Goal: Task Accomplishment & Management: Manage account settings

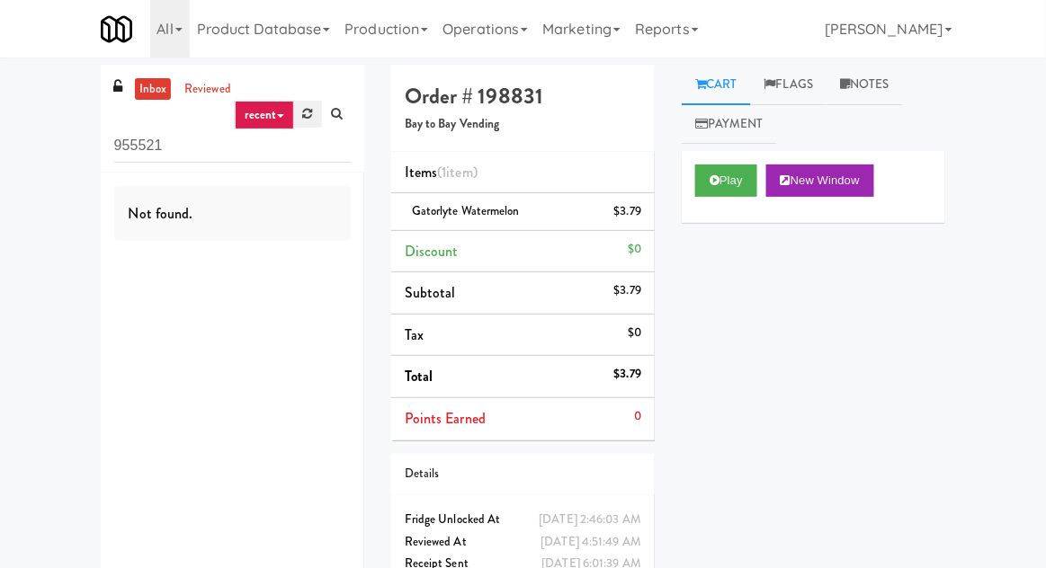
click at [318, 119] on link at bounding box center [308, 114] width 28 height 27
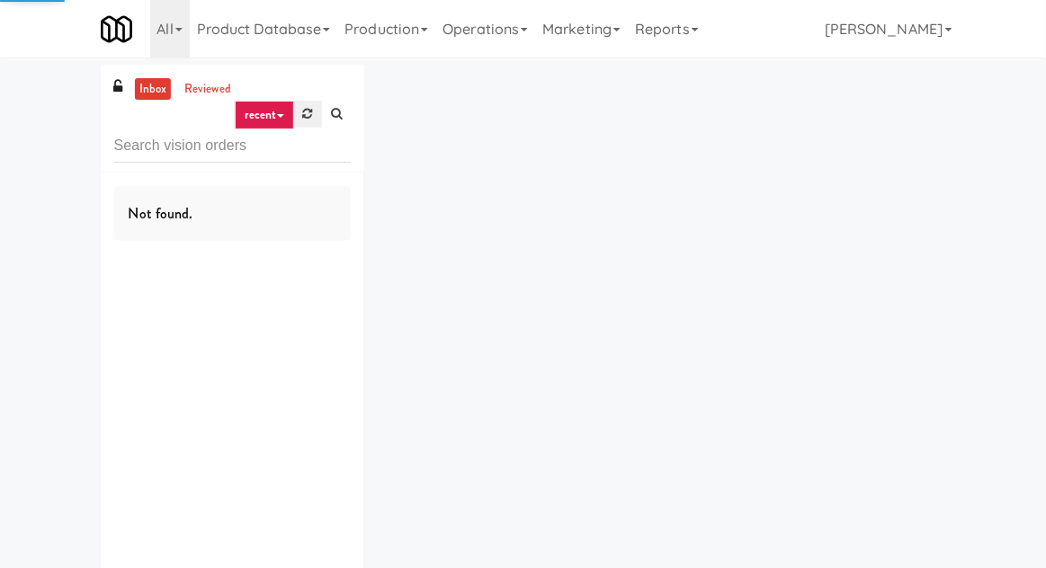
click at [303, 121] on link at bounding box center [308, 114] width 28 height 27
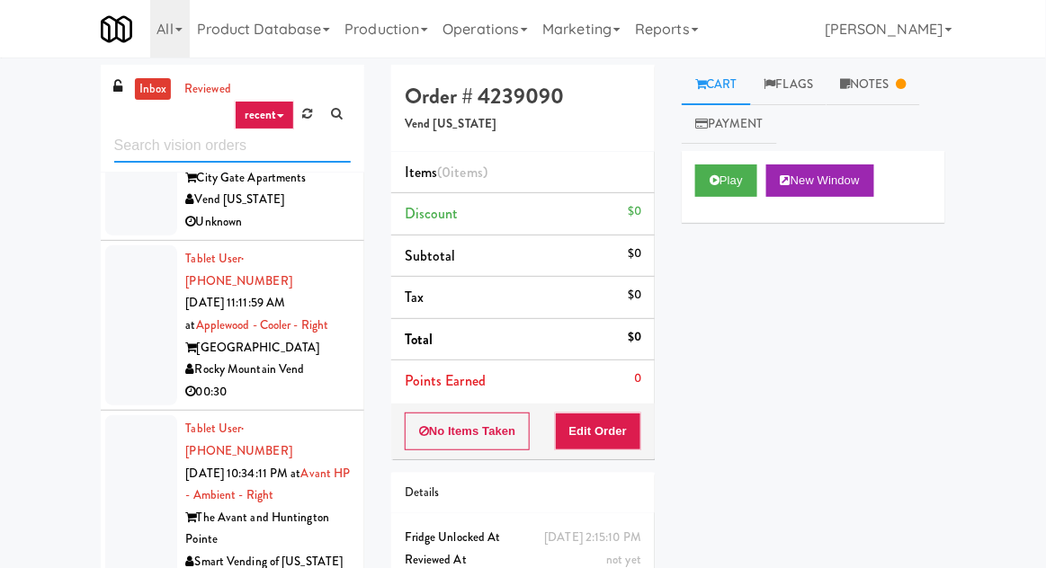
scroll to position [810, 0]
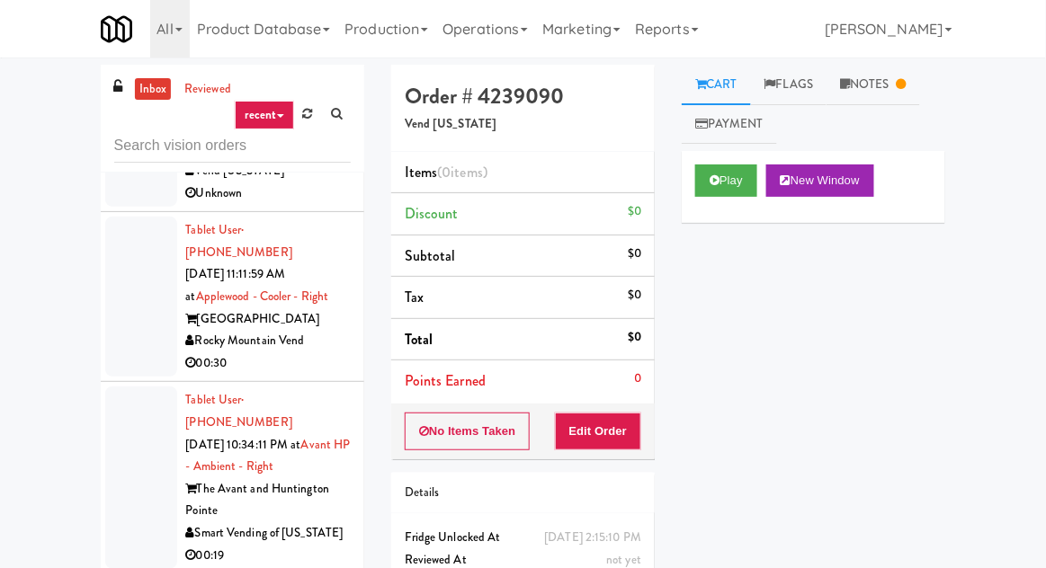
click at [130, 387] on div at bounding box center [141, 478] width 72 height 183
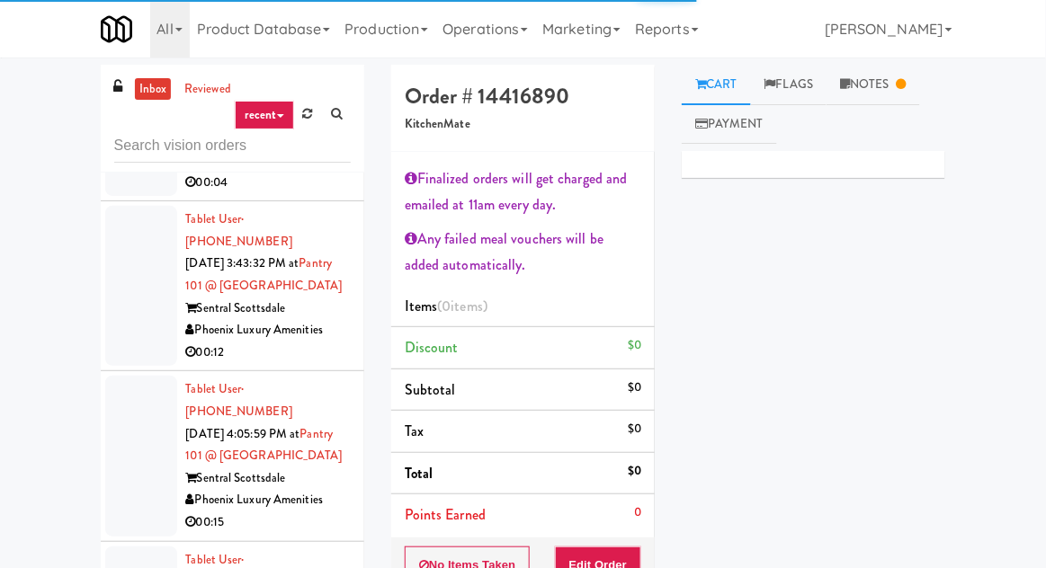
scroll to position [1831, 0]
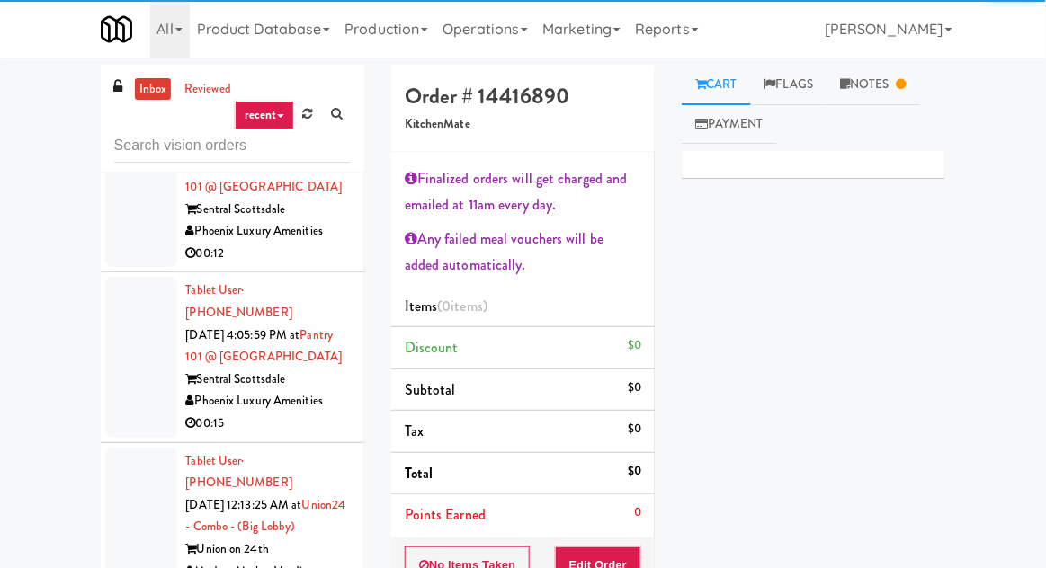
click at [137, 448] on div at bounding box center [141, 528] width 72 height 160
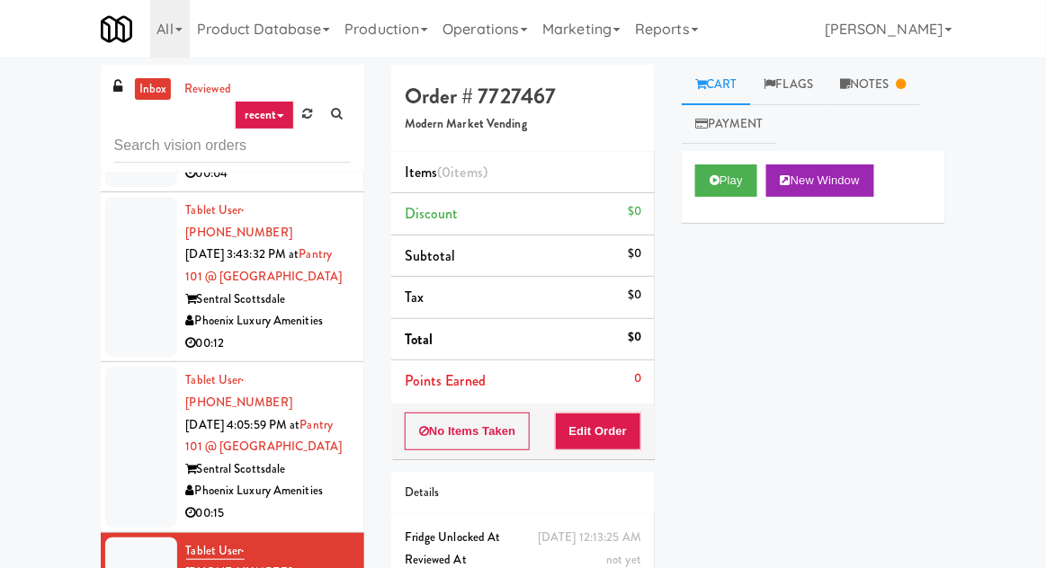
scroll to position [1740, 0]
click at [126, 368] on div at bounding box center [141, 448] width 72 height 160
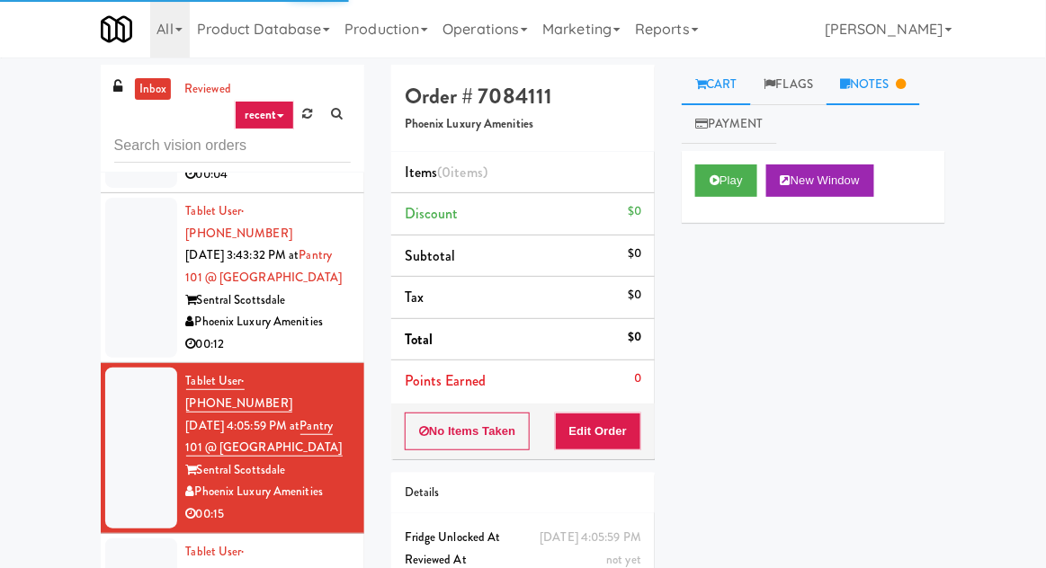
click at [904, 100] on link "Notes" at bounding box center [874, 85] width 94 height 40
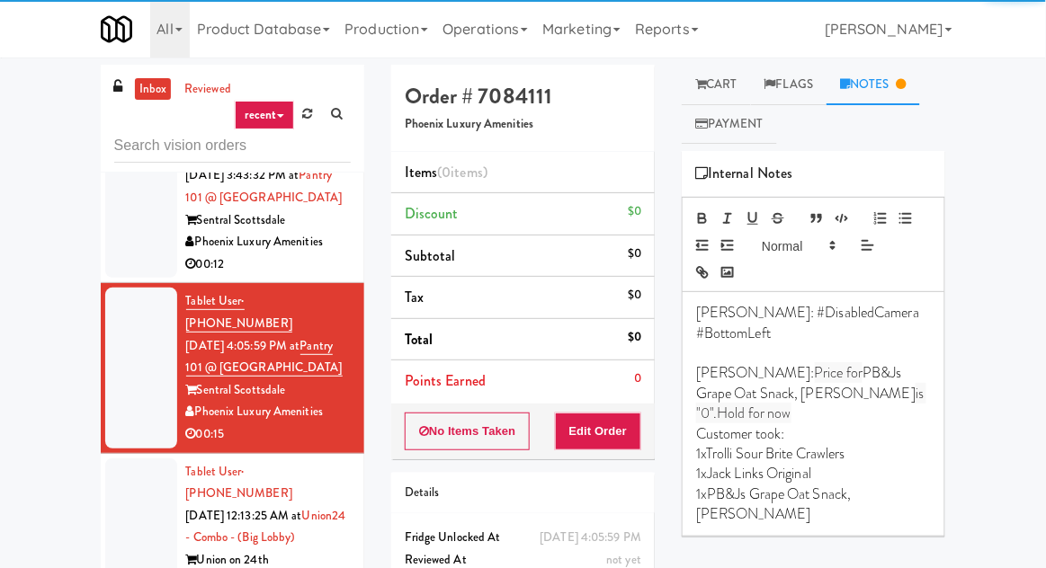
scroll to position [1823, 0]
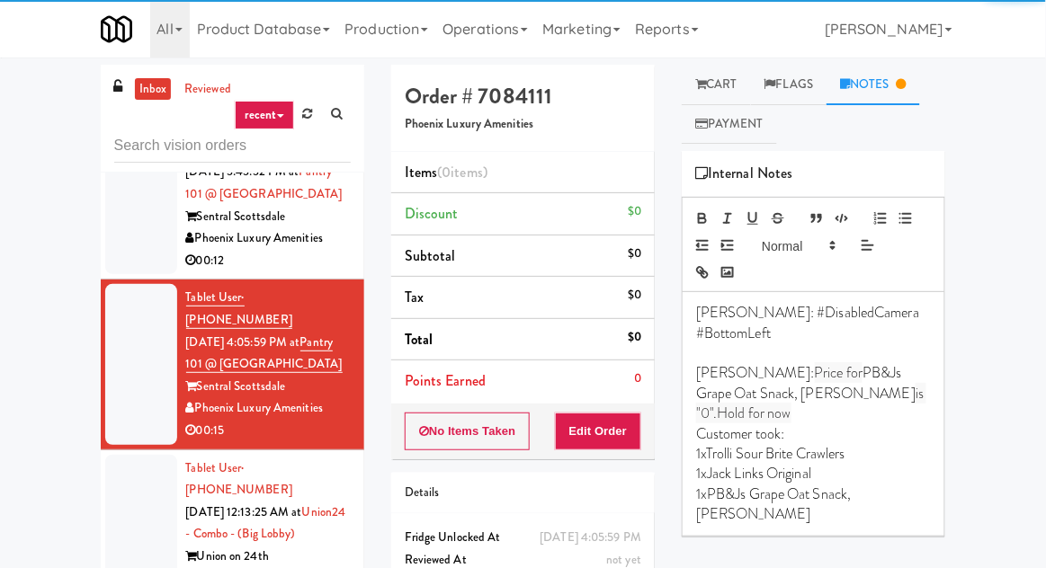
click at [131, 455] on div at bounding box center [141, 535] width 72 height 160
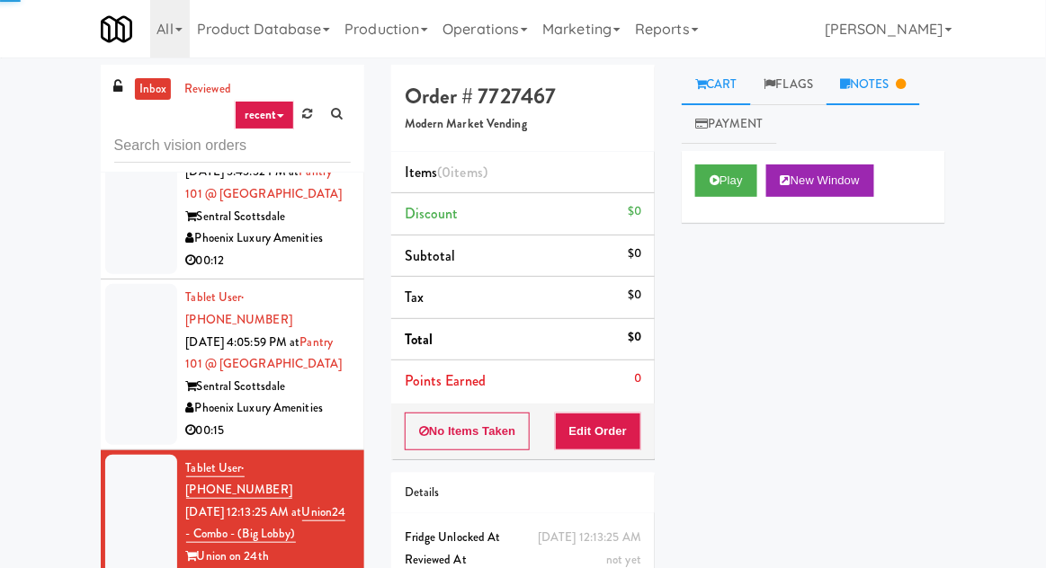
click at [907, 84] on icon at bounding box center [902, 84] width 10 height 12
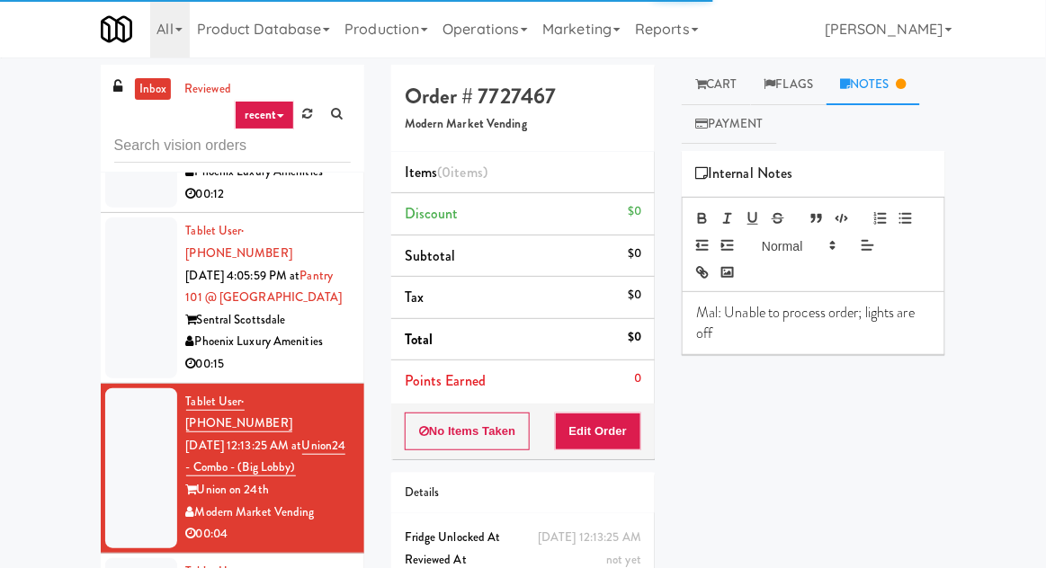
scroll to position [1914, 0]
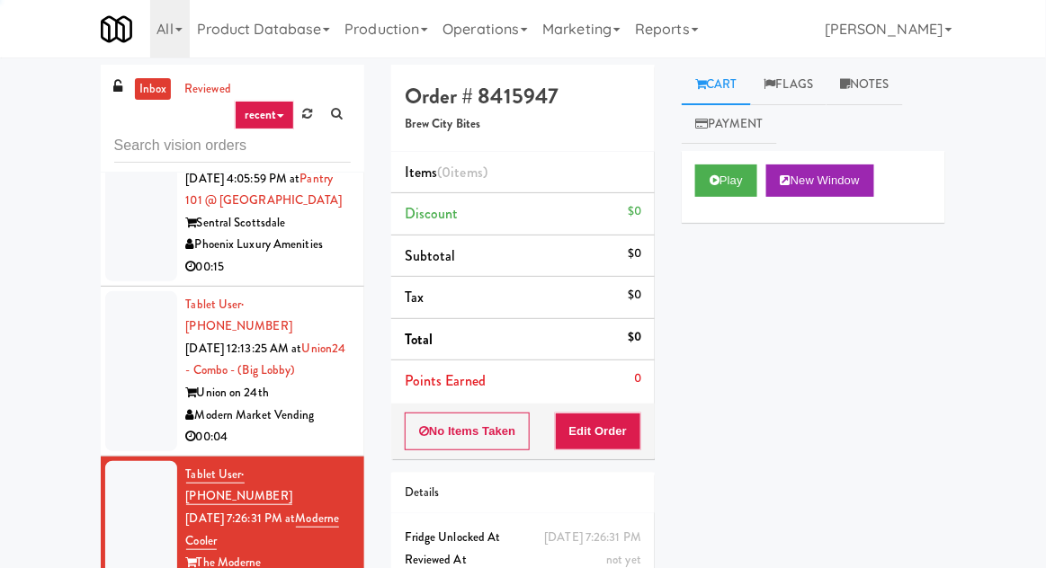
scroll to position [1992, 0]
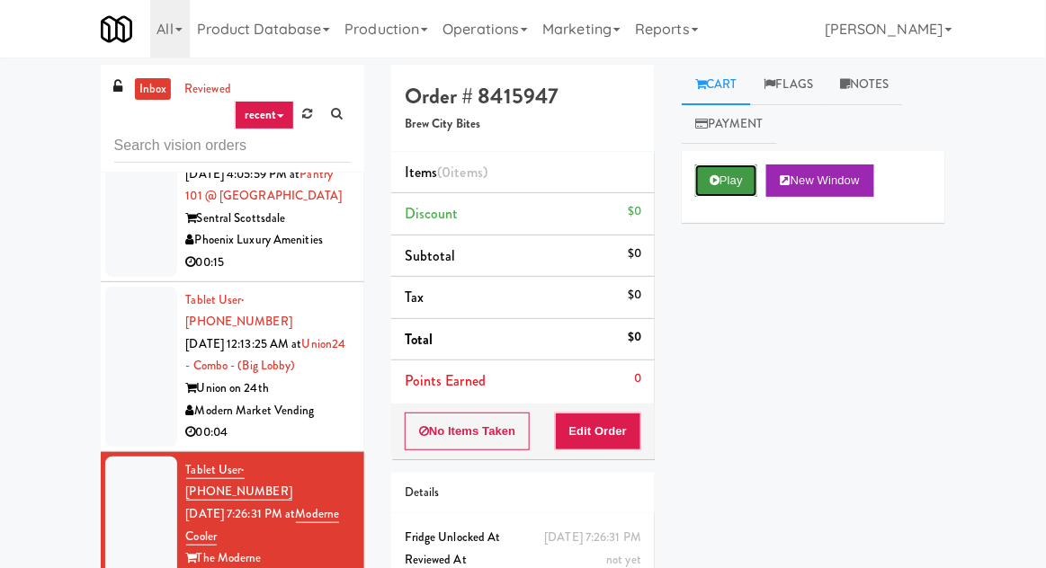
click at [739, 191] on button "Play" at bounding box center [726, 181] width 62 height 32
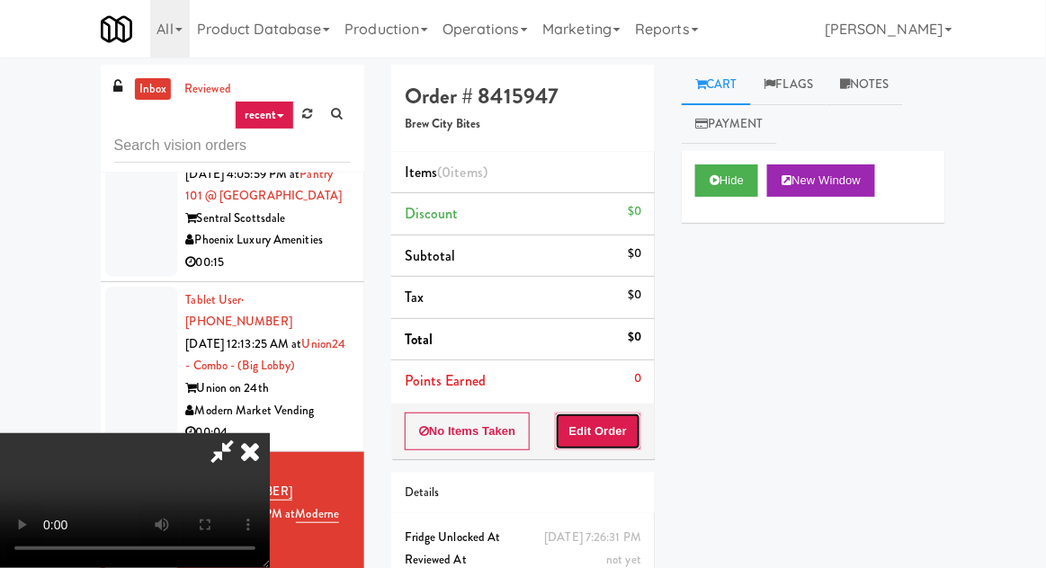
click at [613, 415] on button "Edit Order" at bounding box center [598, 432] width 87 height 38
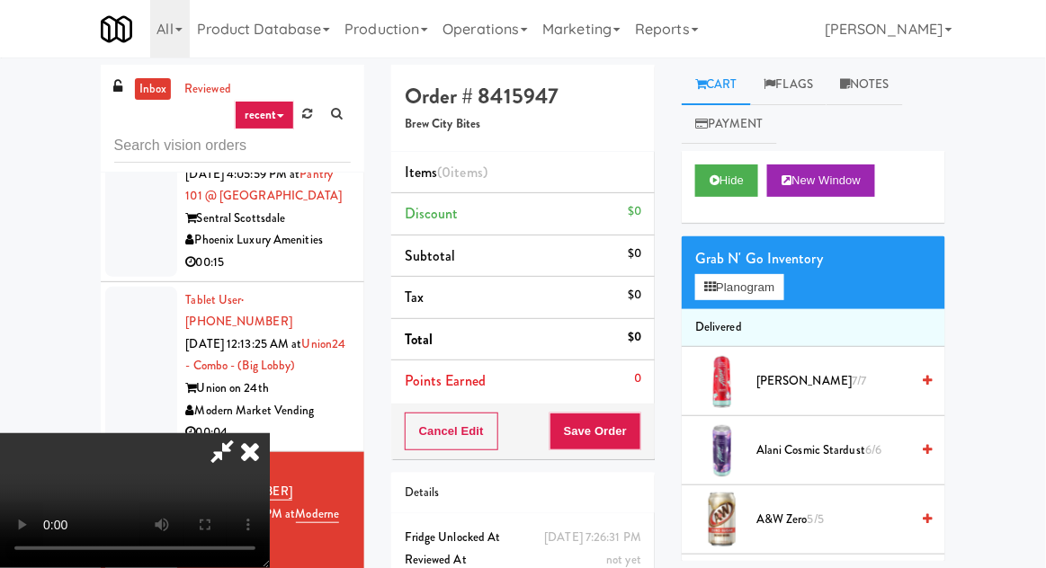
scroll to position [22, 0]
click at [764, 300] on button "Planogram" at bounding box center [739, 287] width 88 height 27
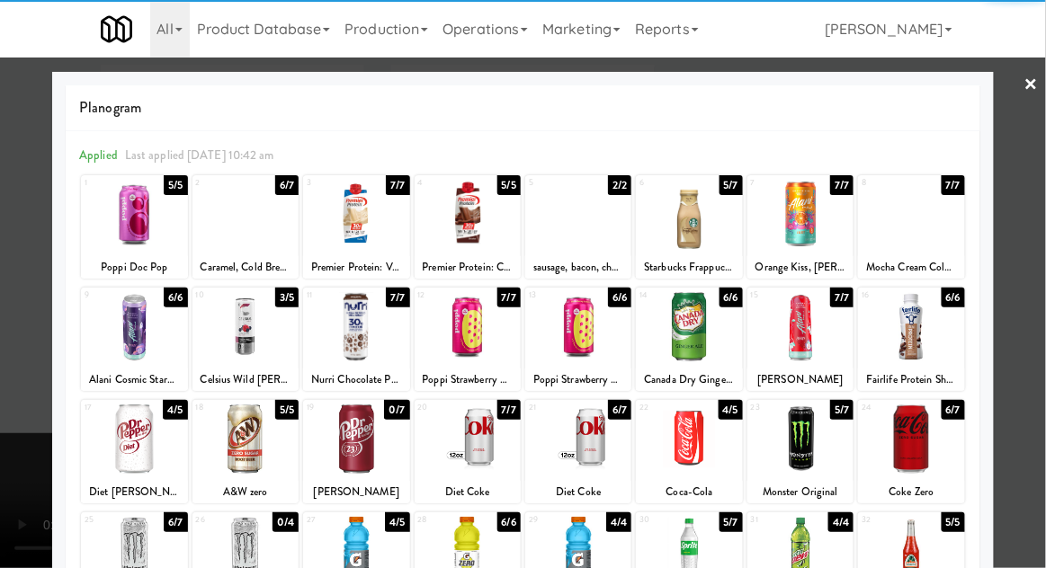
scroll to position [40, 0]
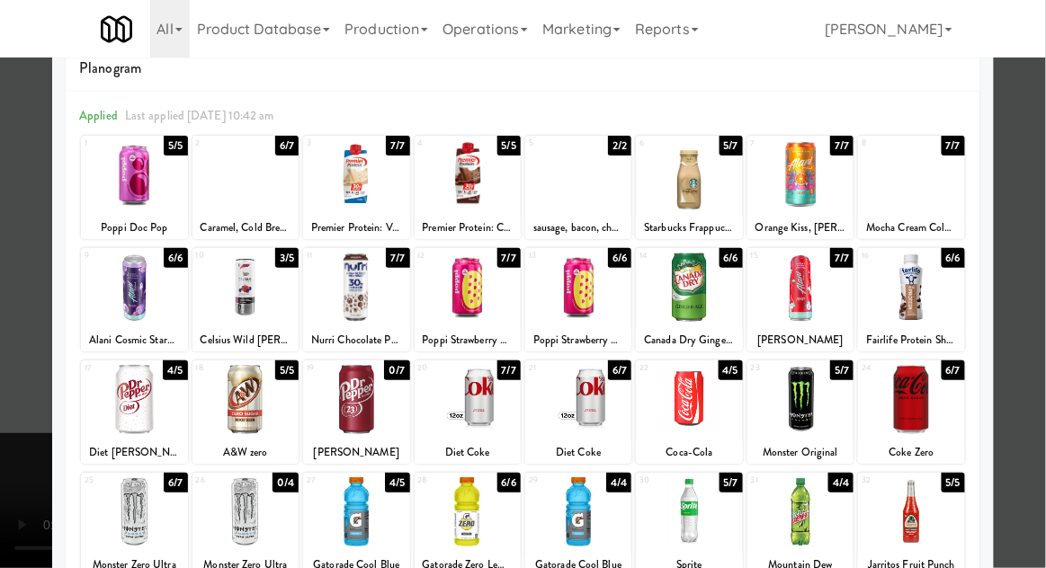
click at [931, 515] on div at bounding box center [911, 512] width 106 height 69
click at [1022, 435] on div at bounding box center [523, 284] width 1046 height 568
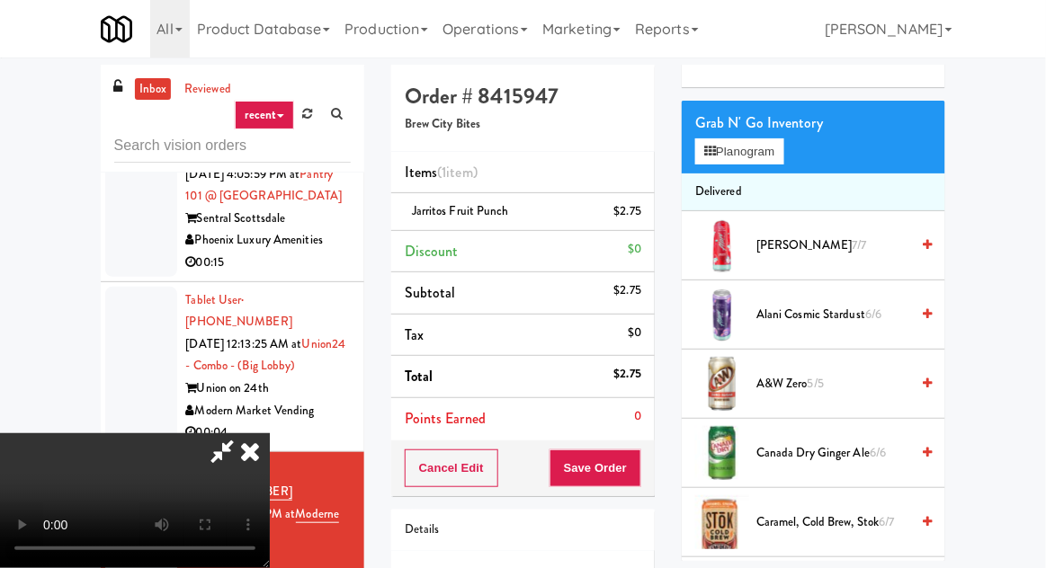
scroll to position [162, 0]
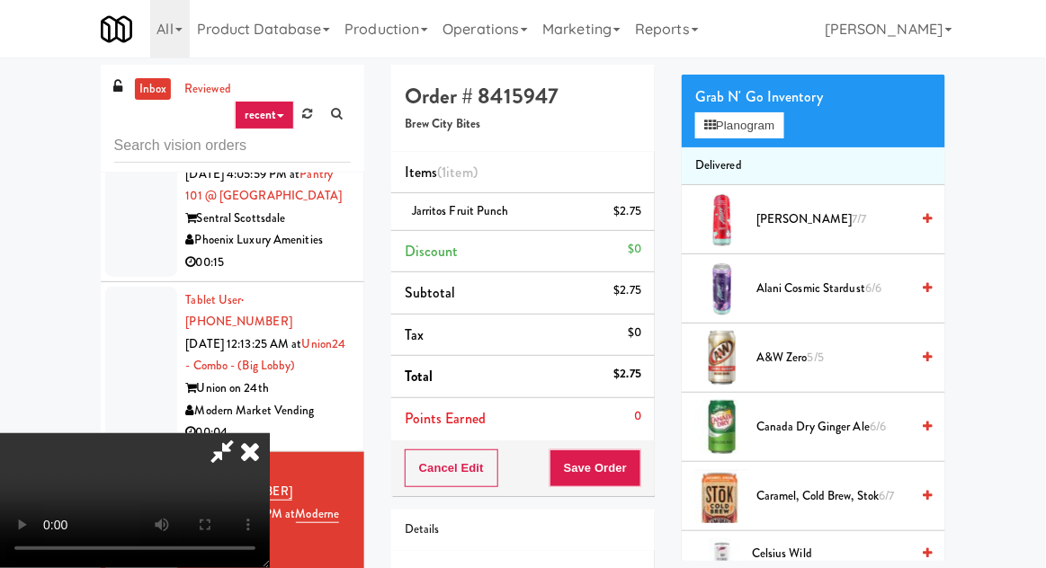
click at [733, 173] on li "Delivered" at bounding box center [814, 167] width 264 height 38
click at [745, 136] on button "Planogram" at bounding box center [739, 125] width 88 height 27
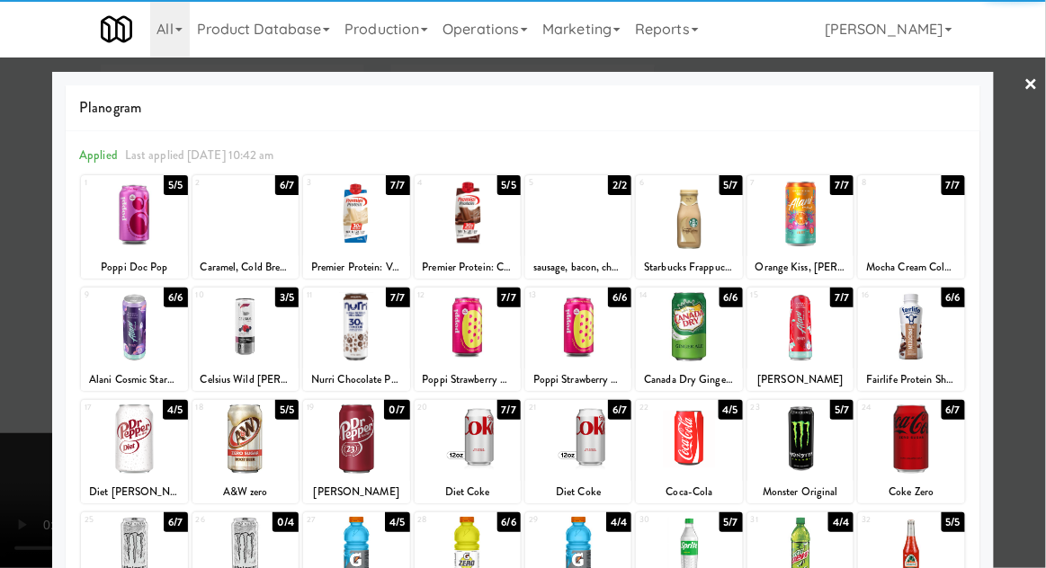
click at [928, 439] on div at bounding box center [911, 439] width 106 height 69
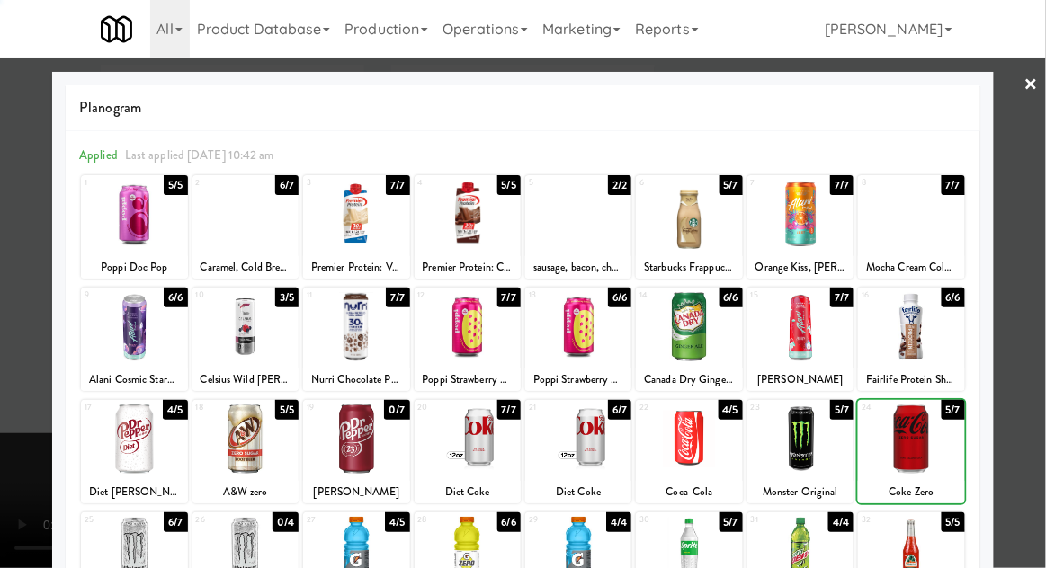
click at [1016, 372] on div at bounding box center [523, 284] width 1046 height 568
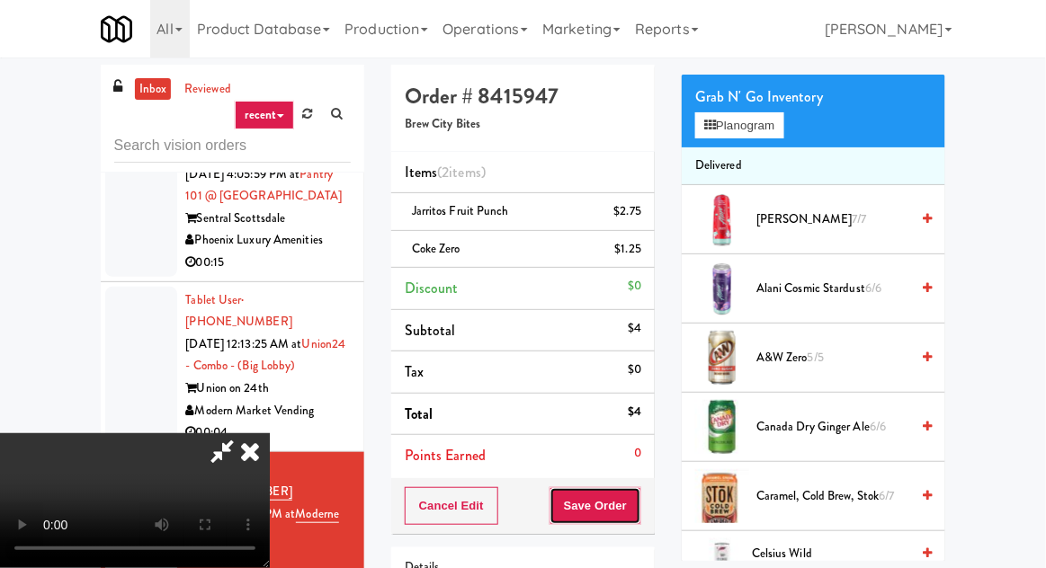
click at [640, 498] on button "Save Order" at bounding box center [596, 507] width 92 height 38
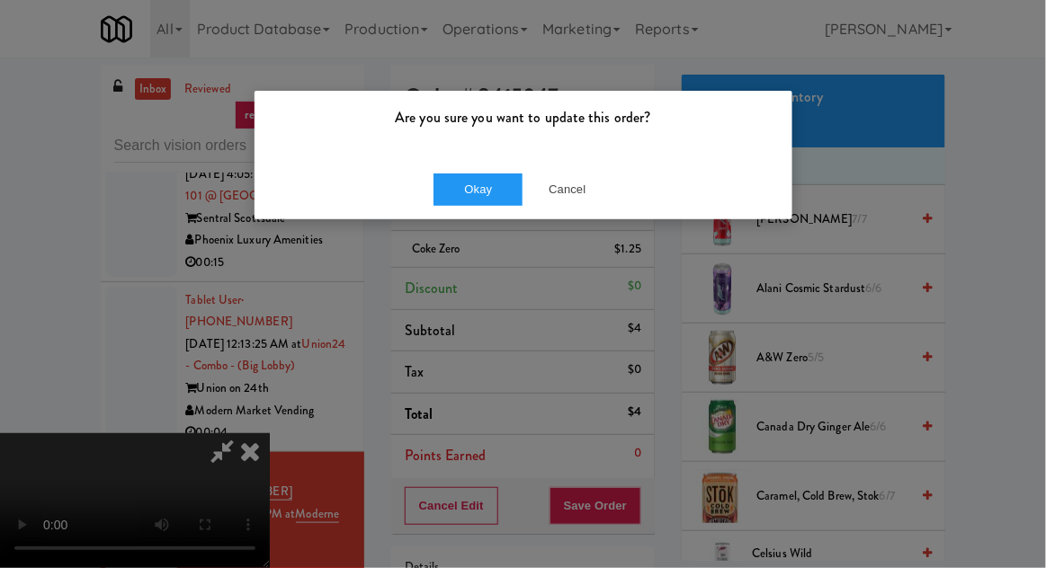
click at [465, 214] on div "Okay Cancel" at bounding box center [524, 189] width 538 height 60
click at [440, 197] on button "Okay" at bounding box center [479, 190] width 90 height 32
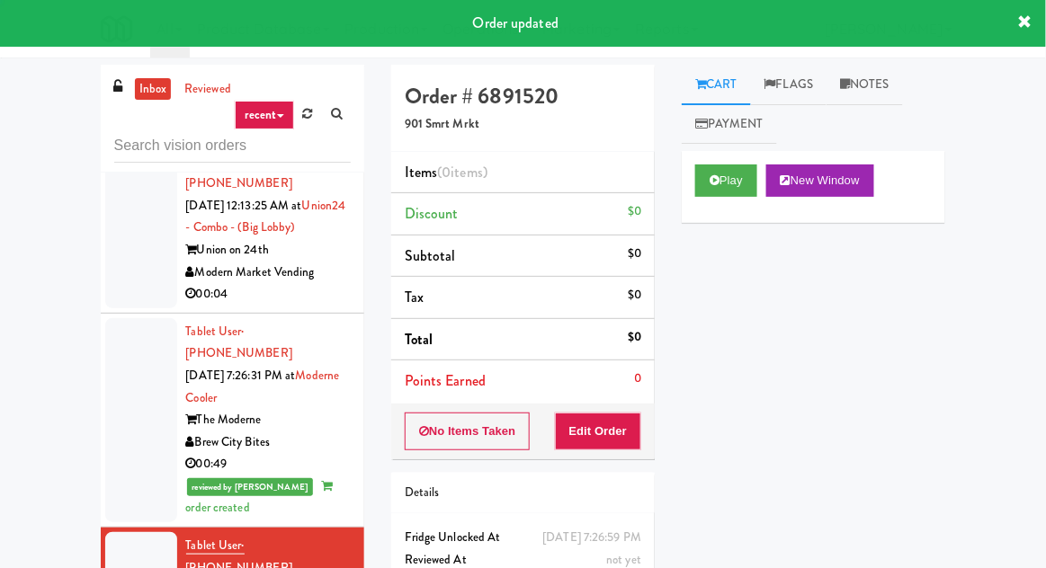
scroll to position [2138, 0]
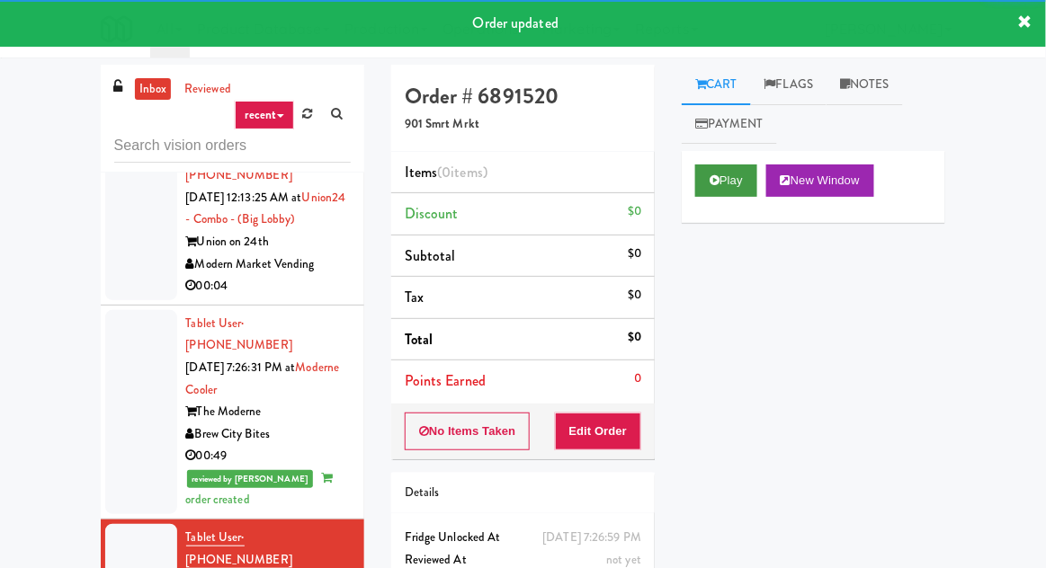
click at [731, 182] on button "Play" at bounding box center [726, 181] width 62 height 32
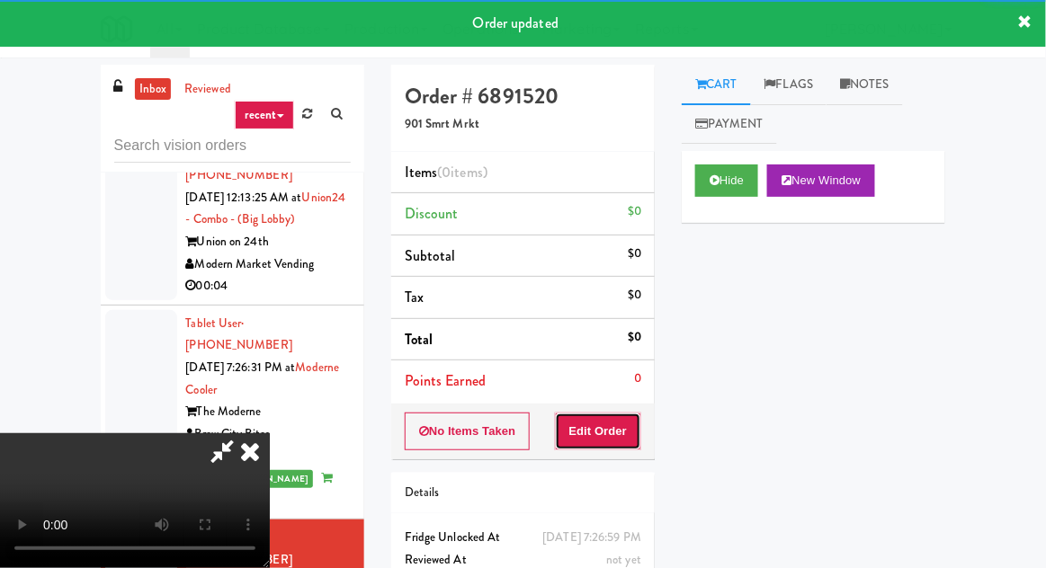
click at [624, 413] on button "Edit Order" at bounding box center [598, 432] width 87 height 38
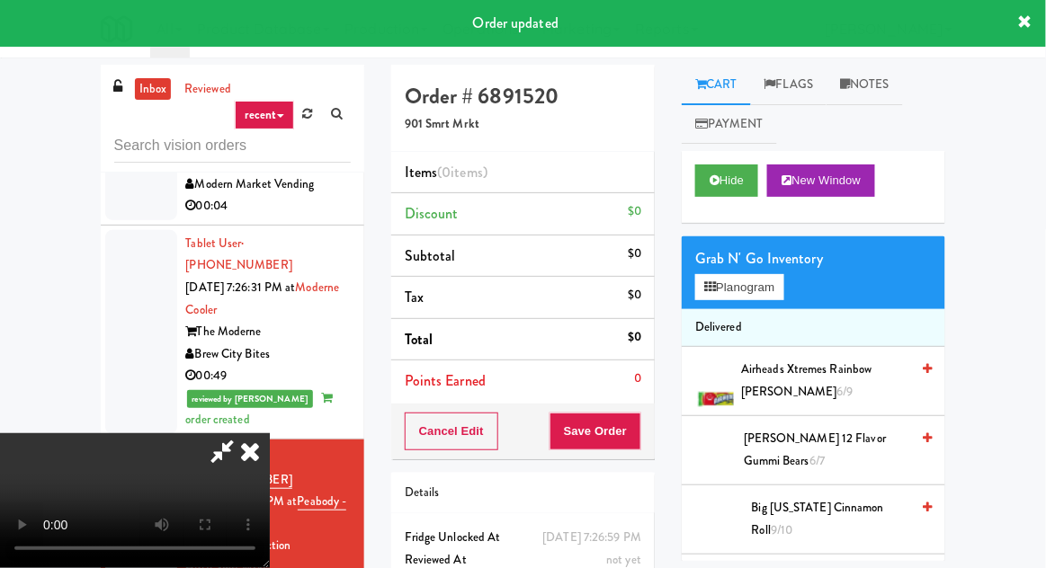
scroll to position [2290, 0]
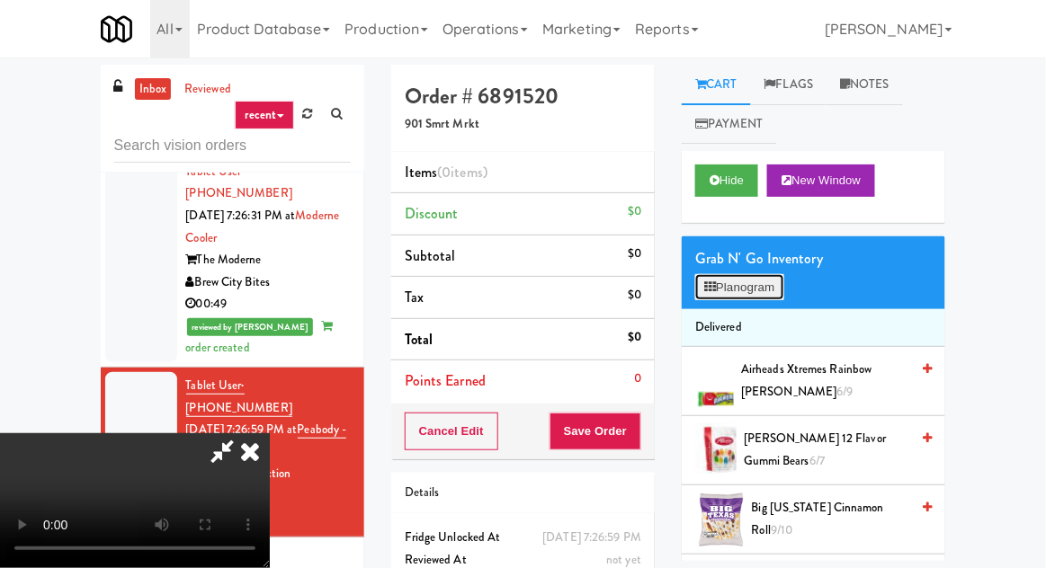
click at [740, 297] on button "Planogram" at bounding box center [739, 287] width 88 height 27
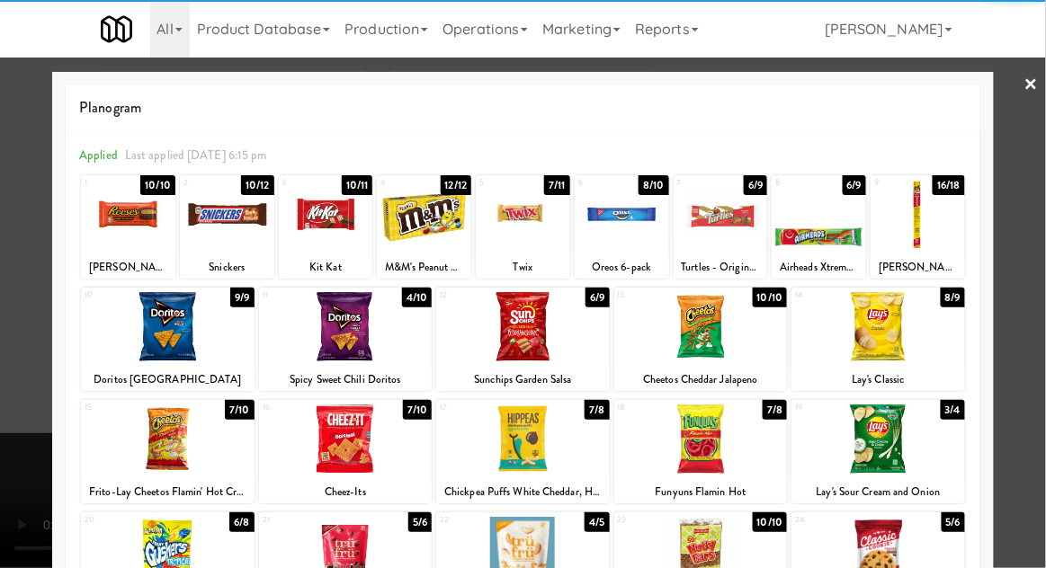
click at [297, 440] on div at bounding box center [346, 439] width 174 height 69
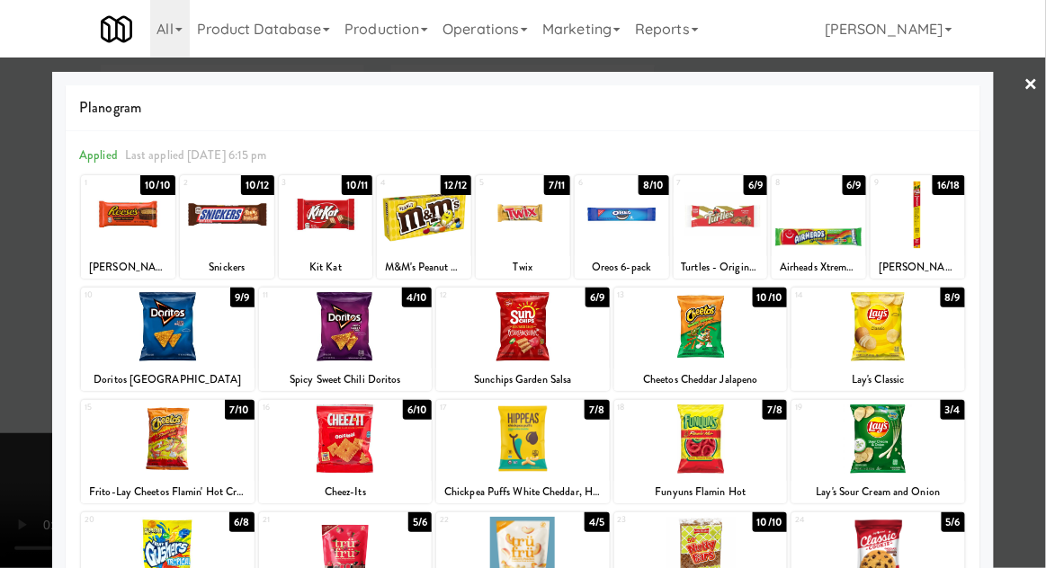
click at [9, 457] on div at bounding box center [523, 284] width 1046 height 568
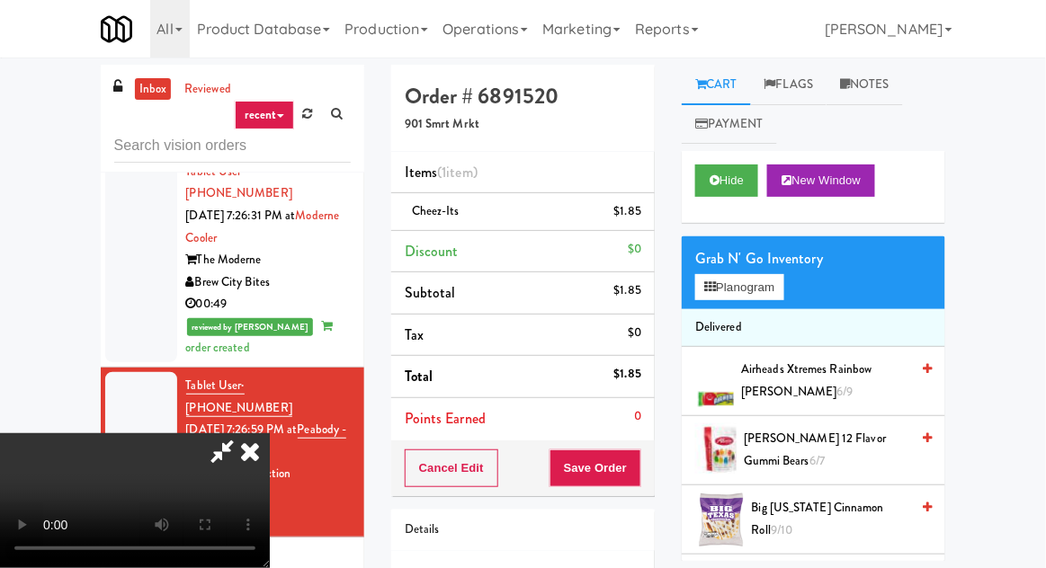
click at [270, 434] on icon at bounding box center [250, 452] width 40 height 36
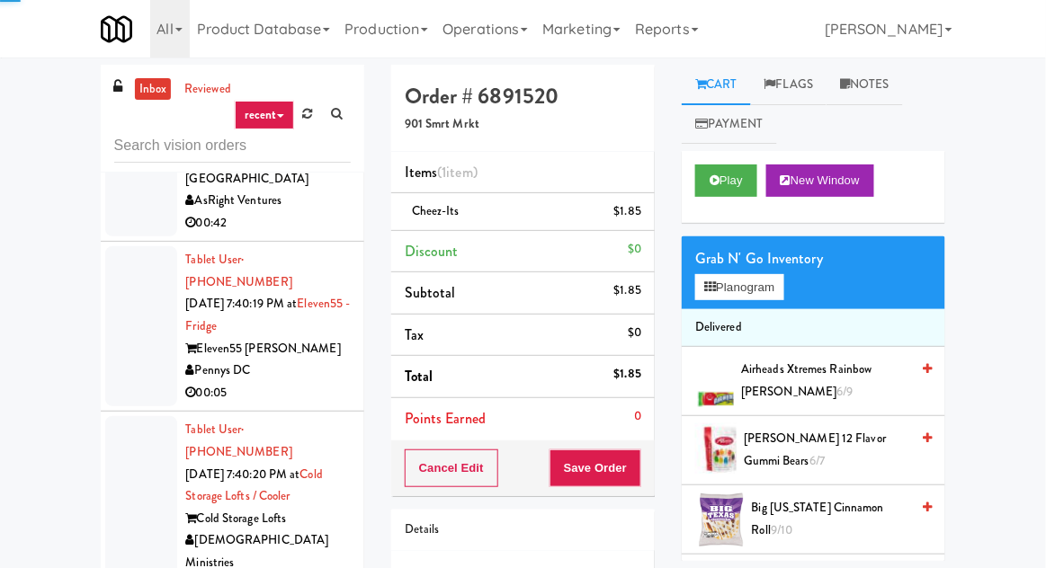
scroll to position [69, 0]
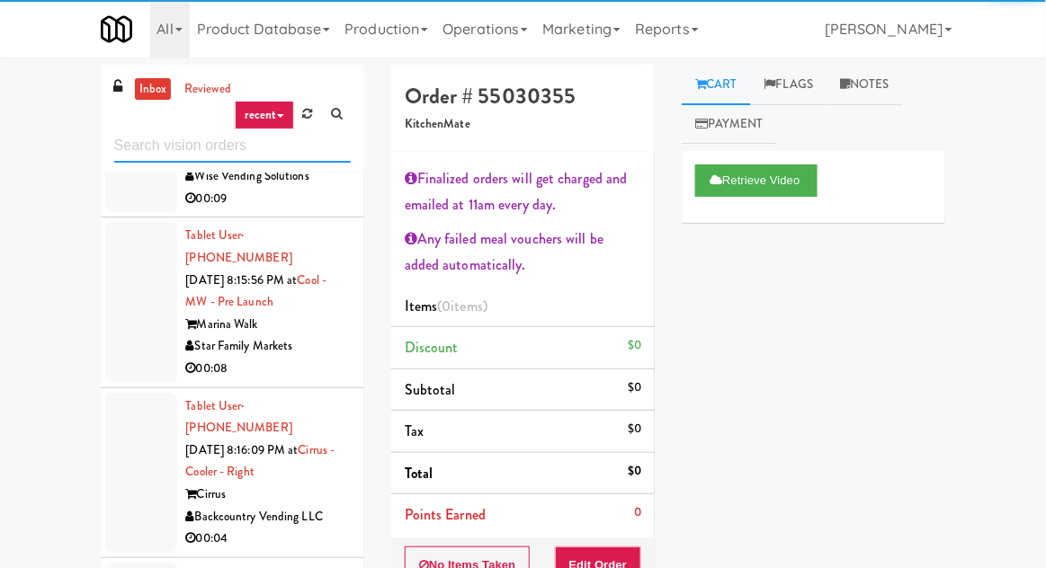
click at [159, 152] on input "text" at bounding box center [232, 146] width 237 height 33
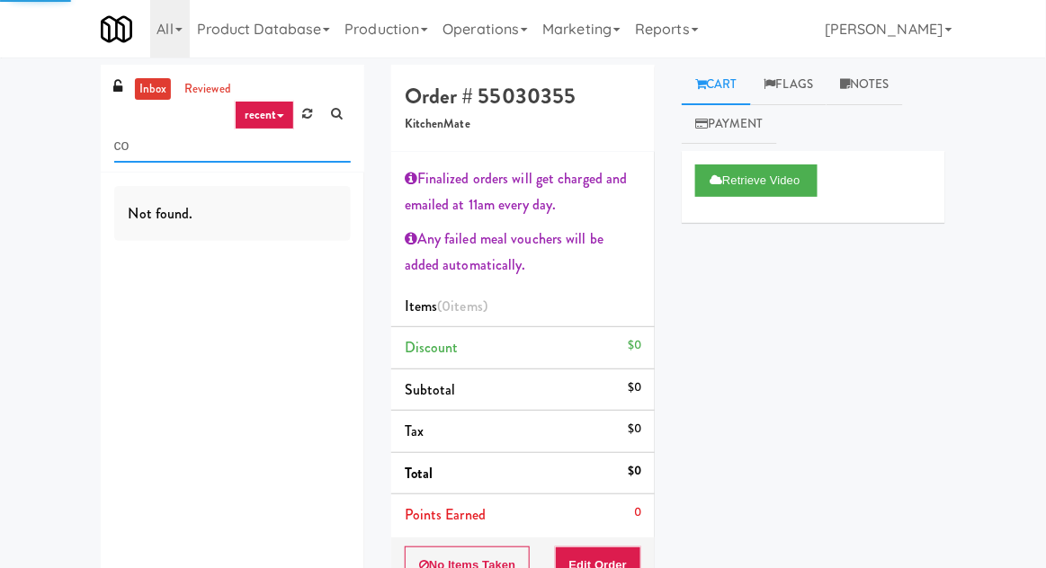
type input "c"
type input "d"
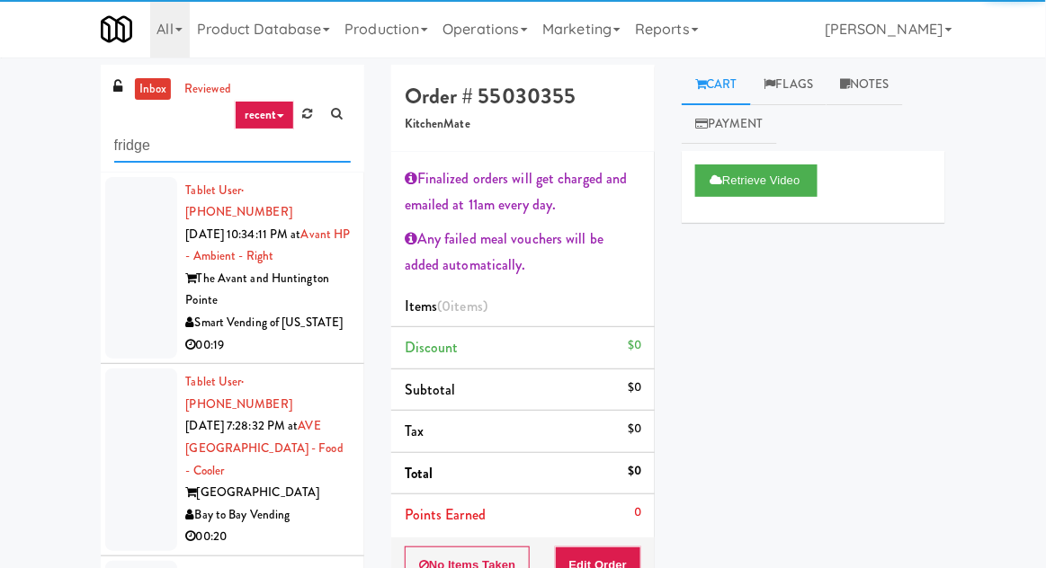
type input "fridge"
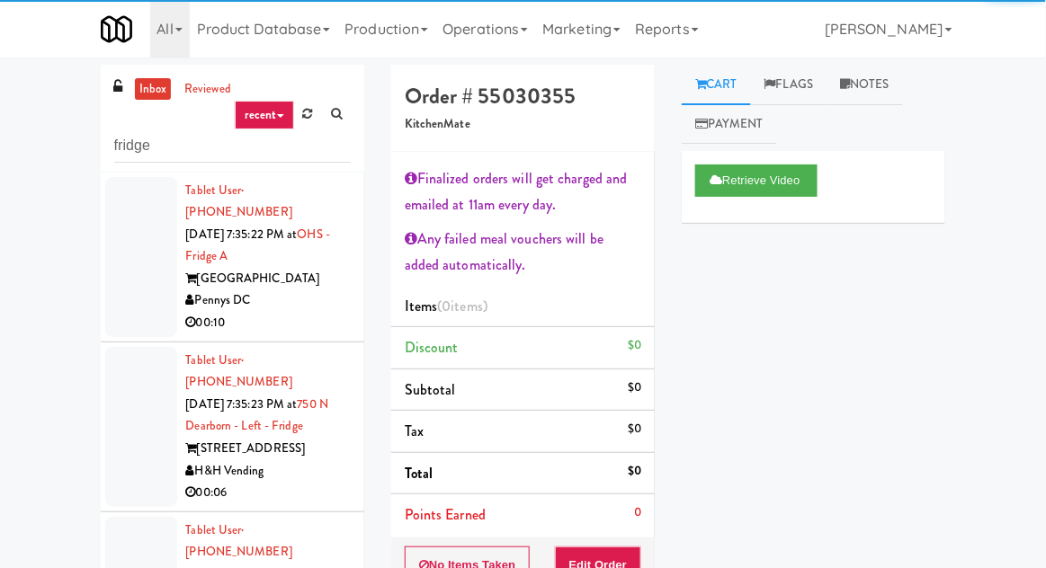
click at [110, 289] on div at bounding box center [141, 257] width 72 height 160
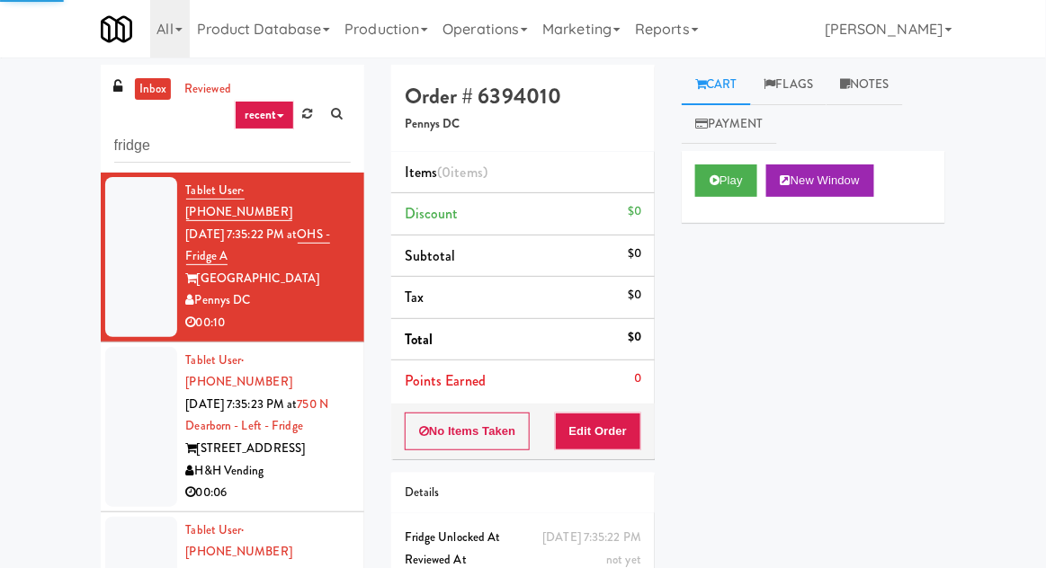
click at [717, 207] on div "Play New Window" at bounding box center [814, 187] width 264 height 72
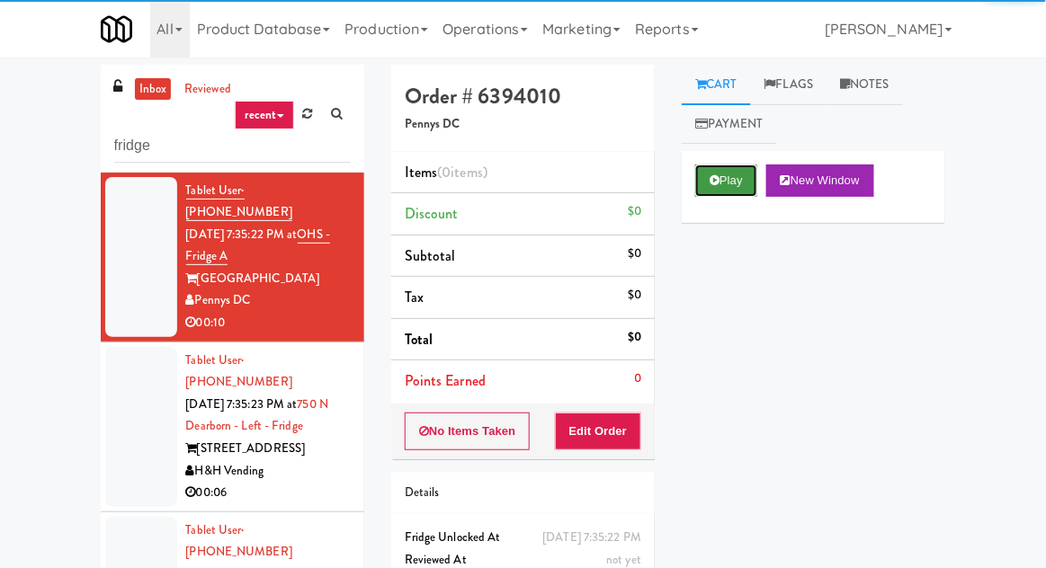
click at [725, 188] on button "Play" at bounding box center [726, 181] width 62 height 32
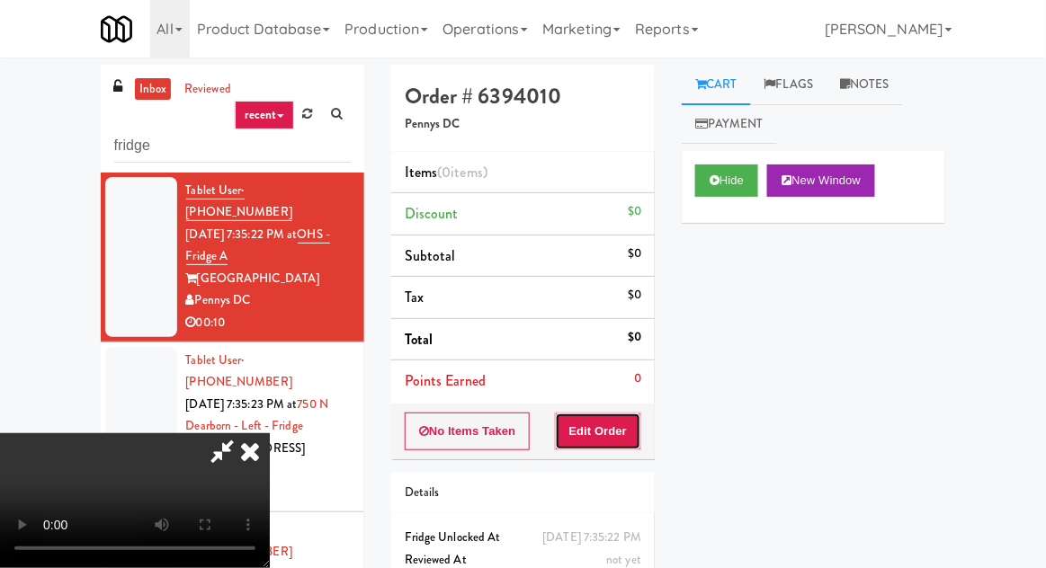
click at [609, 422] on button "Edit Order" at bounding box center [598, 432] width 87 height 38
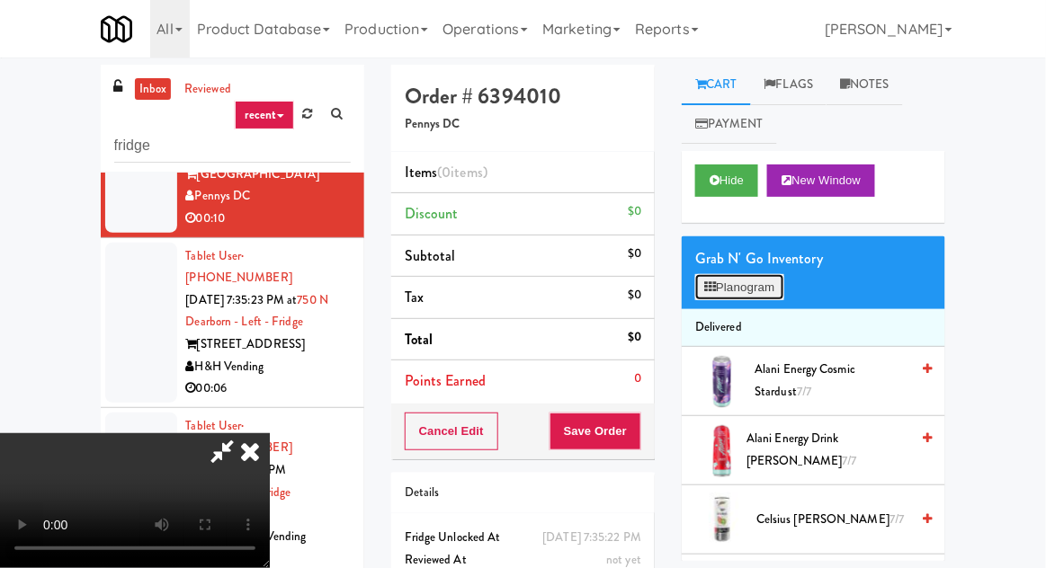
click at [756, 284] on button "Planogram" at bounding box center [739, 287] width 88 height 27
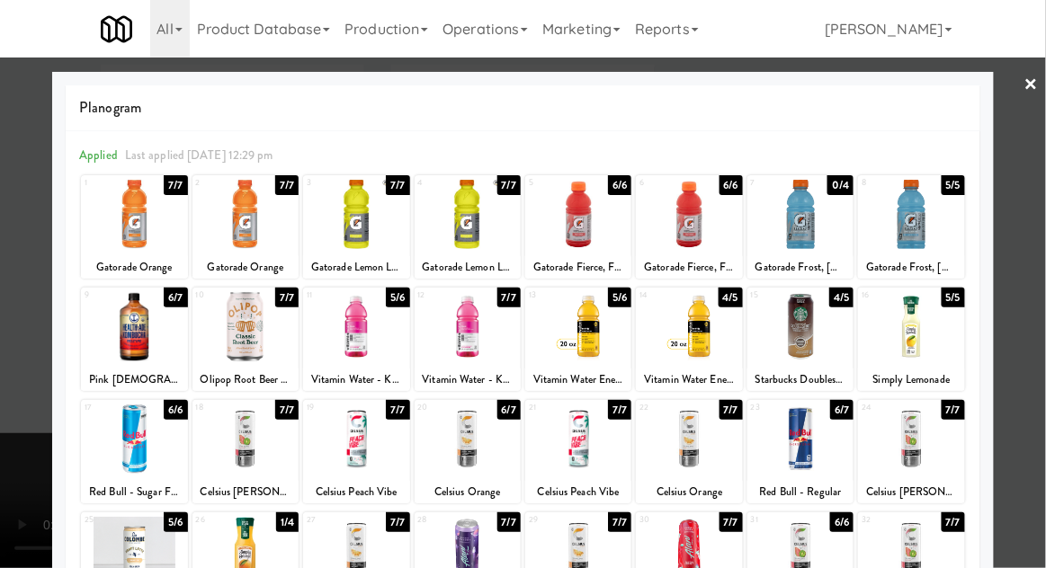
click at [94, 340] on div at bounding box center [134, 326] width 106 height 69
click at [12, 318] on div at bounding box center [523, 284] width 1046 height 568
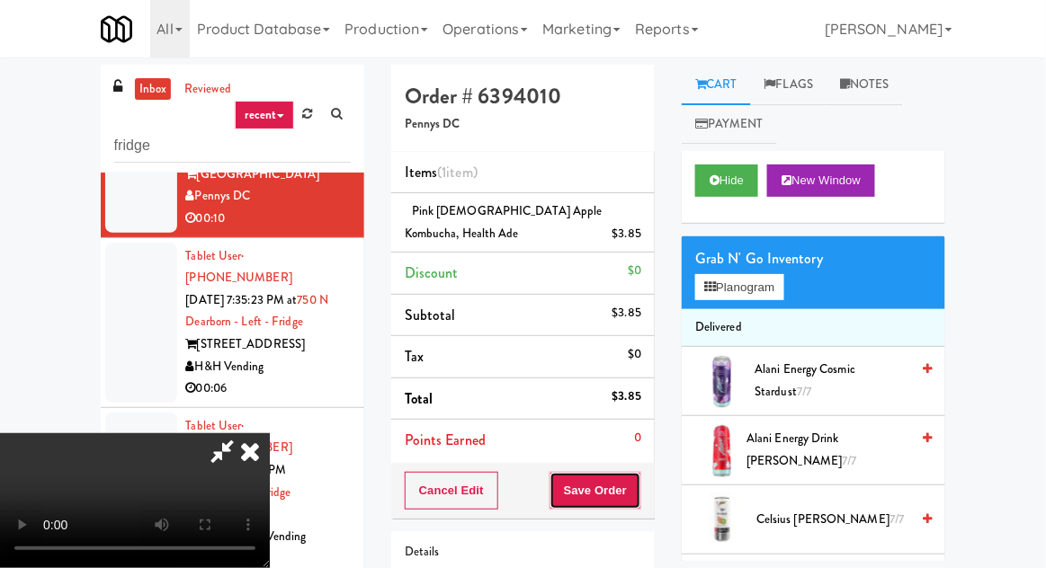
click at [635, 472] on button "Save Order" at bounding box center [596, 491] width 92 height 38
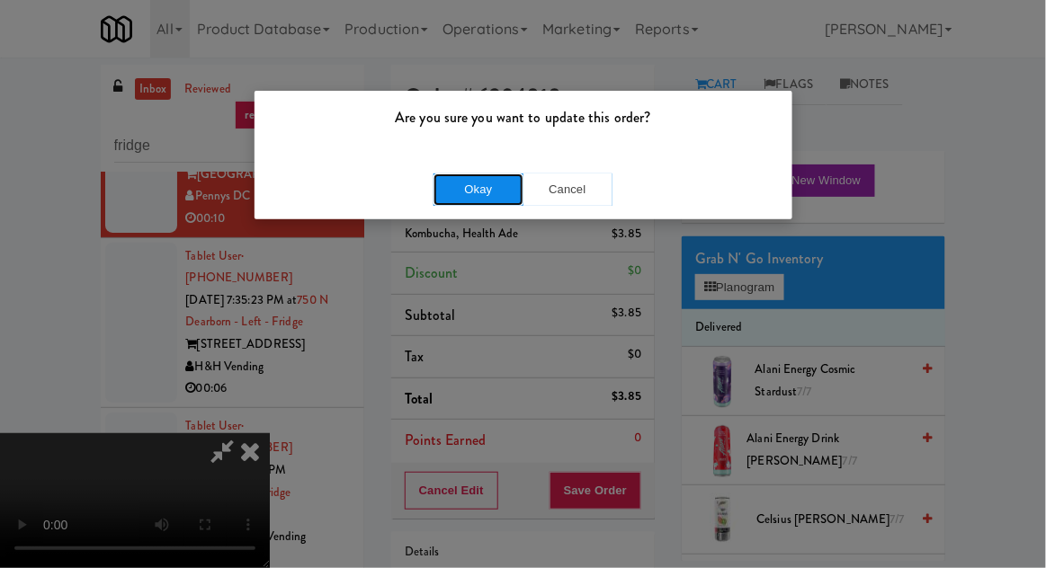
click at [441, 188] on button "Okay" at bounding box center [479, 190] width 90 height 32
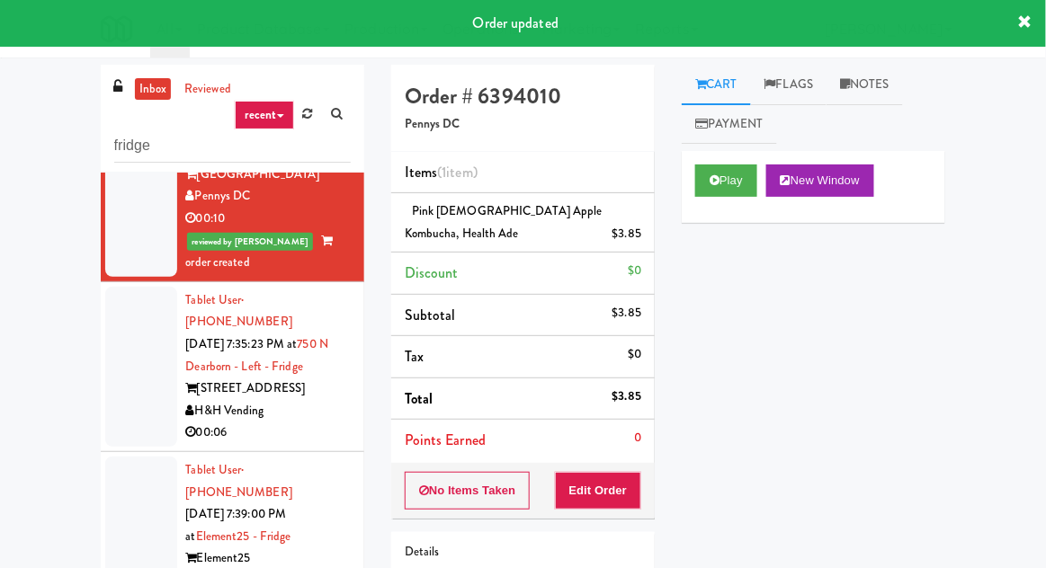
click at [116, 287] on div at bounding box center [141, 367] width 72 height 160
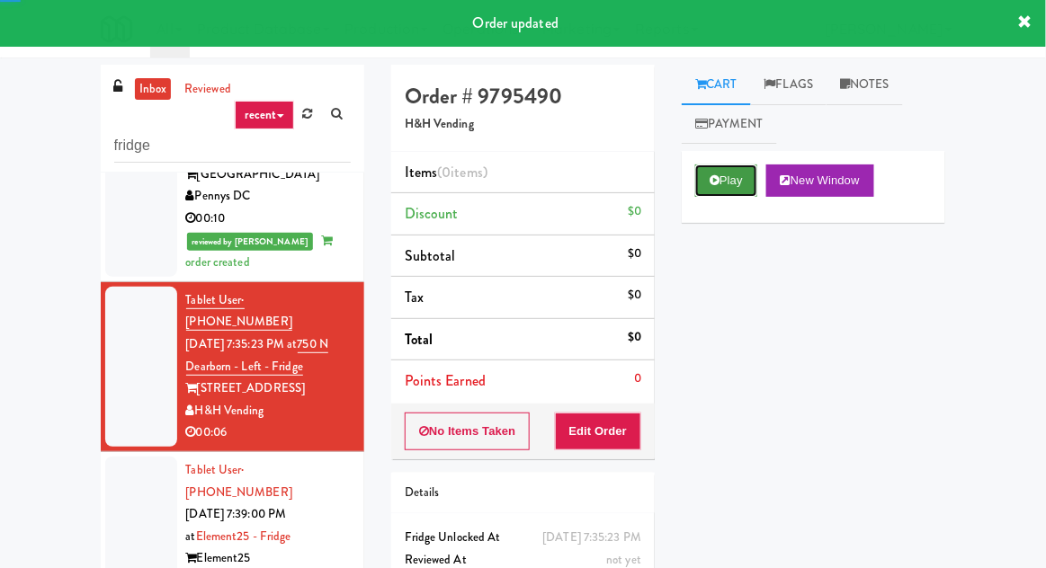
click at [735, 171] on button "Play" at bounding box center [726, 181] width 62 height 32
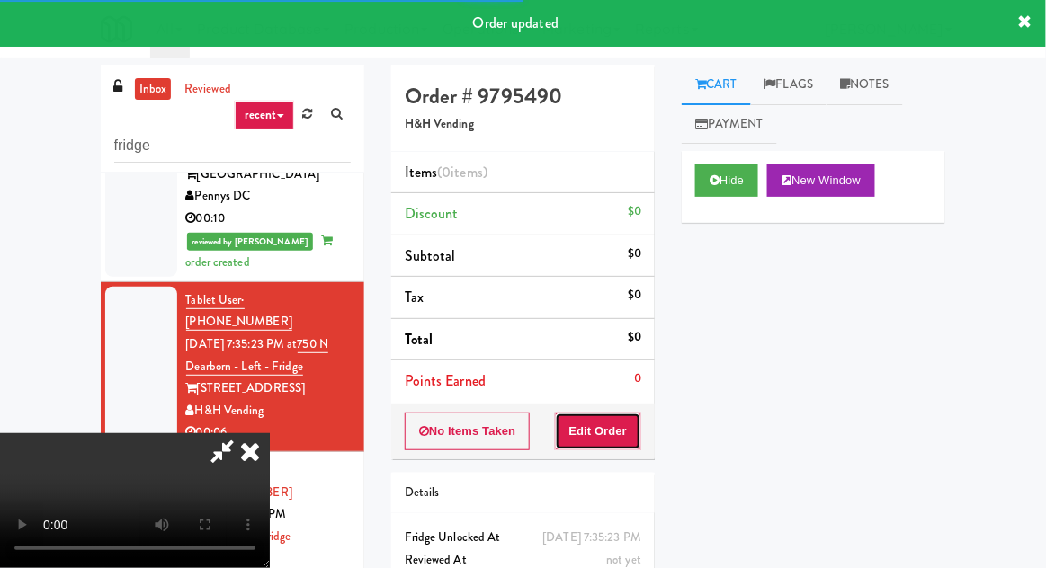
click at [632, 413] on button "Edit Order" at bounding box center [598, 432] width 87 height 38
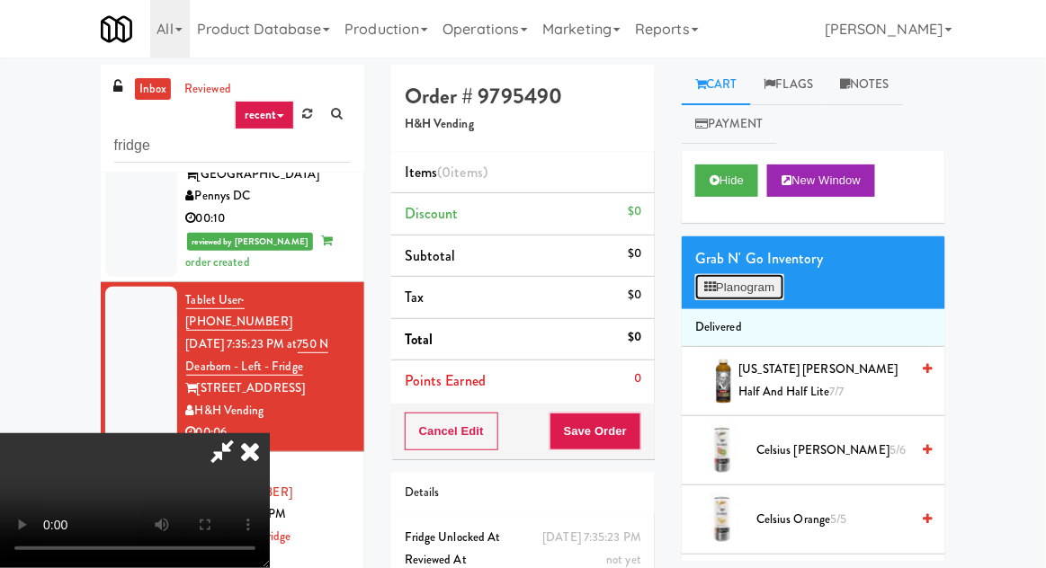
click at [765, 297] on button "Planogram" at bounding box center [739, 287] width 88 height 27
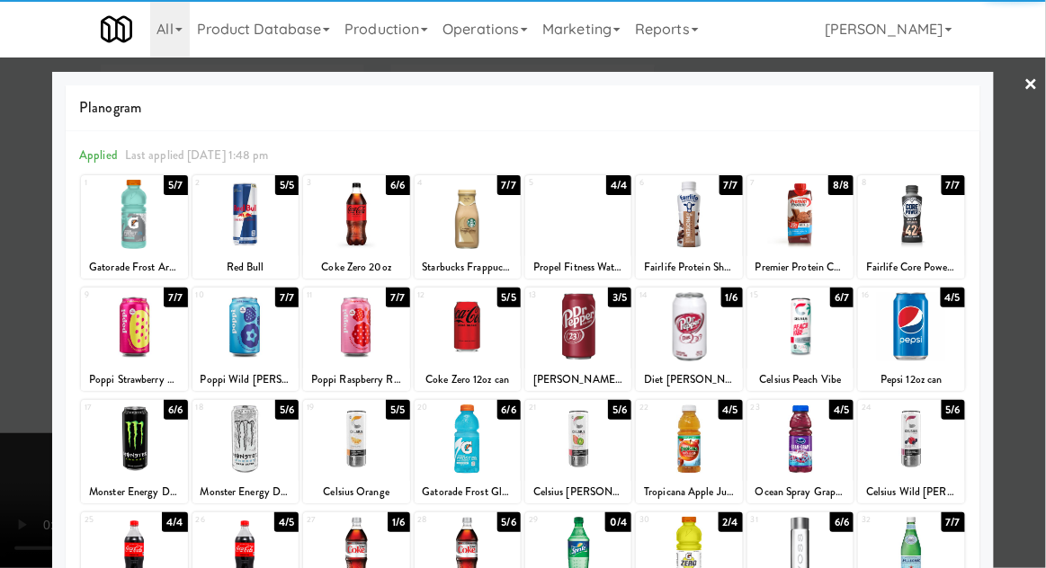
click at [240, 338] on div at bounding box center [245, 326] width 106 height 69
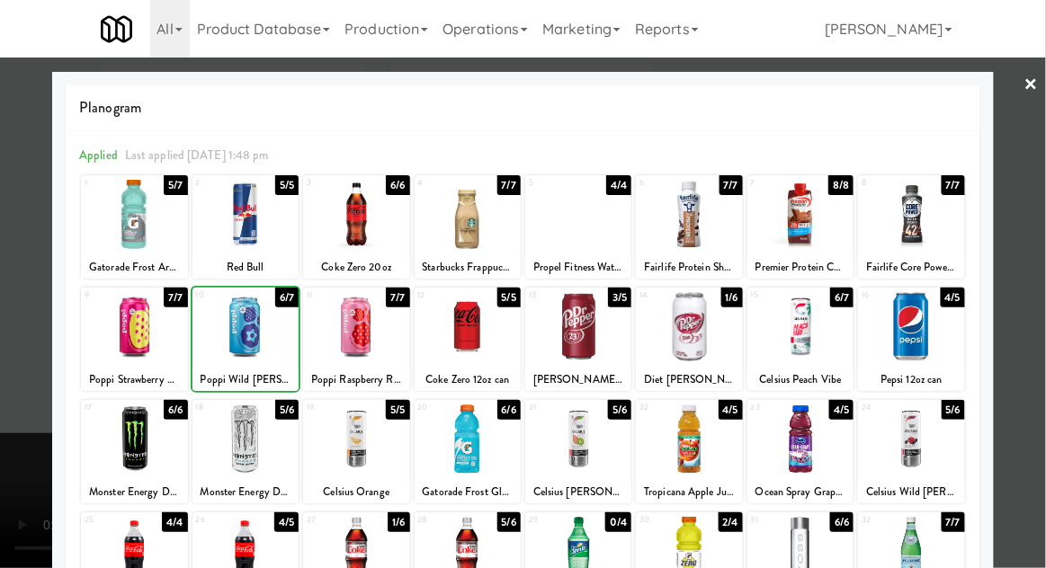
click at [19, 381] on div at bounding box center [523, 284] width 1046 height 568
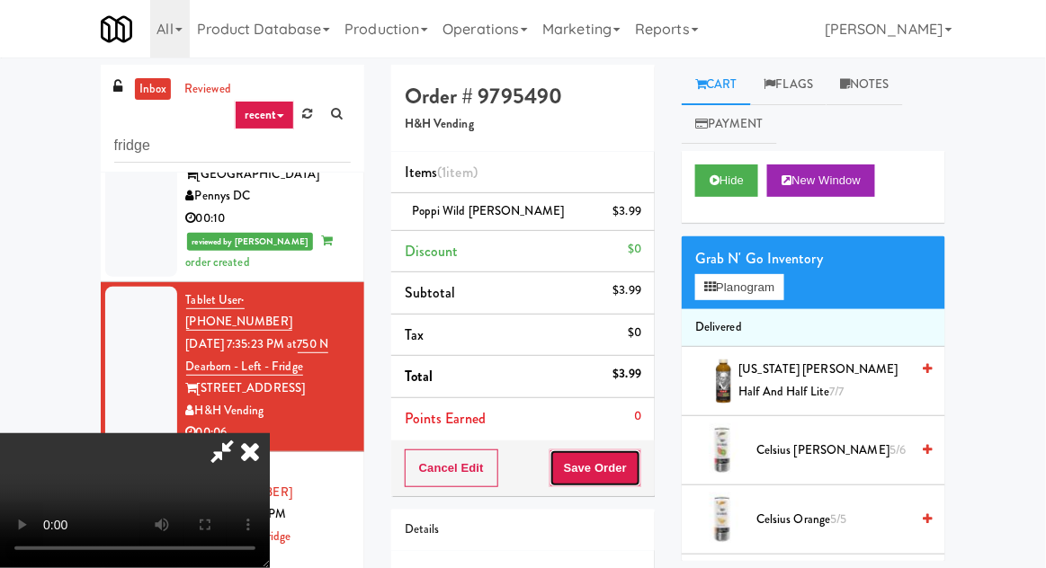
click at [638, 466] on button "Save Order" at bounding box center [596, 469] width 92 height 38
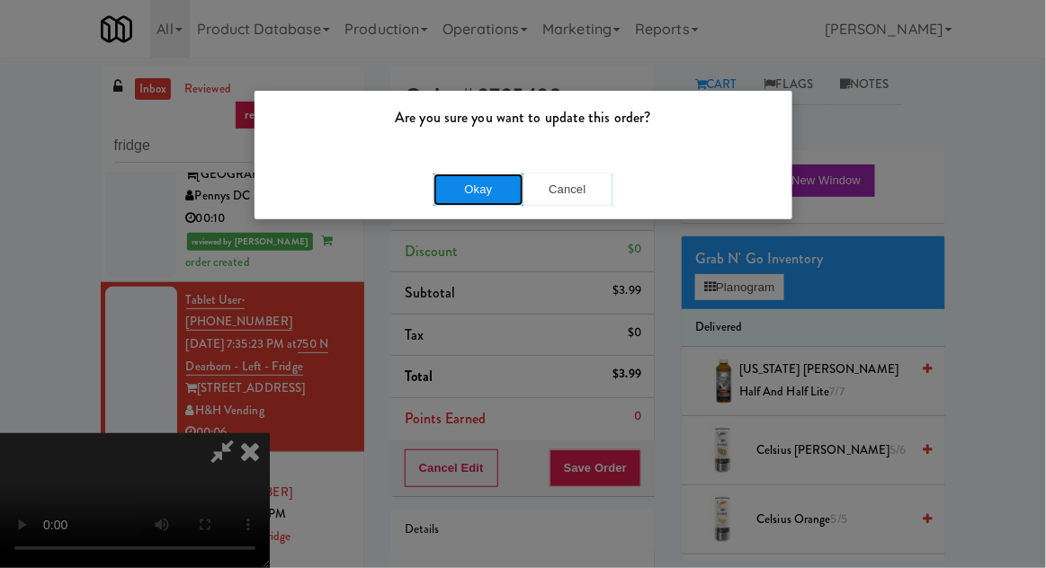
click at [470, 195] on button "Okay" at bounding box center [479, 190] width 90 height 32
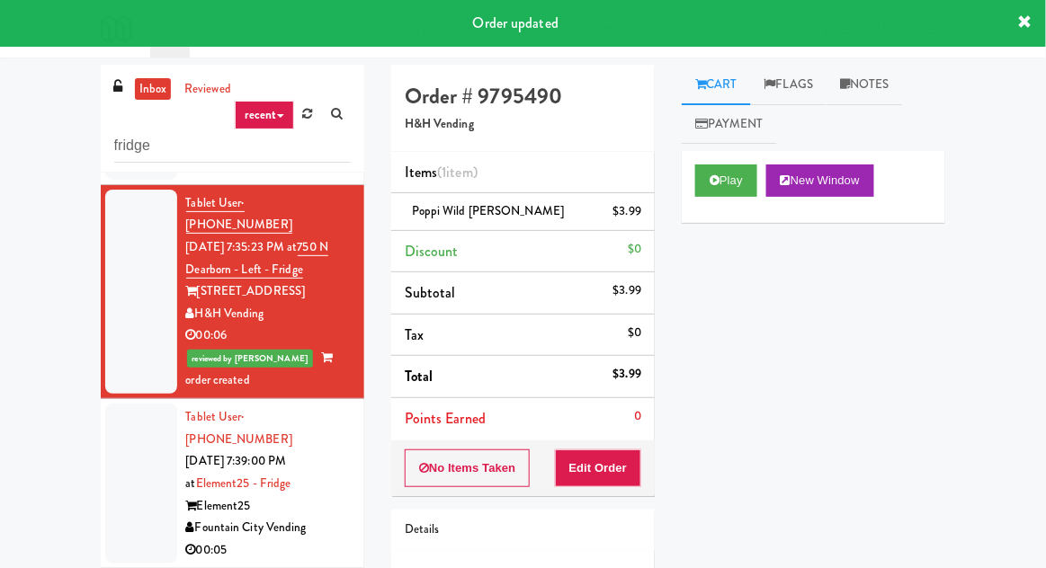
scroll to position [207, 0]
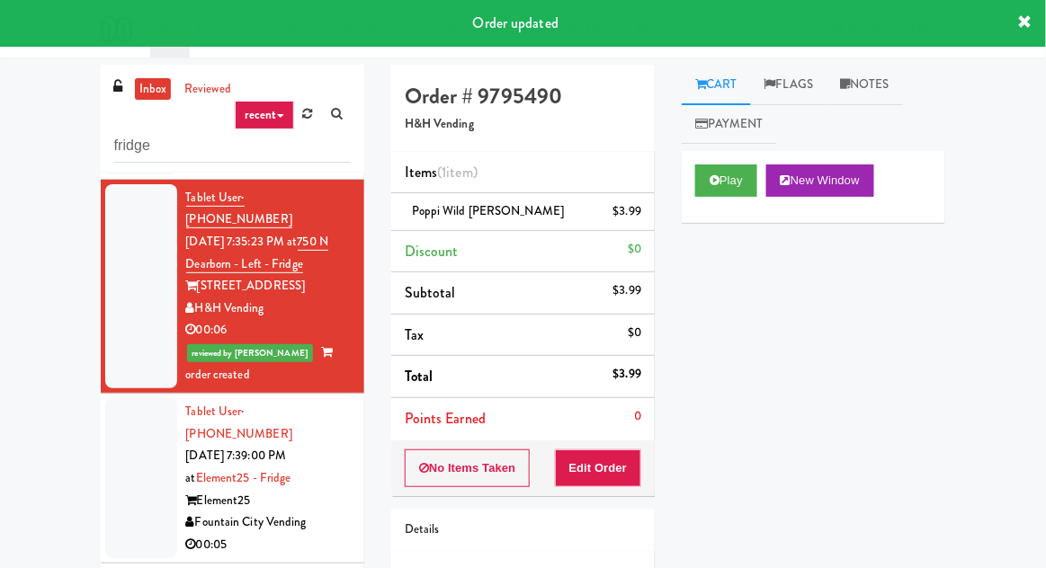
click at [141, 422] on div at bounding box center [141, 478] width 72 height 160
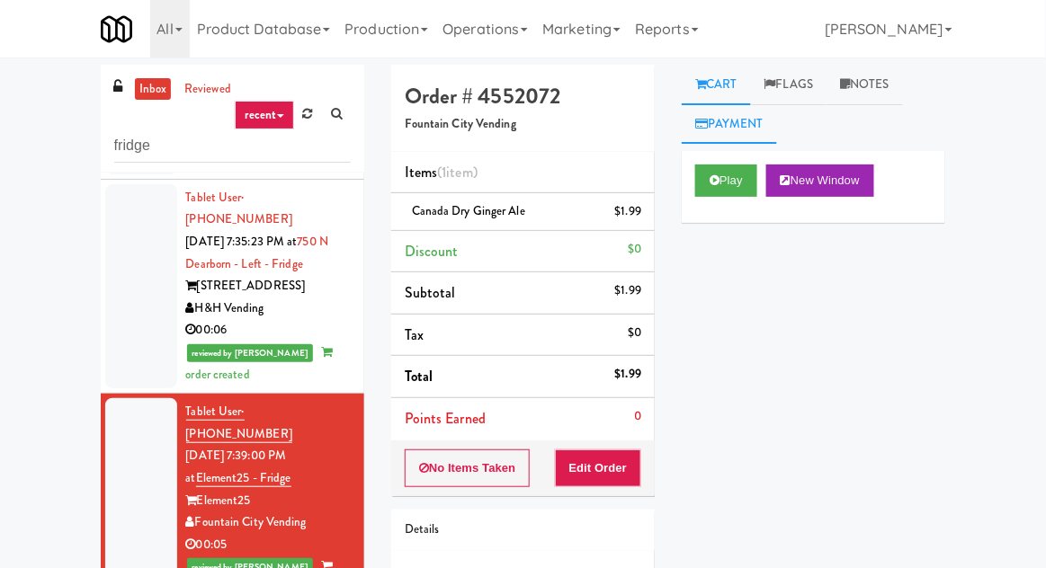
click at [727, 142] on link "Payment" at bounding box center [729, 124] width 95 height 40
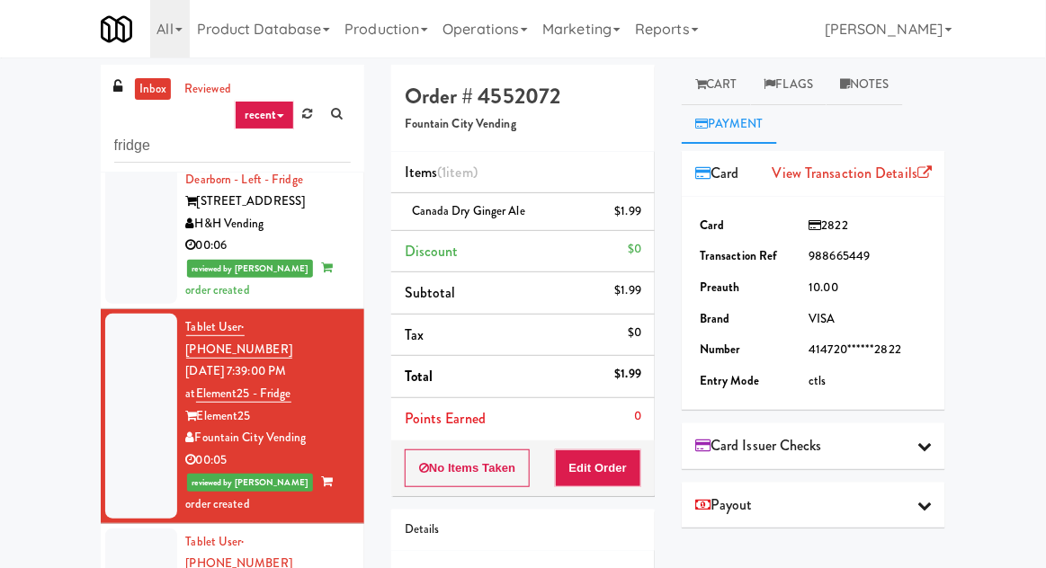
scroll to position [292, 0]
click at [722, 81] on link "Cart" at bounding box center [716, 85] width 69 height 40
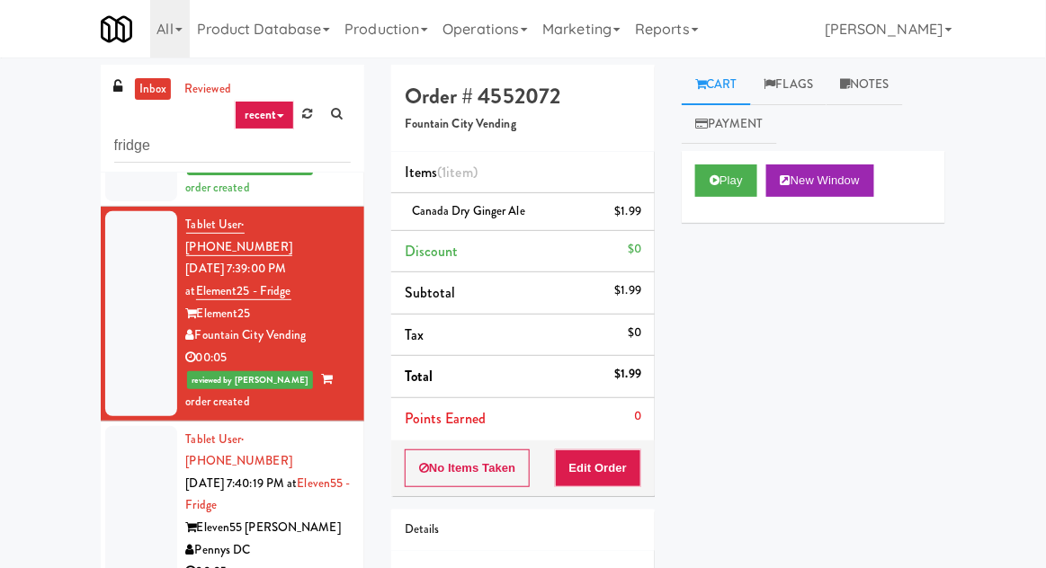
click at [149, 426] on div at bounding box center [141, 506] width 72 height 160
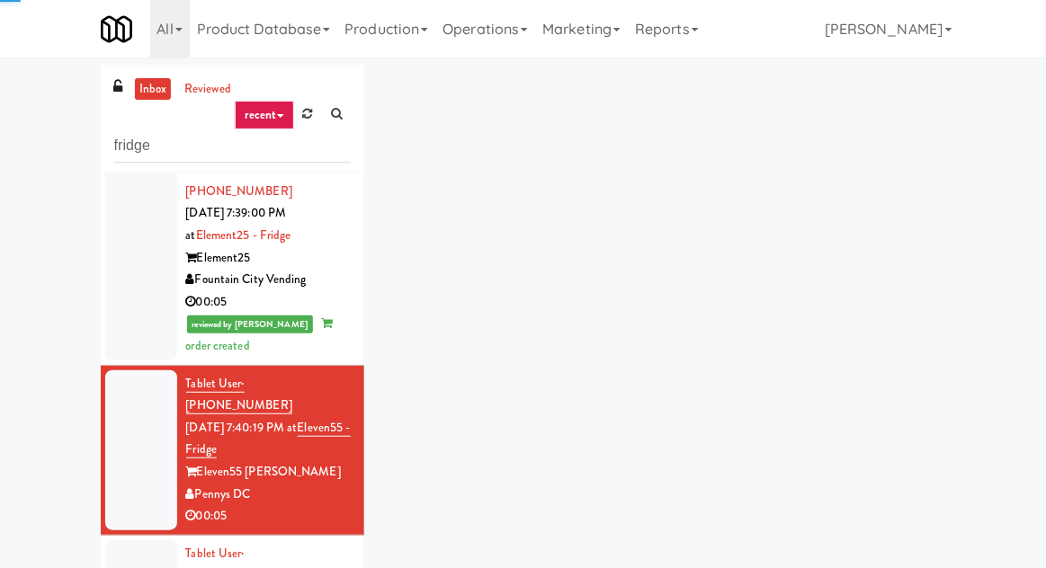
scroll to position [479, 0]
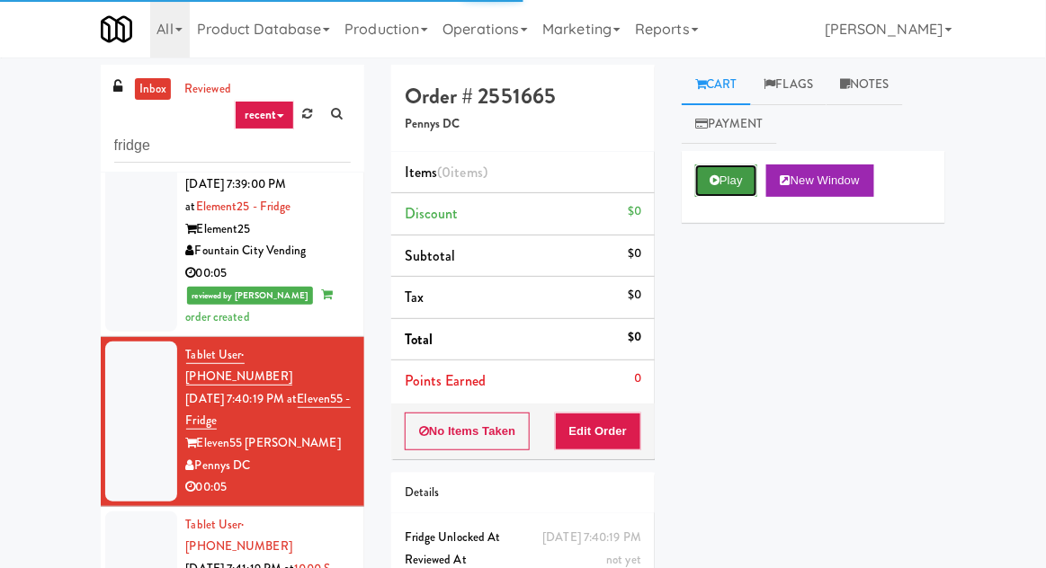
click at [718, 187] on button "Play" at bounding box center [726, 181] width 62 height 32
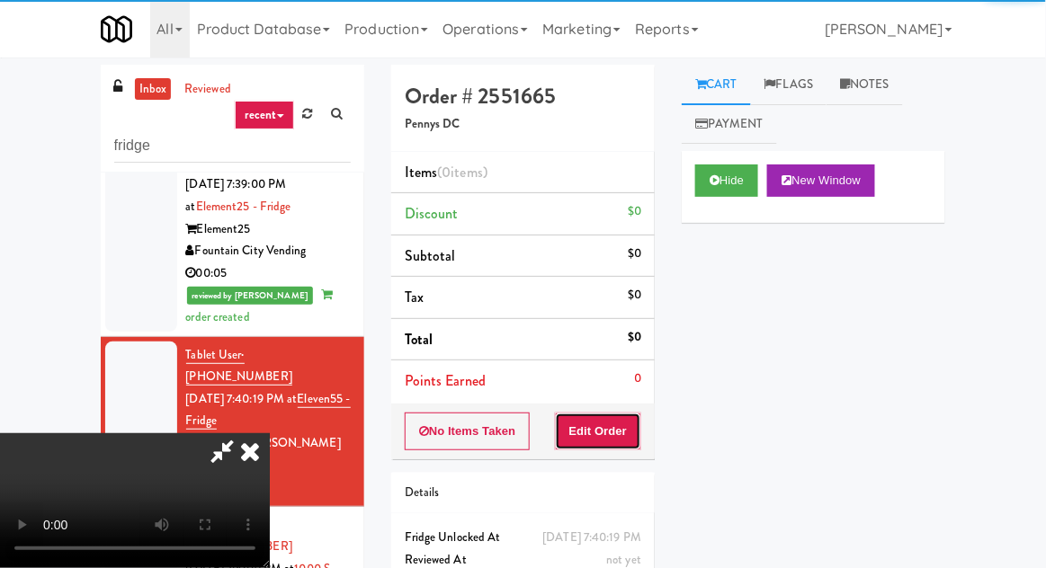
click at [595, 426] on button "Edit Order" at bounding box center [598, 432] width 87 height 38
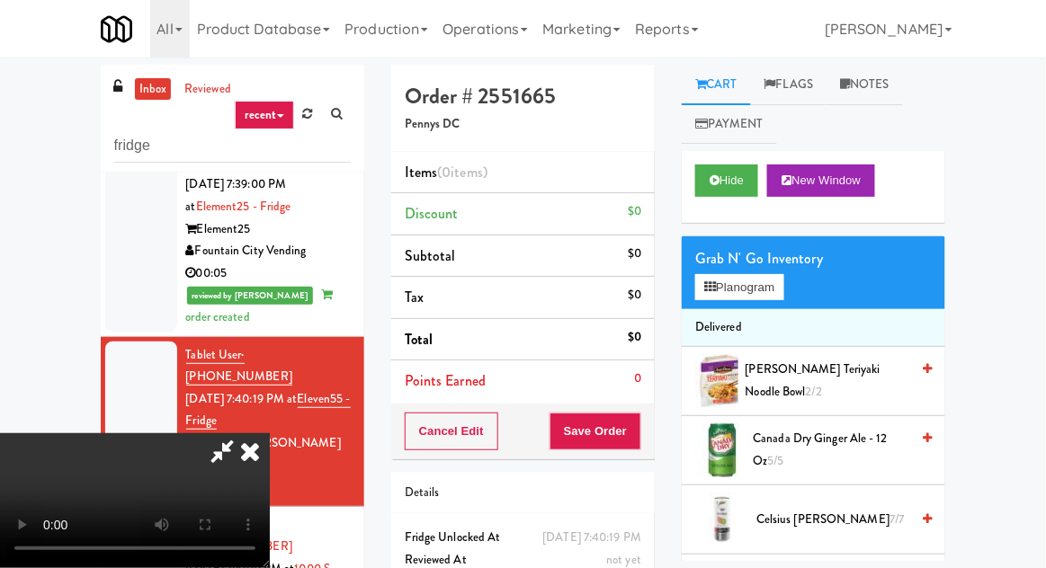
scroll to position [0, 0]
click at [756, 292] on button "Planogram" at bounding box center [739, 287] width 88 height 27
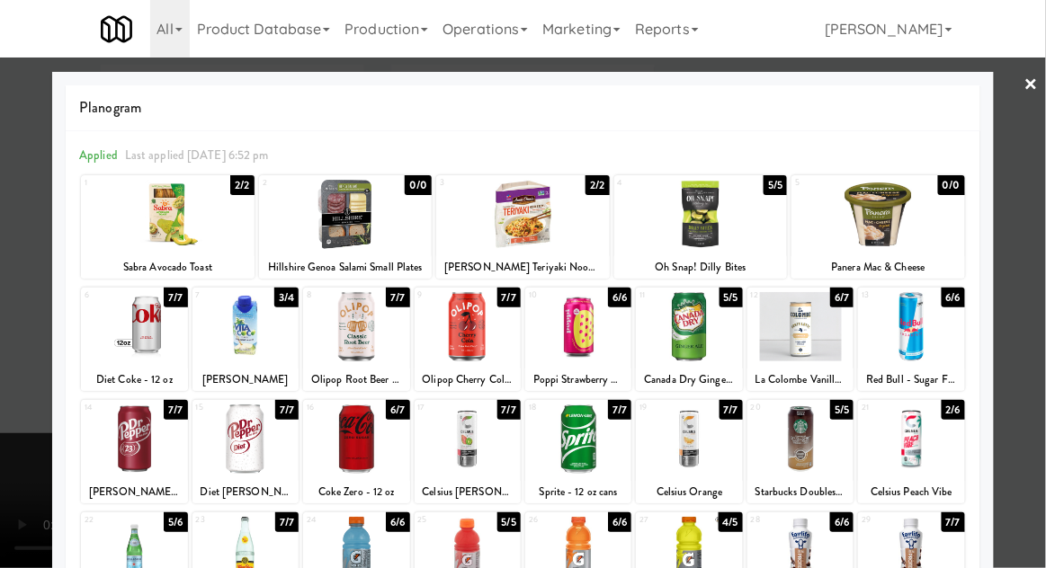
click at [339, 456] on div at bounding box center [356, 439] width 106 height 69
click at [336, 446] on div at bounding box center [356, 439] width 106 height 69
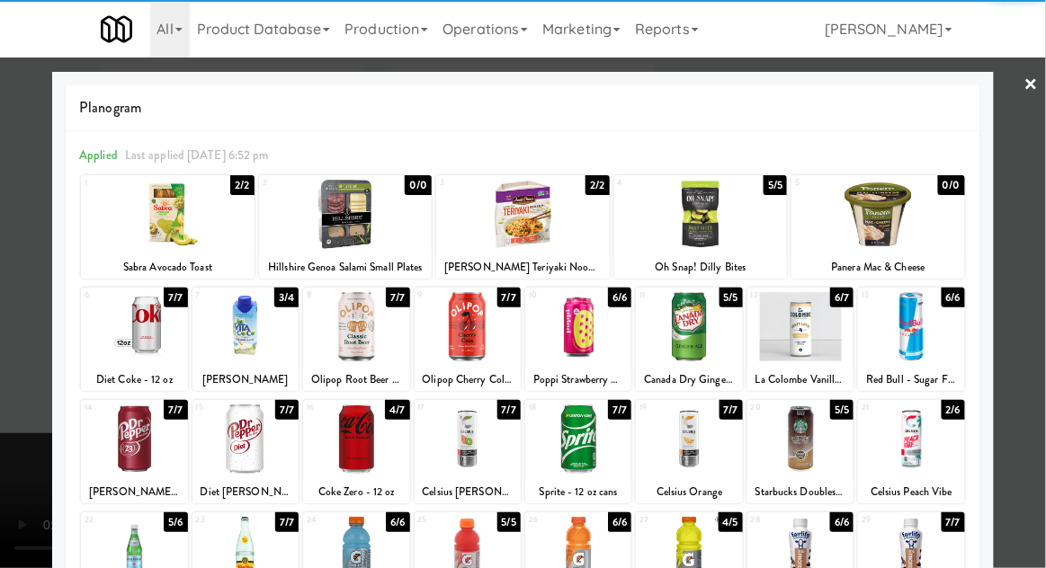
click at [1042, 205] on div at bounding box center [523, 284] width 1046 height 568
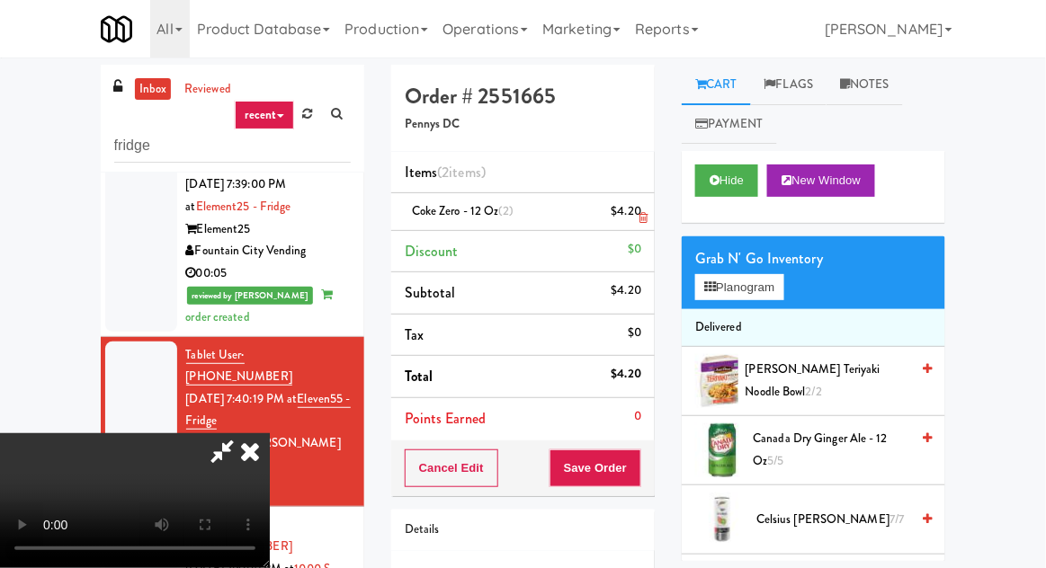
click at [637, 221] on div "$4.20" at bounding box center [627, 212] width 31 height 22
click at [635, 215] on link at bounding box center [639, 219] width 16 height 22
click at [633, 480] on button "Save Order" at bounding box center [596, 469] width 92 height 38
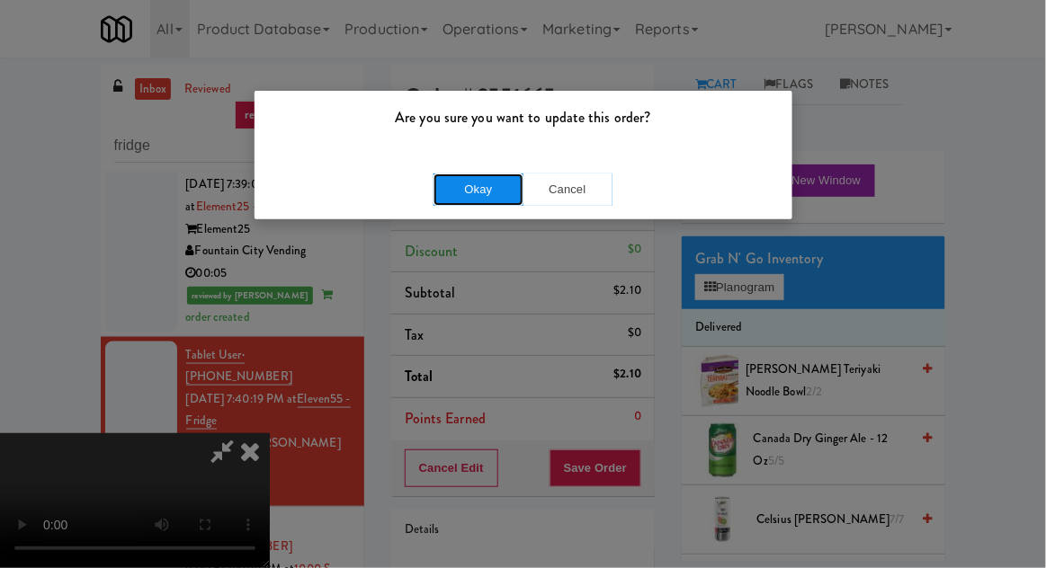
click at [469, 200] on button "Okay" at bounding box center [479, 190] width 90 height 32
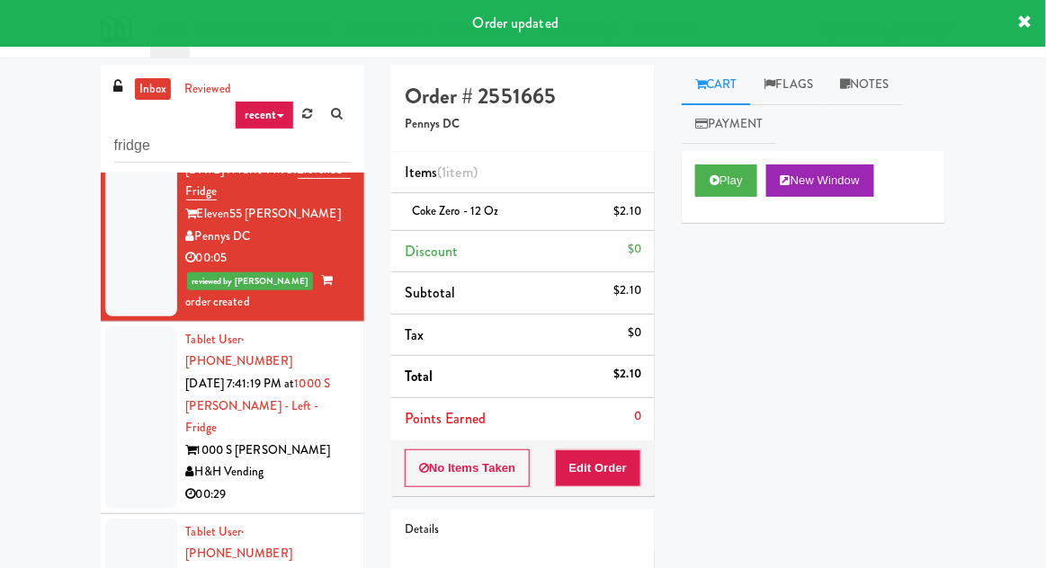
scroll to position [735, 0]
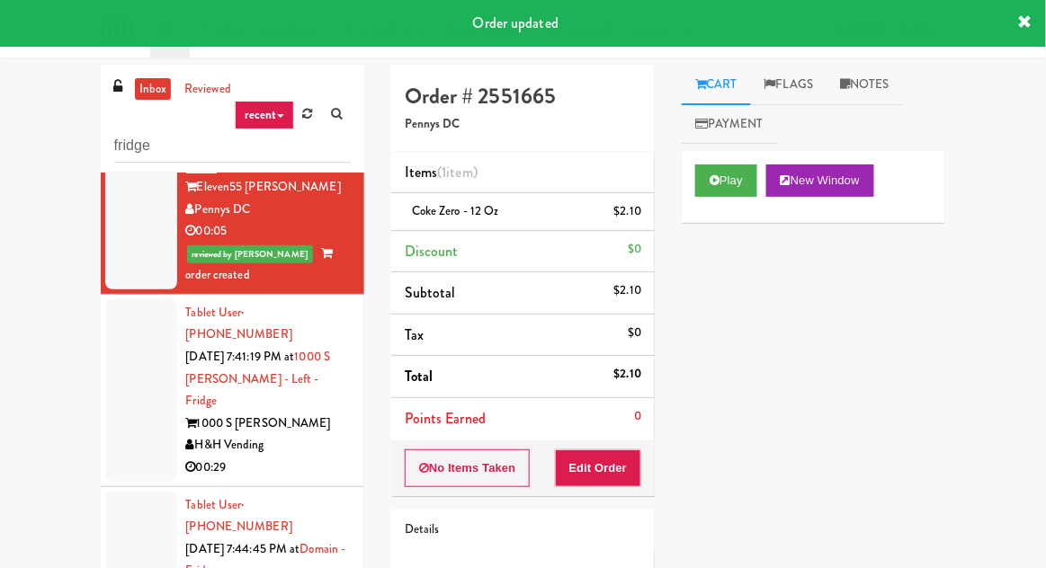
click at [122, 300] on div at bounding box center [141, 391] width 72 height 183
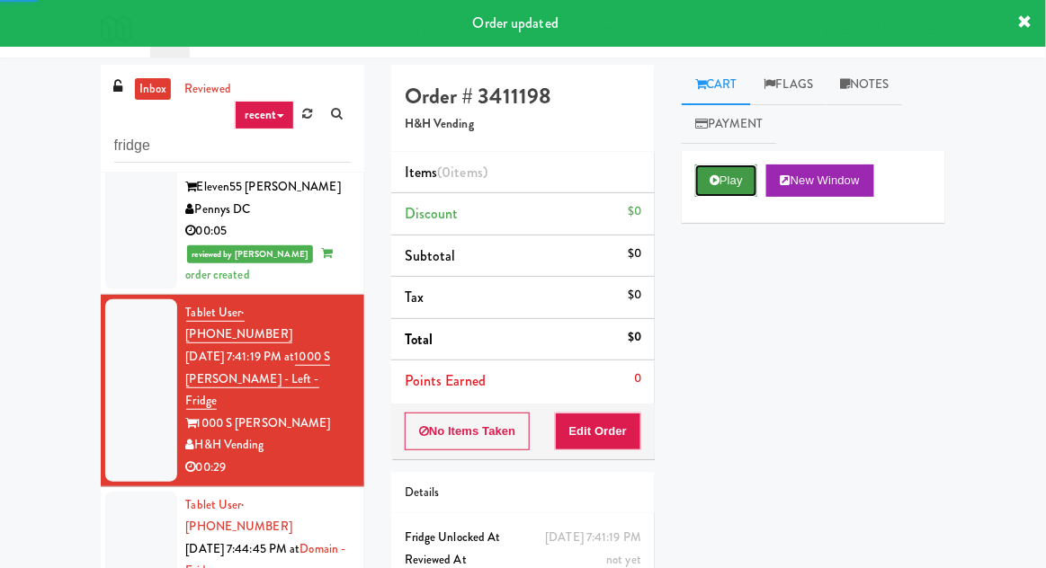
click at [709, 180] on button "Play" at bounding box center [726, 181] width 62 height 32
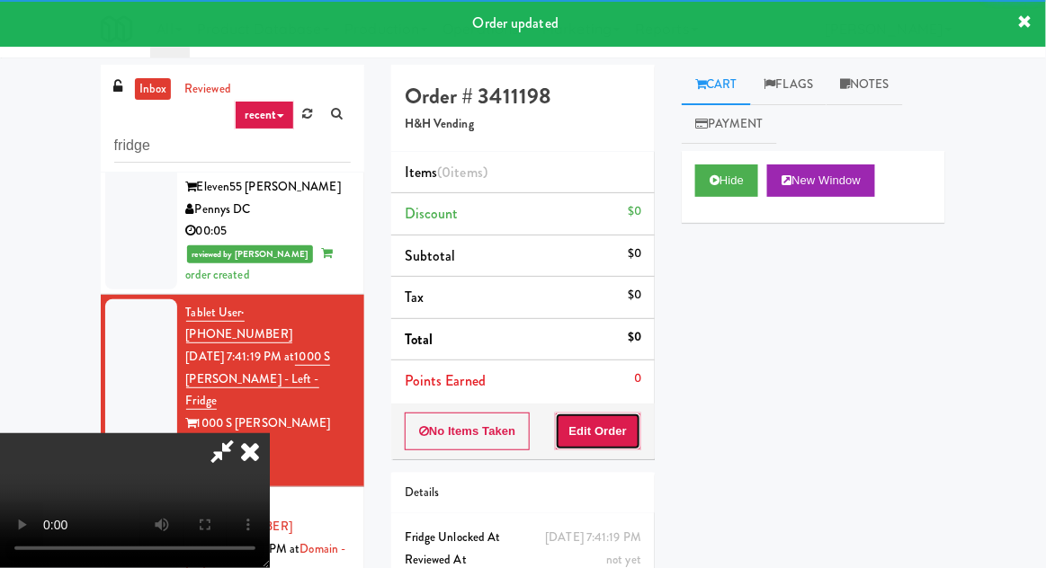
click at [612, 413] on button "Edit Order" at bounding box center [598, 432] width 87 height 38
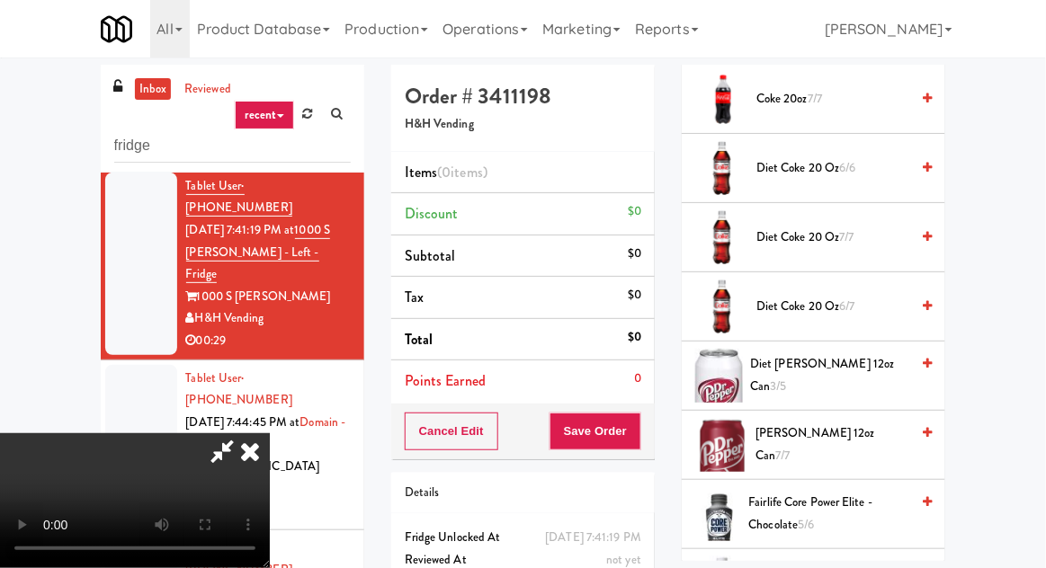
scroll to position [908, 0]
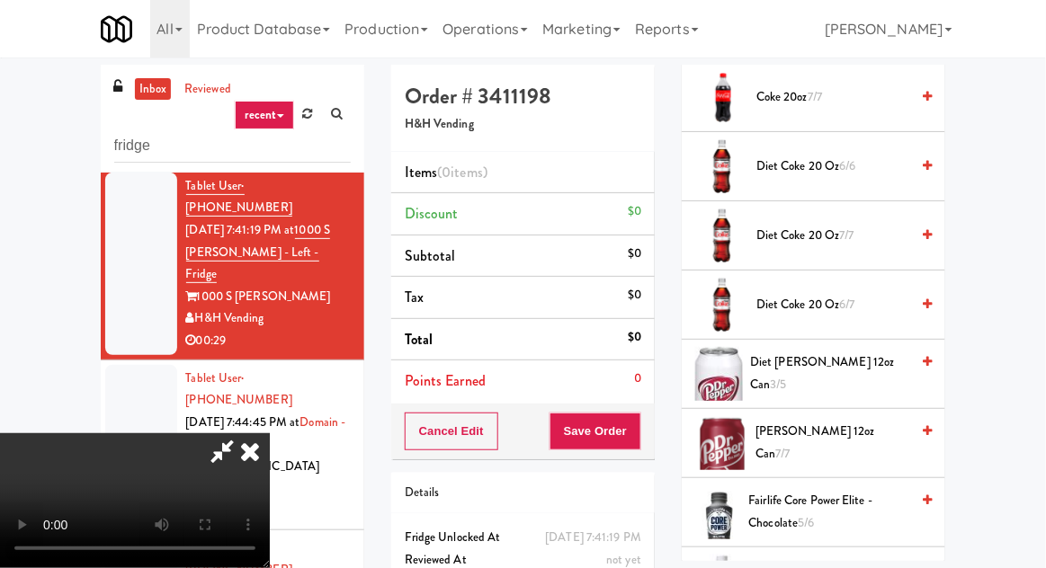
click at [864, 294] on span "Diet Coke 20 oz 6/7" at bounding box center [832, 305] width 153 height 22
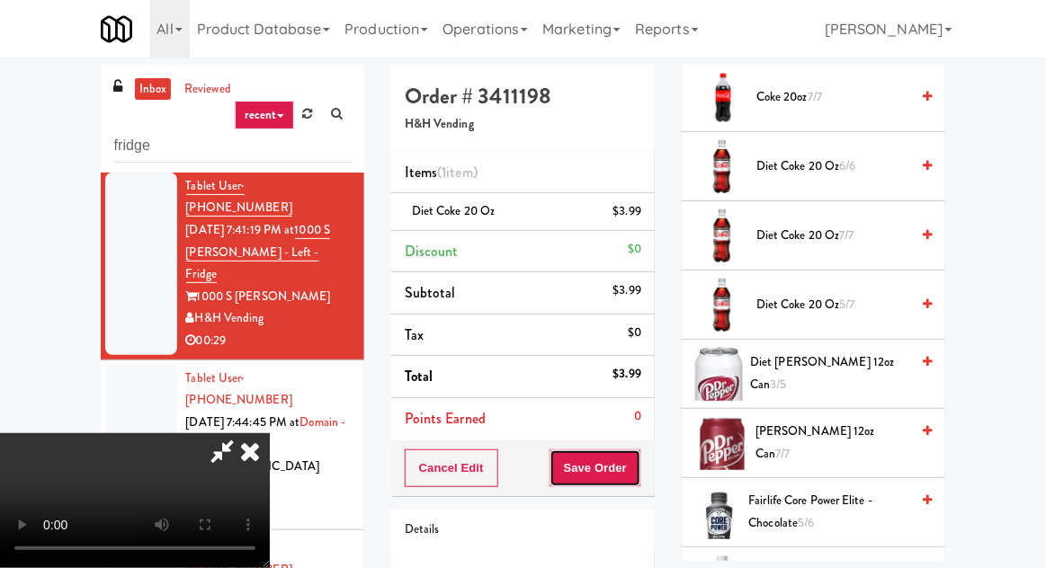
click at [638, 477] on button "Save Order" at bounding box center [596, 469] width 92 height 38
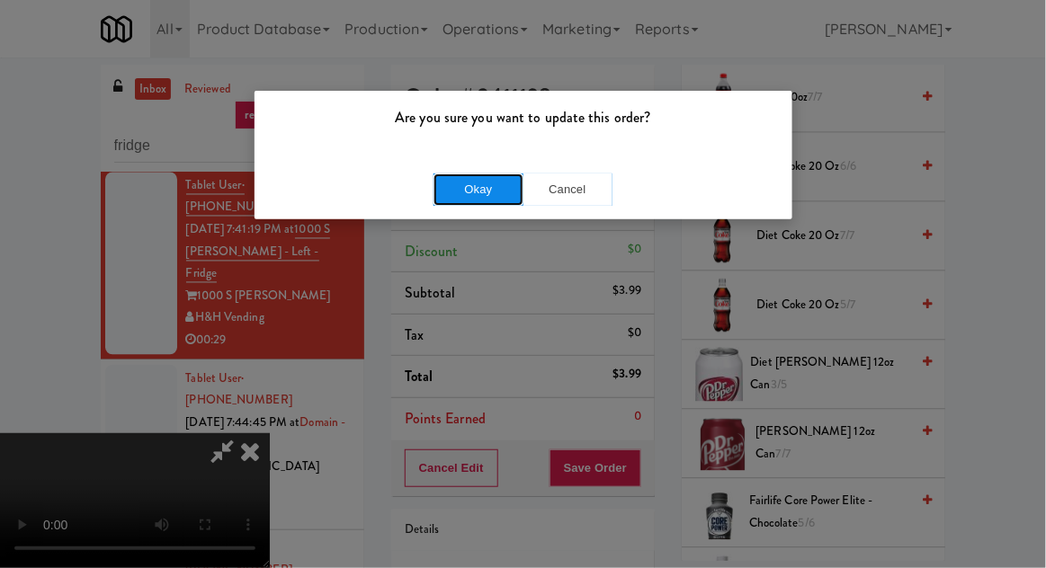
click at [479, 196] on button "Okay" at bounding box center [479, 190] width 90 height 32
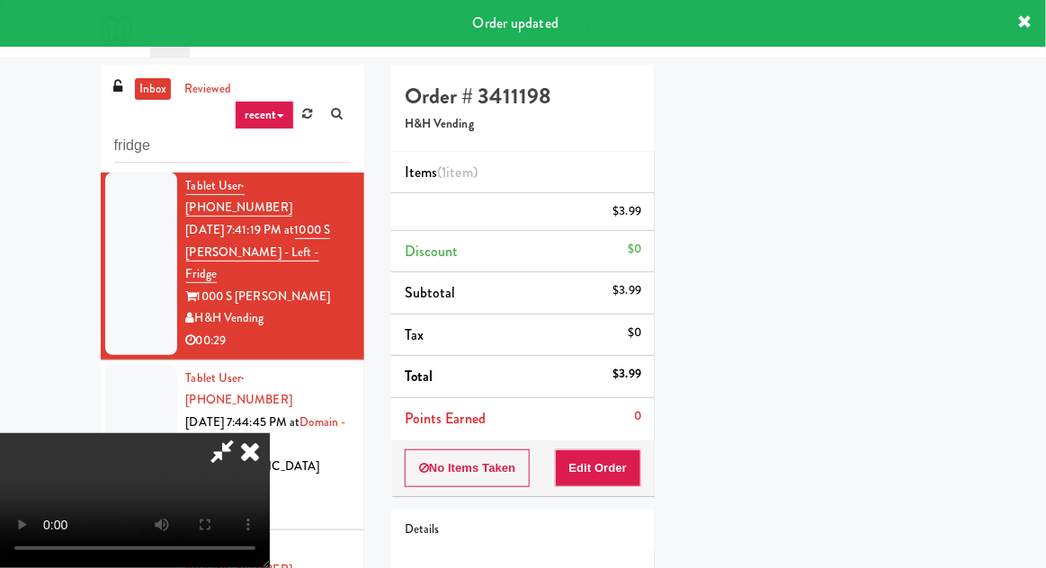
scroll to position [177, 0]
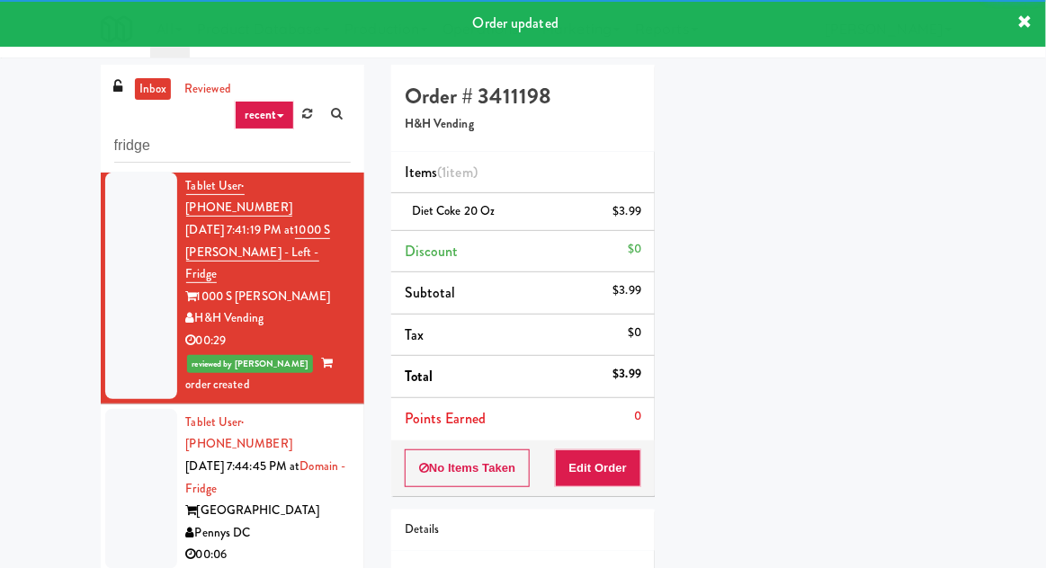
click at [145, 409] on div at bounding box center [141, 489] width 72 height 160
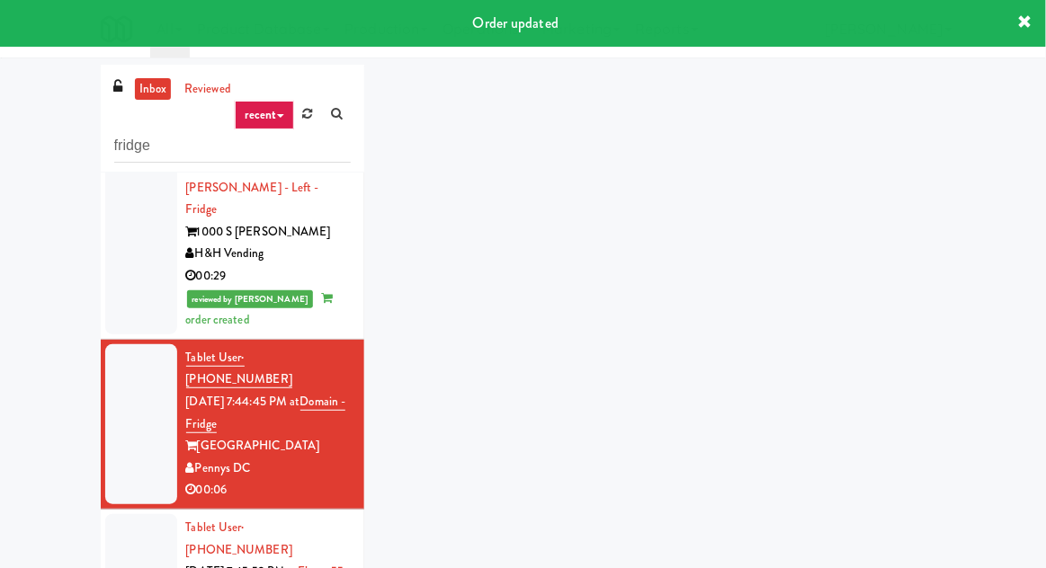
scroll to position [953, 0]
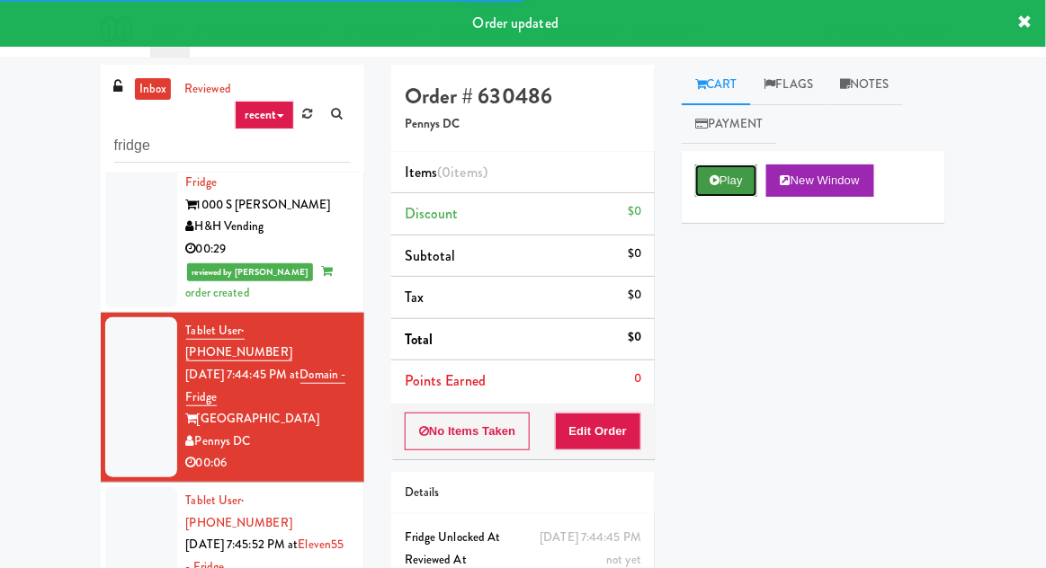
click at [705, 189] on button "Play" at bounding box center [726, 181] width 62 height 32
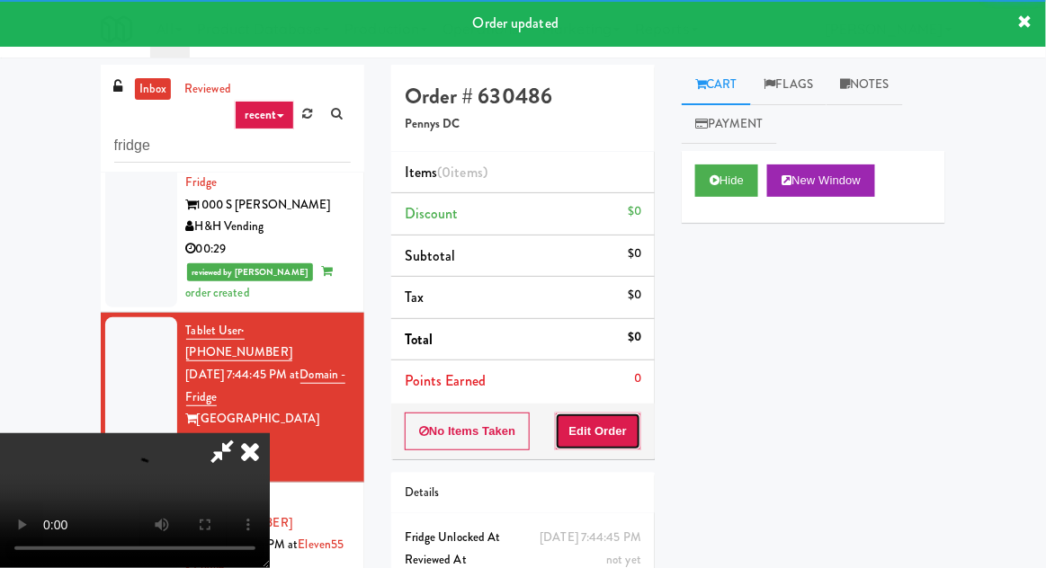
click at [626, 415] on button "Edit Order" at bounding box center [598, 432] width 87 height 38
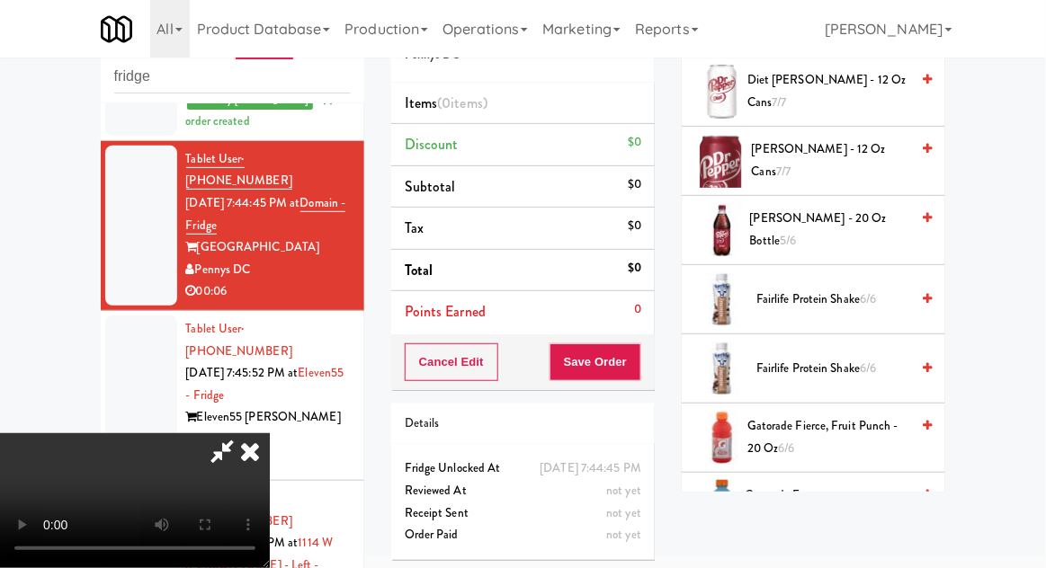
scroll to position [916, 0]
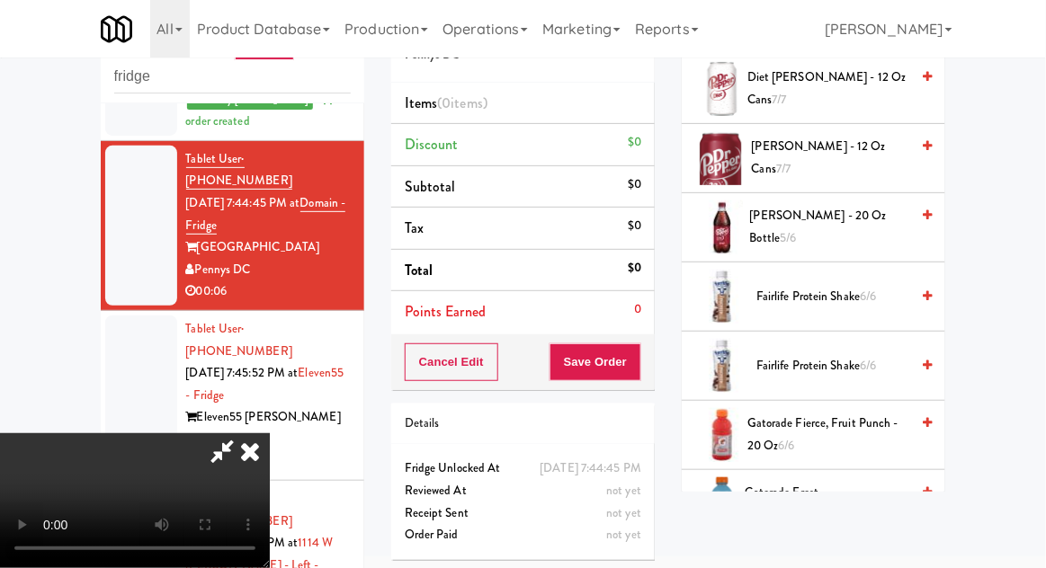
click at [823, 365] on span "Fairlife Protein Shake 6/6" at bounding box center [832, 366] width 153 height 22
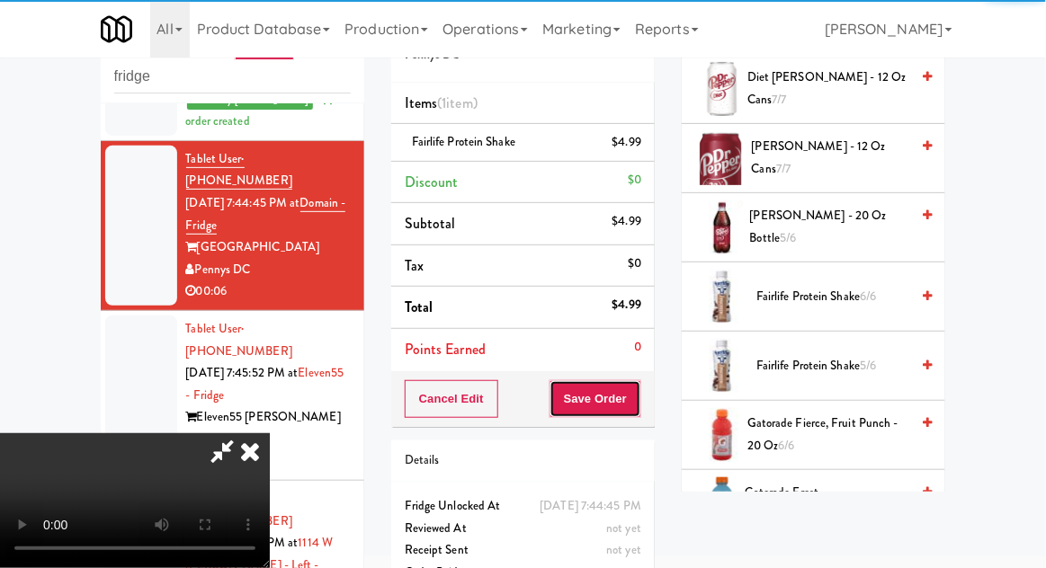
click at [639, 393] on button "Save Order" at bounding box center [596, 399] width 92 height 38
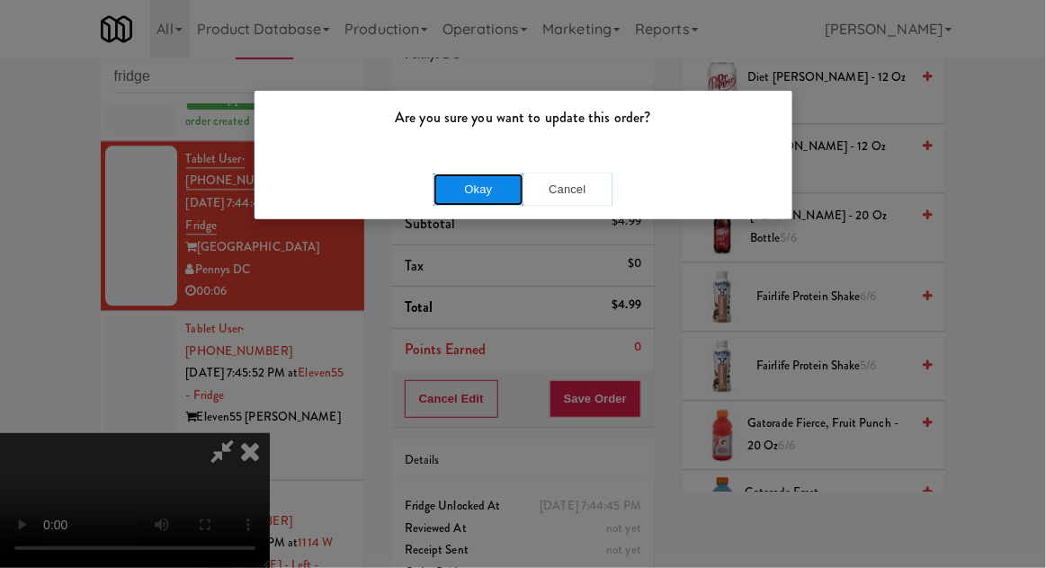
click at [485, 181] on button "Okay" at bounding box center [479, 190] width 90 height 32
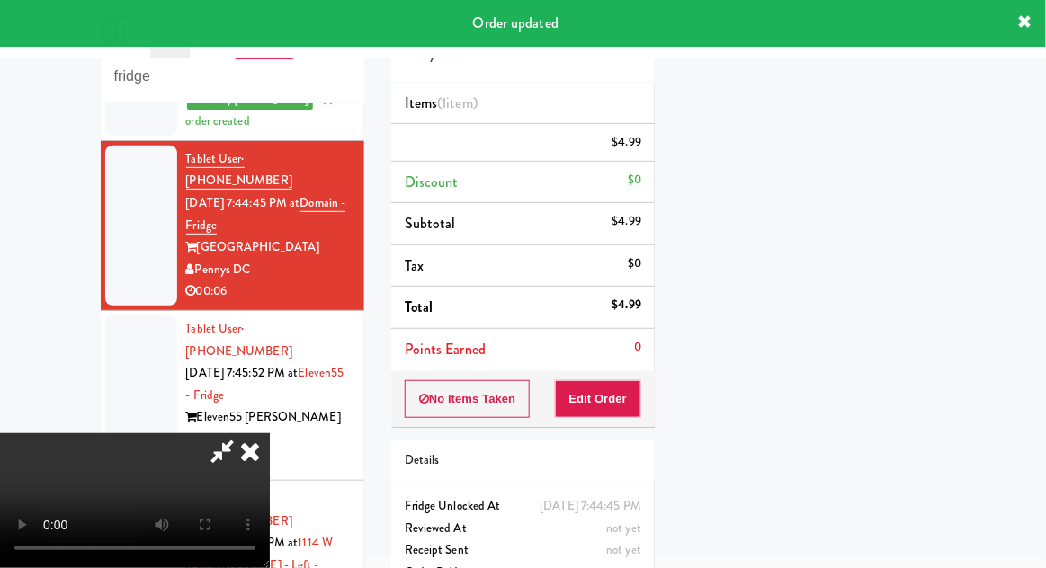
scroll to position [177, 0]
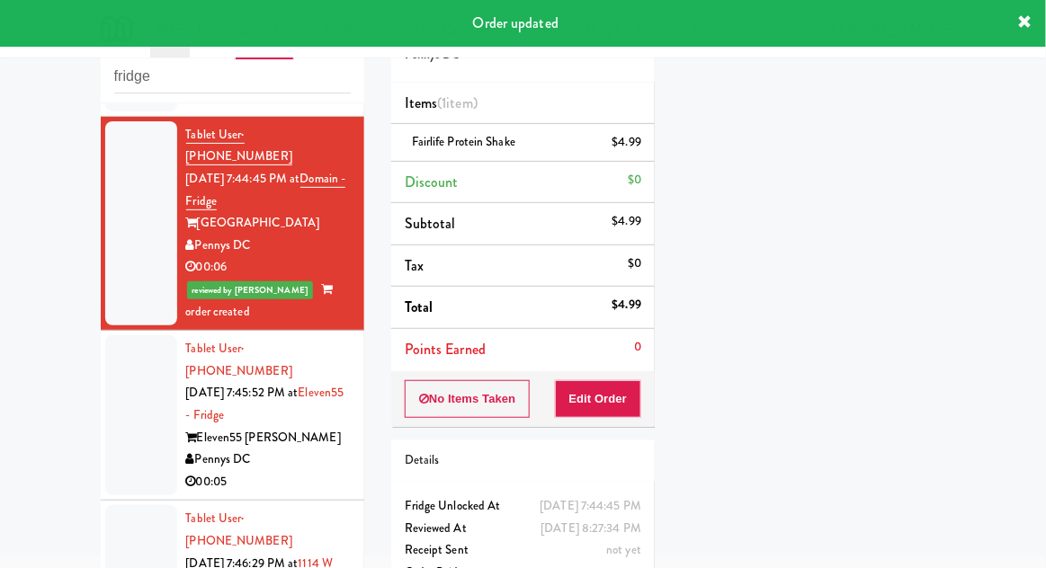
click at [133, 336] on div at bounding box center [141, 416] width 72 height 160
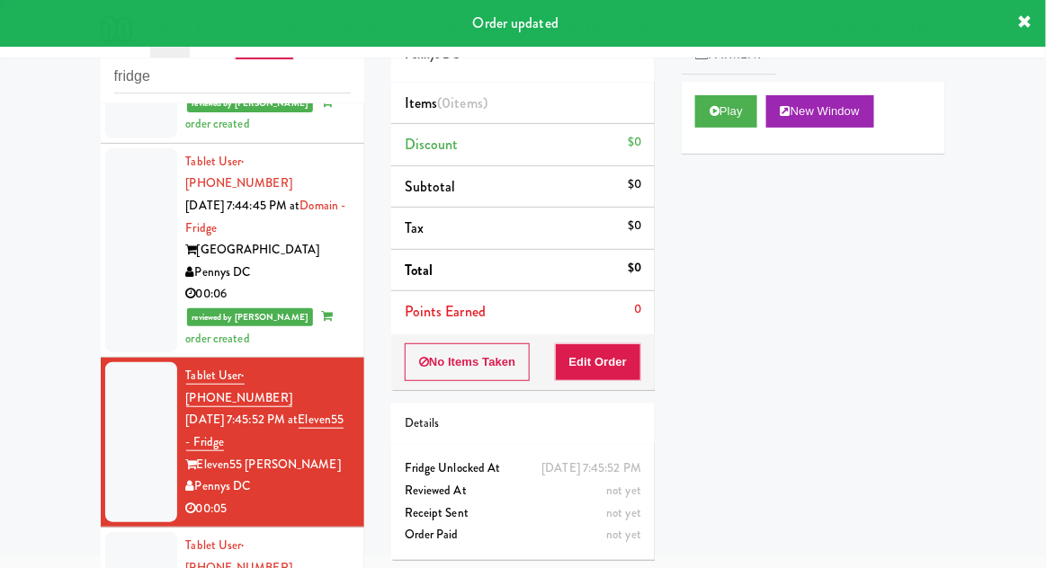
scroll to position [1052, 0]
click at [703, 136] on div "Play New Window" at bounding box center [814, 118] width 264 height 72
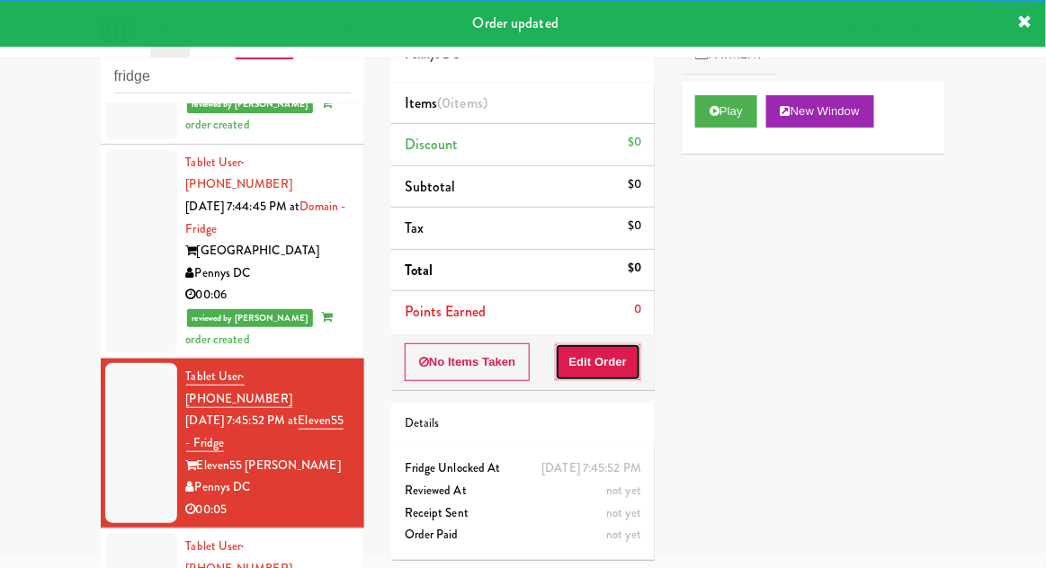
click at [620, 374] on button "Edit Order" at bounding box center [598, 363] width 87 height 38
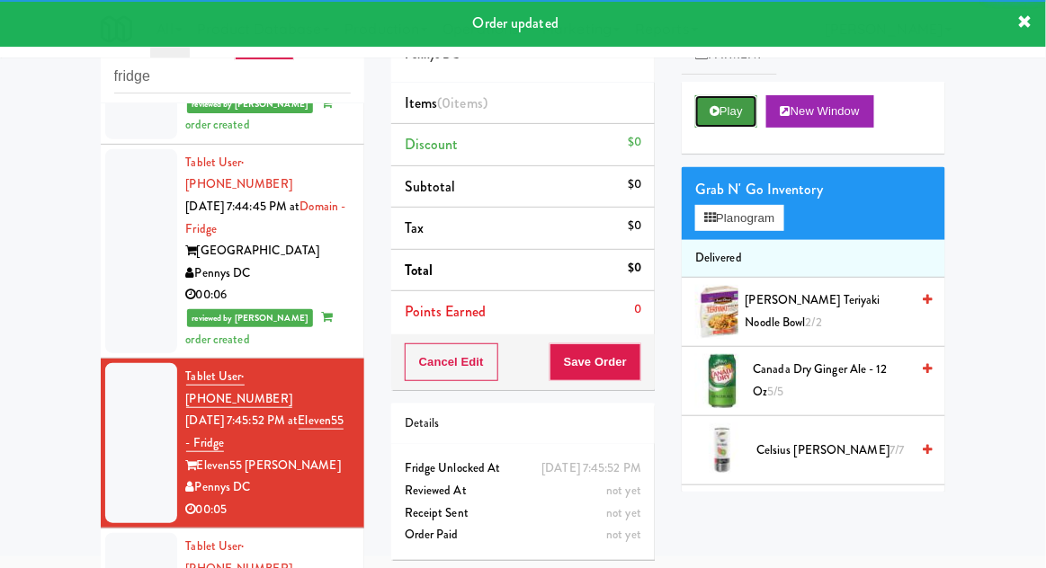
click at [732, 124] on button "Play" at bounding box center [726, 111] width 62 height 32
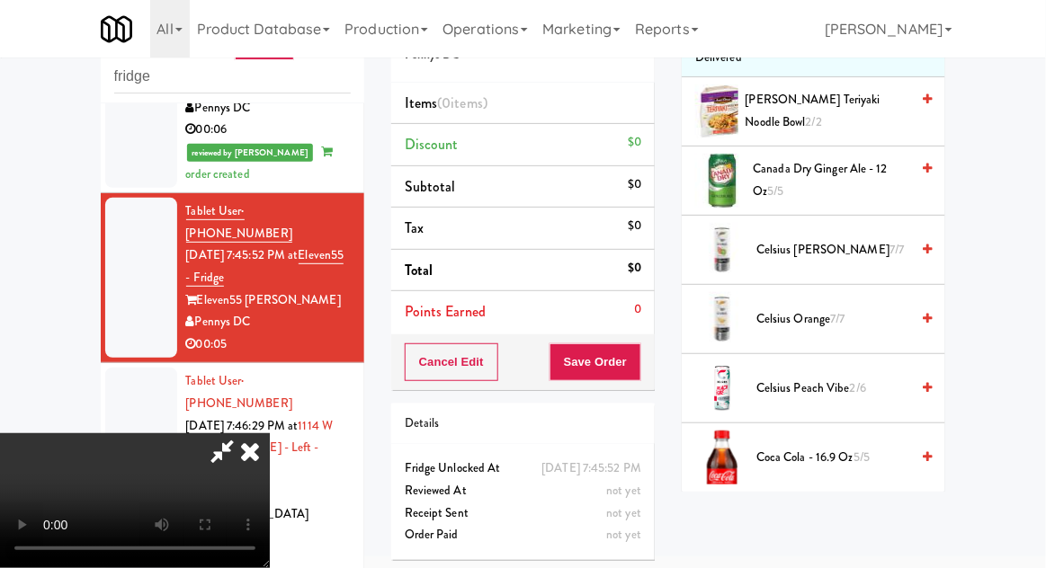
scroll to position [0, 0]
click at [847, 107] on span "[PERSON_NAME] Teriyaki Noodle Bowl 2/2" at bounding box center [828, 111] width 165 height 44
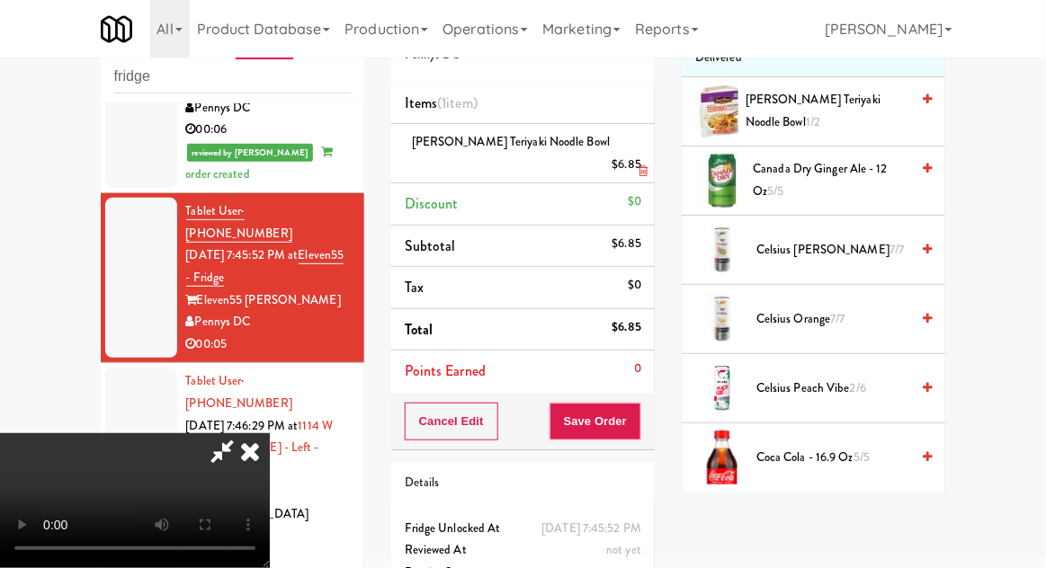
click at [651, 141] on li "[PERSON_NAME] Teriyaki Noodle Bowl $6.85" at bounding box center [523, 153] width 264 height 59
click at [644, 166] on icon at bounding box center [643, 172] width 9 height 12
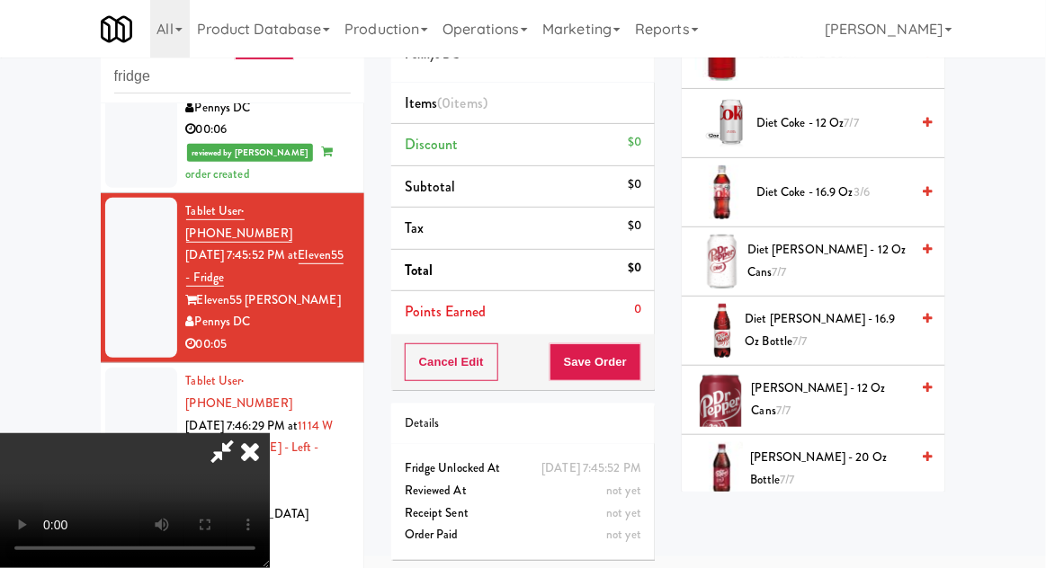
scroll to position [676, 0]
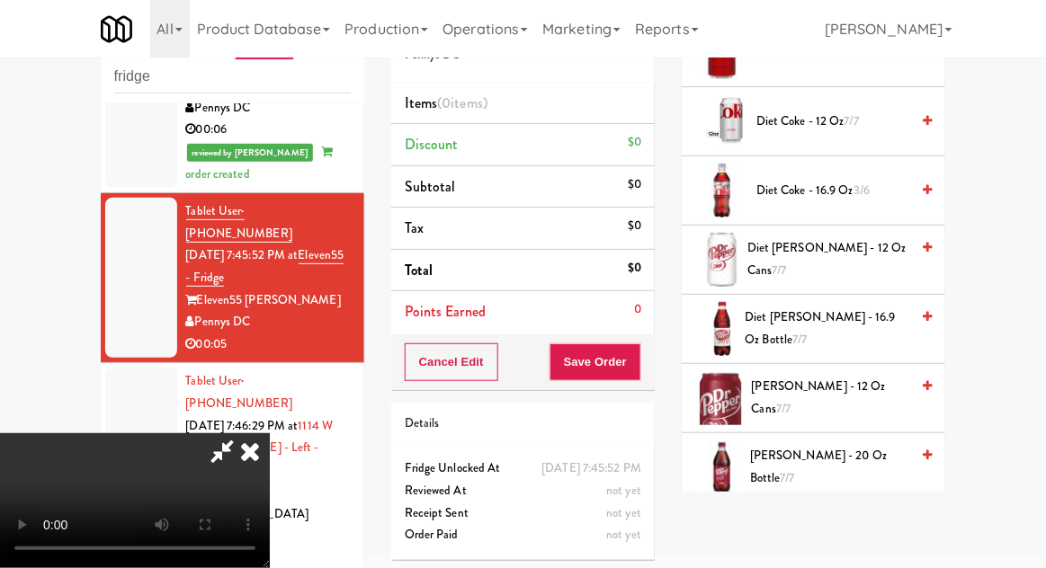
click at [791, 471] on span "[PERSON_NAME] - 20 oz Bottle 7/7" at bounding box center [829, 467] width 159 height 44
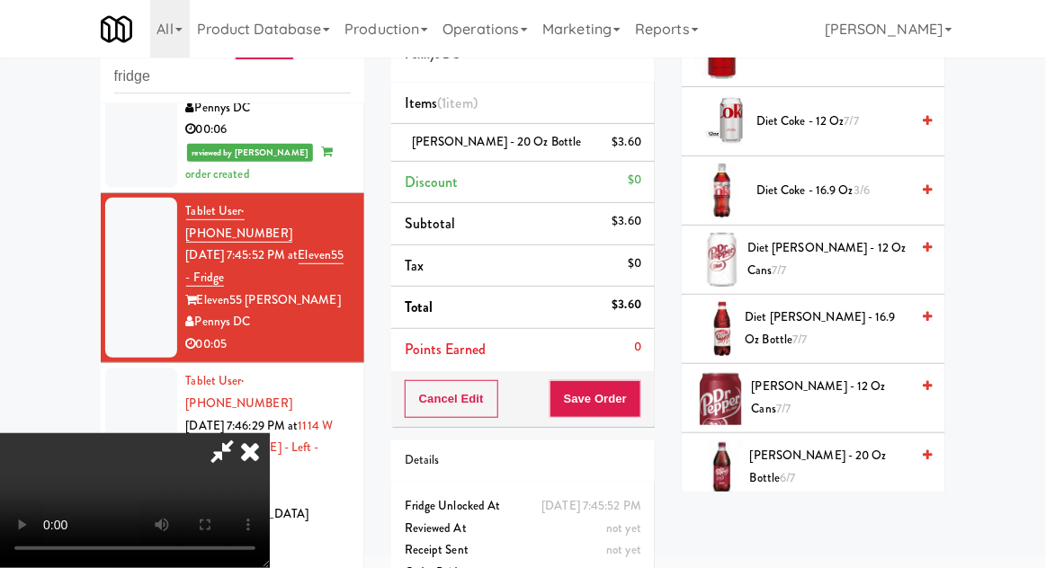
click at [774, 111] on span "Diet Coke - 12 oz 7/7" at bounding box center [832, 122] width 153 height 22
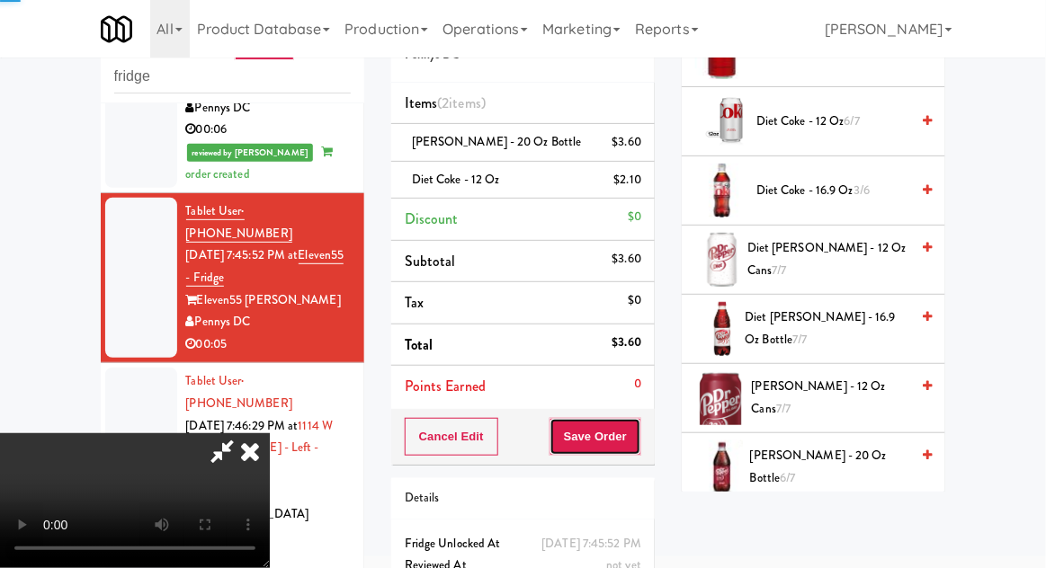
click at [631, 418] on button "Save Order" at bounding box center [596, 437] width 92 height 38
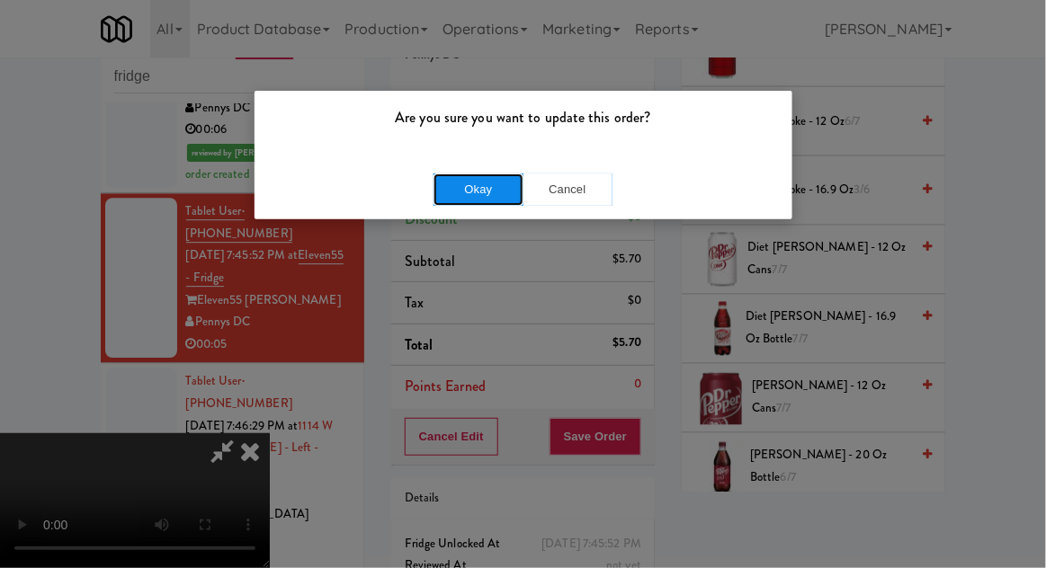
click at [476, 176] on button "Okay" at bounding box center [479, 190] width 90 height 32
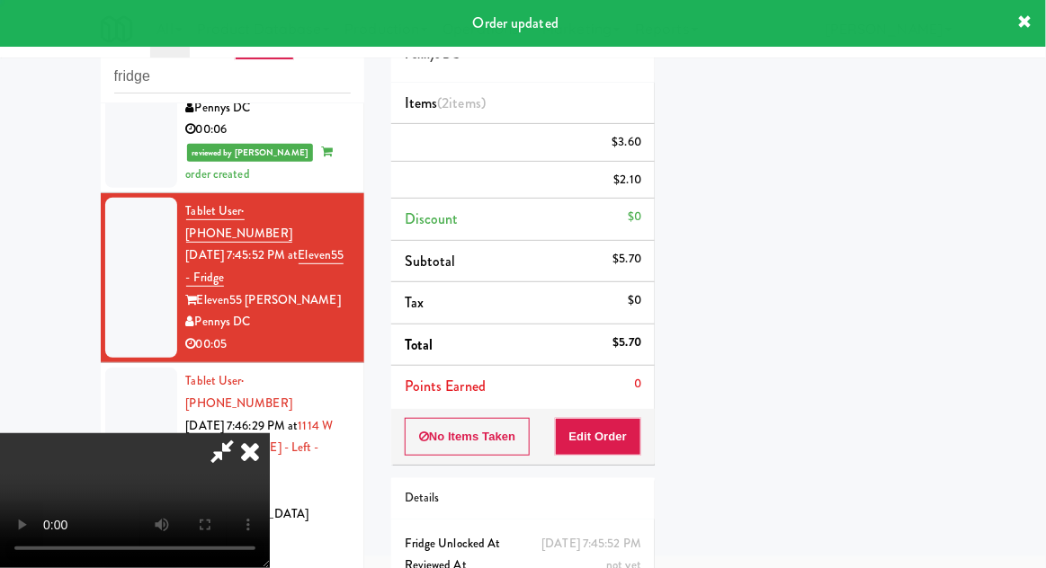
scroll to position [177, 0]
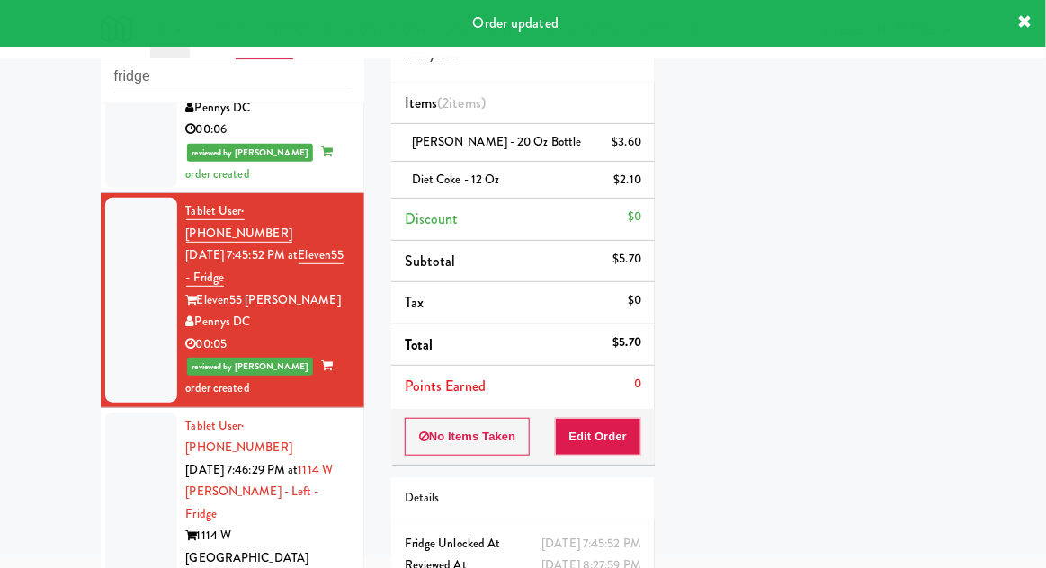
click at [128, 413] on div at bounding box center [141, 515] width 72 height 204
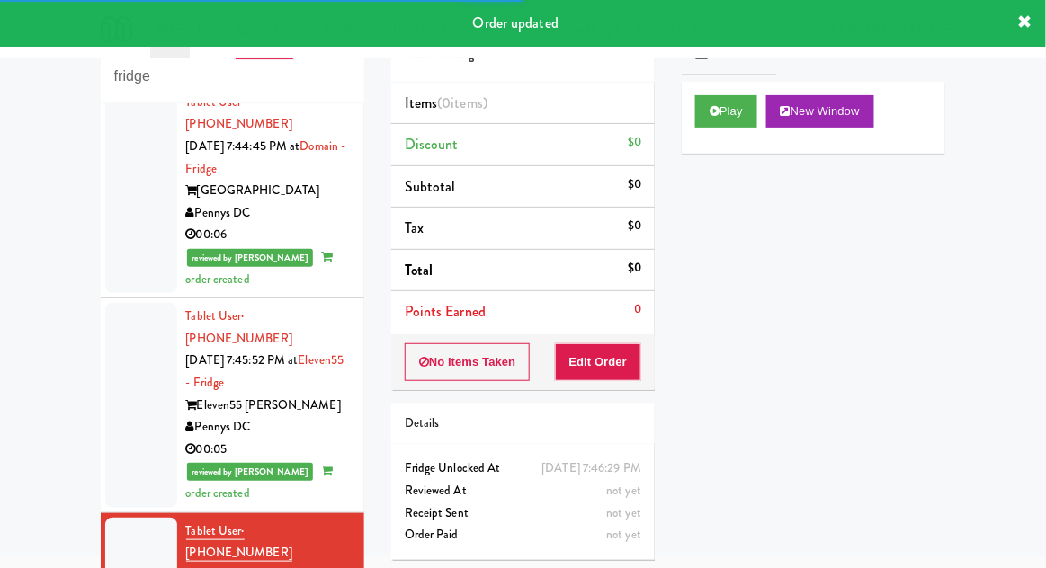
scroll to position [1111, 0]
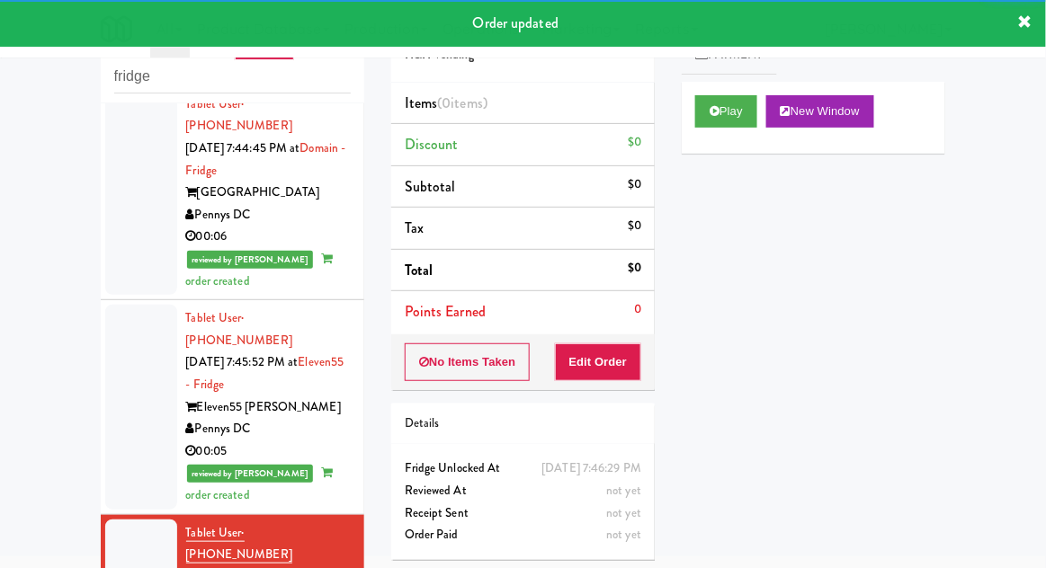
click at [129, 305] on div at bounding box center [141, 407] width 72 height 204
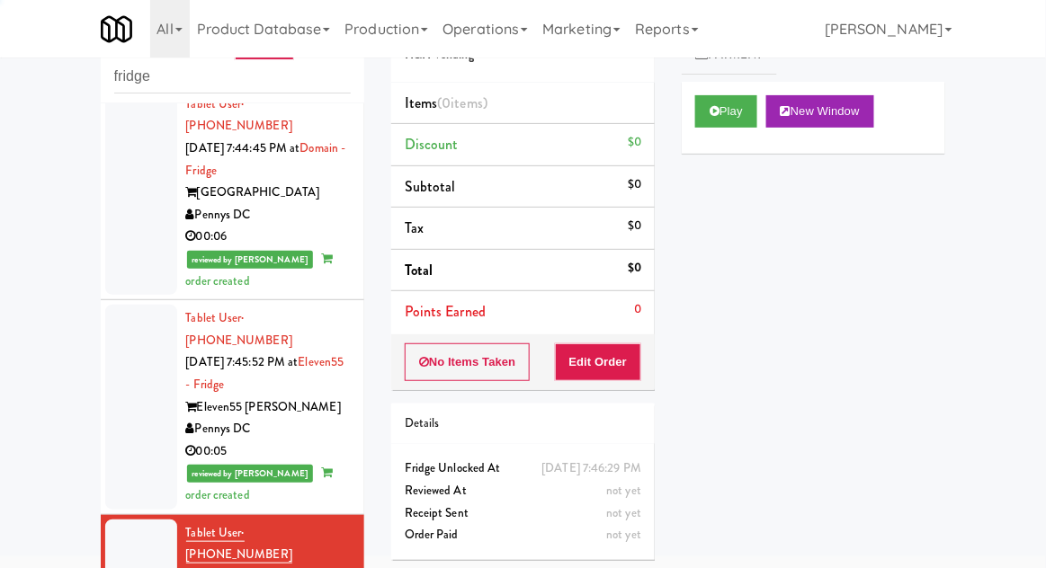
click at [126, 305] on div at bounding box center [141, 407] width 72 height 204
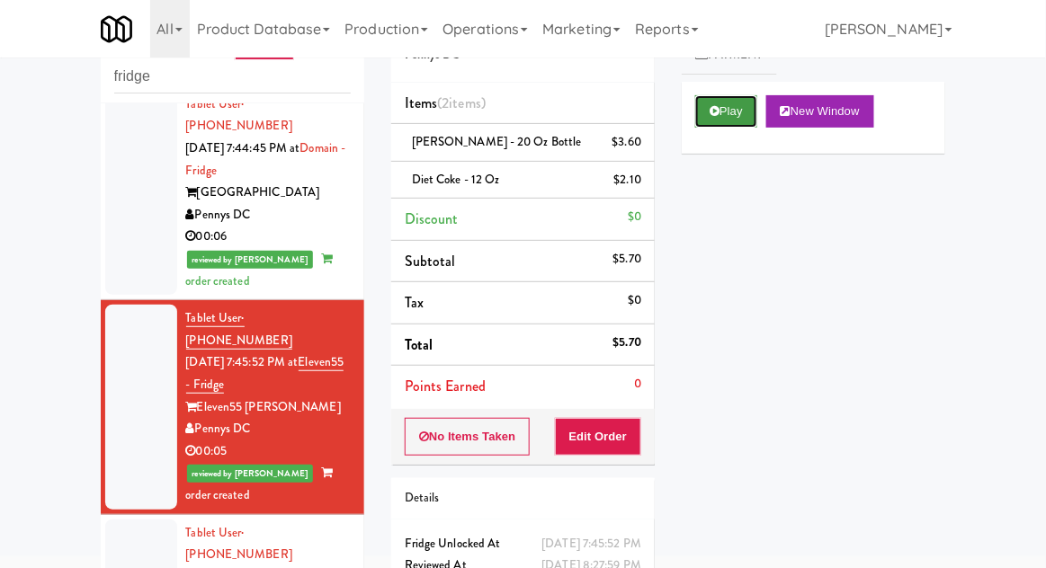
click at [728, 116] on button "Play" at bounding box center [726, 111] width 62 height 32
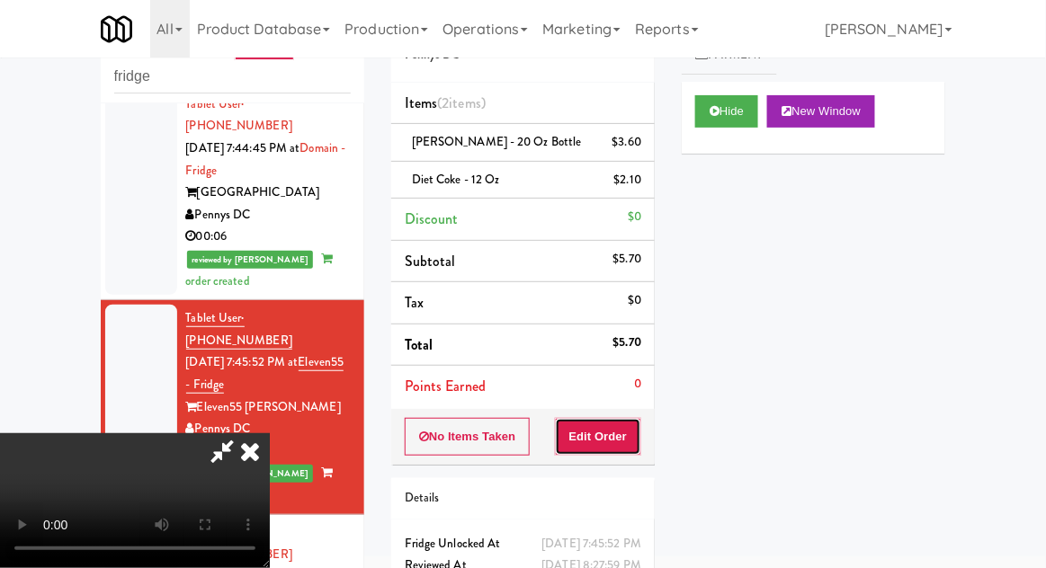
click at [592, 440] on button "Edit Order" at bounding box center [598, 437] width 87 height 38
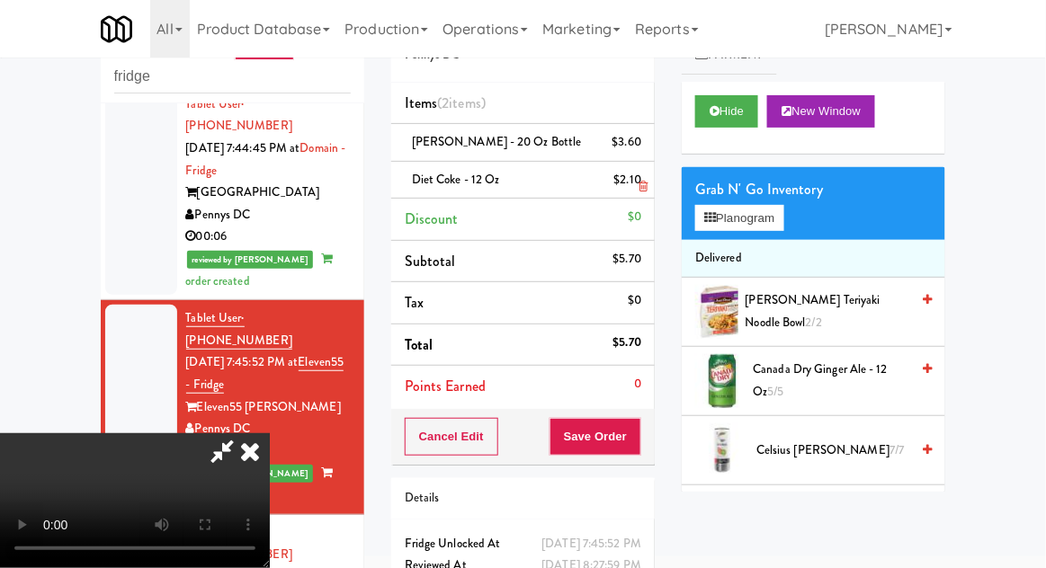
click at [633, 189] on div "$2.10" at bounding box center [628, 180] width 28 height 22
click at [640, 188] on icon at bounding box center [643, 187] width 9 height 12
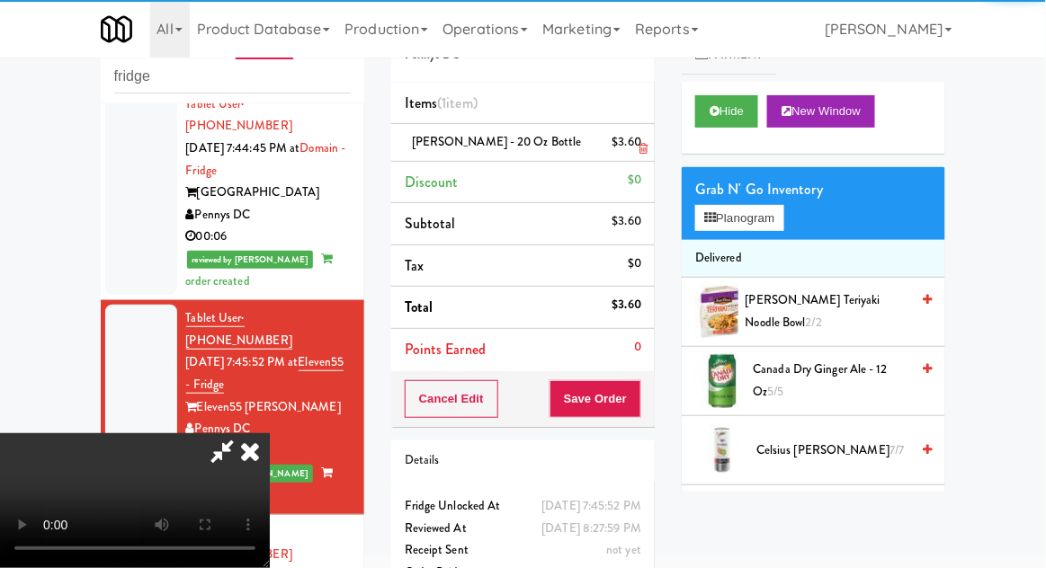
click at [642, 146] on icon at bounding box center [643, 149] width 9 height 12
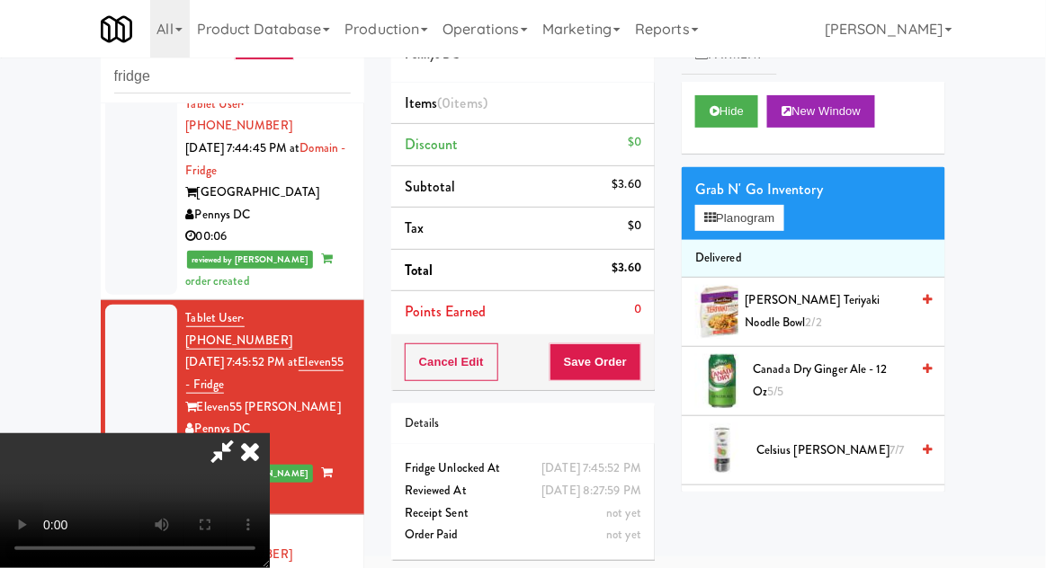
click at [642, 140] on li "Discount $0" at bounding box center [523, 145] width 264 height 42
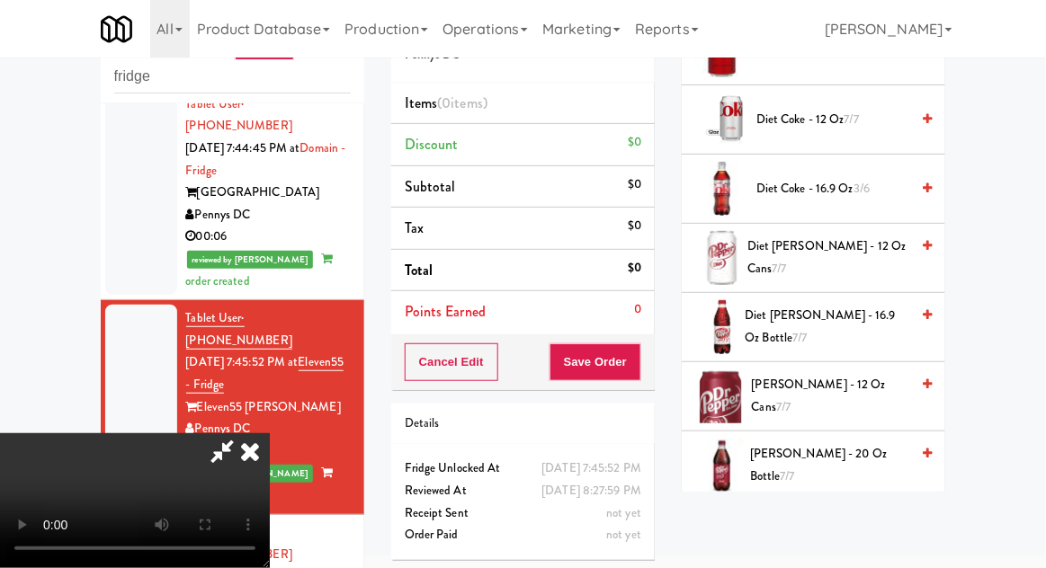
scroll to position [676, 0]
click at [794, 453] on span "[PERSON_NAME] - 20 oz Bottle 7/7" at bounding box center [829, 467] width 159 height 44
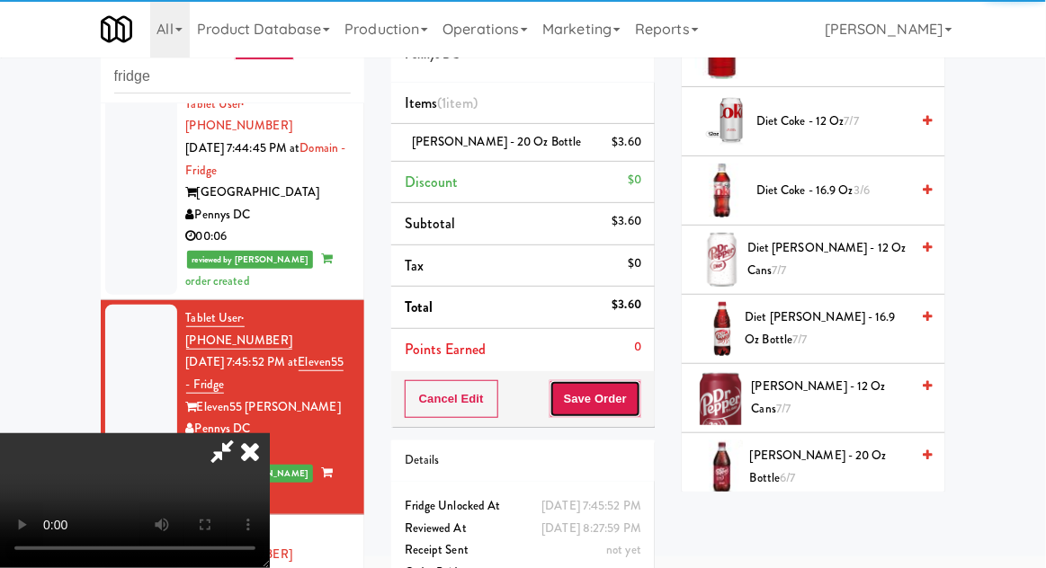
click at [639, 402] on button "Save Order" at bounding box center [596, 399] width 92 height 38
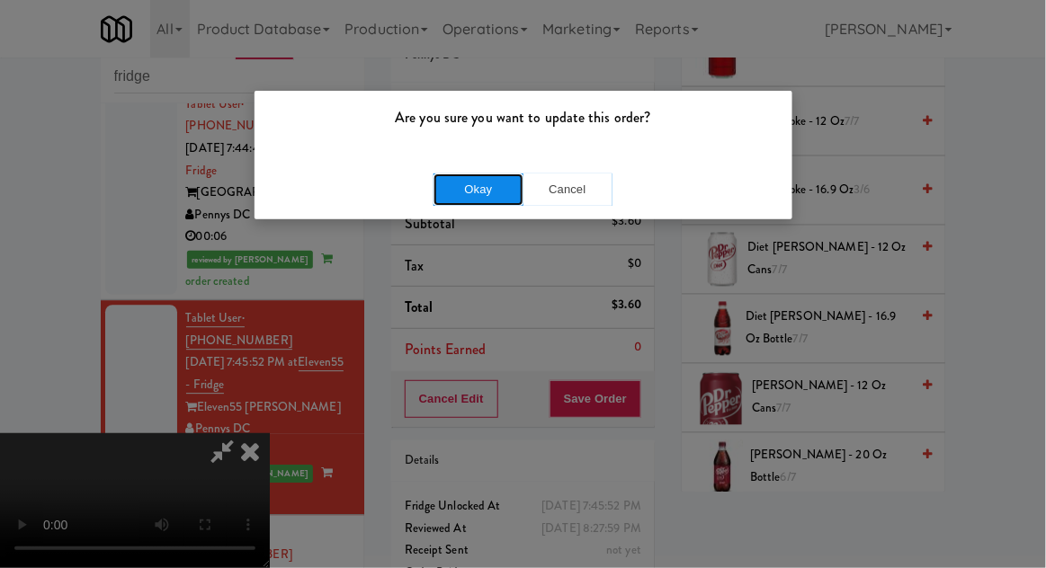
click at [452, 202] on button "Okay" at bounding box center [479, 190] width 90 height 32
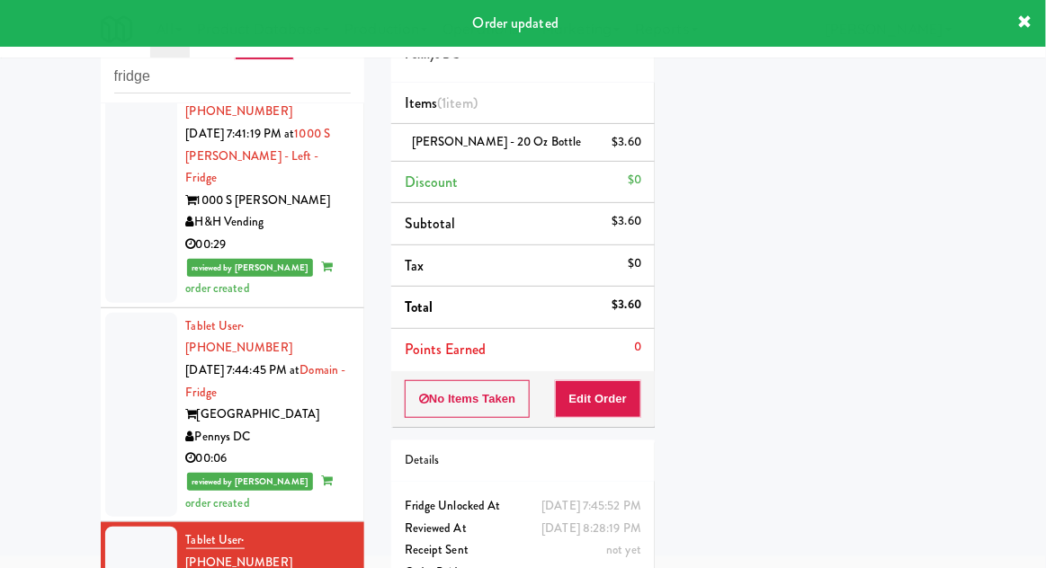
scroll to position [891, 0]
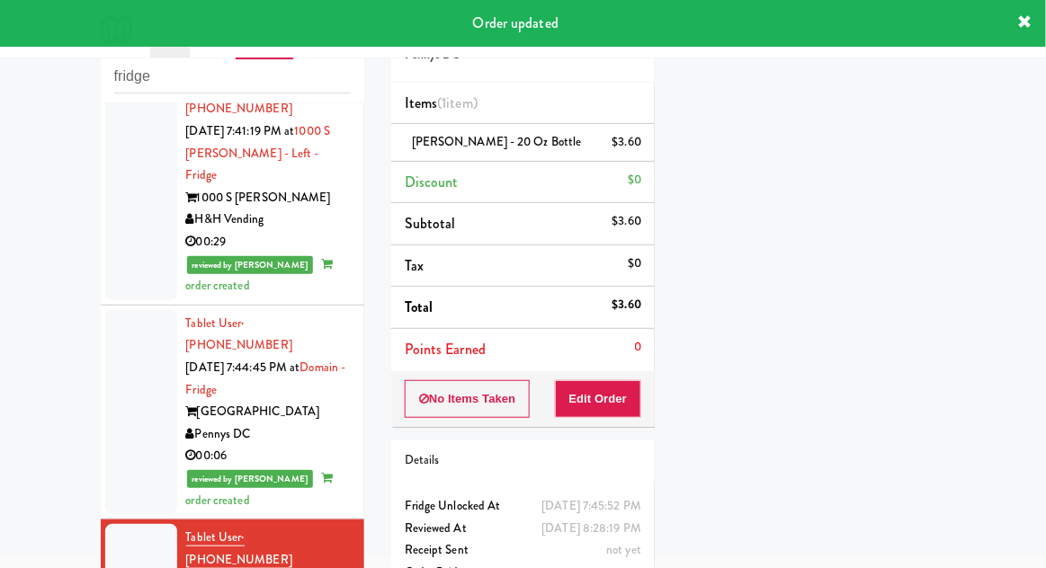
click at [132, 310] on div at bounding box center [141, 412] width 72 height 204
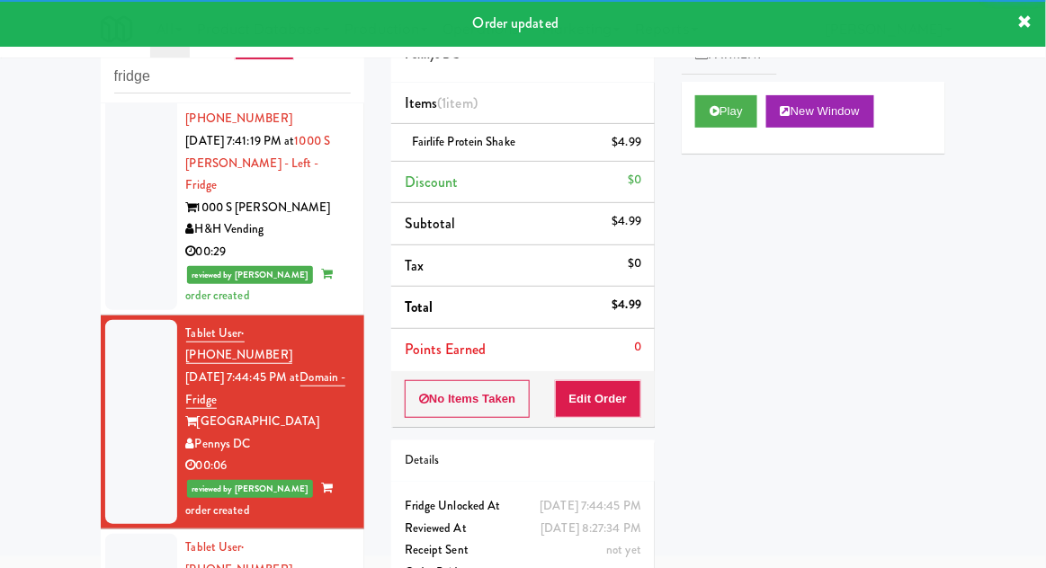
scroll to position [880, 0]
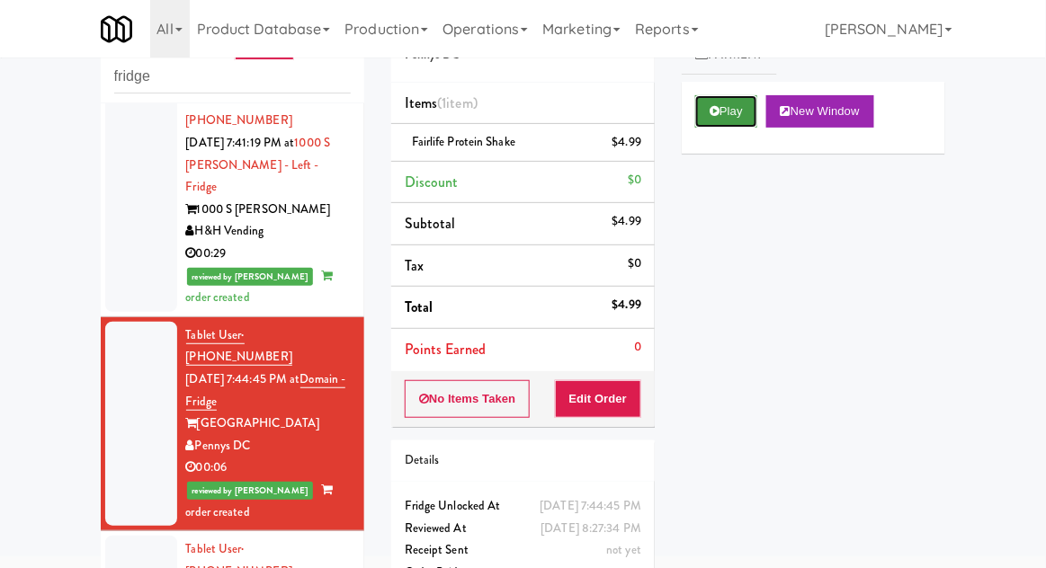
click at [703, 124] on button "Play" at bounding box center [726, 111] width 62 height 32
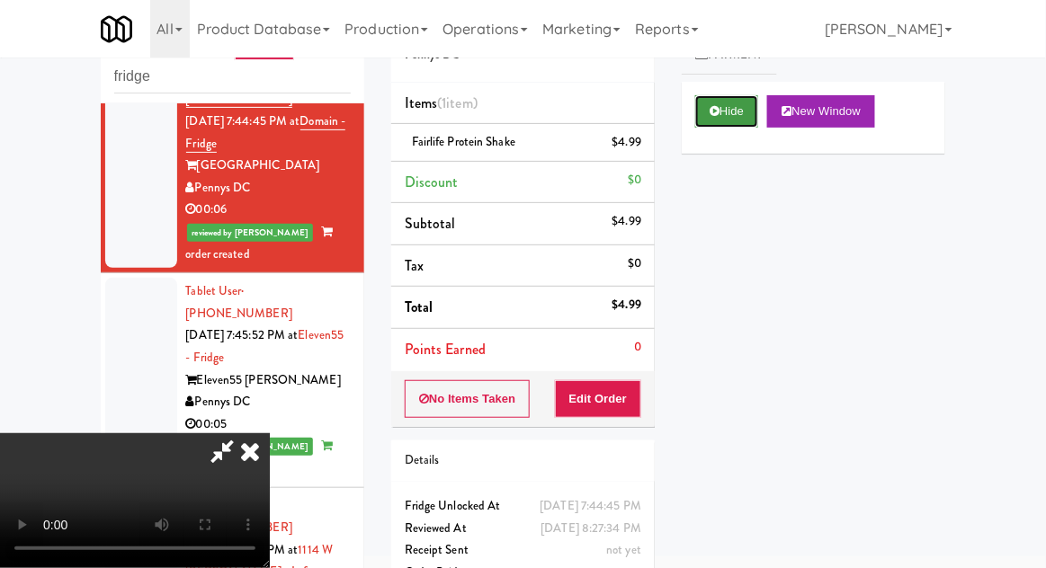
scroll to position [51, 0]
click at [739, 97] on button "Hide" at bounding box center [726, 111] width 63 height 32
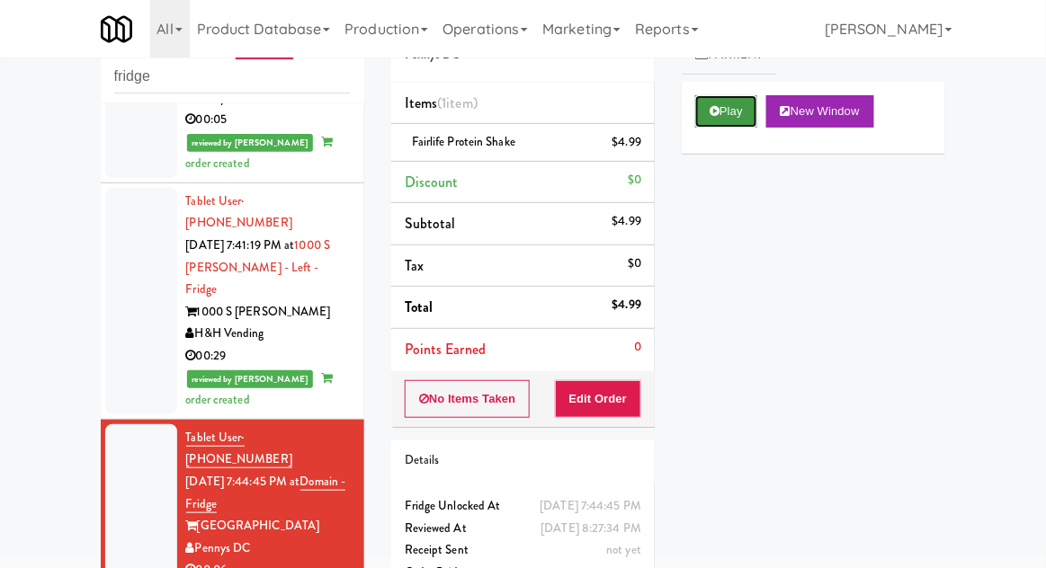
scroll to position [757, 0]
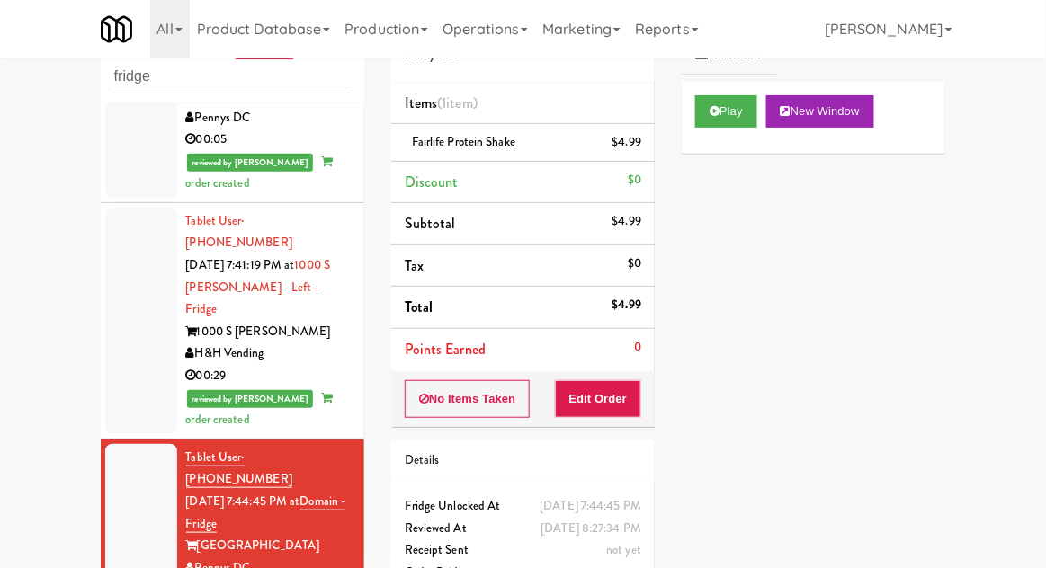
click at [128, 269] on div at bounding box center [141, 321] width 72 height 227
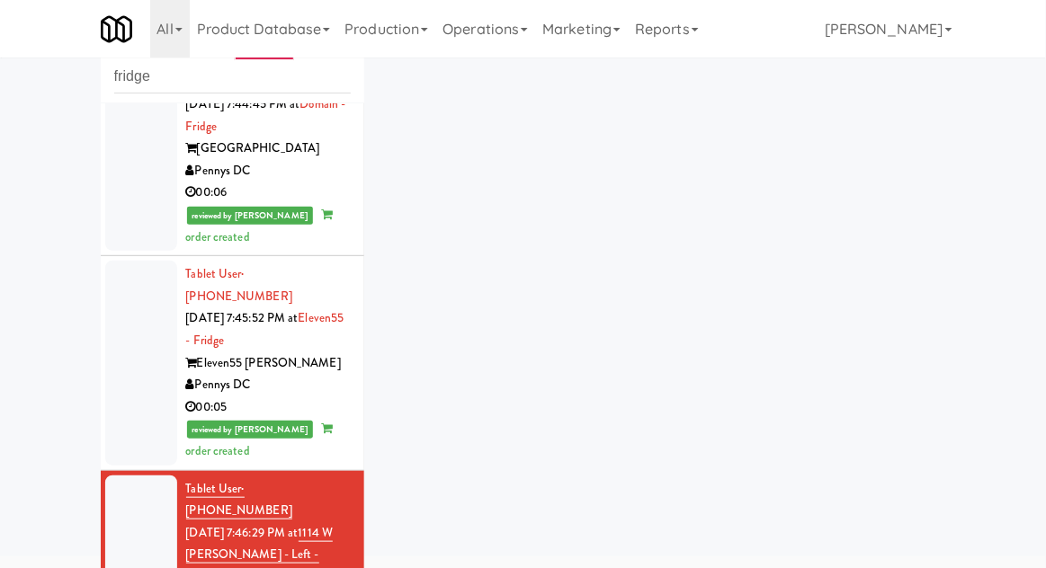
scroll to position [1191, 0]
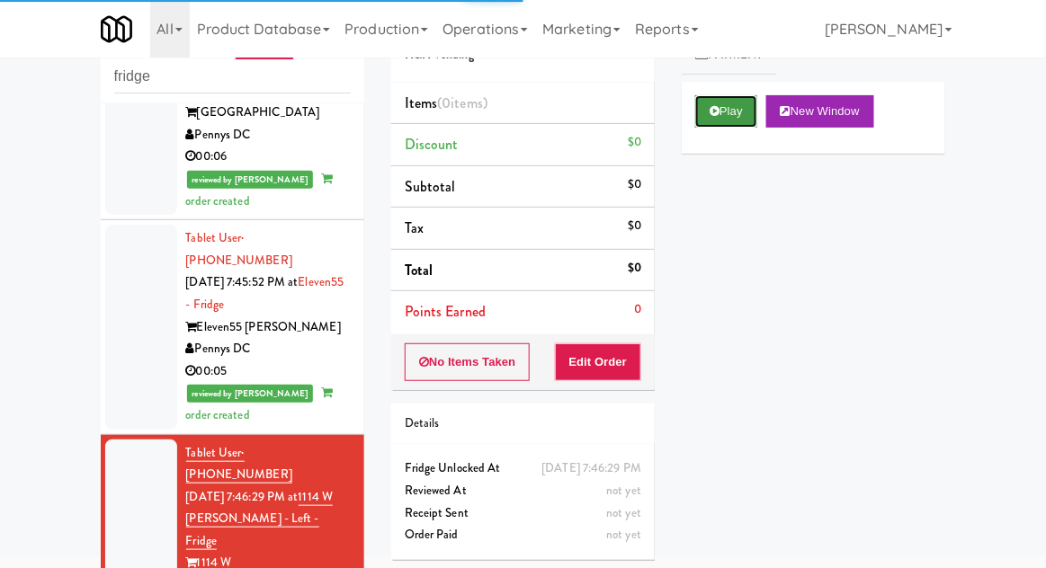
click at [719, 102] on button "Play" at bounding box center [726, 111] width 62 height 32
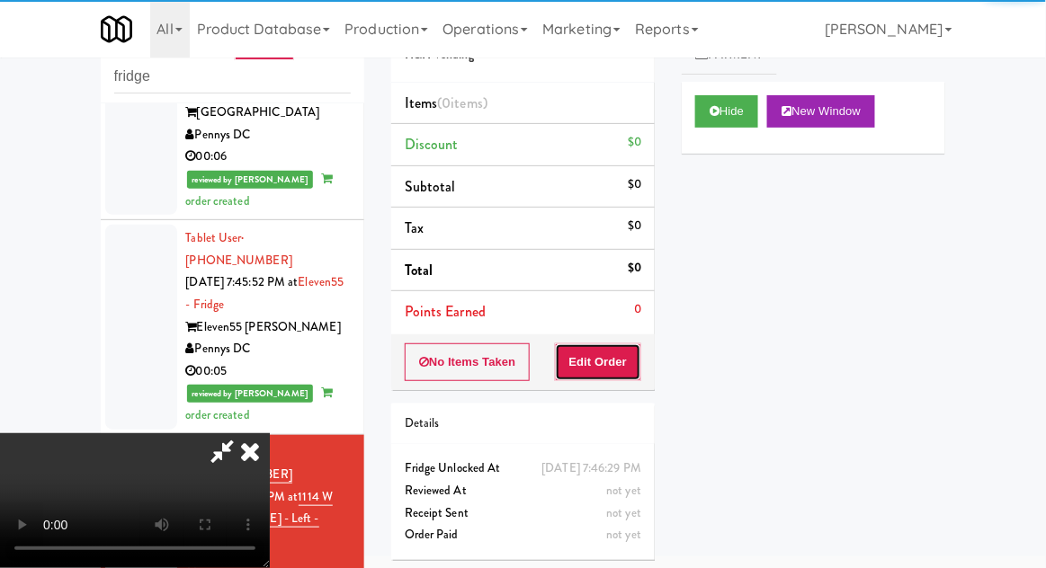
click at [603, 375] on button "Edit Order" at bounding box center [598, 363] width 87 height 38
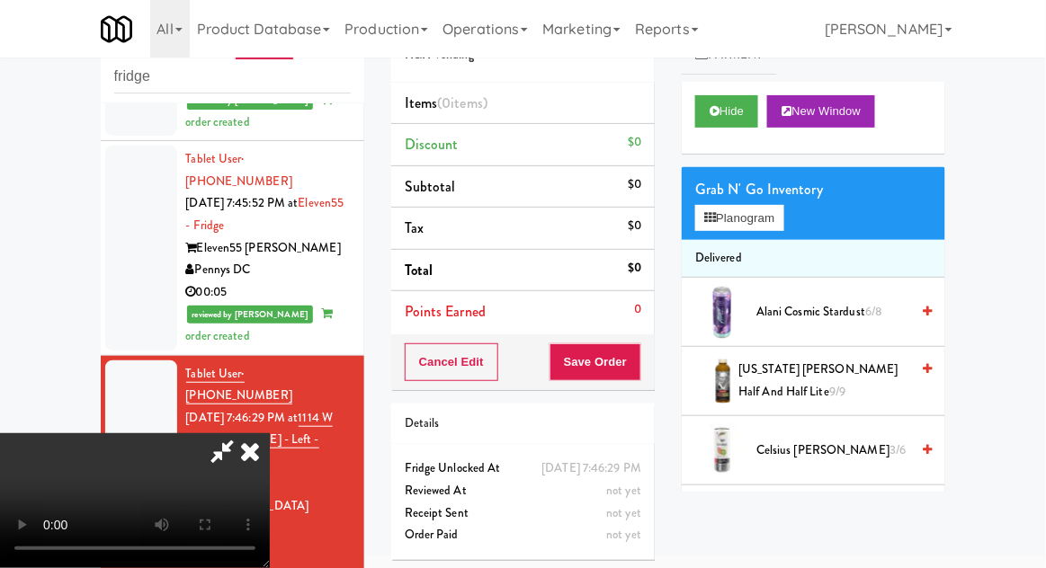
scroll to position [0, 0]
click at [761, 225] on button "Planogram" at bounding box center [739, 218] width 88 height 27
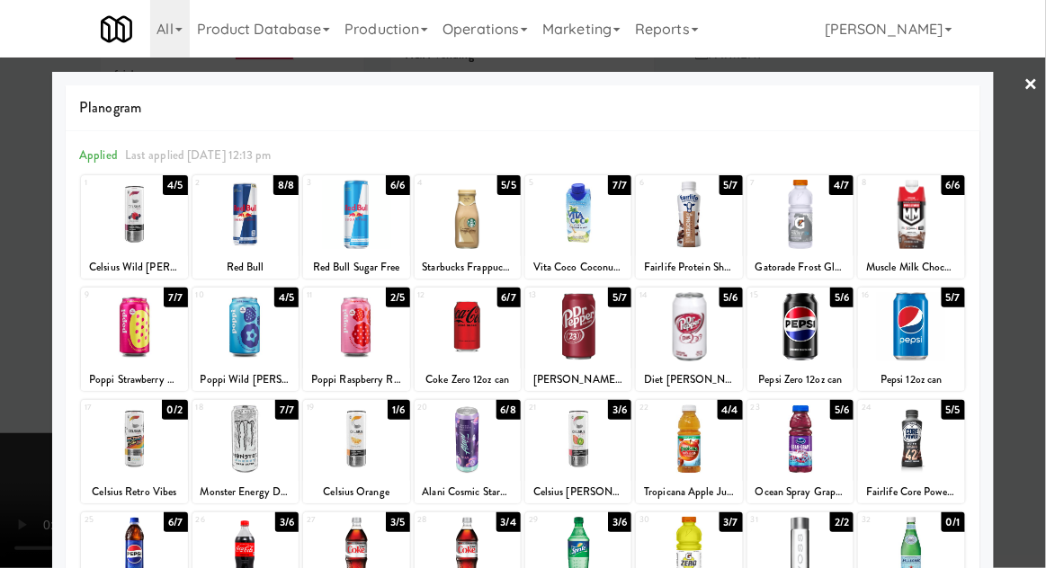
click at [702, 461] on div at bounding box center [689, 439] width 106 height 69
click at [32, 261] on div at bounding box center [523, 284] width 1046 height 568
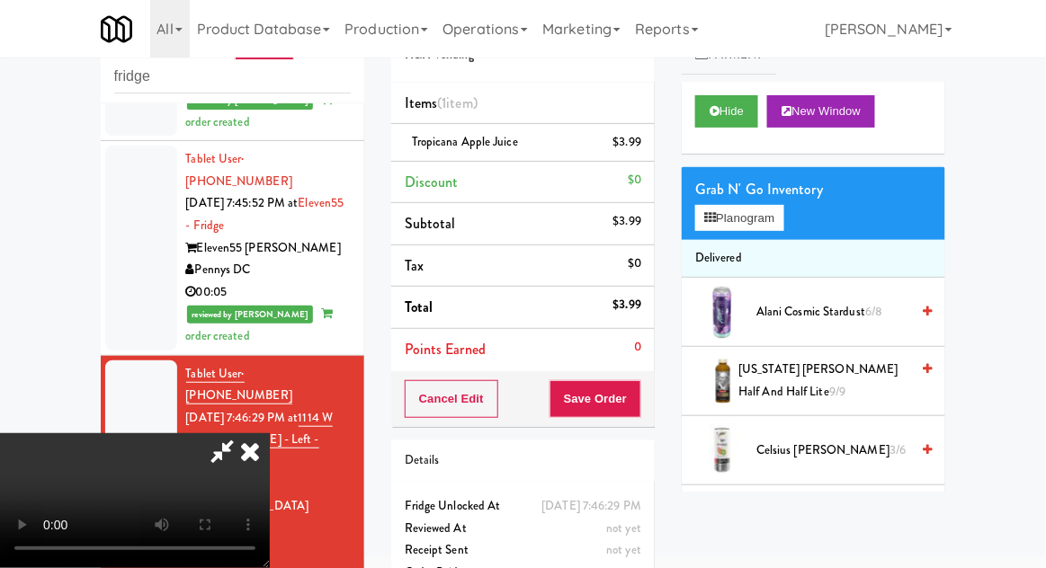
click at [652, 411] on div "Cancel Edit Save Order" at bounding box center [523, 400] width 264 height 56
click at [637, 409] on button "Save Order" at bounding box center [596, 399] width 92 height 38
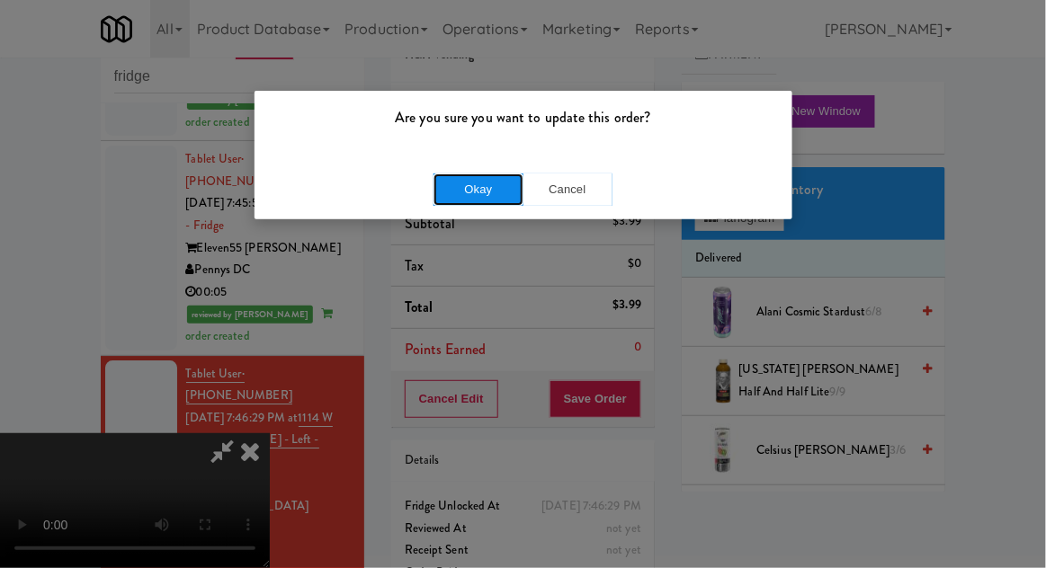
click at [465, 201] on button "Okay" at bounding box center [479, 190] width 90 height 32
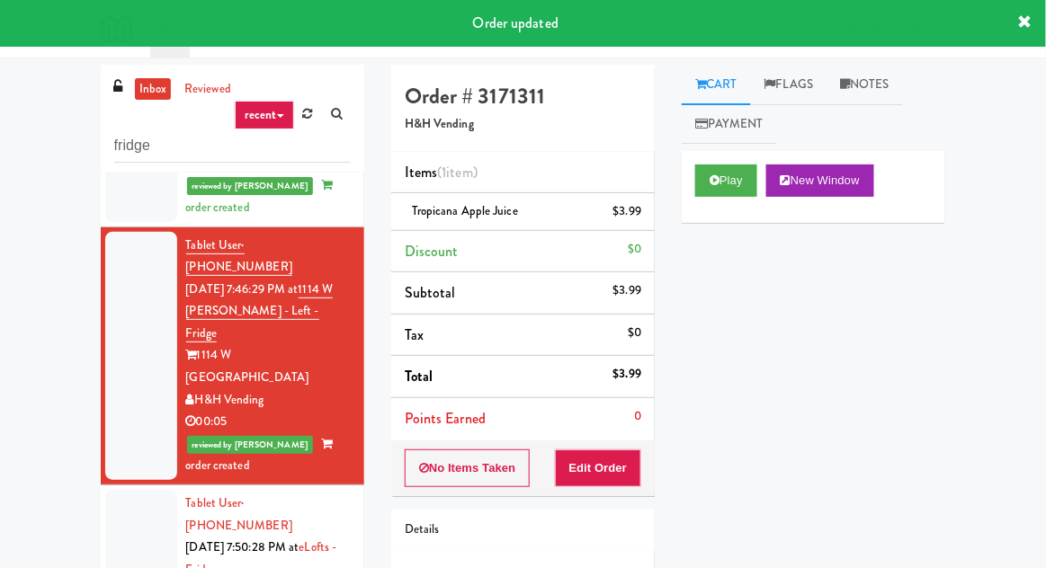
scroll to position [1468, 0]
click at [149, 490] on div at bounding box center [141, 570] width 72 height 160
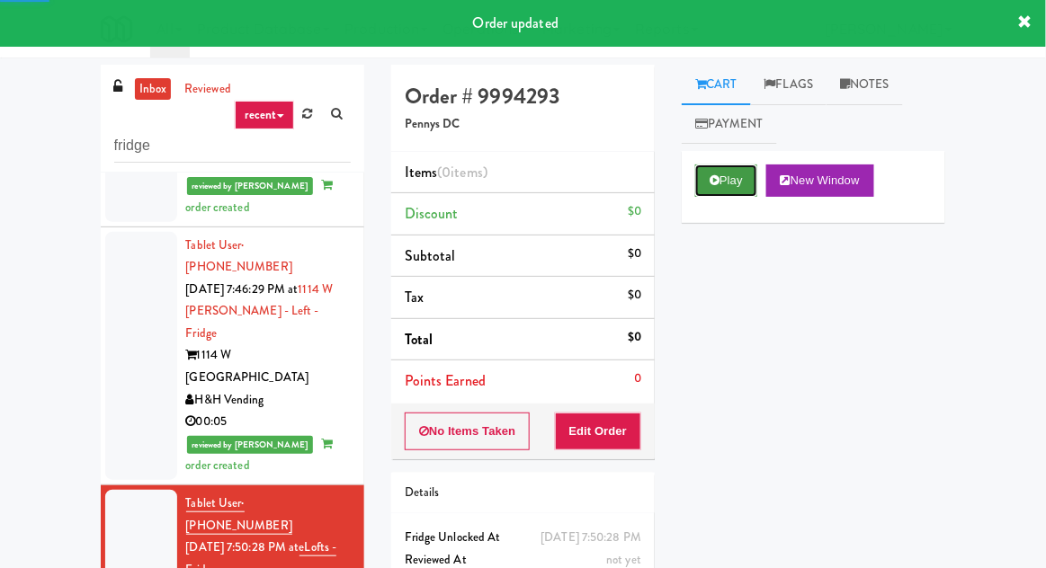
click at [754, 166] on button "Play" at bounding box center [726, 181] width 62 height 32
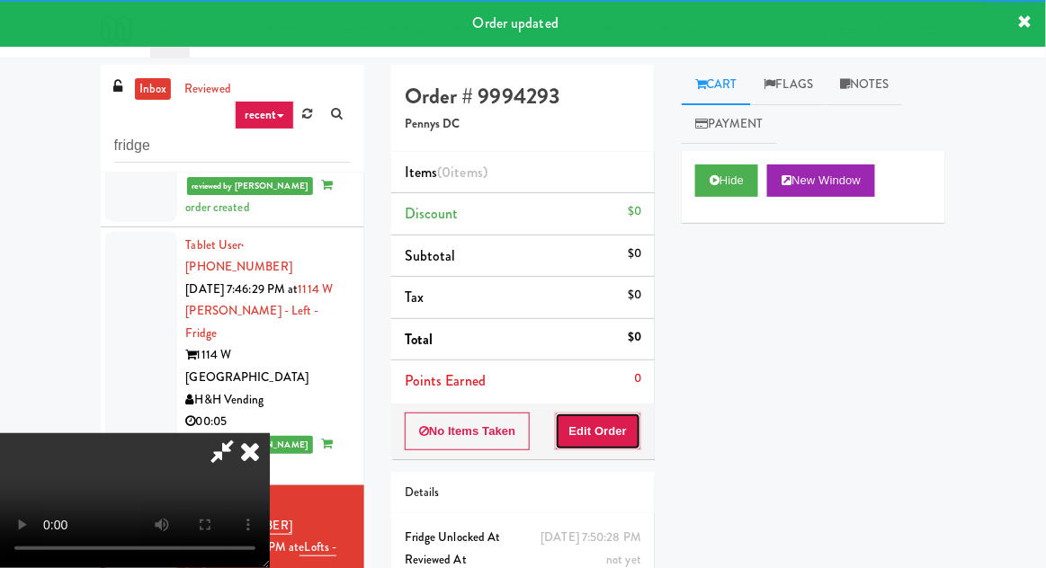
click at [615, 414] on button "Edit Order" at bounding box center [598, 432] width 87 height 38
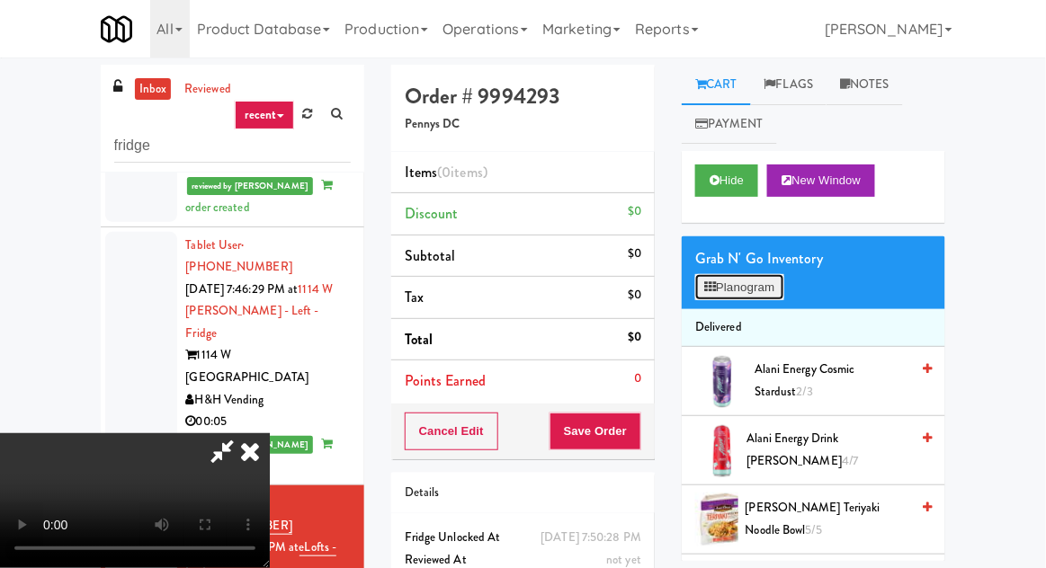
click at [765, 286] on button "Planogram" at bounding box center [739, 287] width 88 height 27
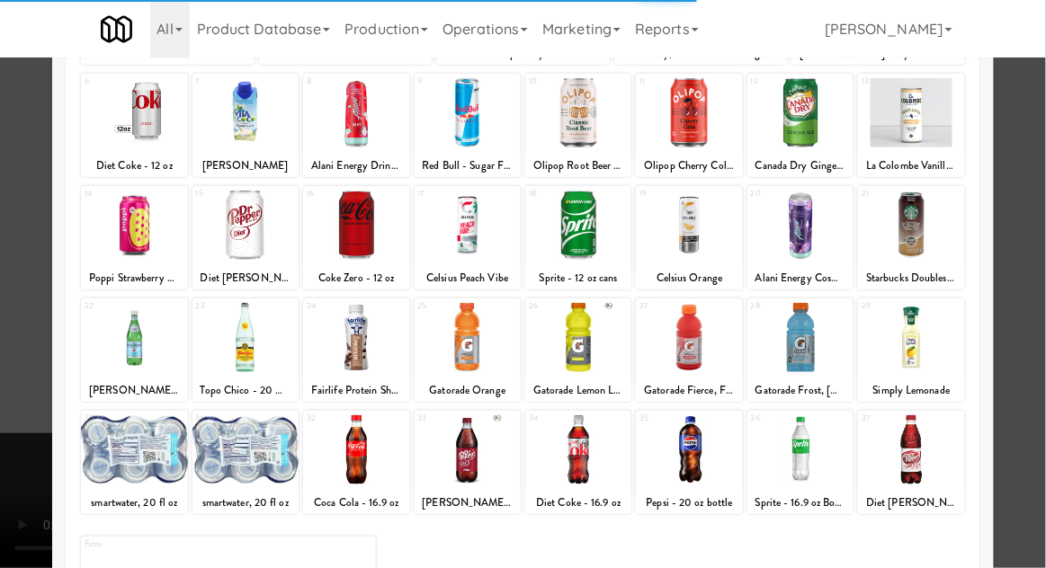
scroll to position [228, 0]
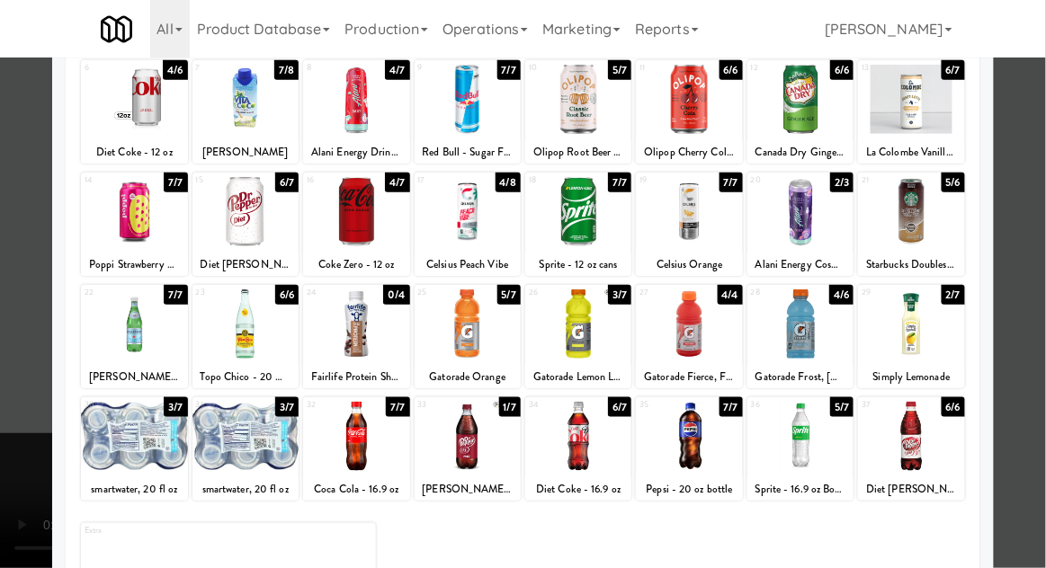
click at [128, 435] on div at bounding box center [134, 436] width 106 height 69
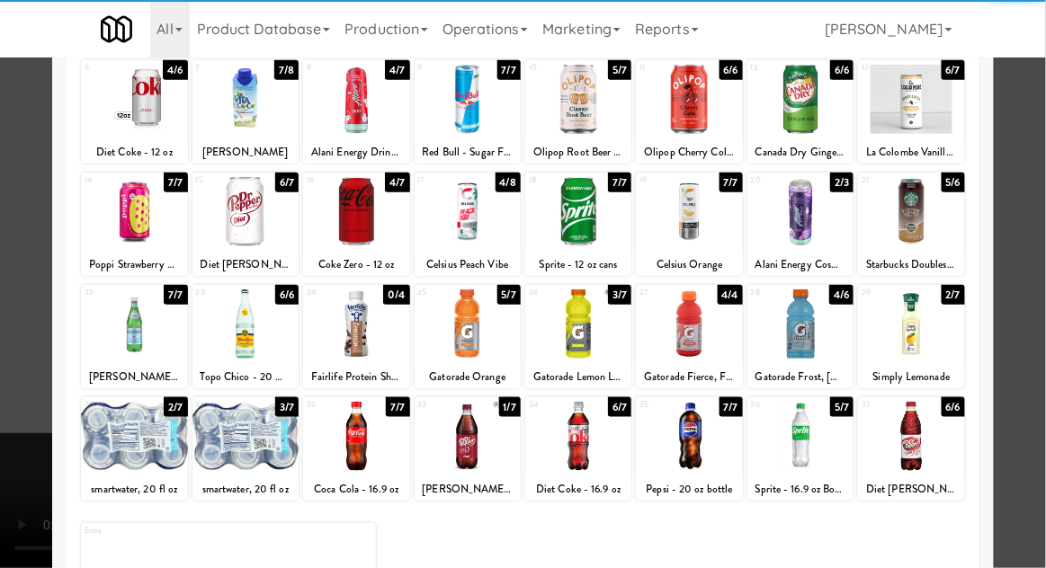
click at [14, 336] on div at bounding box center [523, 284] width 1046 height 568
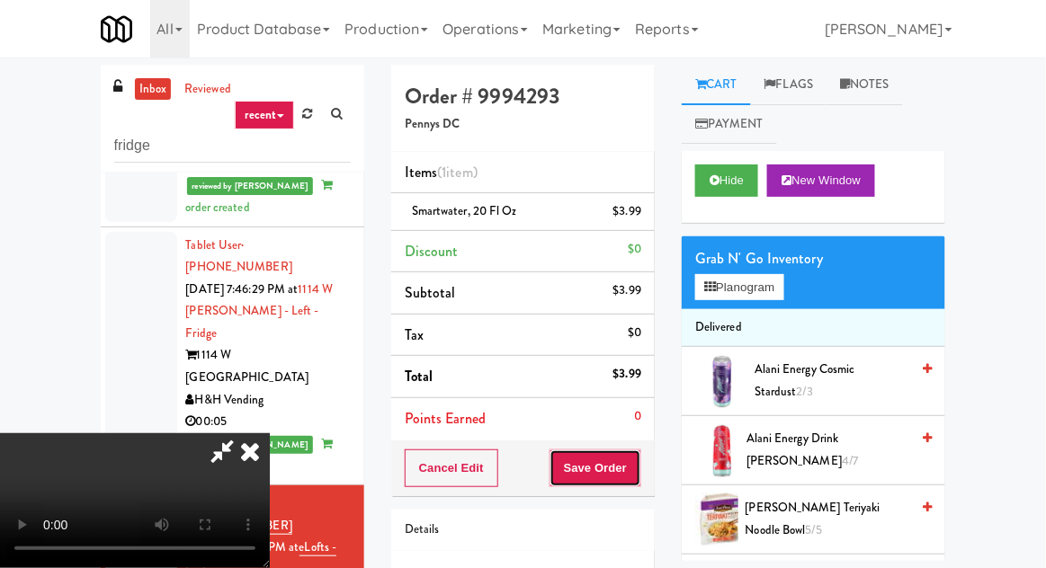
click at [633, 465] on button "Save Order" at bounding box center [596, 469] width 92 height 38
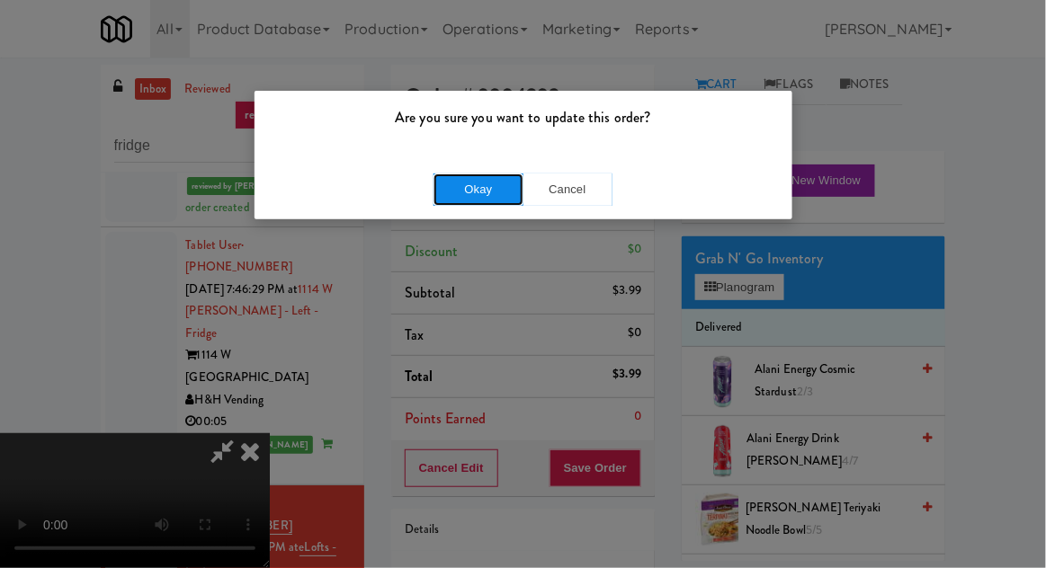
click at [479, 191] on button "Okay" at bounding box center [479, 190] width 90 height 32
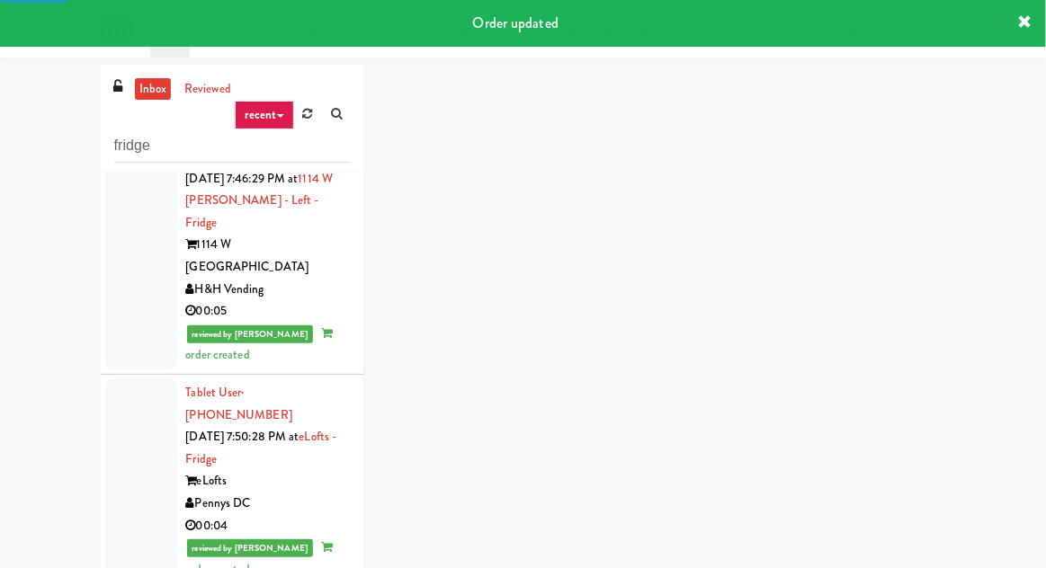
scroll to position [1604, 0]
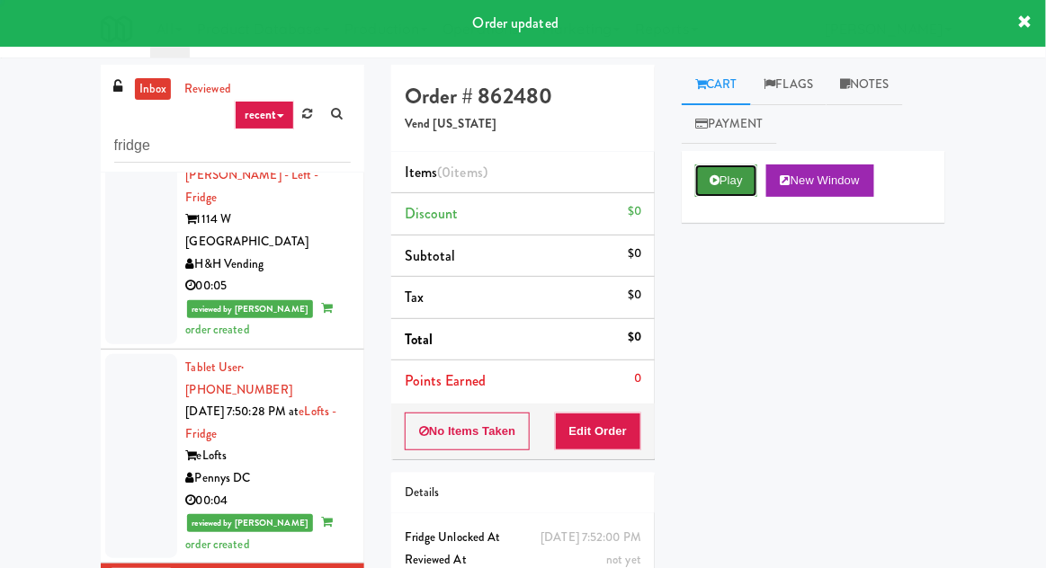
click at [723, 167] on button "Play" at bounding box center [726, 181] width 62 height 32
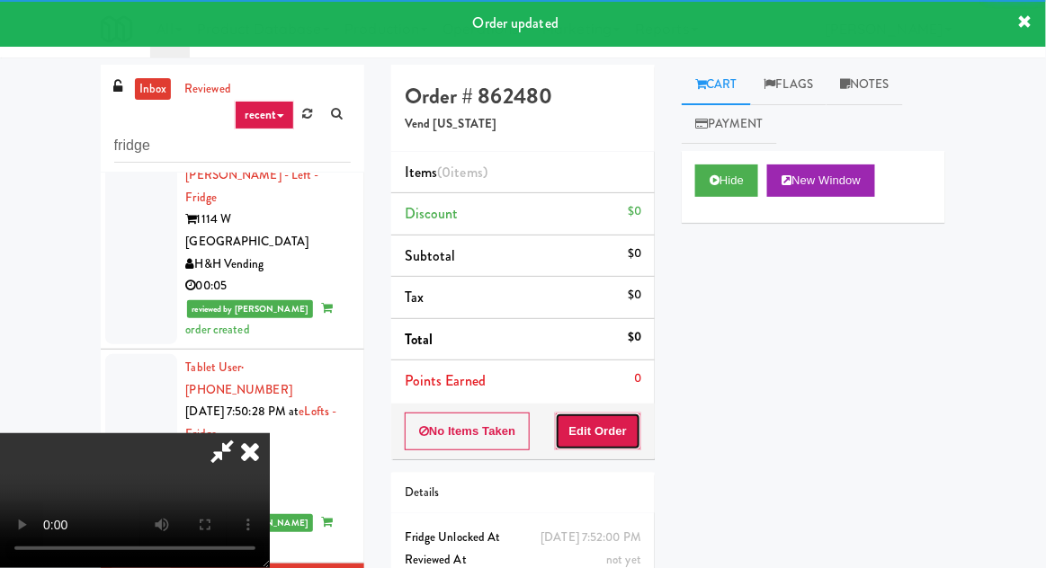
click at [610, 442] on button "Edit Order" at bounding box center [598, 432] width 87 height 38
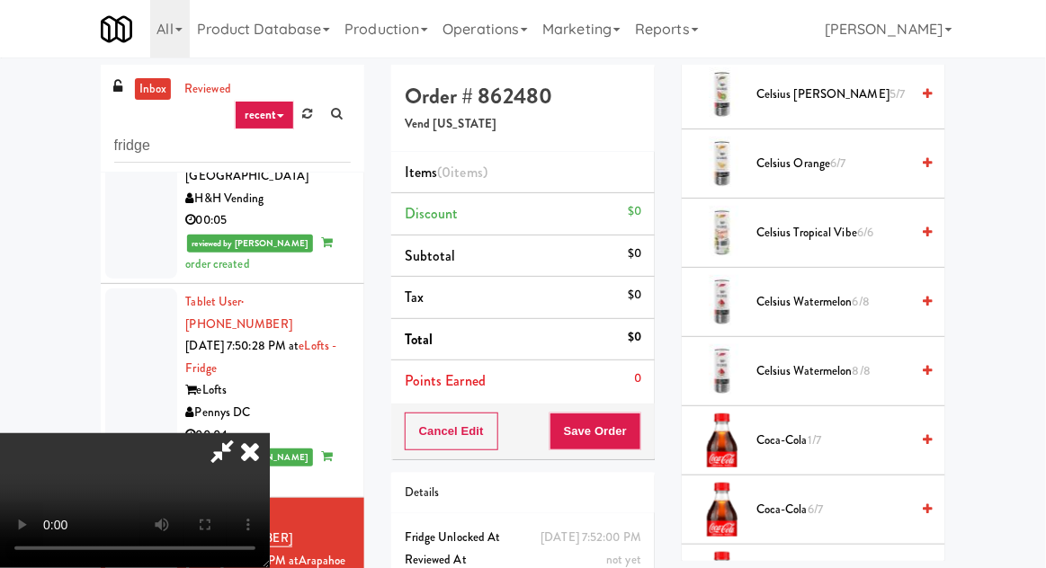
scroll to position [634, 0]
click at [803, 443] on span "Coca-Cola 1/7" at bounding box center [832, 440] width 153 height 22
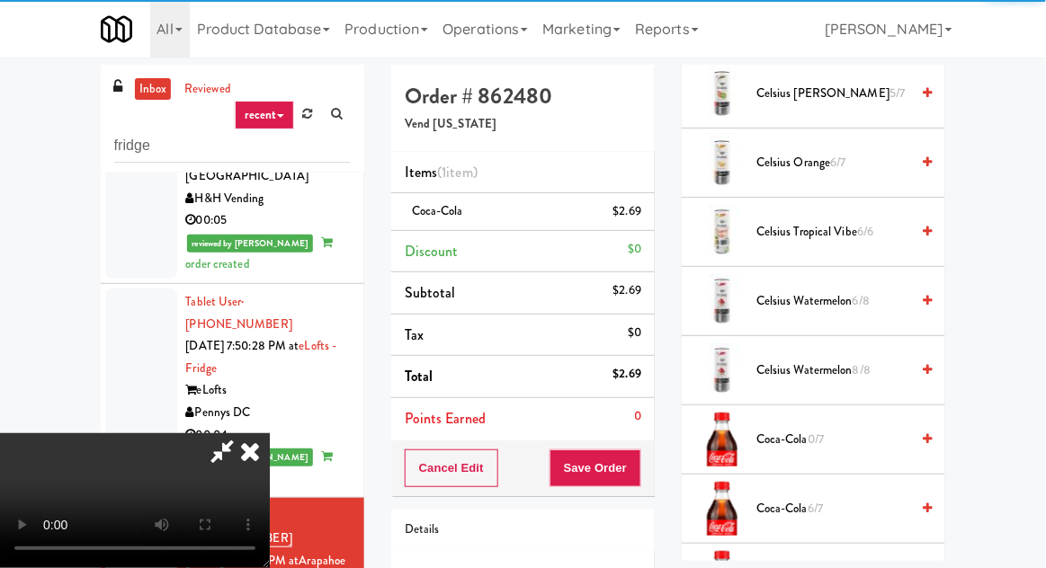
click at [836, 514] on span "Coca-Cola 6/7" at bounding box center [832, 509] width 153 height 22
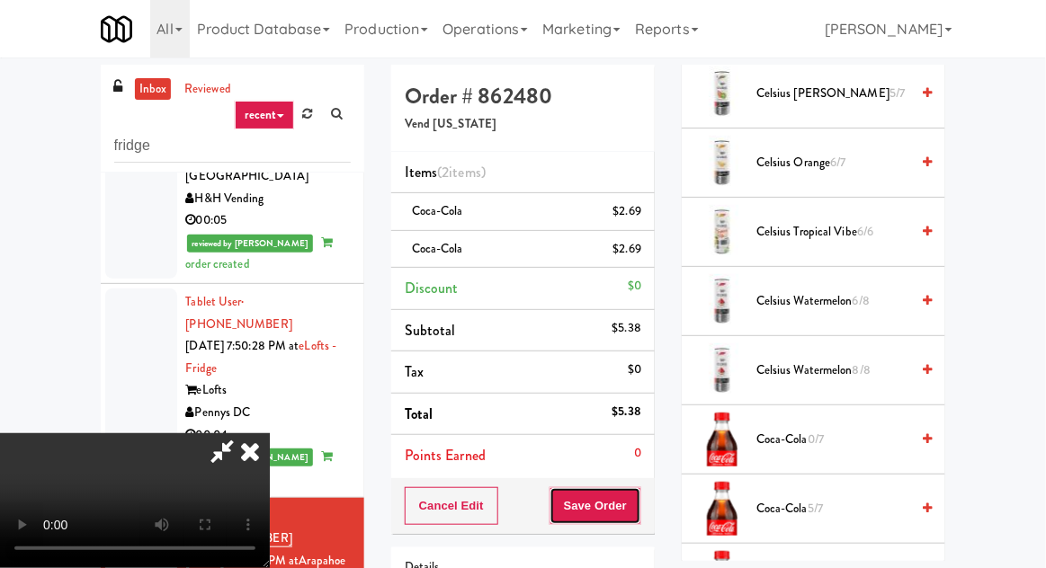
click at [638, 488] on button "Save Order" at bounding box center [596, 507] width 92 height 38
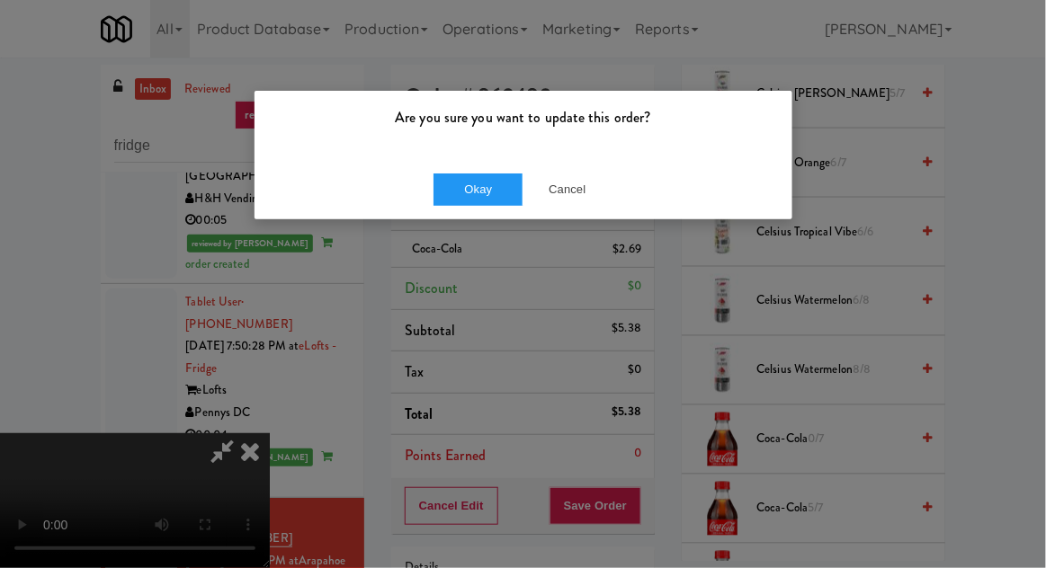
click at [491, 214] on div "Okay Cancel" at bounding box center [524, 189] width 538 height 60
click at [493, 192] on button "Okay" at bounding box center [479, 190] width 90 height 32
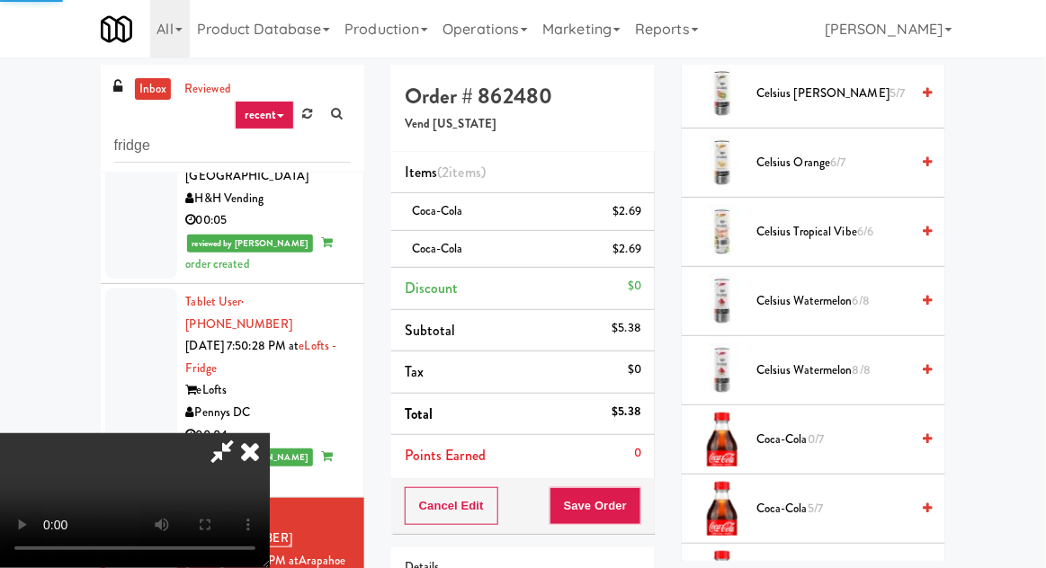
scroll to position [177, 0]
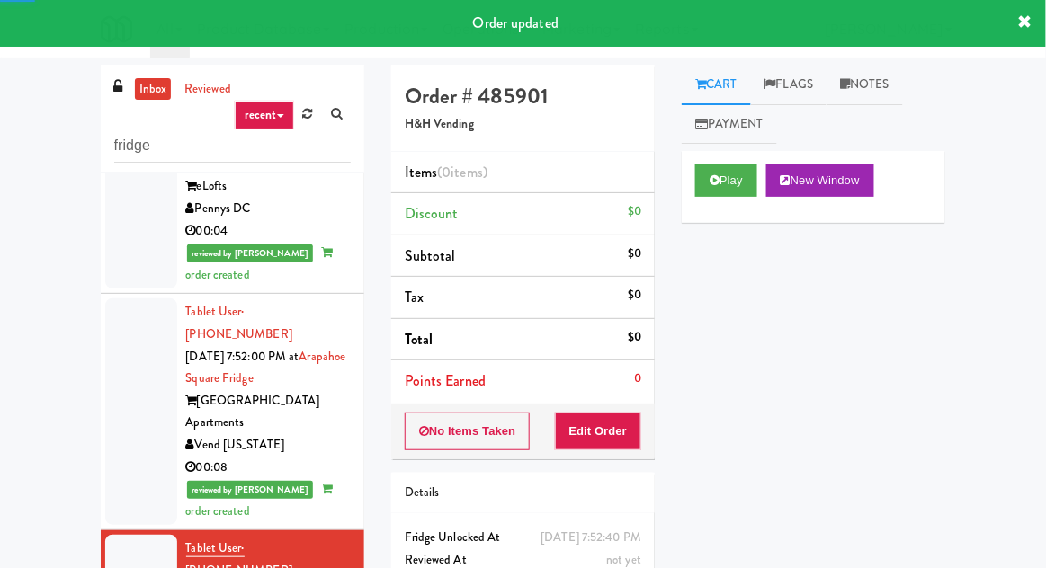
scroll to position [1875, 0]
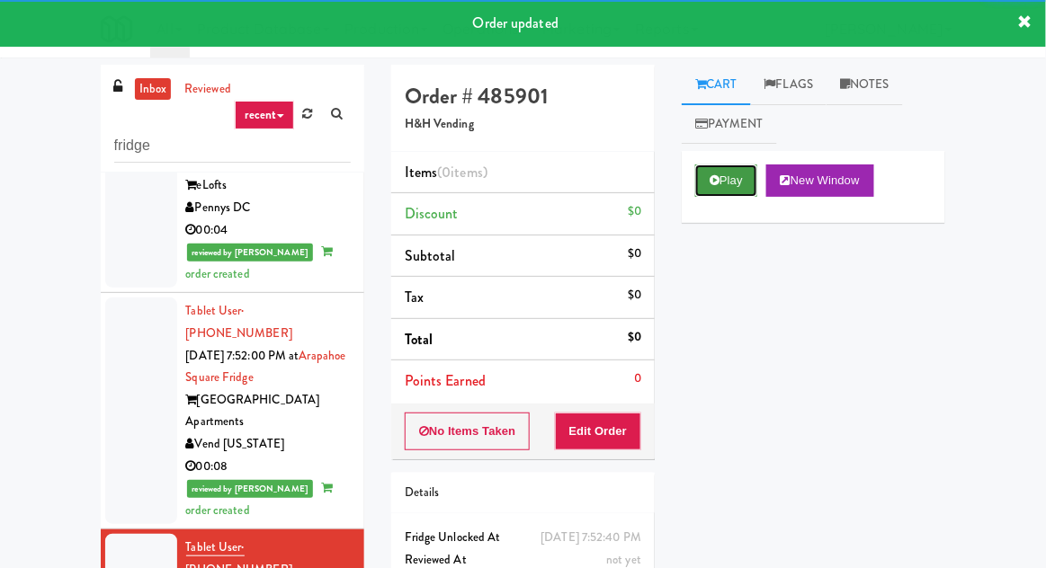
click at [722, 180] on button "Play" at bounding box center [726, 181] width 62 height 32
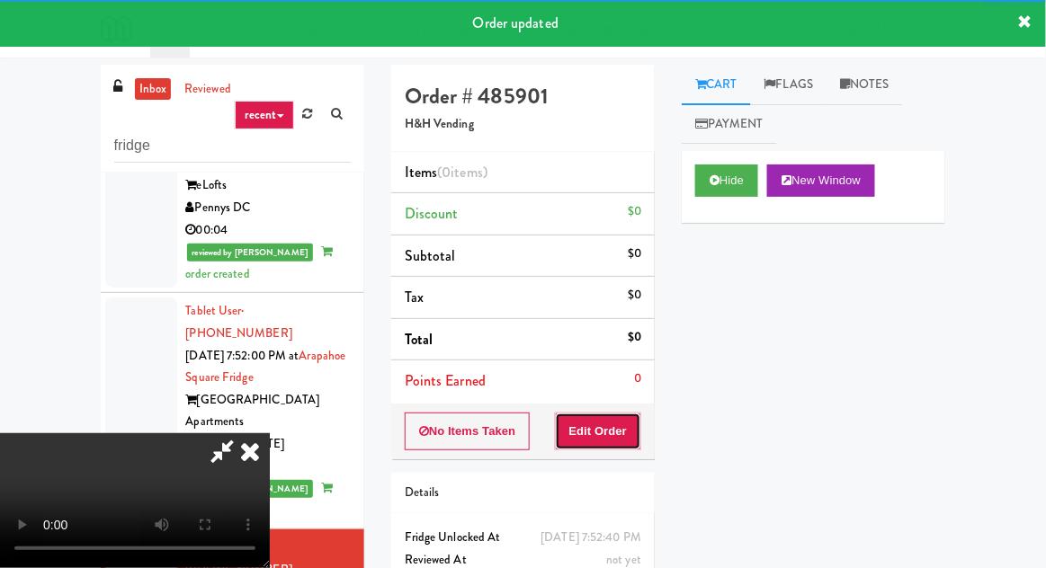
click at [631, 425] on button "Edit Order" at bounding box center [598, 432] width 87 height 38
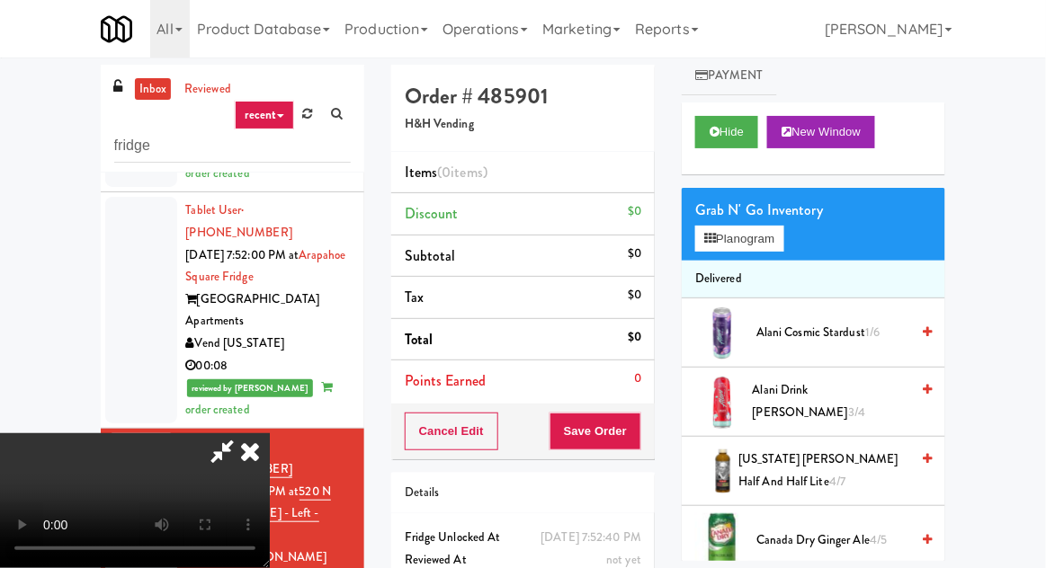
scroll to position [0, 0]
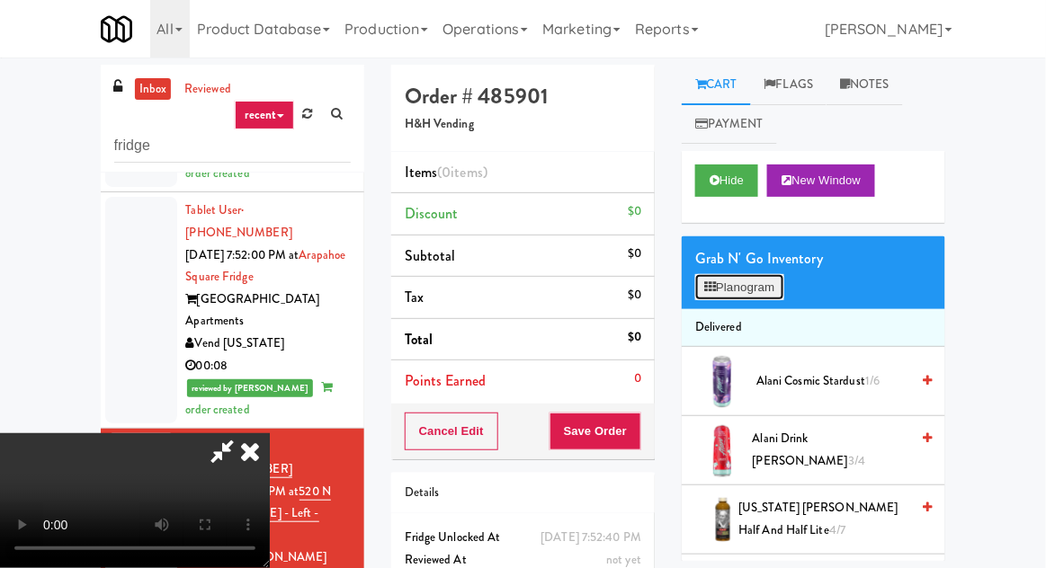
click at [768, 285] on button "Planogram" at bounding box center [739, 287] width 88 height 27
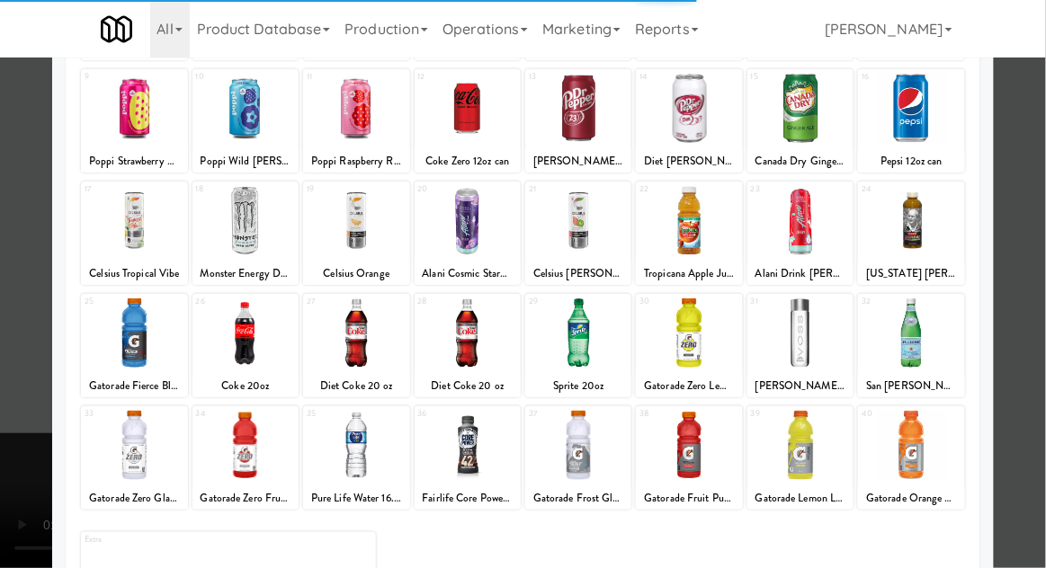
scroll to position [228, 0]
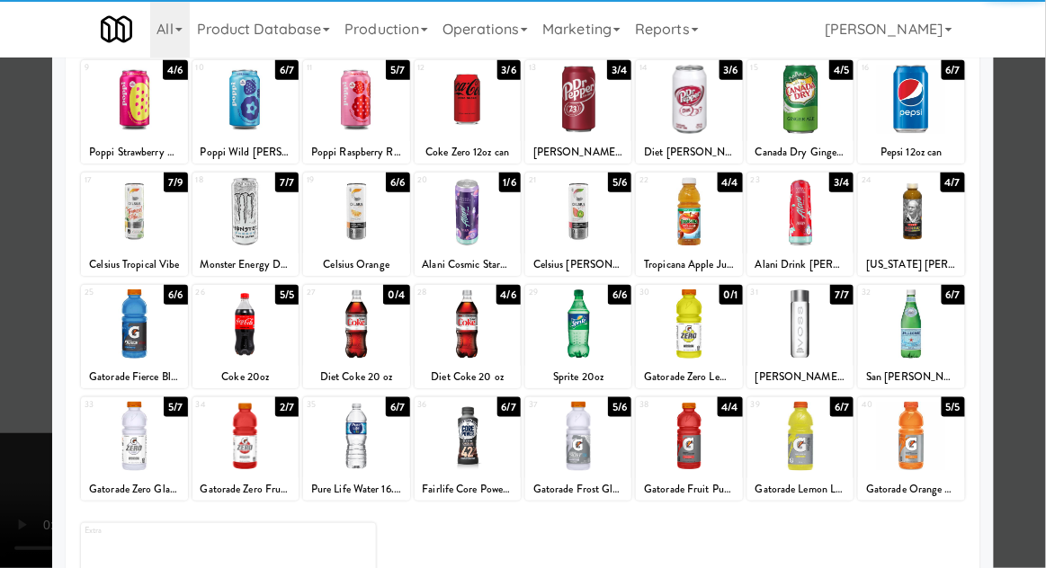
click at [367, 440] on div at bounding box center [356, 436] width 106 height 69
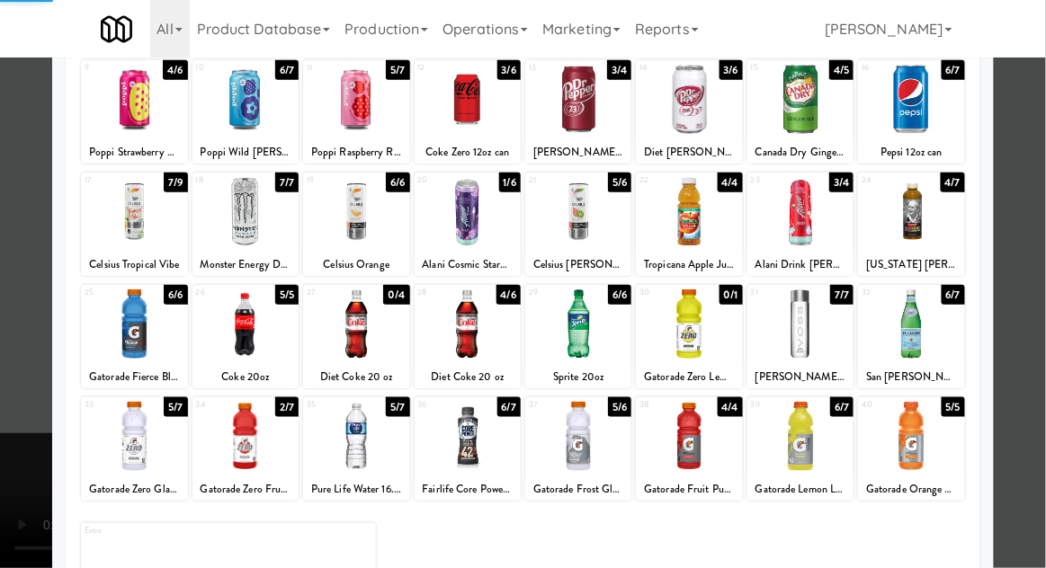
click at [1016, 312] on div at bounding box center [523, 284] width 1046 height 568
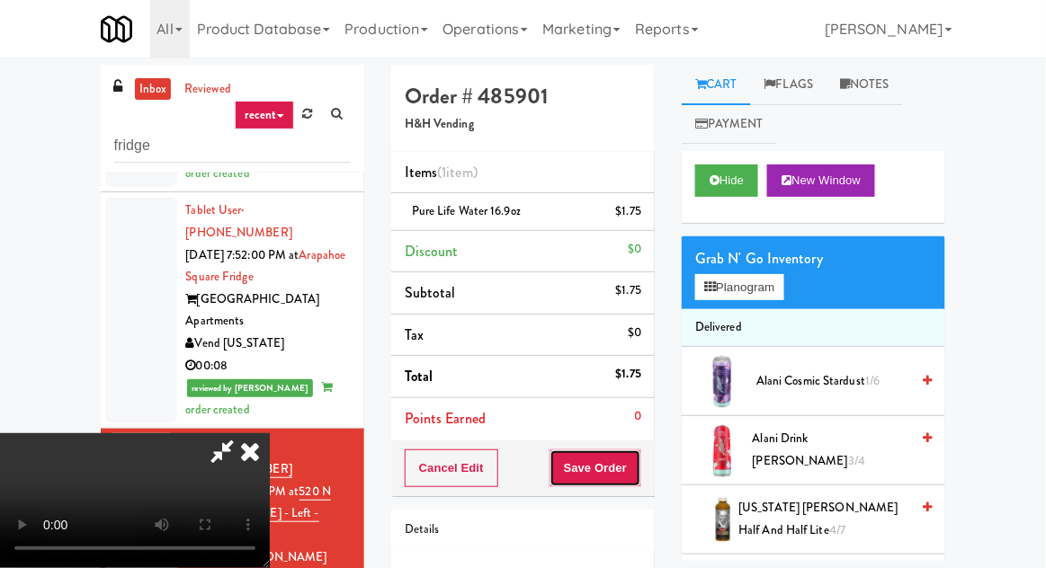
click at [637, 470] on button "Save Order" at bounding box center [596, 469] width 92 height 38
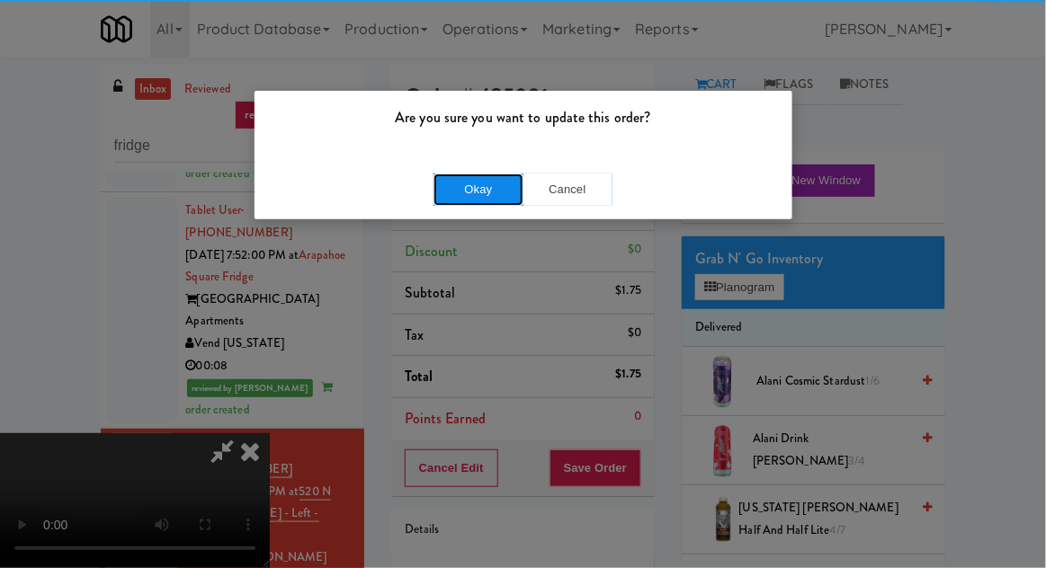
click at [435, 180] on button "Okay" at bounding box center [479, 190] width 90 height 32
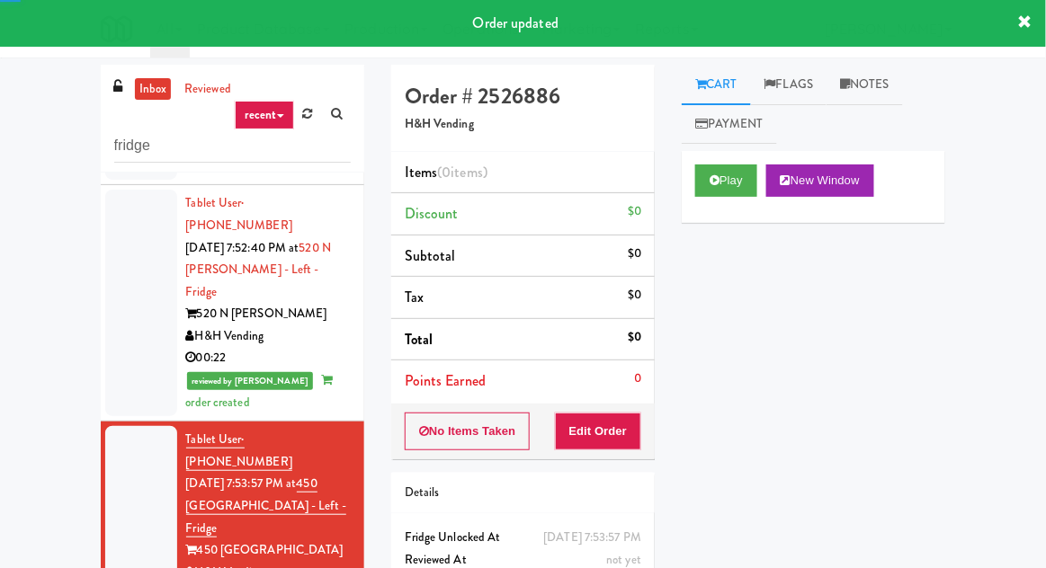
scroll to position [2245, 0]
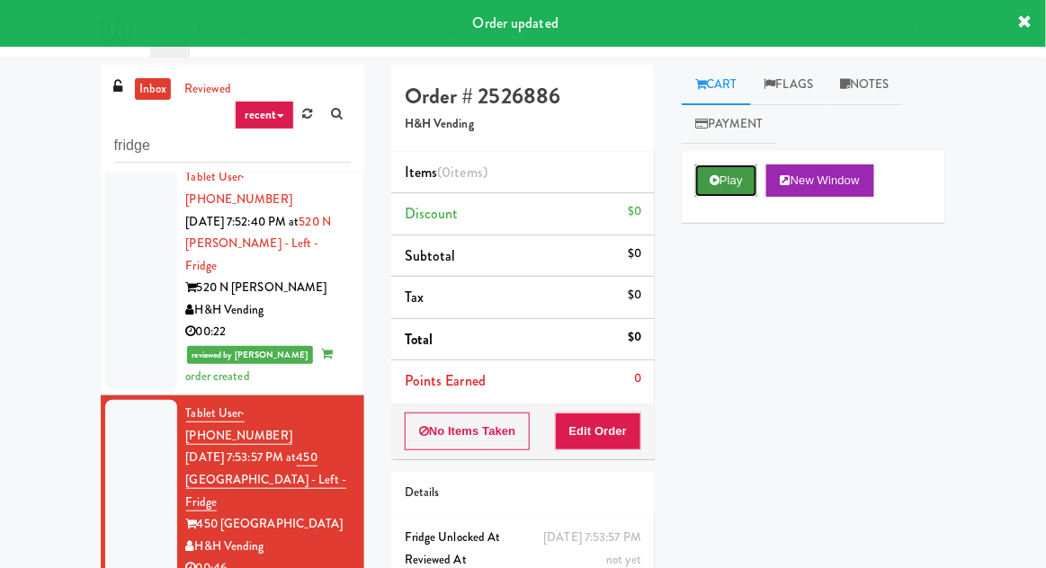
click at [712, 174] on button "Play" at bounding box center [726, 181] width 62 height 32
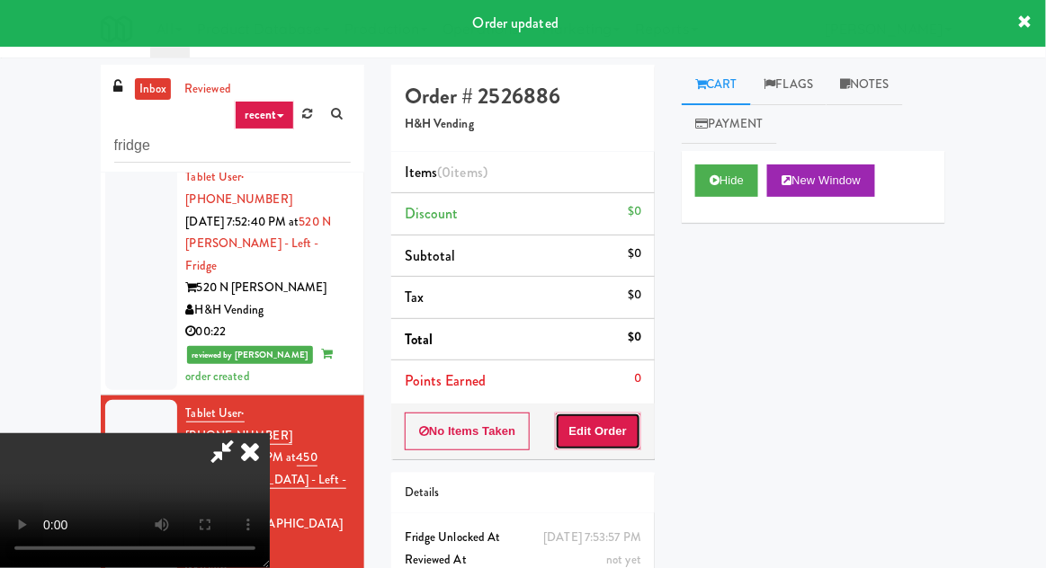
click at [601, 438] on button "Edit Order" at bounding box center [598, 432] width 87 height 38
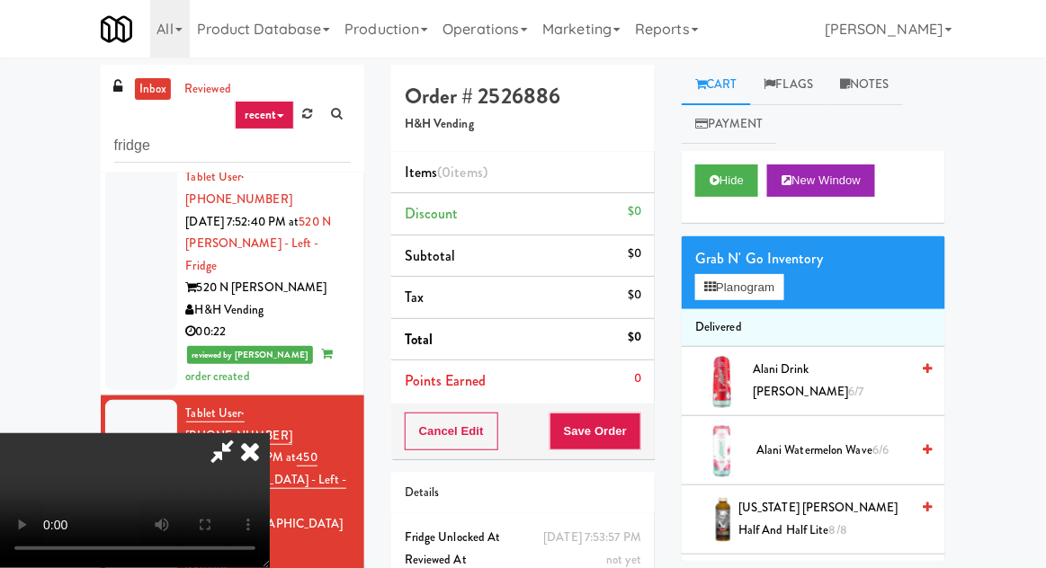
scroll to position [0, 0]
click at [763, 297] on button "Planogram" at bounding box center [739, 287] width 88 height 27
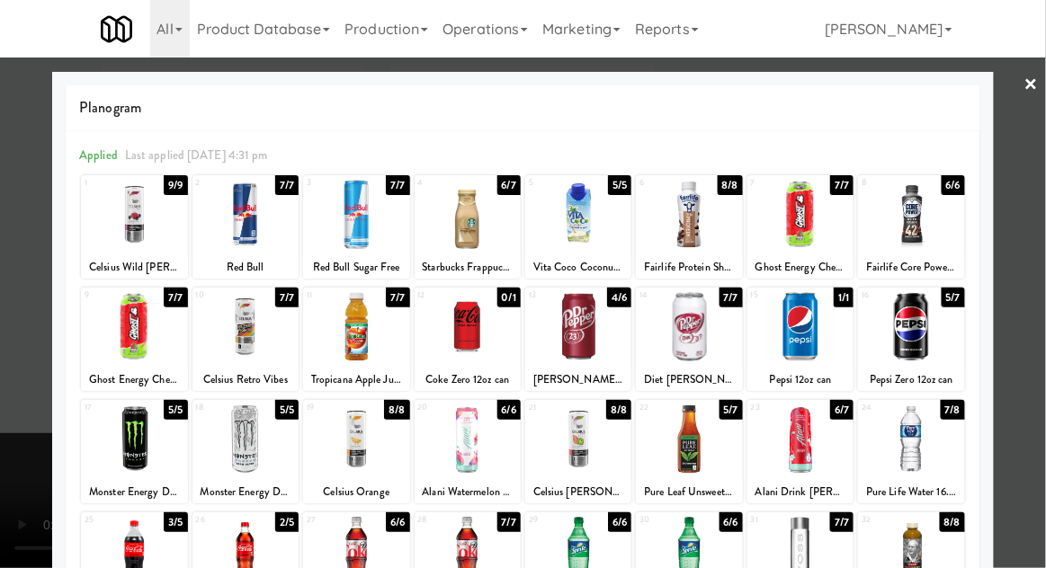
click at [937, 370] on div "Pepsi Zero 12oz can" at bounding box center [911, 380] width 101 height 22
click at [1044, 295] on div at bounding box center [523, 284] width 1046 height 568
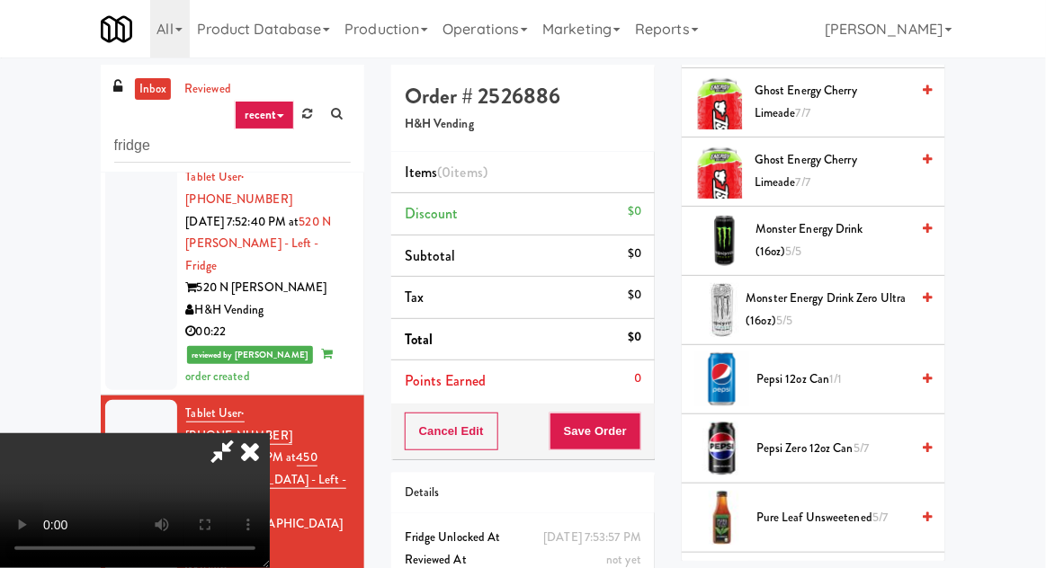
scroll to position [1734, 0]
click at [839, 448] on span "Pepsi Zero 12oz can 5/7" at bounding box center [832, 448] width 153 height 22
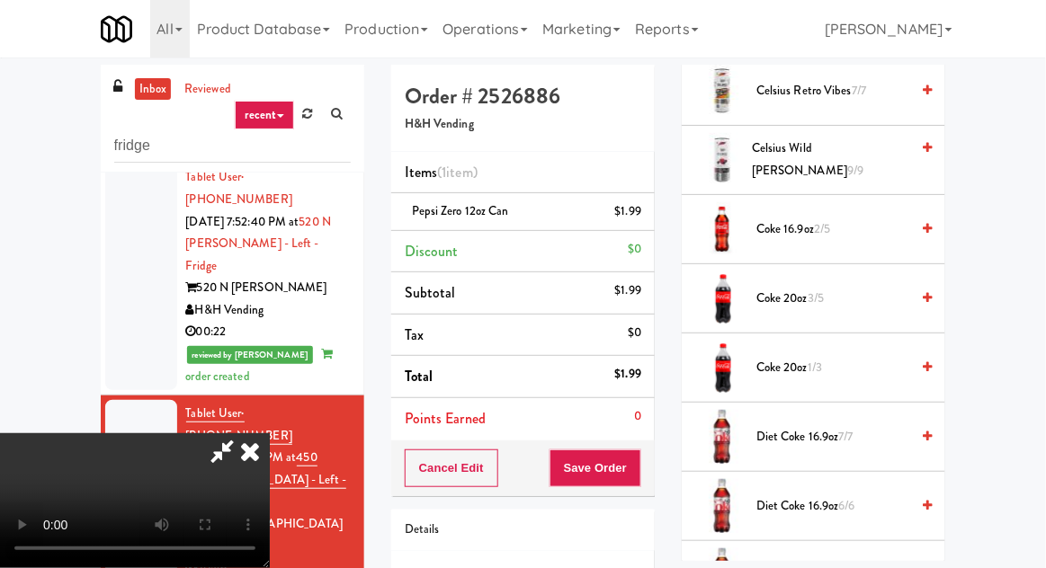
scroll to position [0, 0]
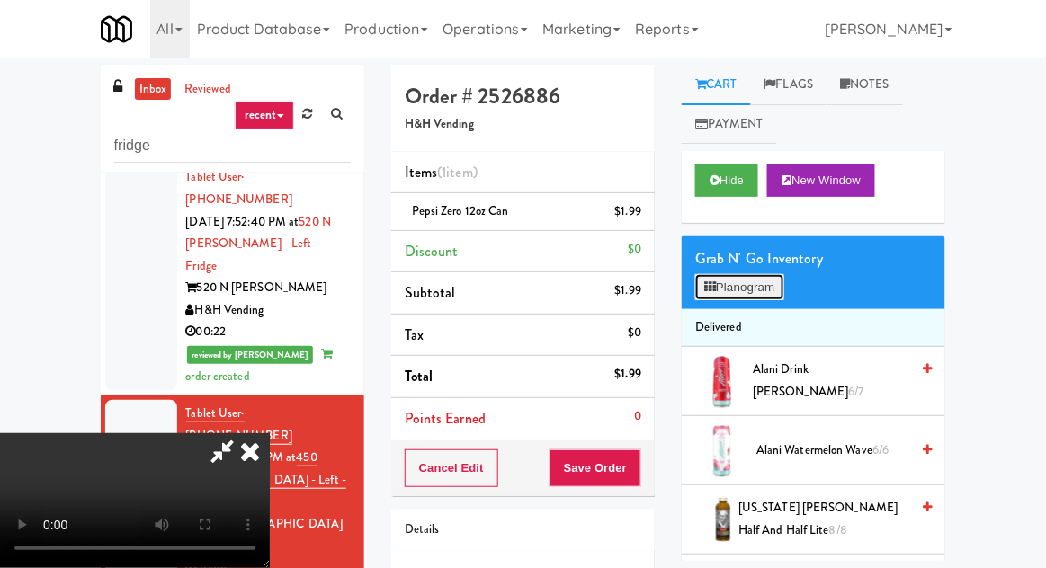
click at [743, 277] on button "Planogram" at bounding box center [739, 287] width 88 height 27
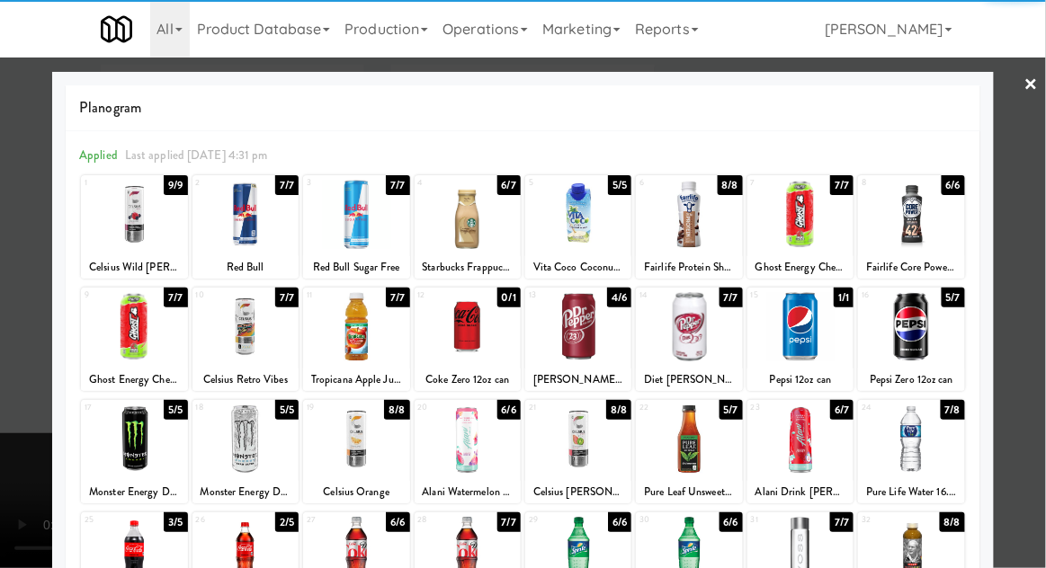
click at [353, 219] on div at bounding box center [356, 214] width 106 height 69
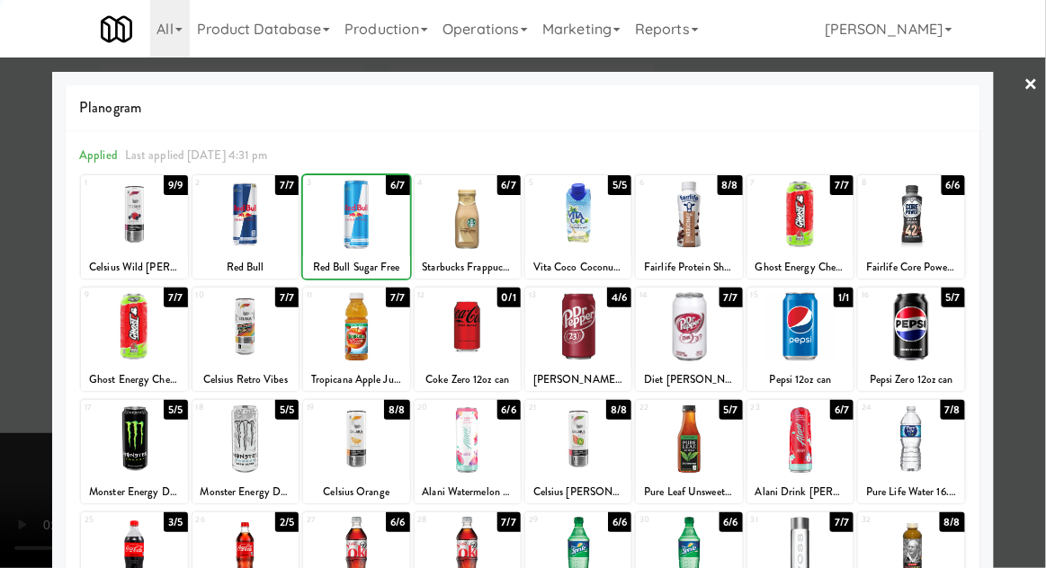
click at [368, 220] on div at bounding box center [356, 214] width 106 height 69
click at [1044, 258] on div at bounding box center [523, 284] width 1046 height 568
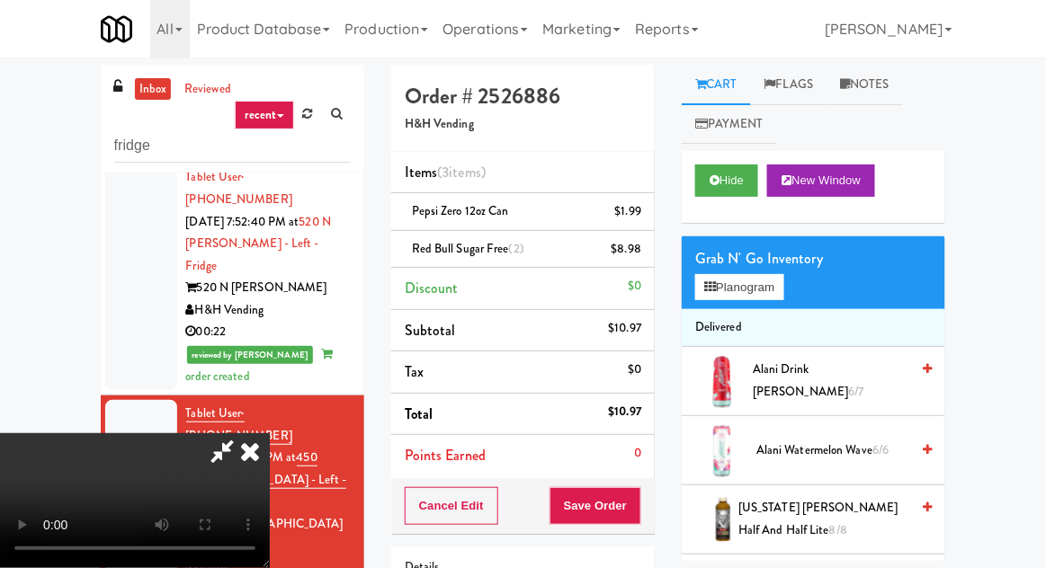
scroll to position [2, 0]
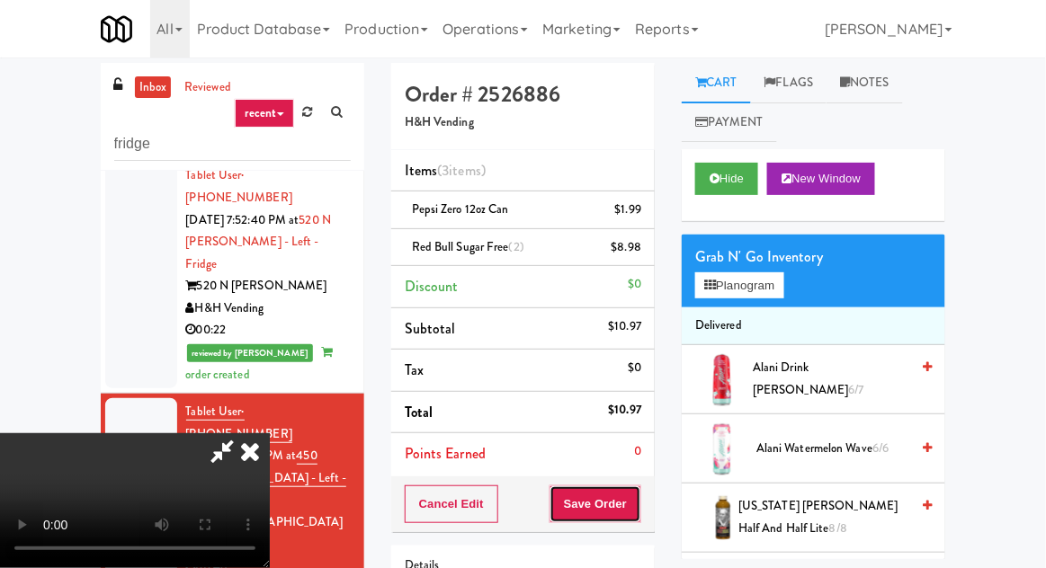
click at [637, 502] on button "Save Order" at bounding box center [596, 505] width 92 height 38
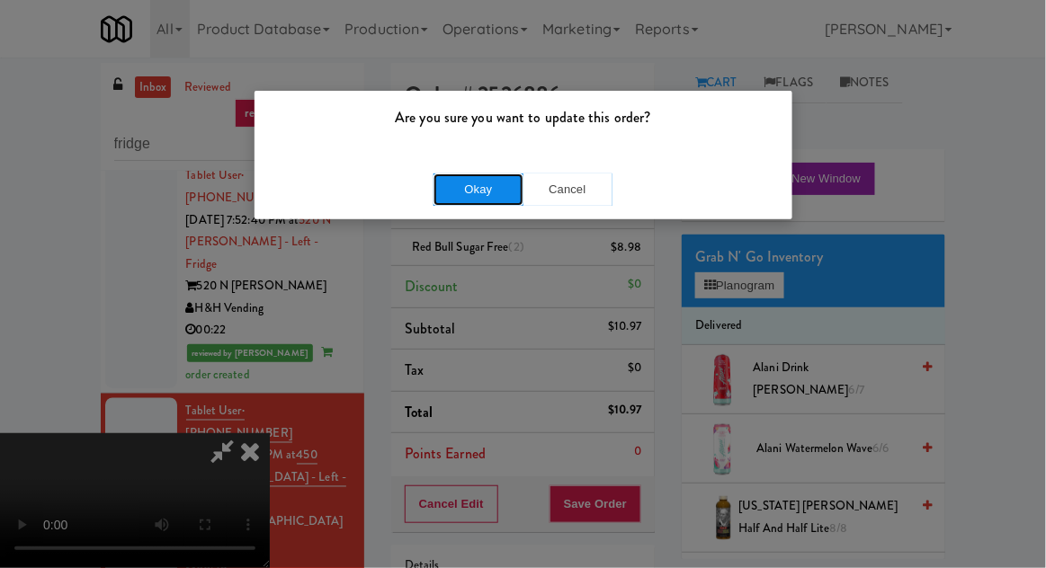
click at [487, 201] on button "Okay" at bounding box center [479, 190] width 90 height 32
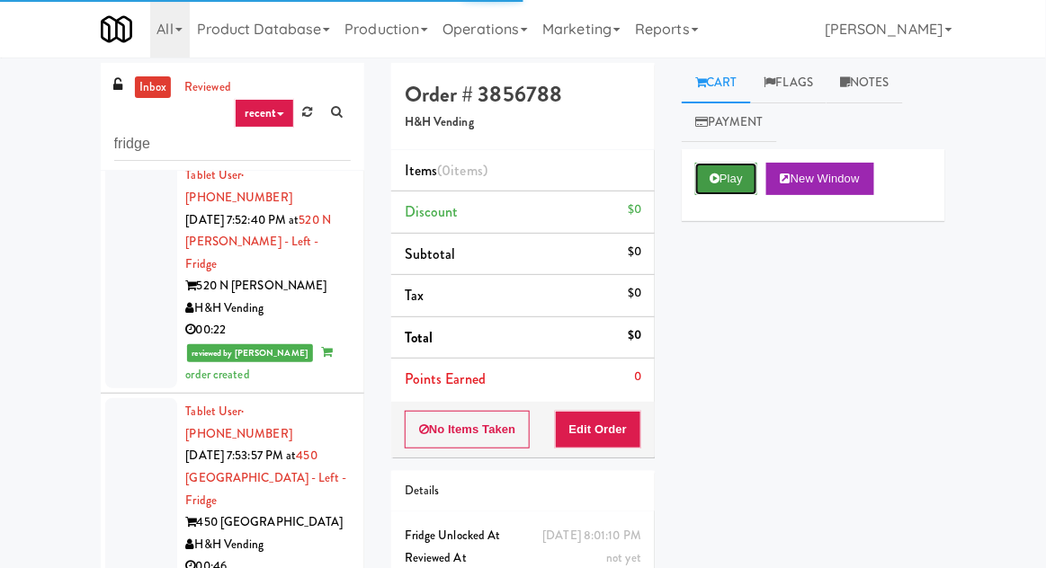
click at [734, 184] on button "Play" at bounding box center [726, 179] width 62 height 32
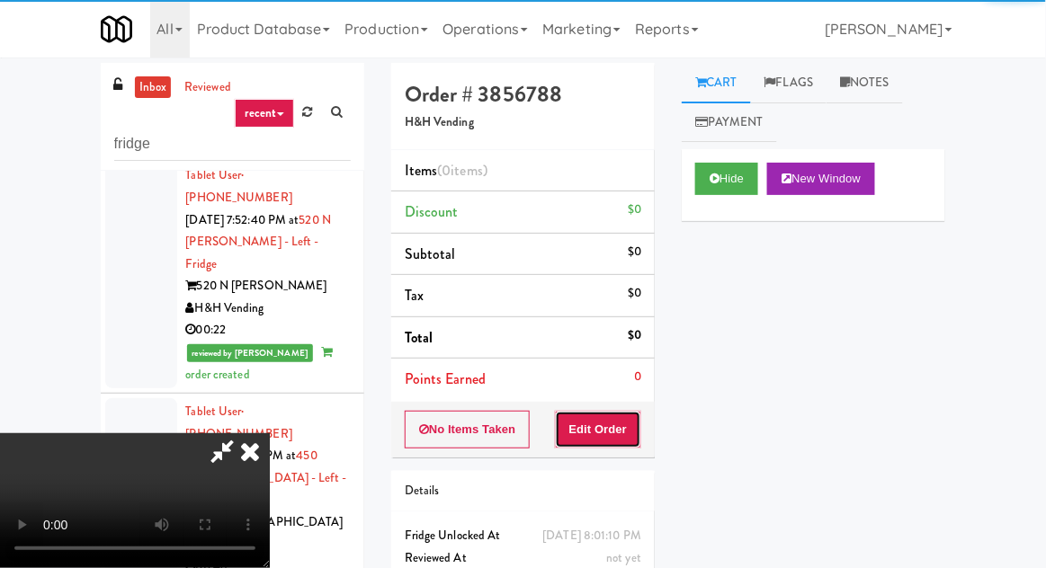
click at [616, 443] on button "Edit Order" at bounding box center [598, 430] width 87 height 38
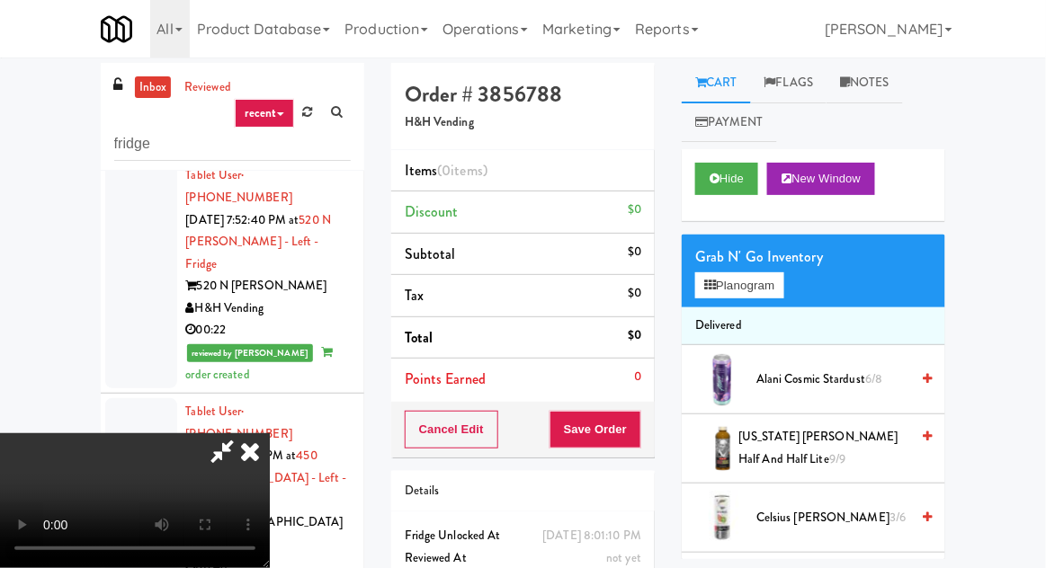
scroll to position [66, 0]
click at [760, 278] on button "Planogram" at bounding box center [739, 286] width 88 height 27
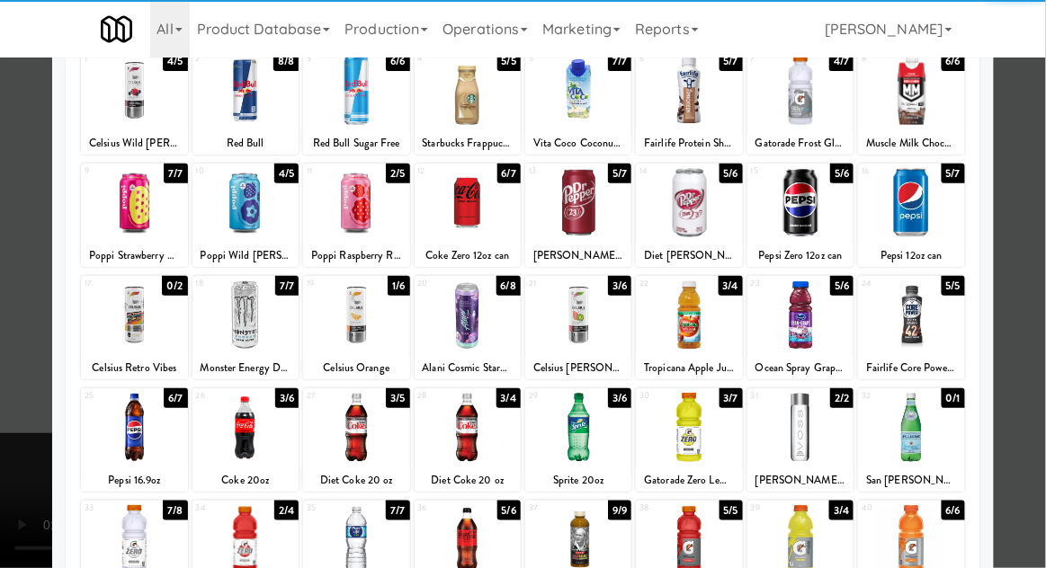
scroll to position [228, 0]
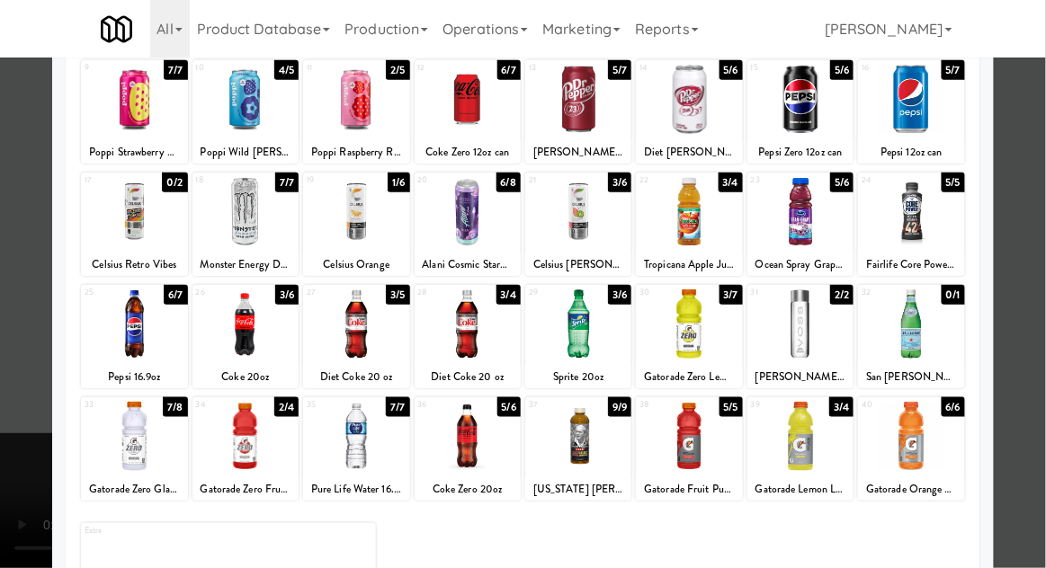
click at [32, 250] on div at bounding box center [523, 284] width 1046 height 568
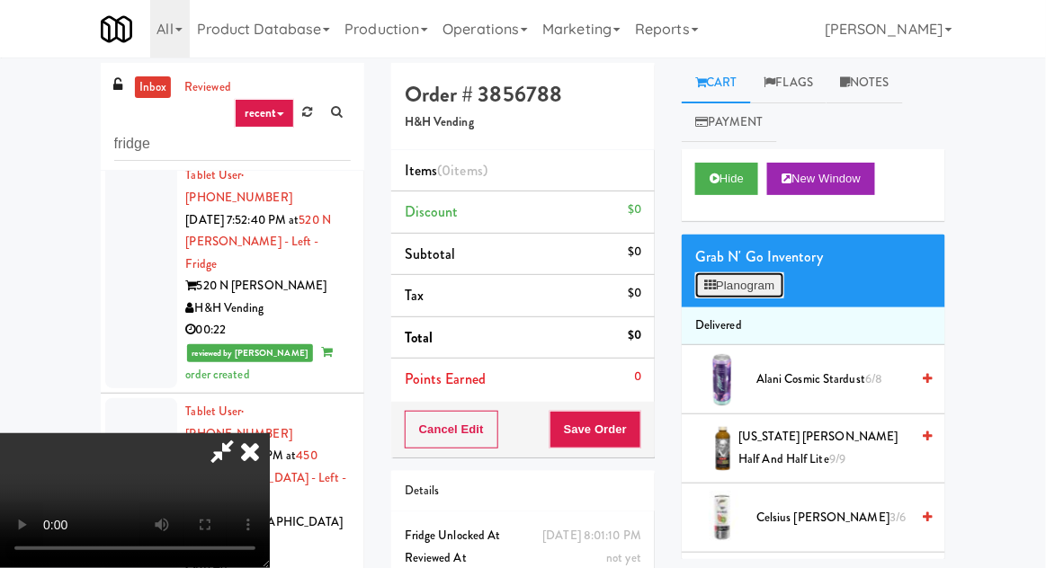
click at [764, 276] on button "Planogram" at bounding box center [739, 286] width 88 height 27
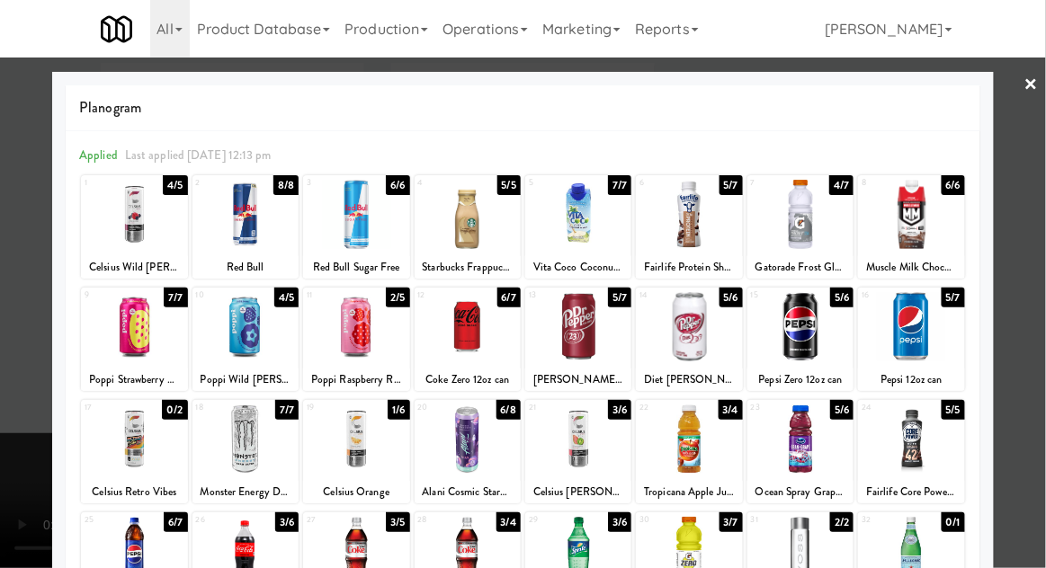
click at [8, 250] on div at bounding box center [523, 284] width 1046 height 568
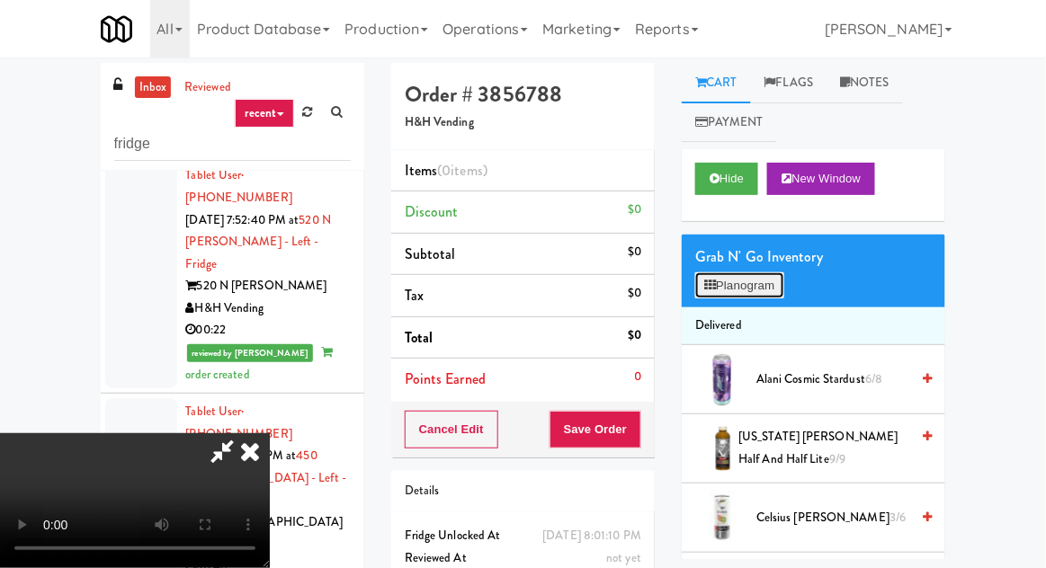
click at [738, 275] on button "Planogram" at bounding box center [739, 286] width 88 height 27
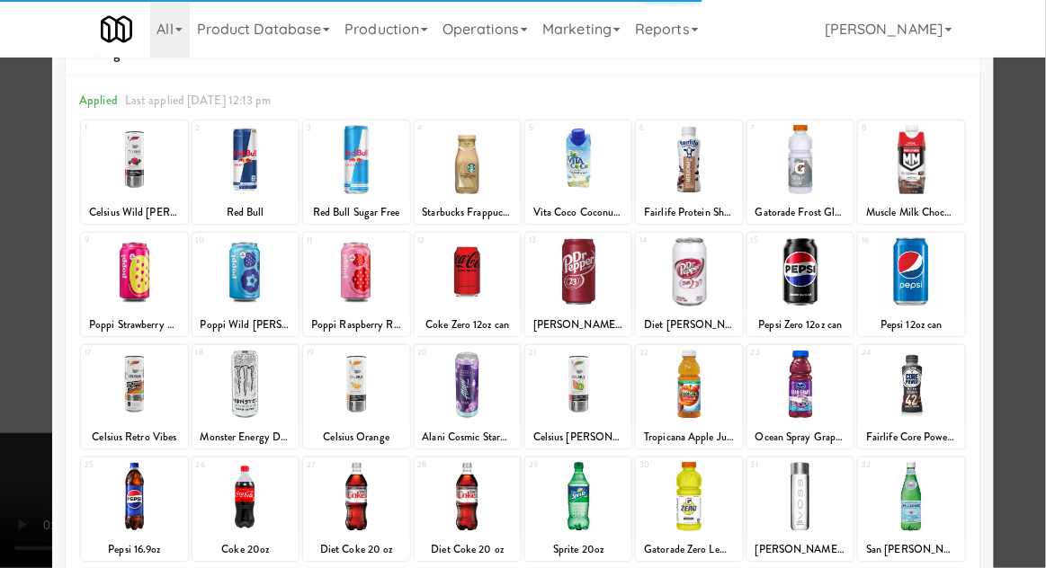
scroll to position [76, 0]
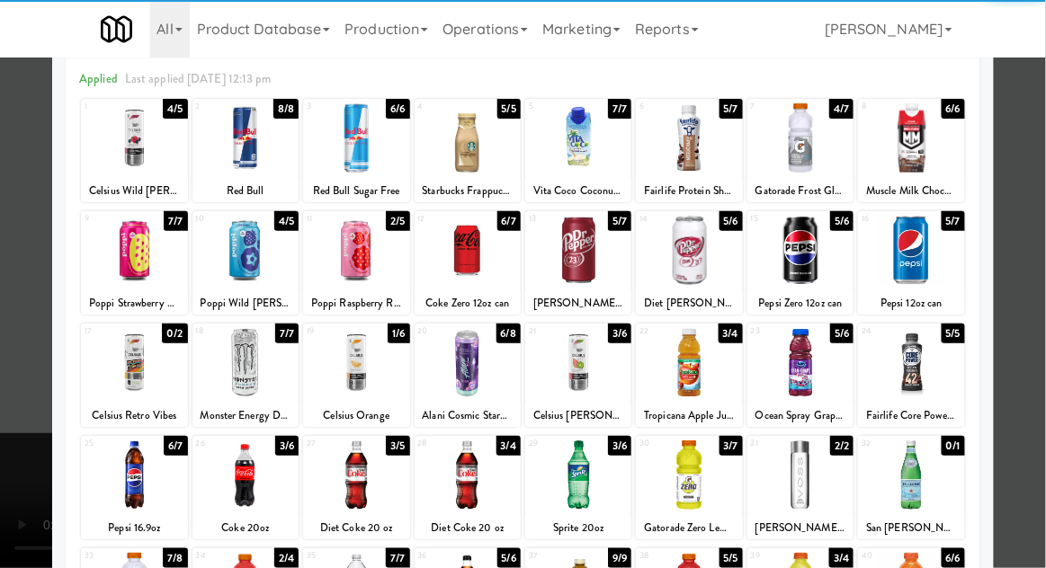
click at [331, 377] on div at bounding box center [356, 362] width 106 height 69
click at [1044, 264] on div at bounding box center [523, 284] width 1046 height 568
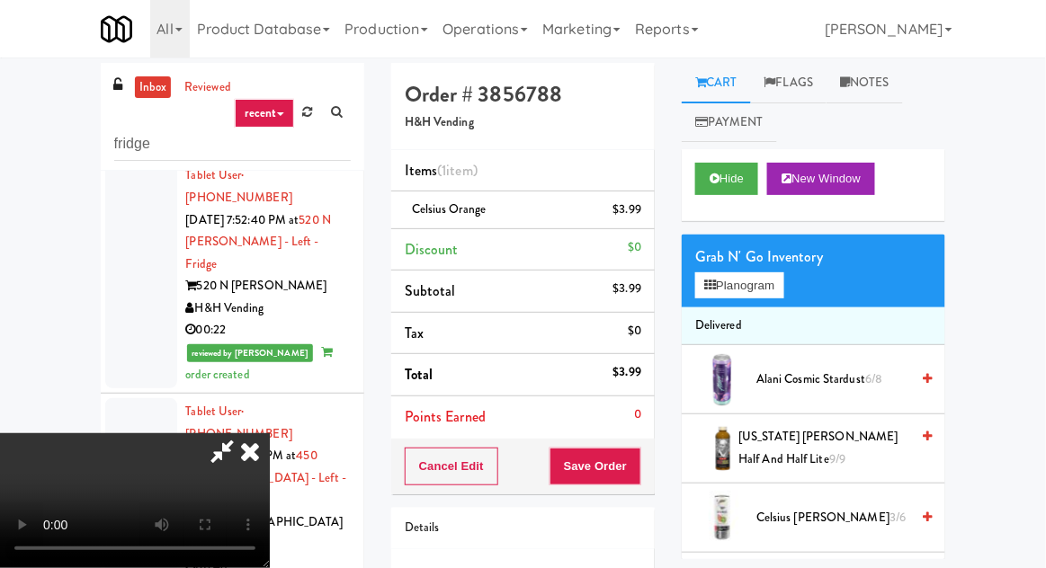
click at [661, 458] on div "Order # 3856788 H&H Vending Items (1 item ) Celsius Orange $3.99 Discount $0 Su…" at bounding box center [523, 370] width 291 height 615
click at [651, 477] on div "Cancel Edit Save Order" at bounding box center [523, 467] width 264 height 56
click at [638, 475] on button "Save Order" at bounding box center [596, 467] width 92 height 38
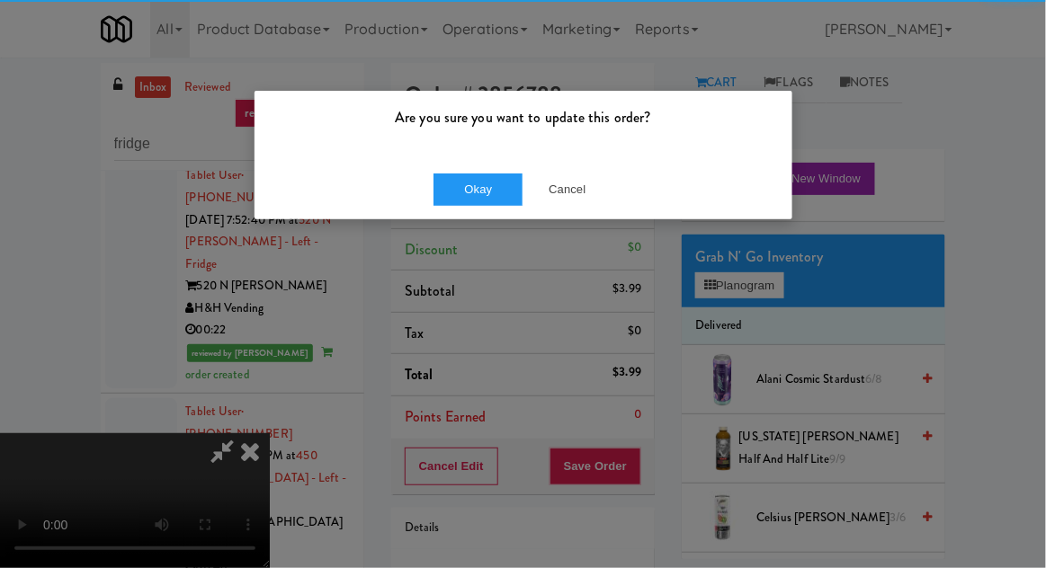
click at [627, 468] on div "Are you sure you want to update this order? Okay Cancel" at bounding box center [523, 284] width 1046 height 568
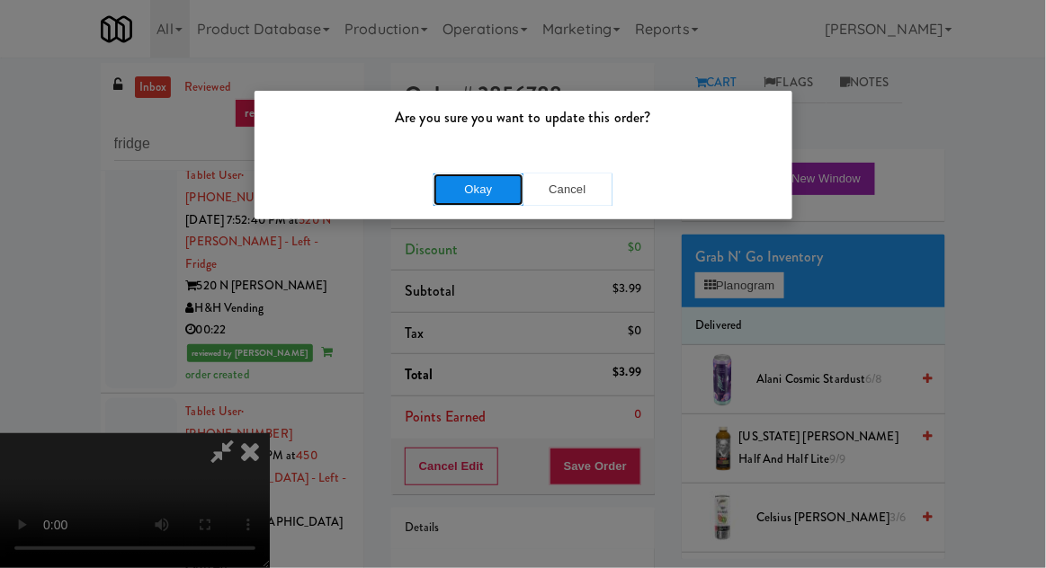
click at [488, 195] on button "Okay" at bounding box center [479, 190] width 90 height 32
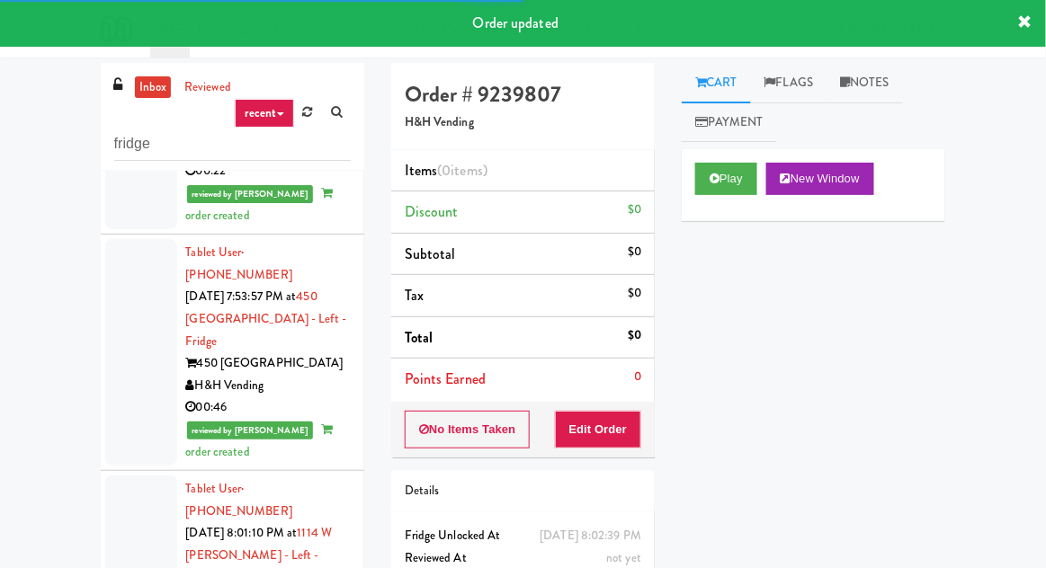
scroll to position [2437, 0]
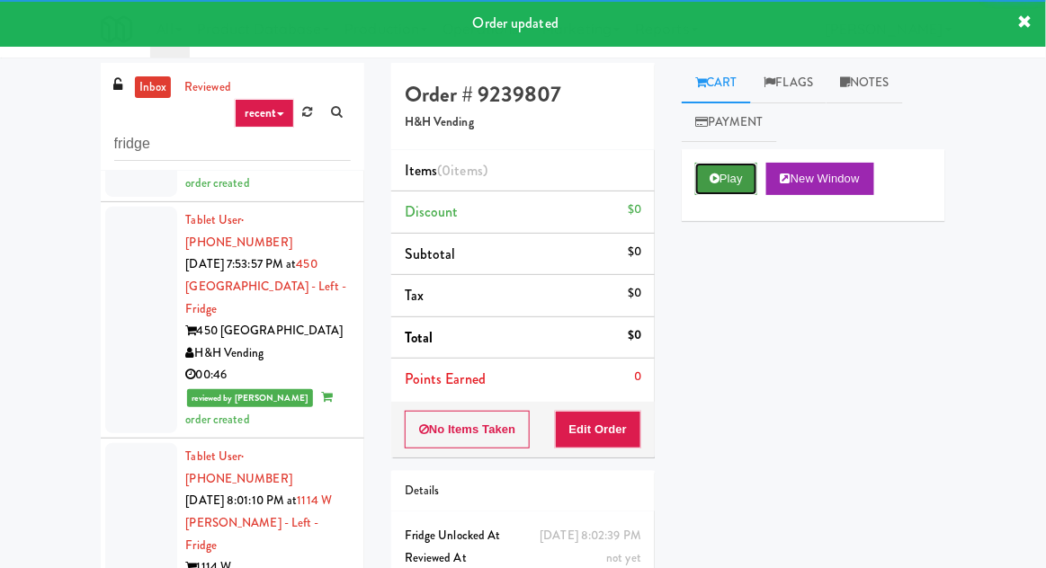
click at [746, 163] on button "Play" at bounding box center [726, 179] width 62 height 32
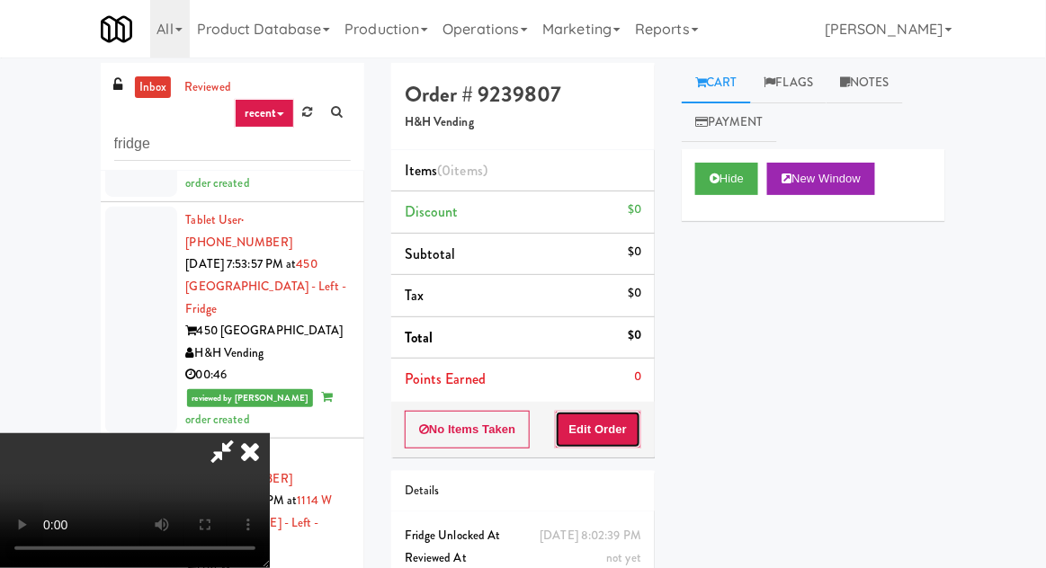
click at [622, 430] on button "Edit Order" at bounding box center [598, 430] width 87 height 38
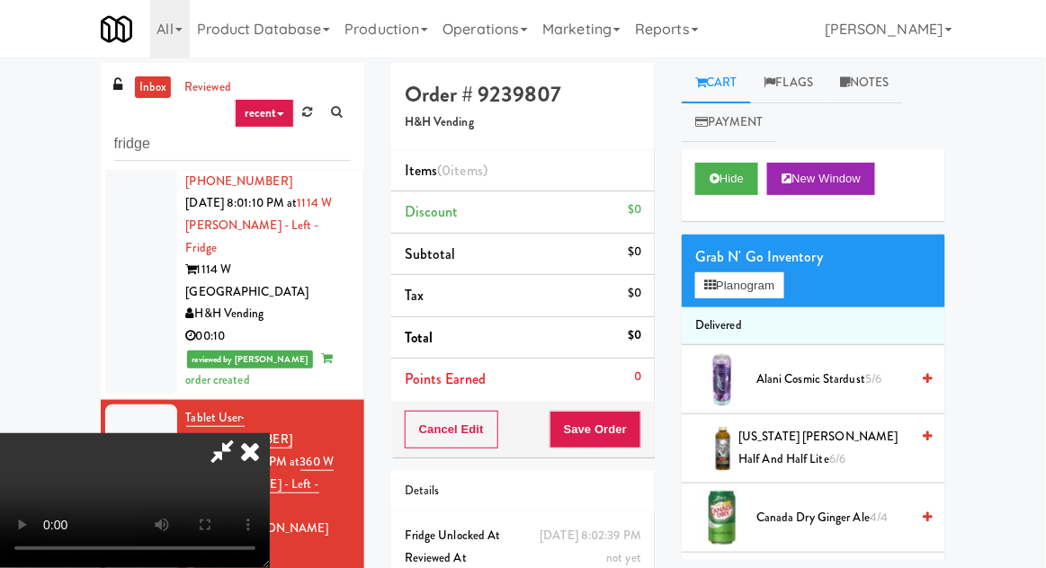
scroll to position [2735, 0]
click at [855, 89] on link "Notes" at bounding box center [865, 83] width 76 height 40
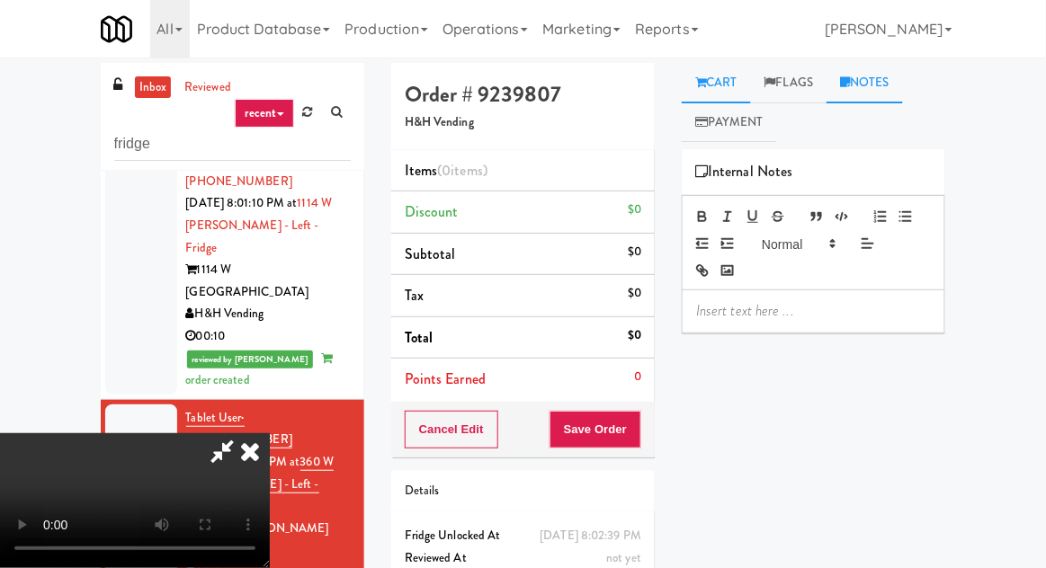
click at [738, 85] on link "Cart" at bounding box center [716, 83] width 69 height 40
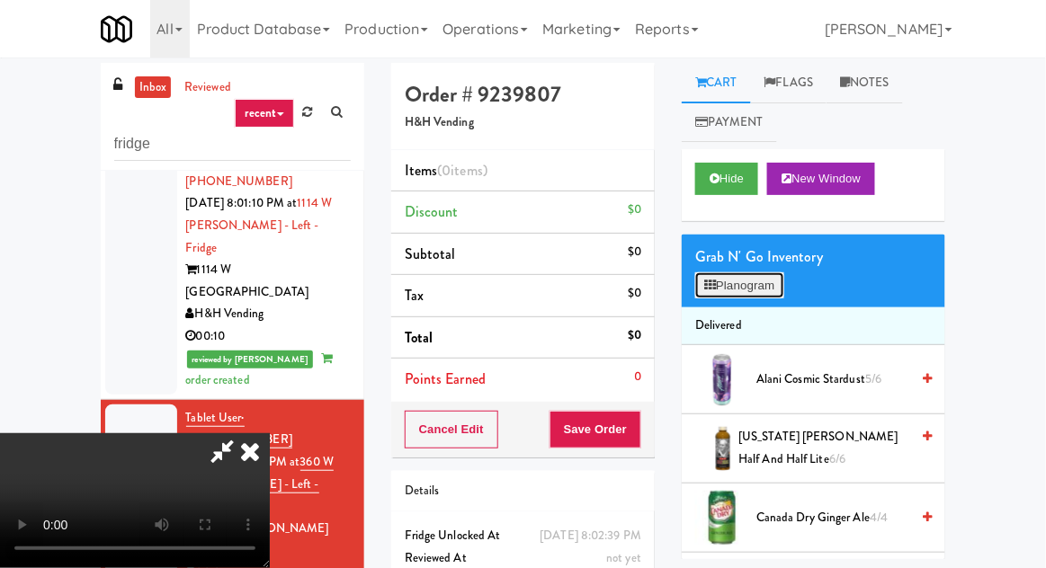
click at [748, 298] on button "Planogram" at bounding box center [739, 286] width 88 height 27
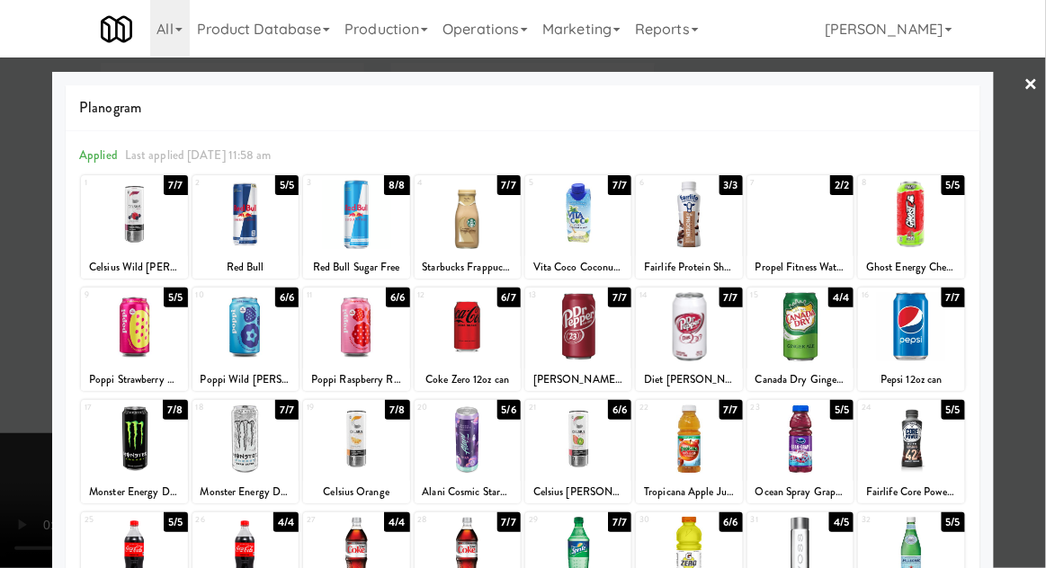
click at [486, 354] on div at bounding box center [468, 326] width 106 height 69
click at [1023, 243] on div at bounding box center [523, 284] width 1046 height 568
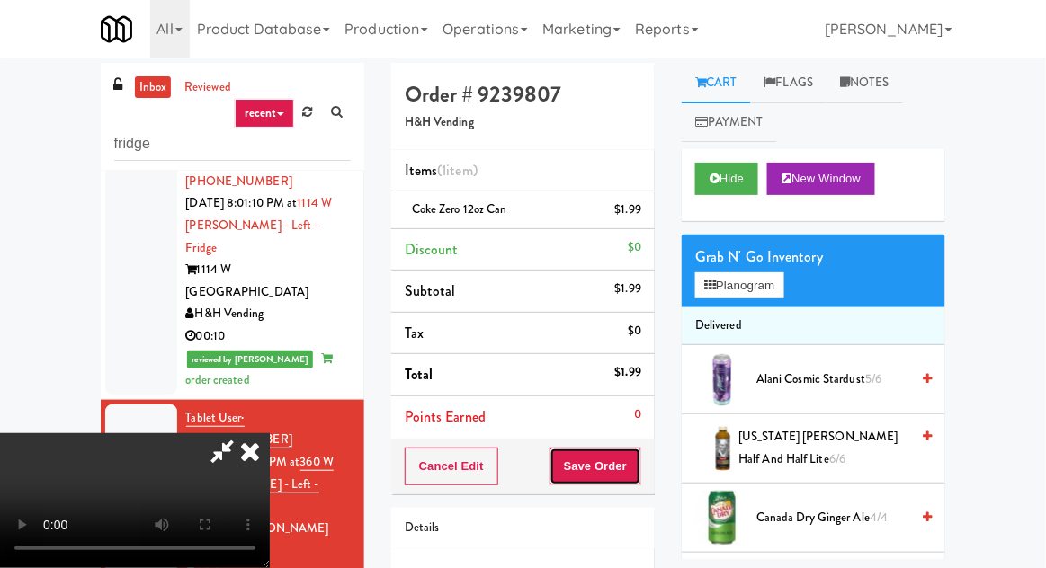
click at [640, 470] on button "Save Order" at bounding box center [596, 467] width 92 height 38
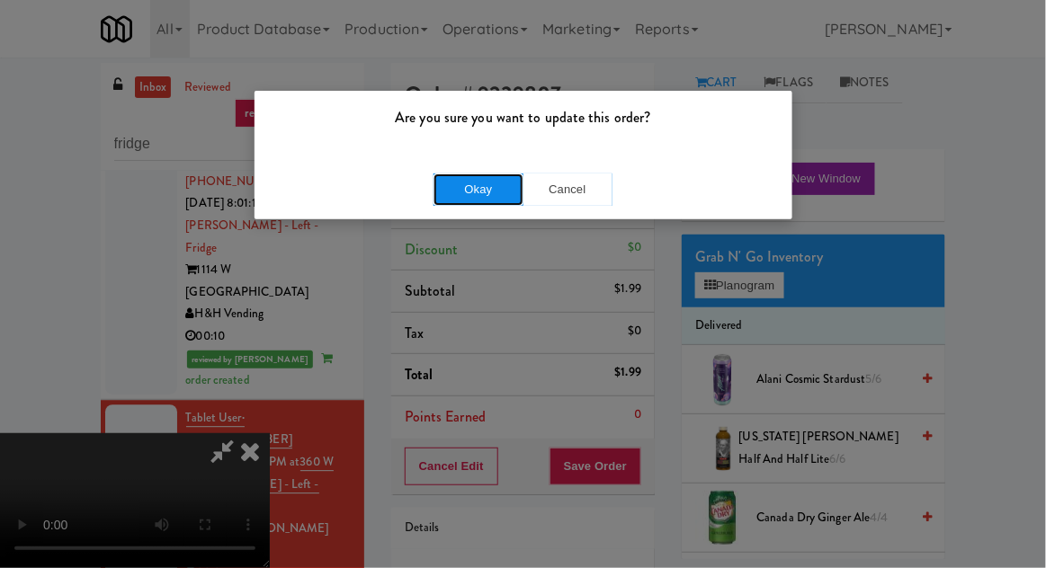
click at [474, 204] on button "Okay" at bounding box center [479, 190] width 90 height 32
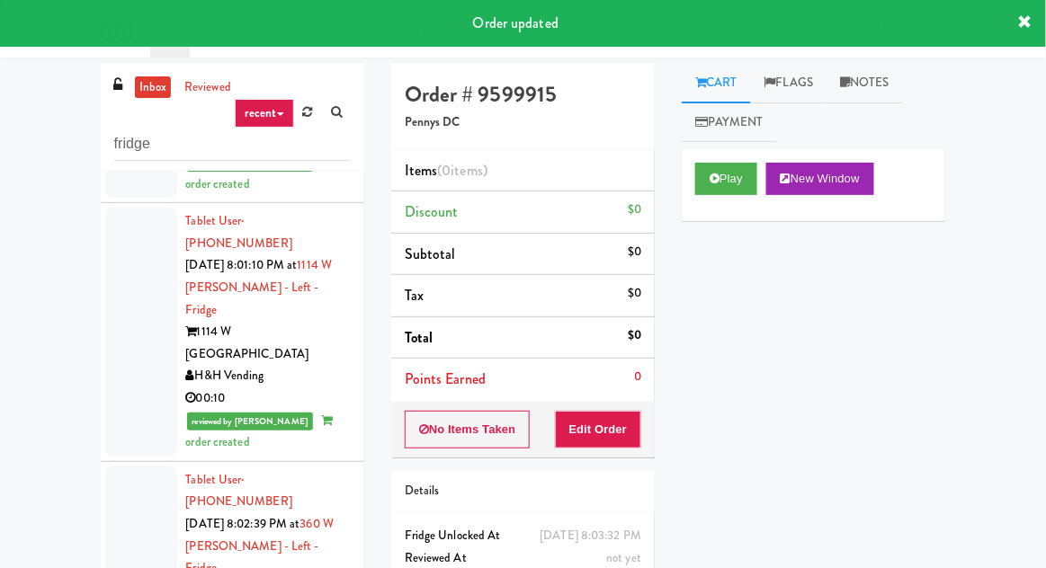
scroll to position [2709, 0]
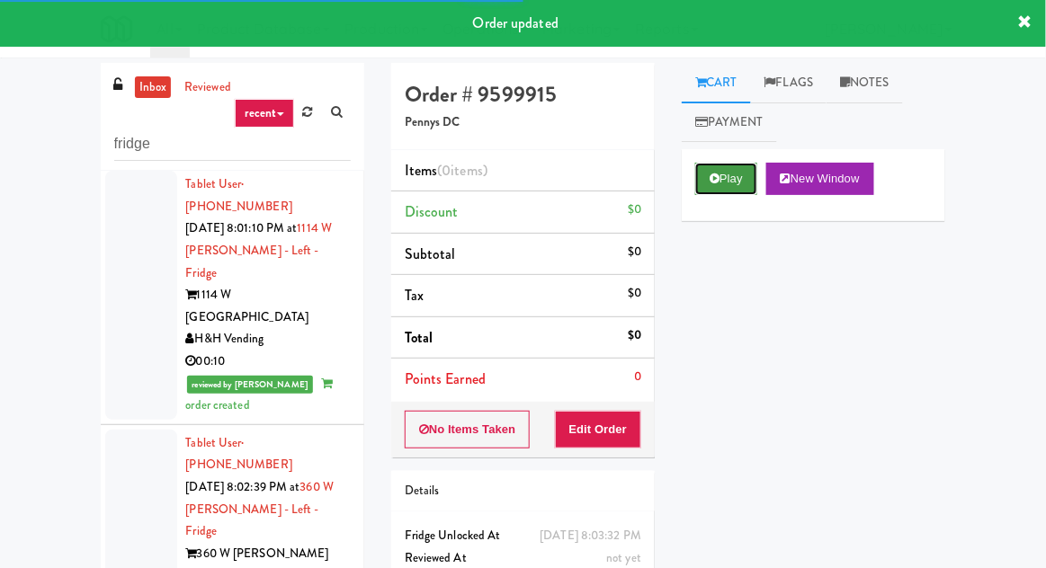
click at [737, 189] on button "Play" at bounding box center [726, 179] width 62 height 32
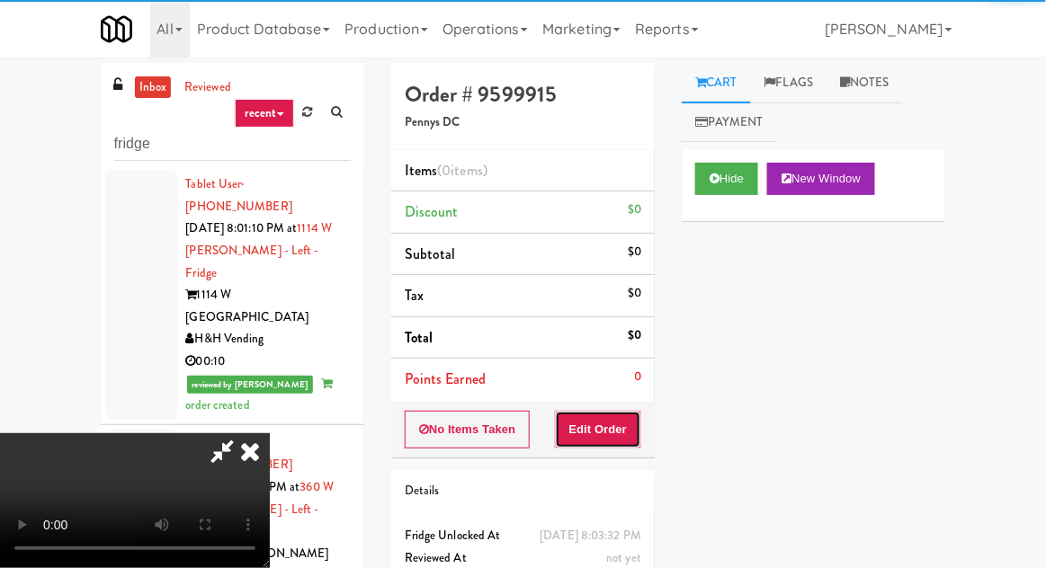
click at [604, 432] on button "Edit Order" at bounding box center [598, 430] width 87 height 38
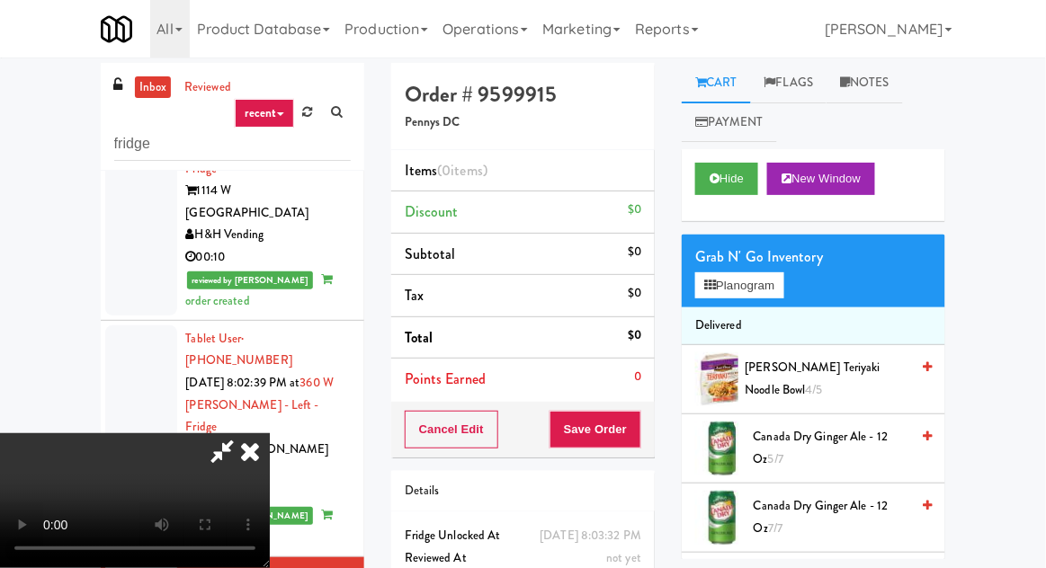
scroll to position [66, 0]
click at [797, 169] on button "New Window" at bounding box center [821, 179] width 108 height 32
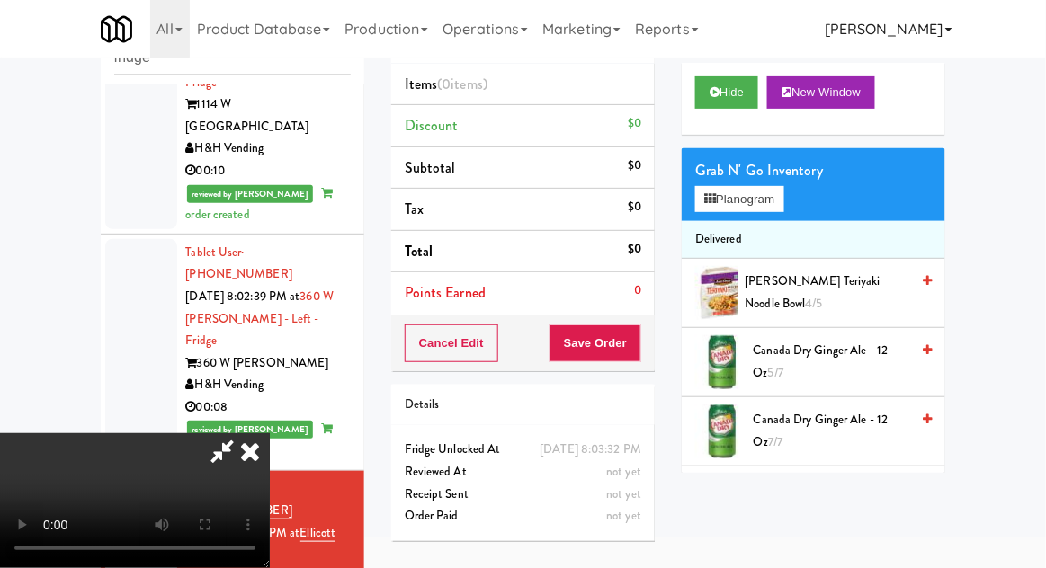
click at [883, 29] on link "[PERSON_NAME]" at bounding box center [888, 29] width 141 height 58
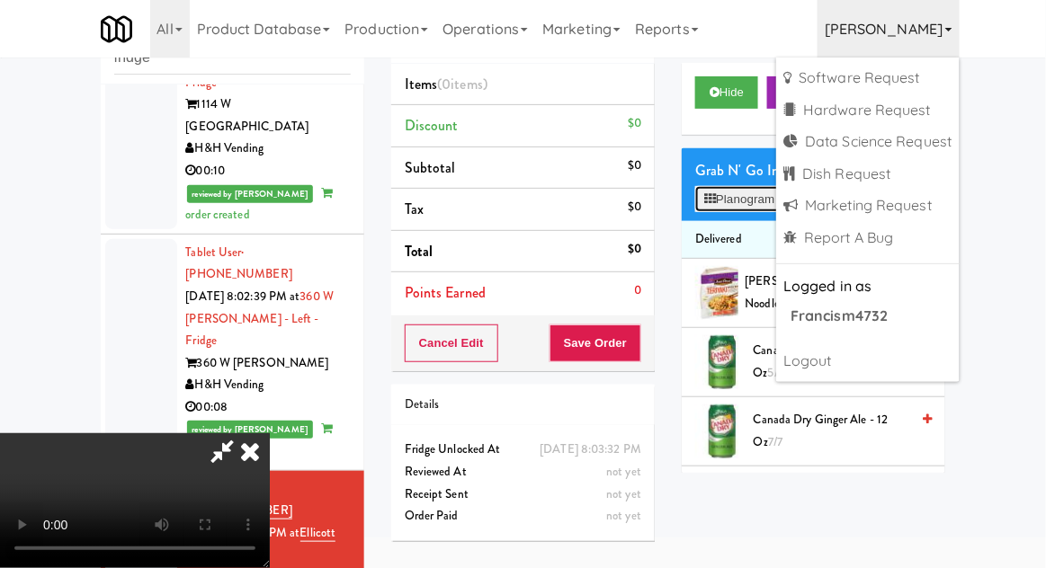
click at [722, 202] on button "Planogram" at bounding box center [739, 199] width 88 height 27
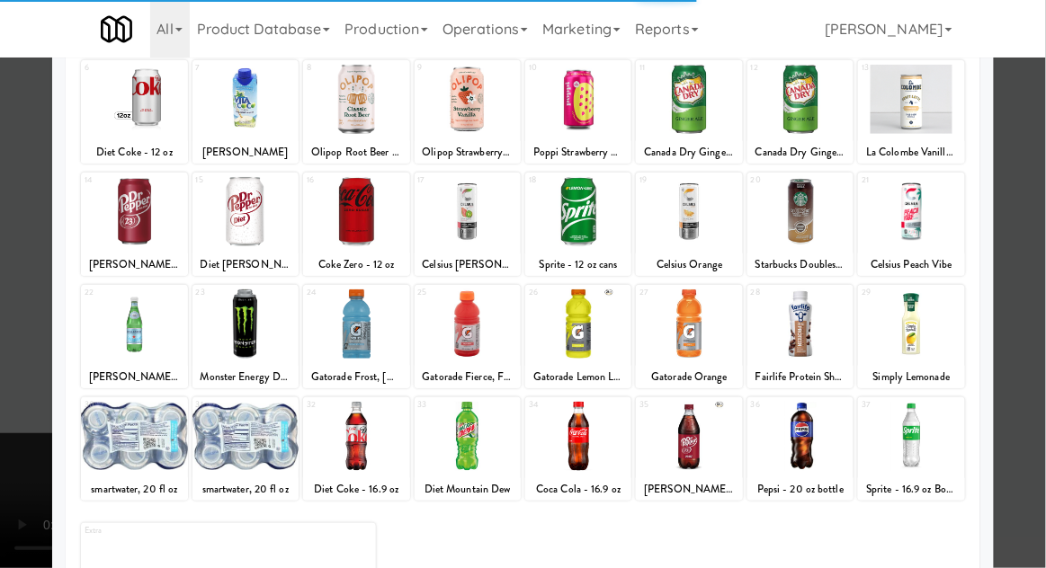
scroll to position [69, 0]
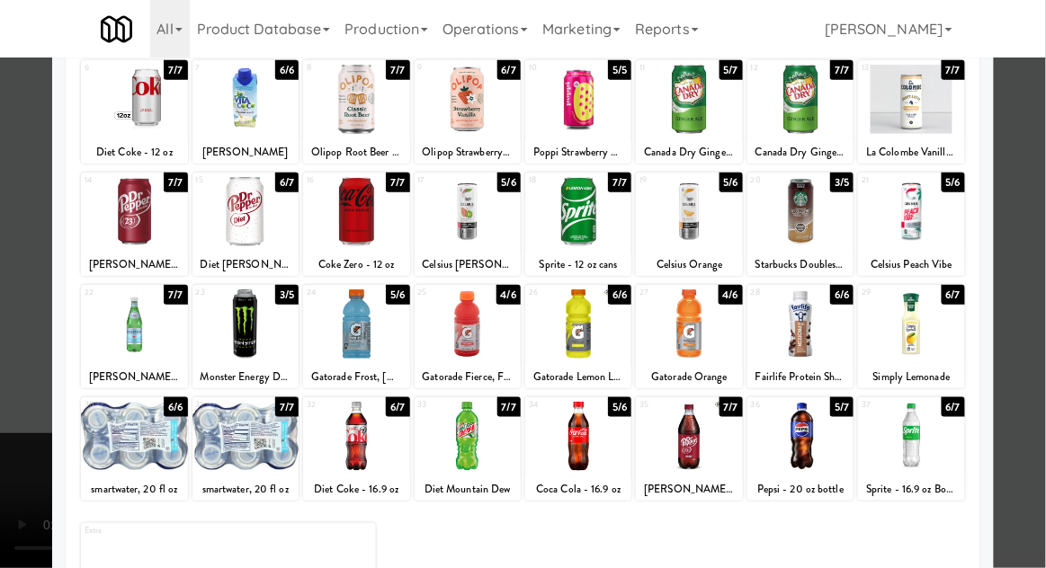
click at [392, 326] on div at bounding box center [356, 324] width 106 height 69
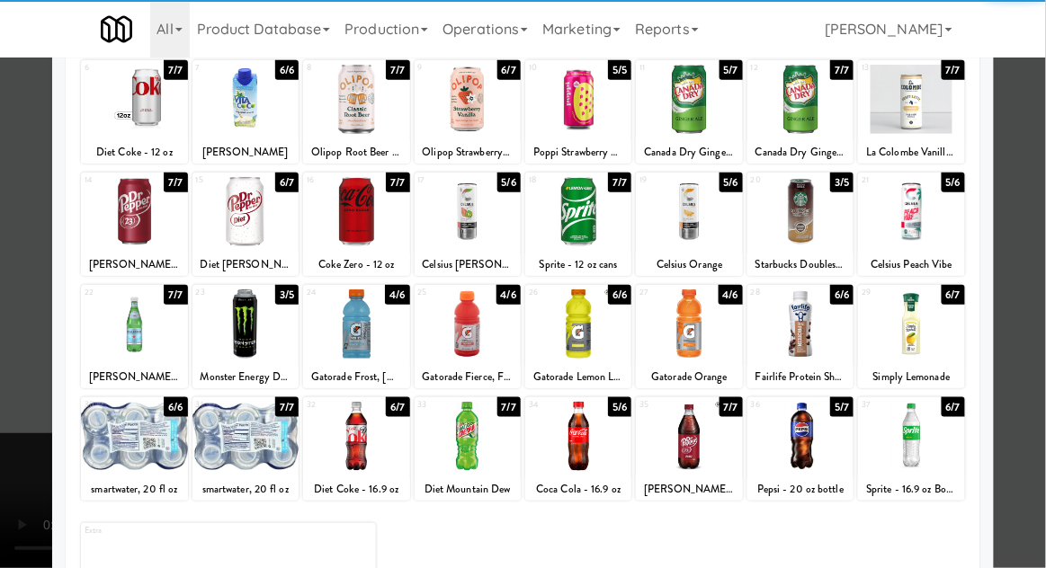
click at [1019, 176] on div at bounding box center [523, 284] width 1046 height 568
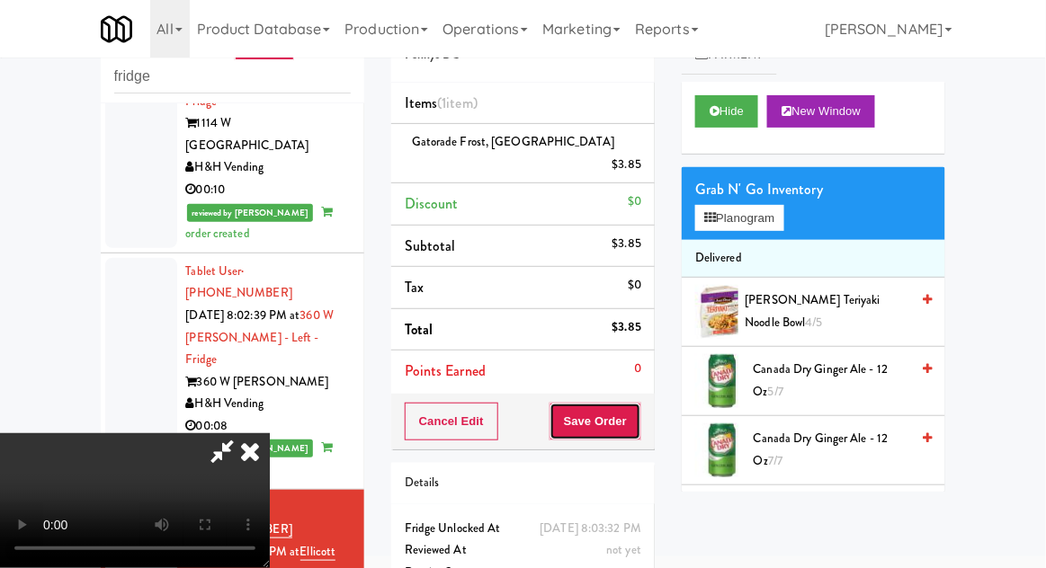
click at [640, 403] on button "Save Order" at bounding box center [596, 422] width 92 height 38
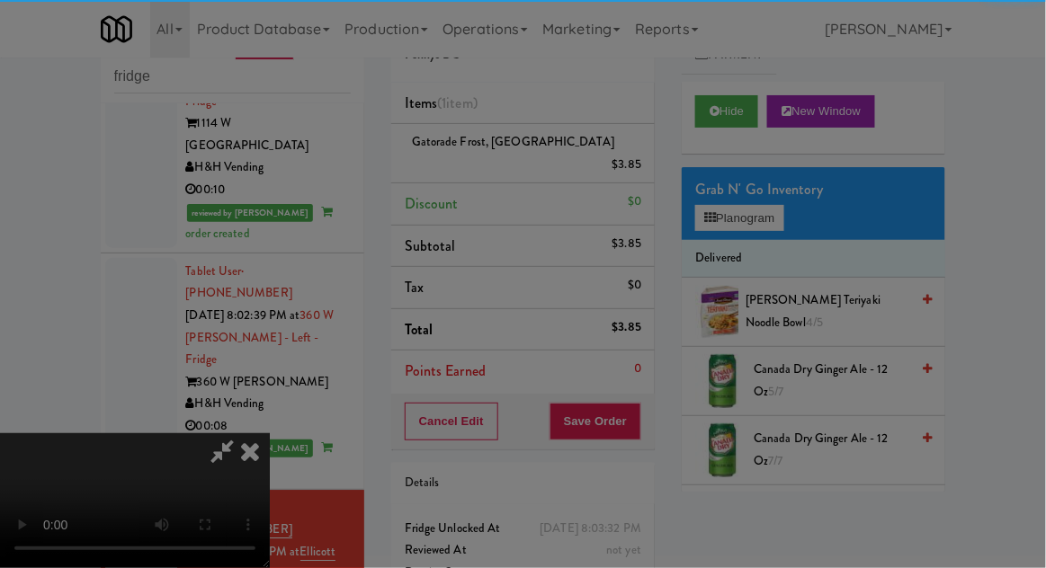
click at [0, 0] on div "Are you sure you want to update this order? Okay Cancel" at bounding box center [0, 0] width 0 height 0
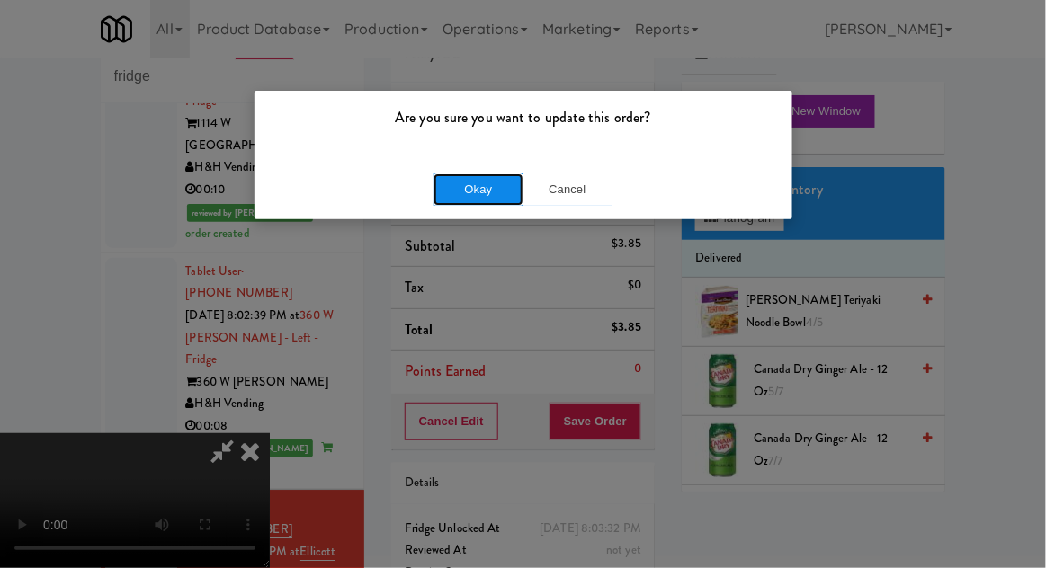
click at [465, 175] on button "Okay" at bounding box center [479, 190] width 90 height 32
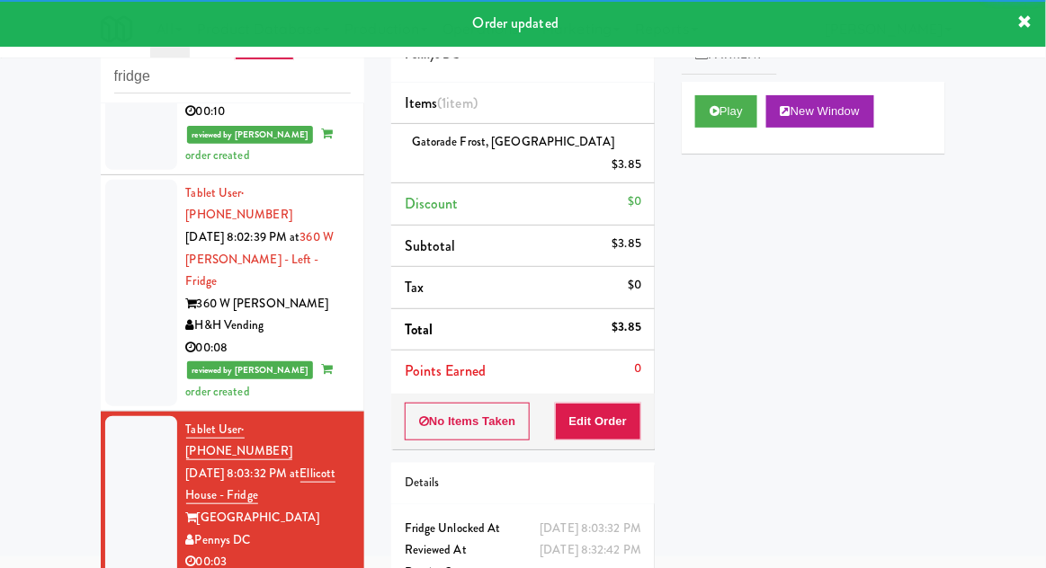
scroll to position [2862, 0]
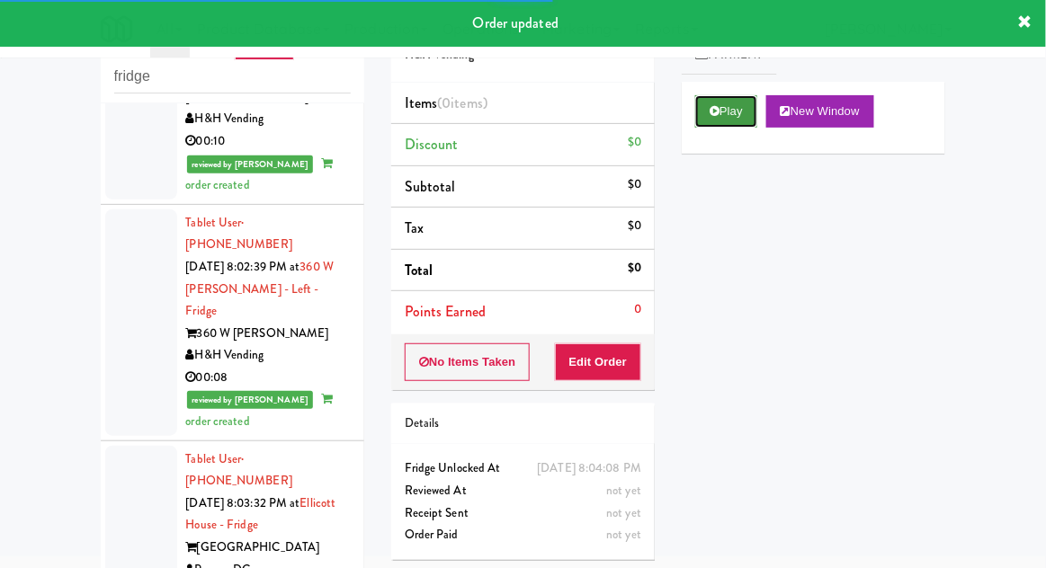
click at [721, 105] on button "Play" at bounding box center [726, 111] width 62 height 32
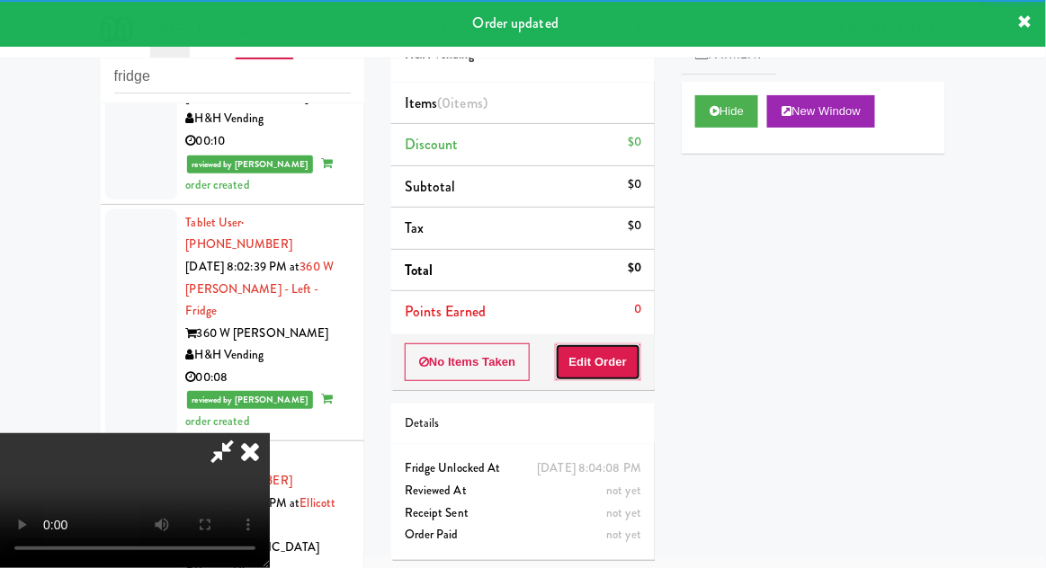
click at [604, 364] on button "Edit Order" at bounding box center [598, 363] width 87 height 38
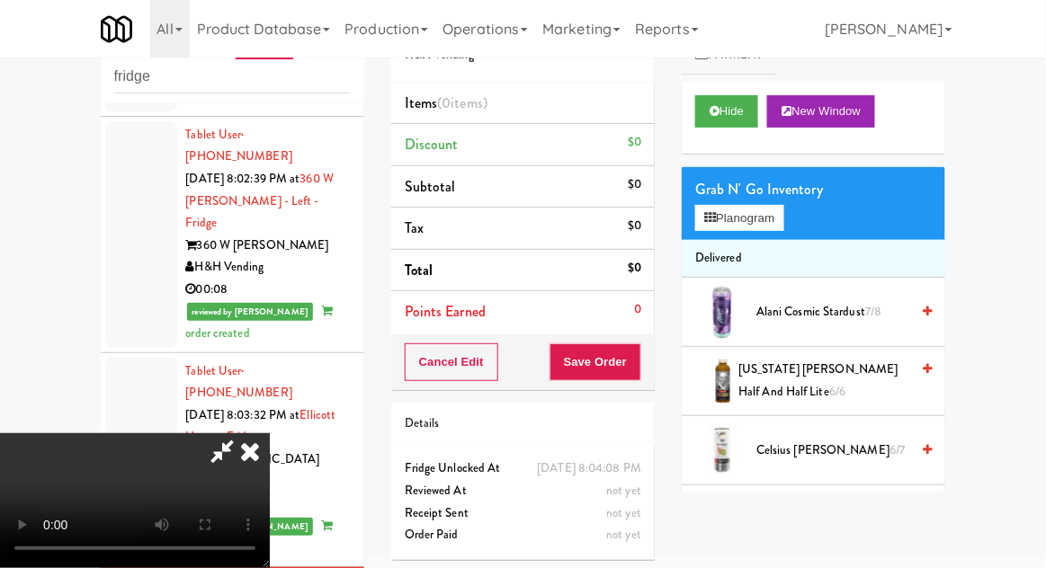
scroll to position [66, 0]
click at [753, 228] on button "Planogram" at bounding box center [739, 218] width 88 height 27
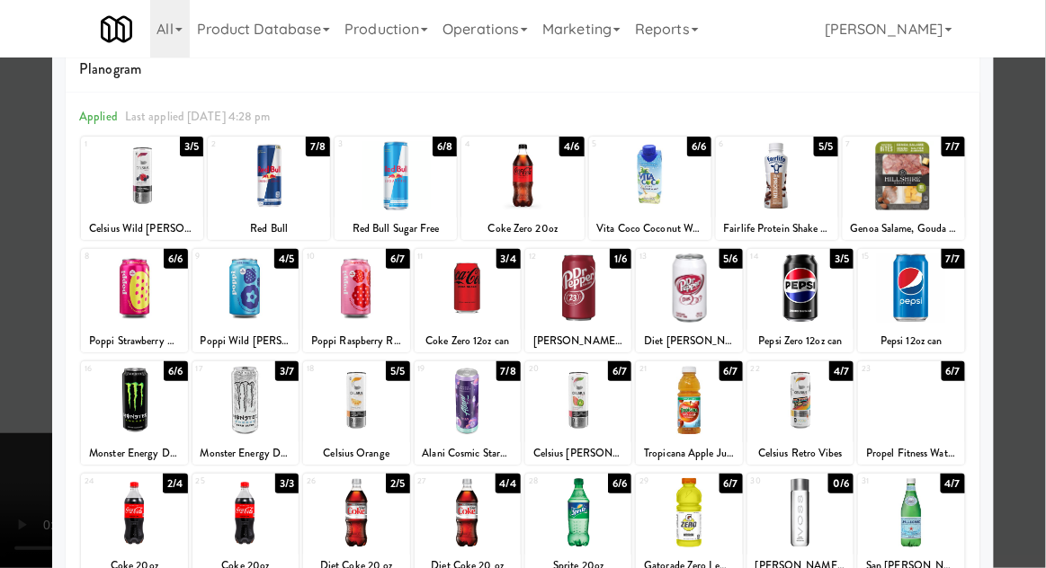
scroll to position [52, 0]
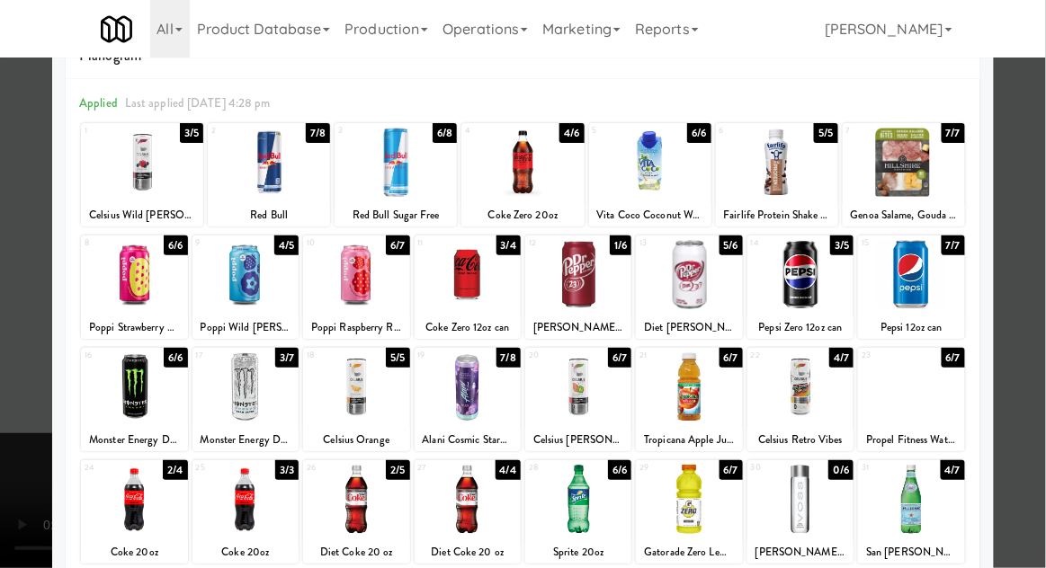
click at [552, 206] on div "Coke Zero 20oz" at bounding box center [522, 215] width 117 height 22
click at [541, 206] on div "Coke Zero 20oz" at bounding box center [522, 215] width 117 height 22
click at [541, 174] on div at bounding box center [522, 162] width 122 height 69
click at [533, 167] on div at bounding box center [522, 162] width 122 height 69
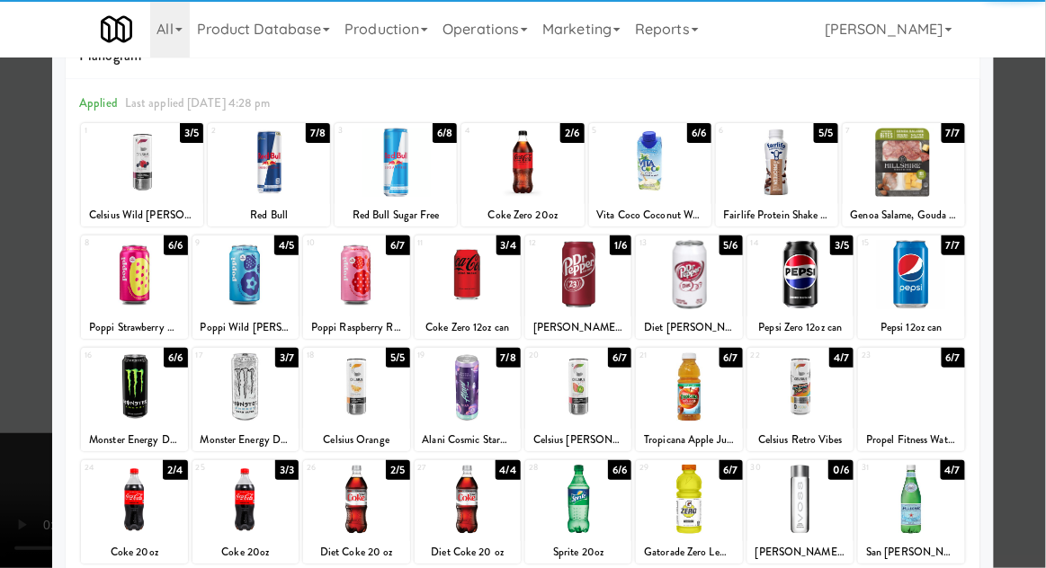
click at [1026, 169] on div at bounding box center [523, 284] width 1046 height 568
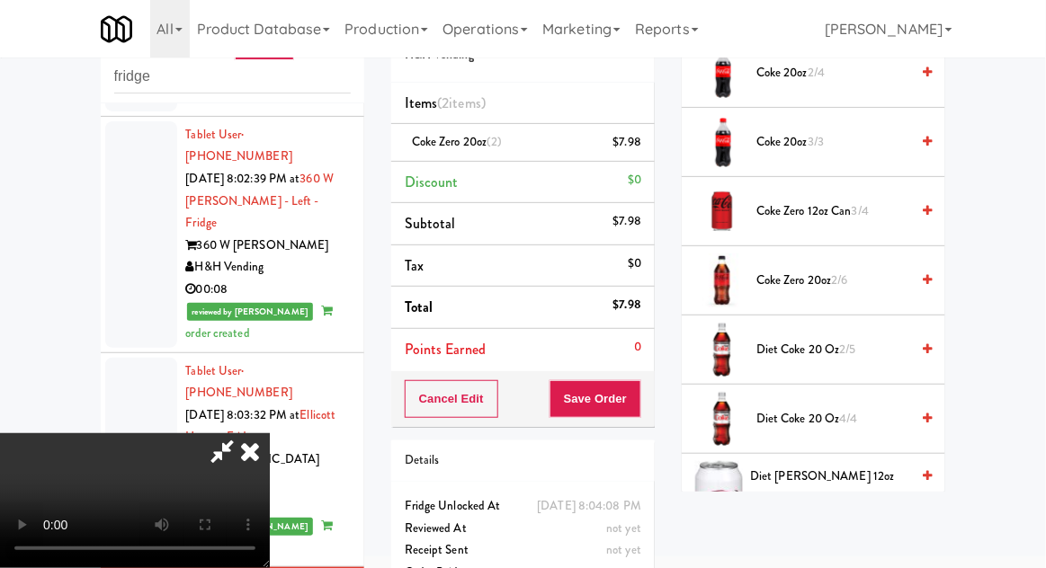
scroll to position [660, 0]
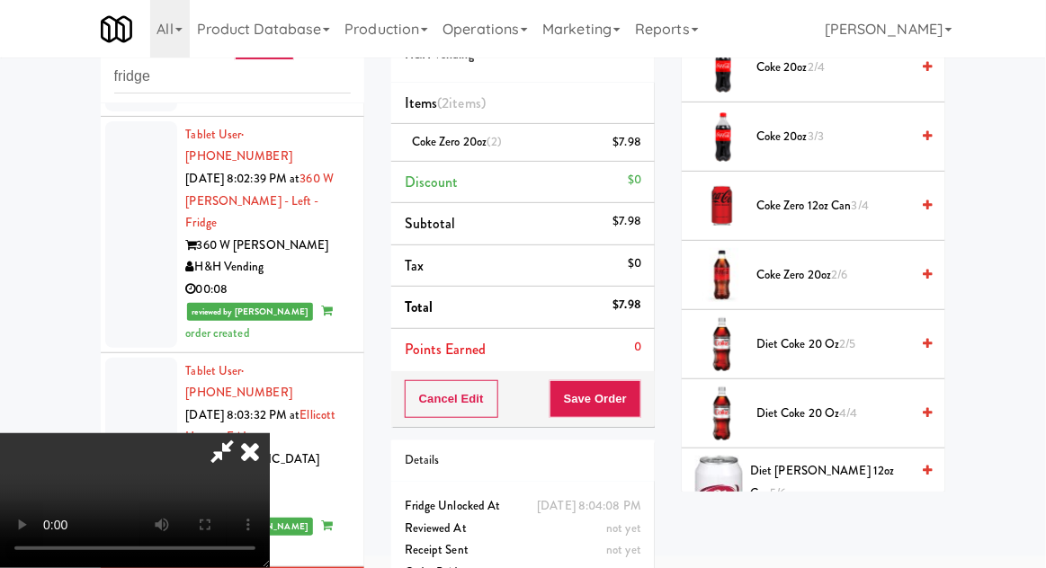
click at [879, 270] on span "Coke Zero 20oz 2/6" at bounding box center [832, 275] width 153 height 22
click at [878, 271] on span "Coke Zero 20oz 1/6" at bounding box center [832, 275] width 153 height 22
click at [633, 408] on button "Save Order" at bounding box center [596, 399] width 92 height 38
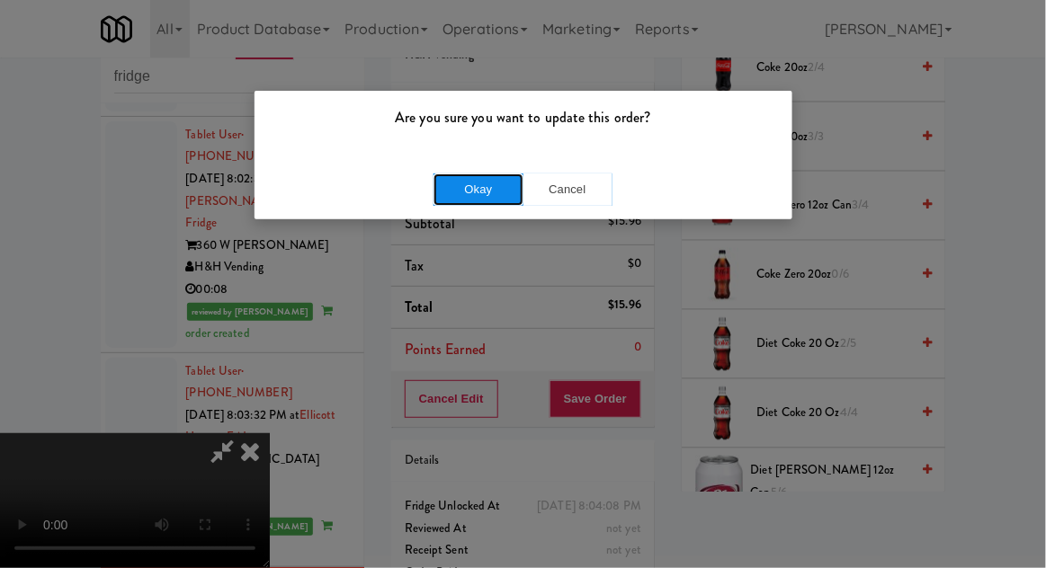
click at [500, 198] on button "Okay" at bounding box center [479, 190] width 90 height 32
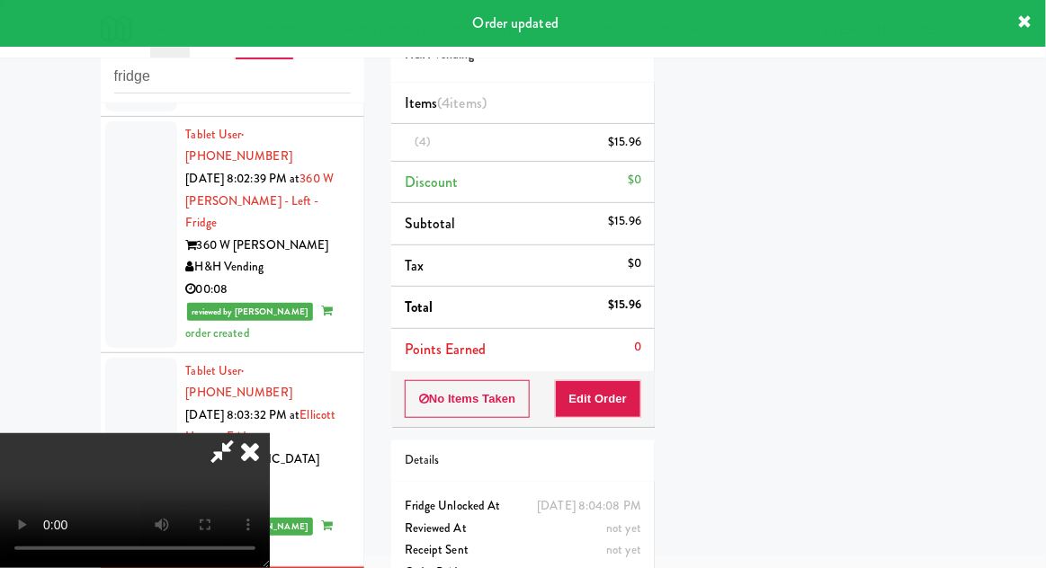
scroll to position [0, 0]
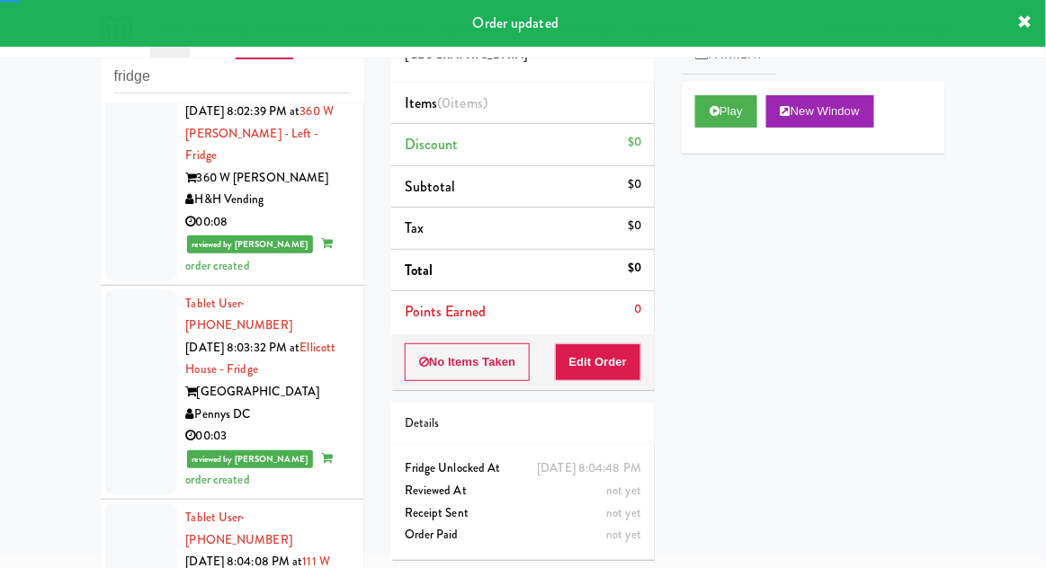
scroll to position [3023, 0]
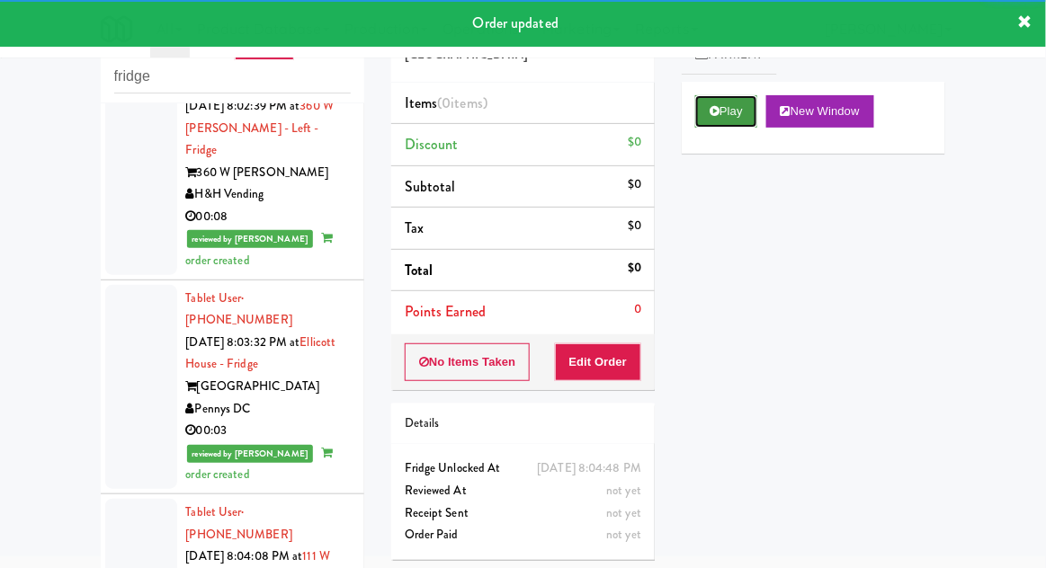
click at [721, 118] on button "Play" at bounding box center [726, 111] width 62 height 32
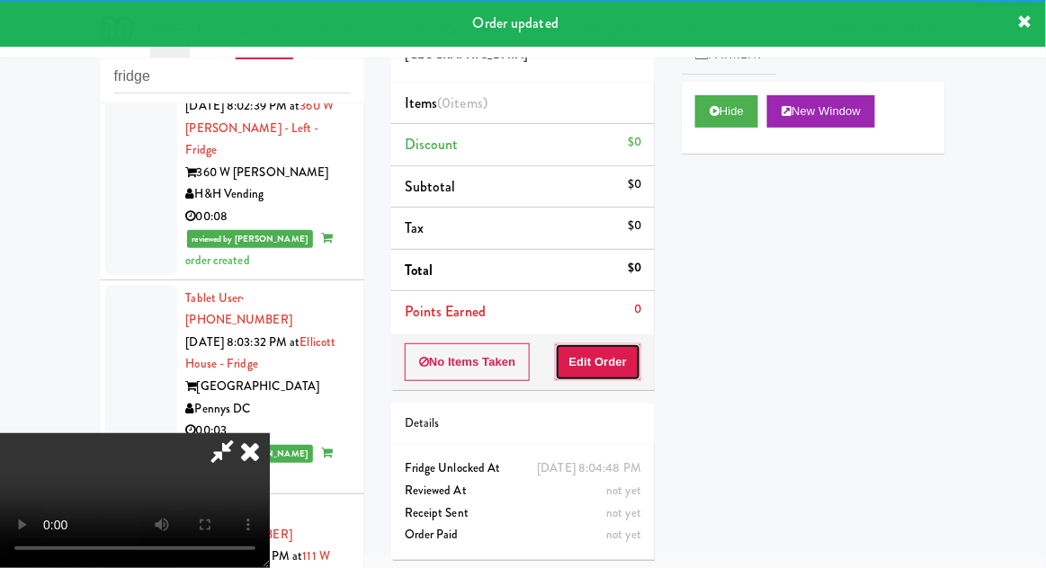
click at [611, 376] on button "Edit Order" at bounding box center [598, 363] width 87 height 38
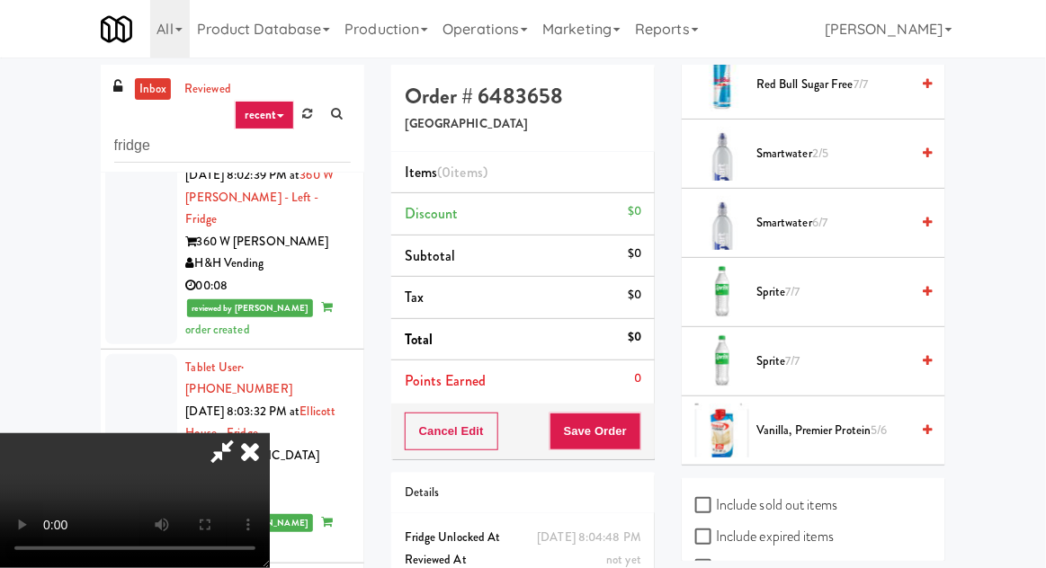
scroll to position [2668, 0]
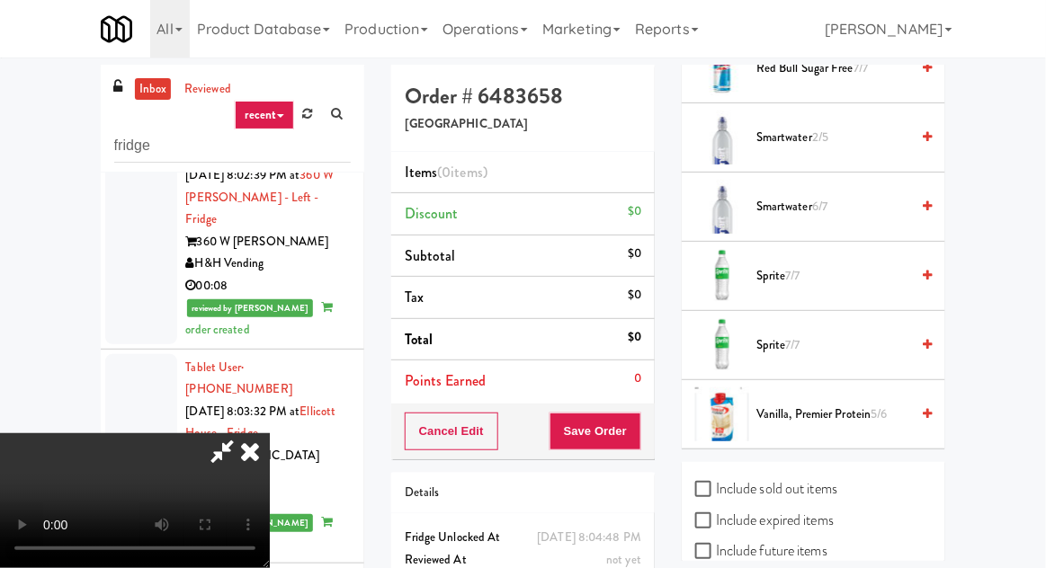
click at [787, 407] on span "Vanilla, Premier Protein 5/6" at bounding box center [832, 415] width 153 height 22
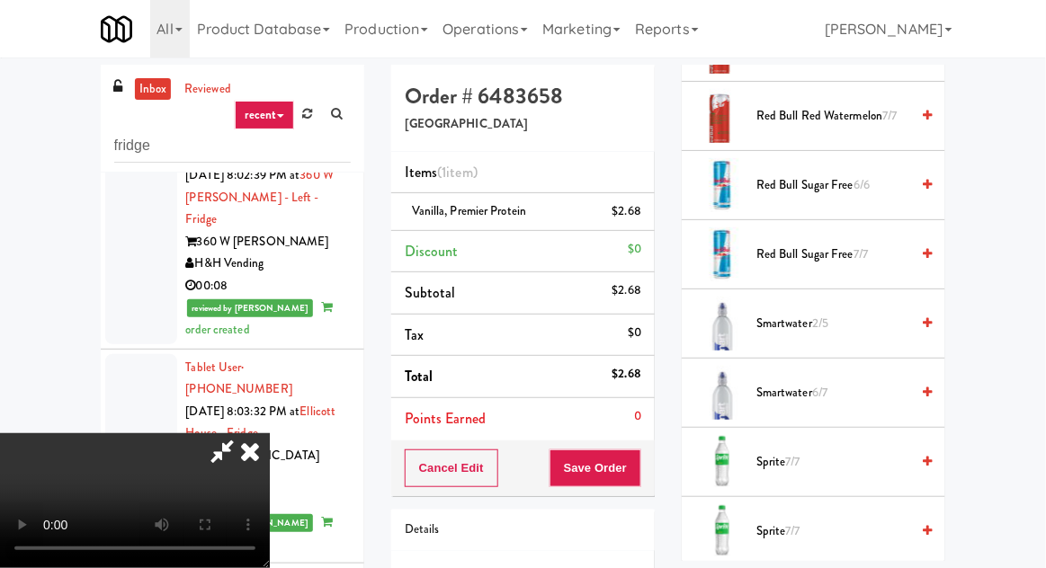
scroll to position [2466, 0]
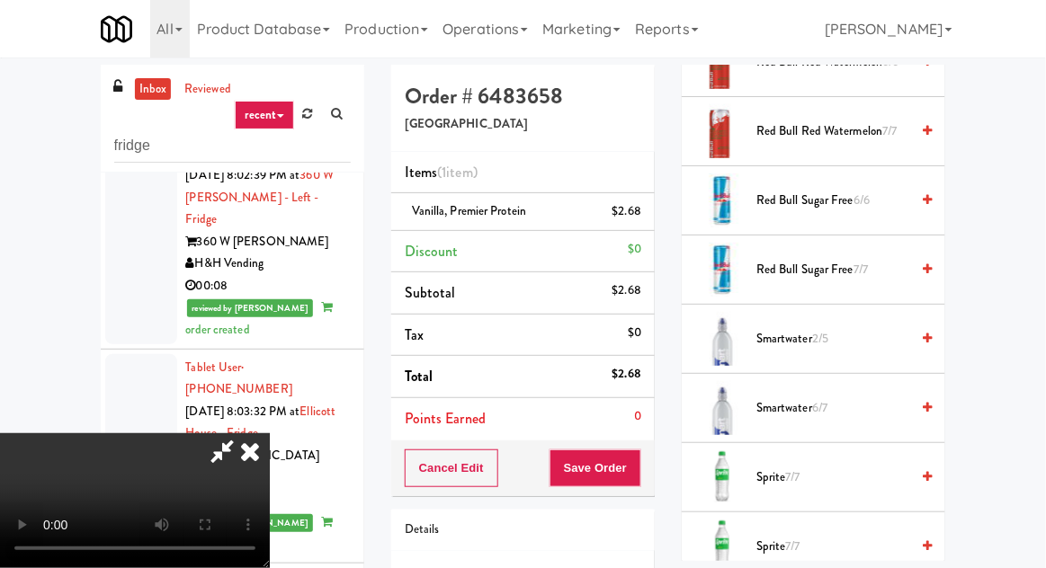
click at [773, 267] on span "Red Bull Sugar Free 7/7" at bounding box center [832, 270] width 153 height 22
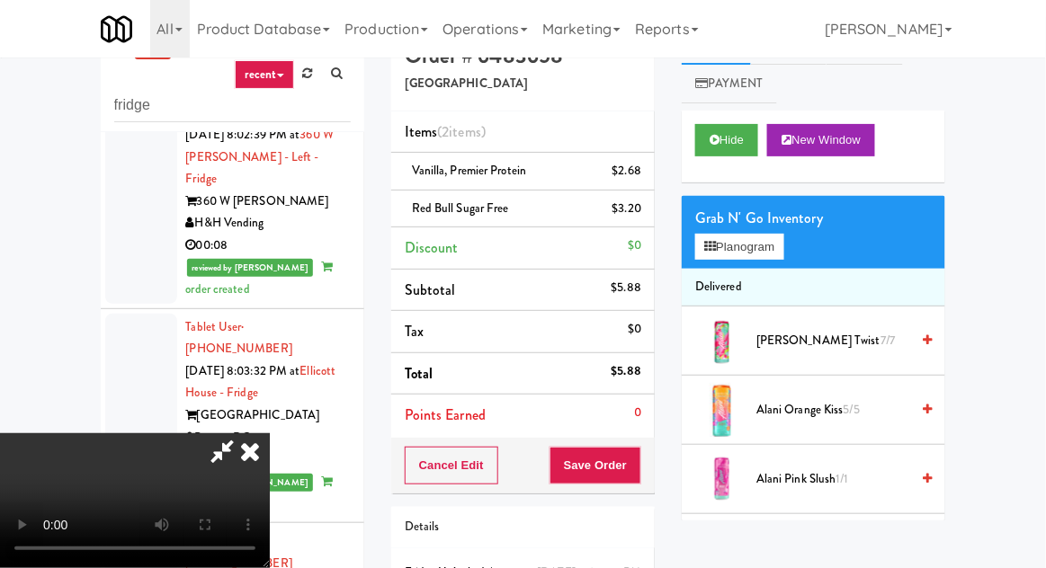
scroll to position [82, 0]
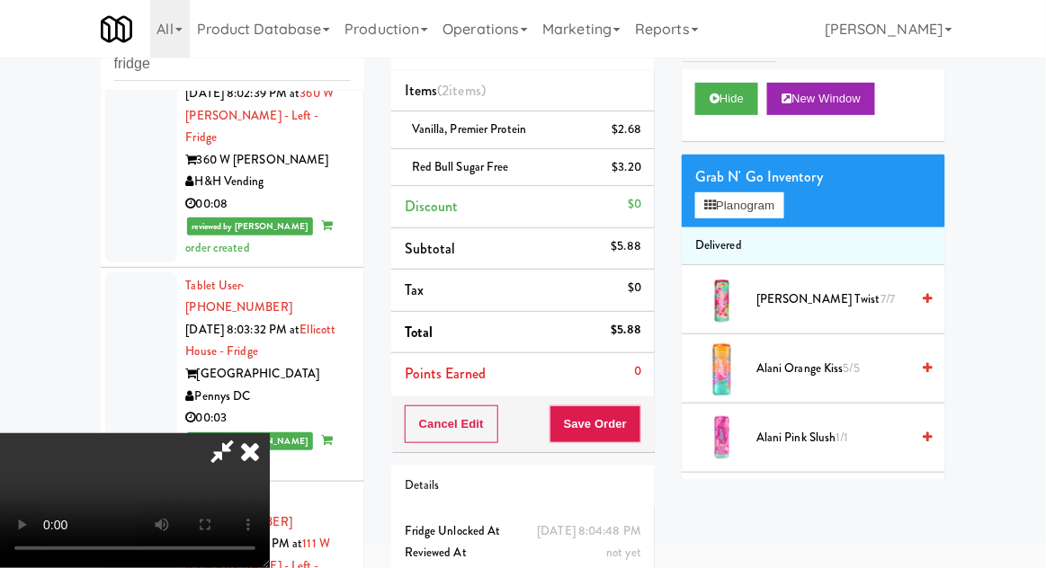
click at [270, 434] on icon at bounding box center [250, 452] width 40 height 36
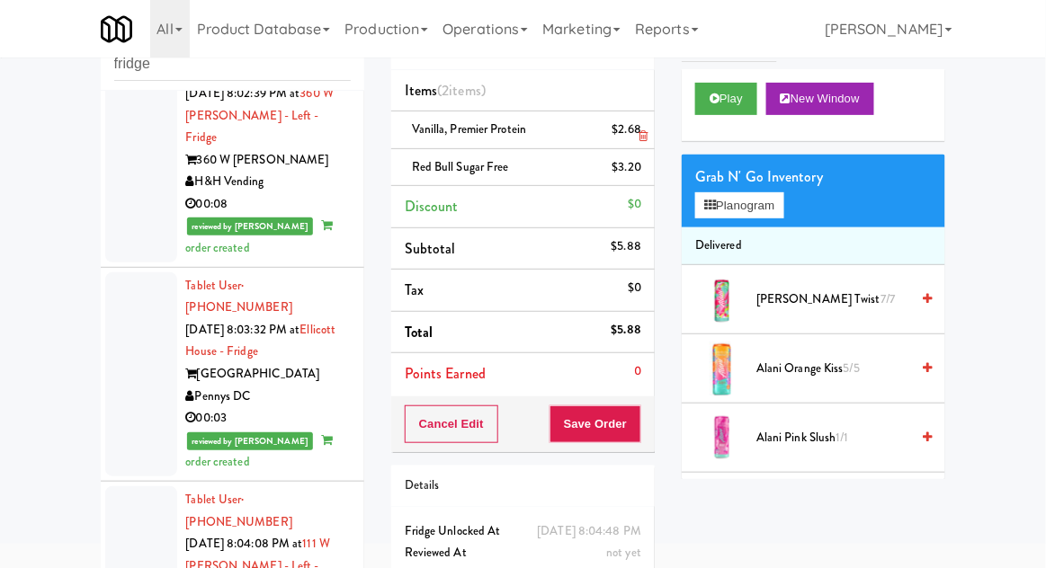
click at [640, 126] on link at bounding box center [639, 137] width 16 height 22
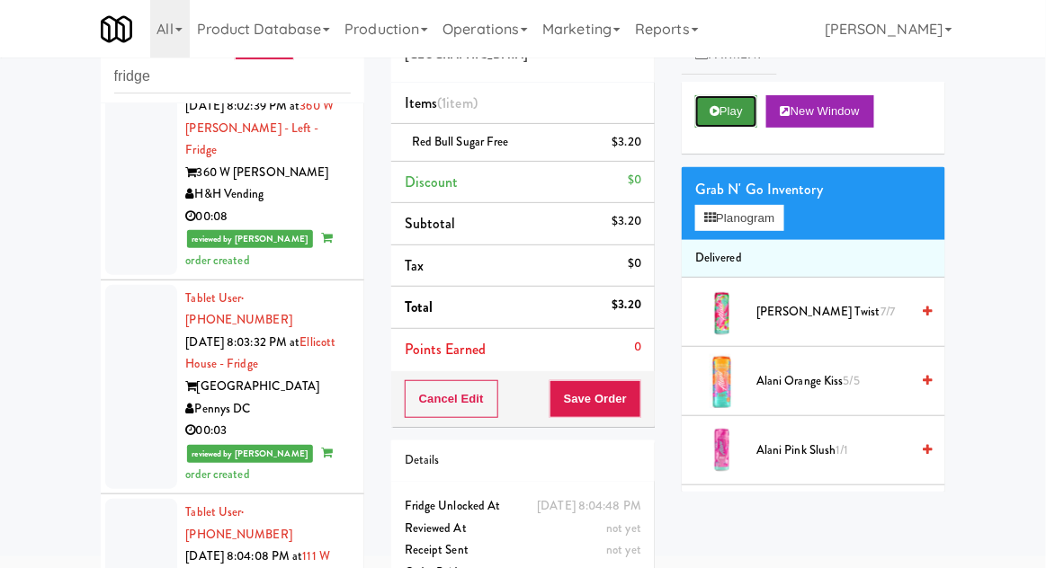
click at [724, 106] on button "Play" at bounding box center [726, 111] width 62 height 32
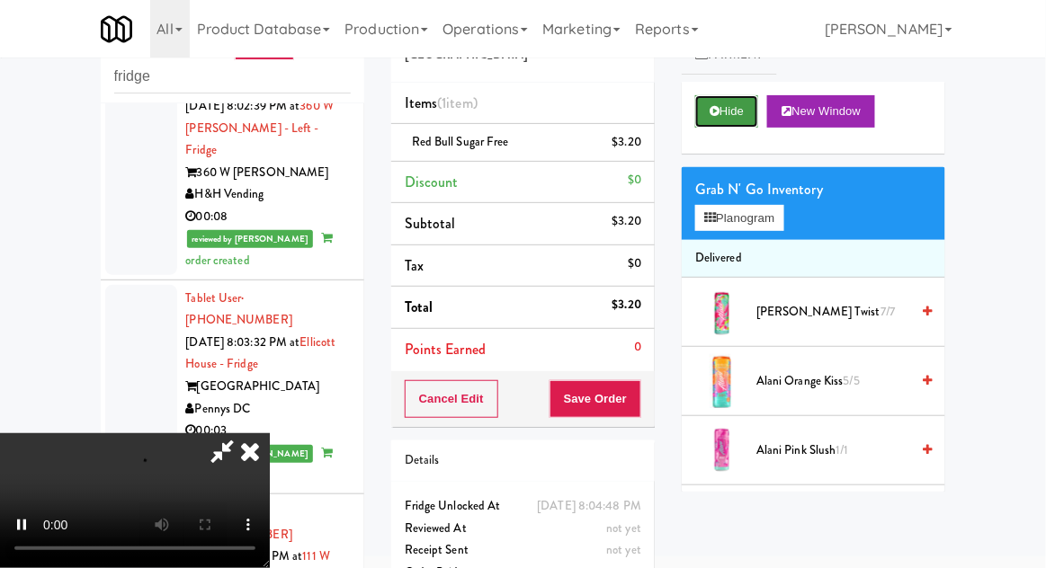
scroll to position [66, 0]
click at [726, 108] on button "Hide" at bounding box center [726, 111] width 63 height 32
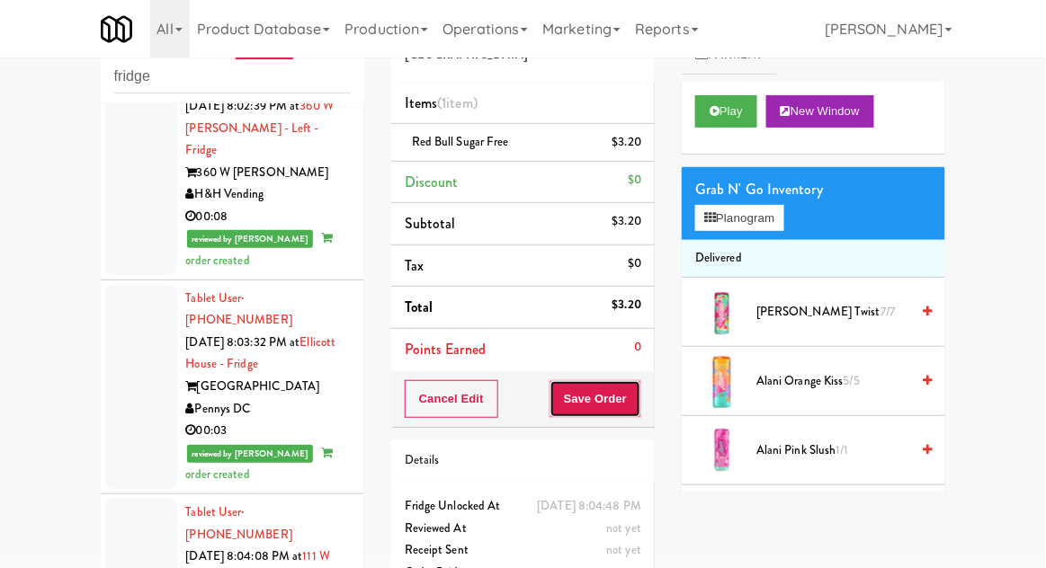
click at [583, 400] on button "Save Order" at bounding box center [596, 399] width 92 height 38
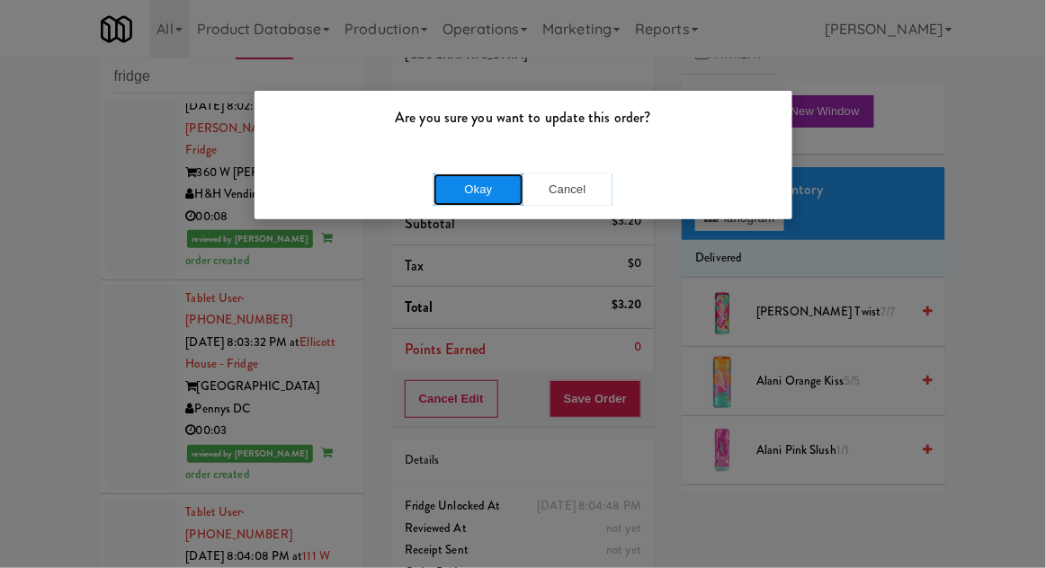
click at [487, 194] on button "Okay" at bounding box center [479, 190] width 90 height 32
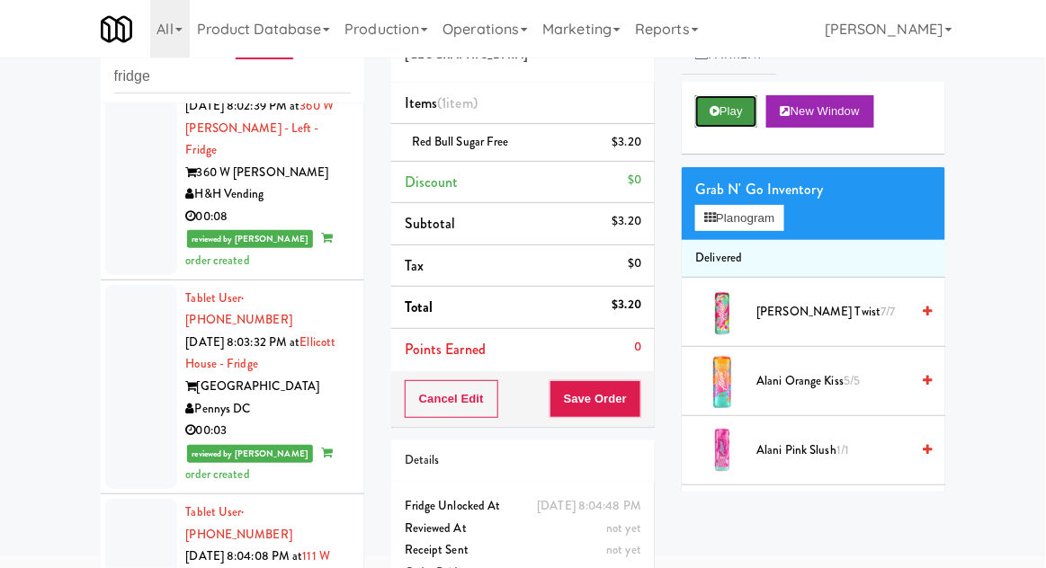
click at [717, 103] on button "Play" at bounding box center [726, 111] width 62 height 32
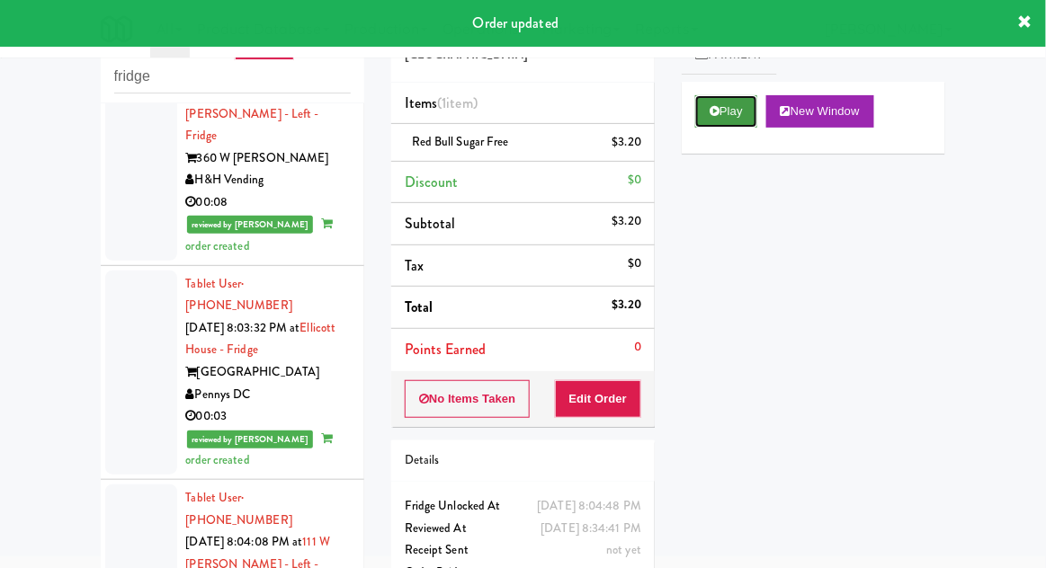
scroll to position [3037, 0]
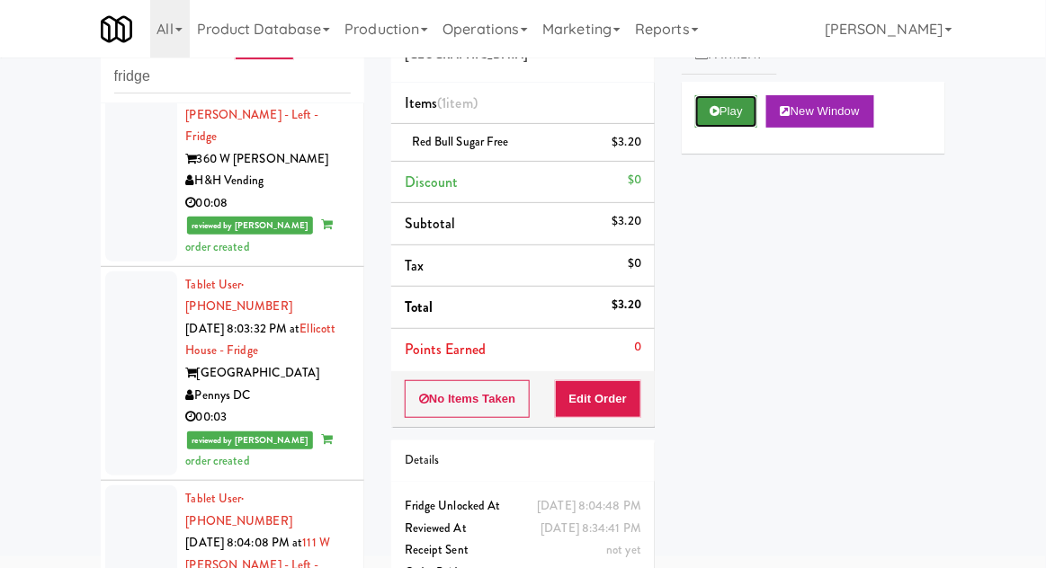
click at [718, 122] on button "Play" at bounding box center [726, 111] width 62 height 32
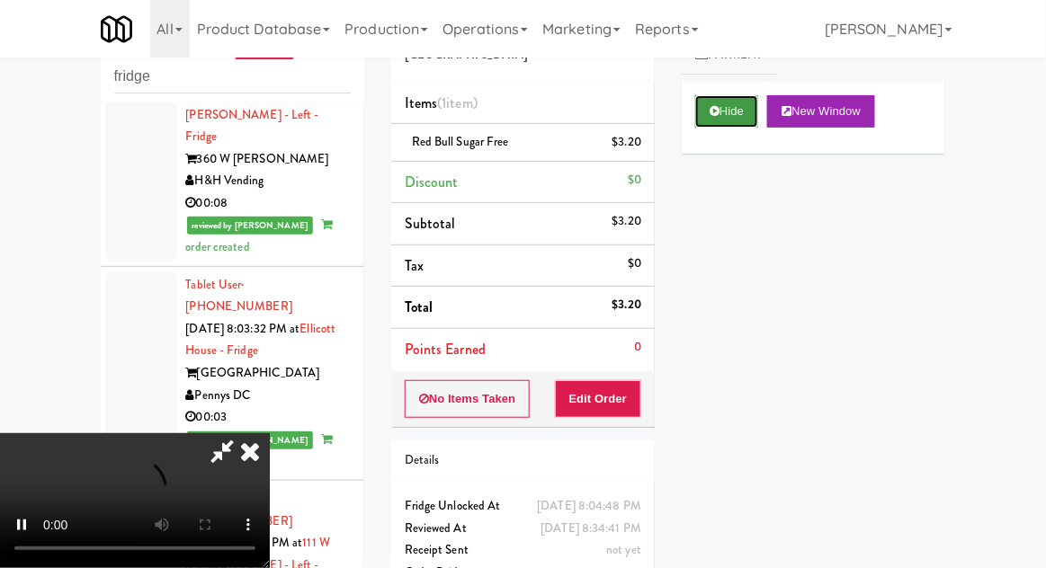
scroll to position [66, 0]
click at [639, 403] on button "Edit Order" at bounding box center [598, 399] width 87 height 38
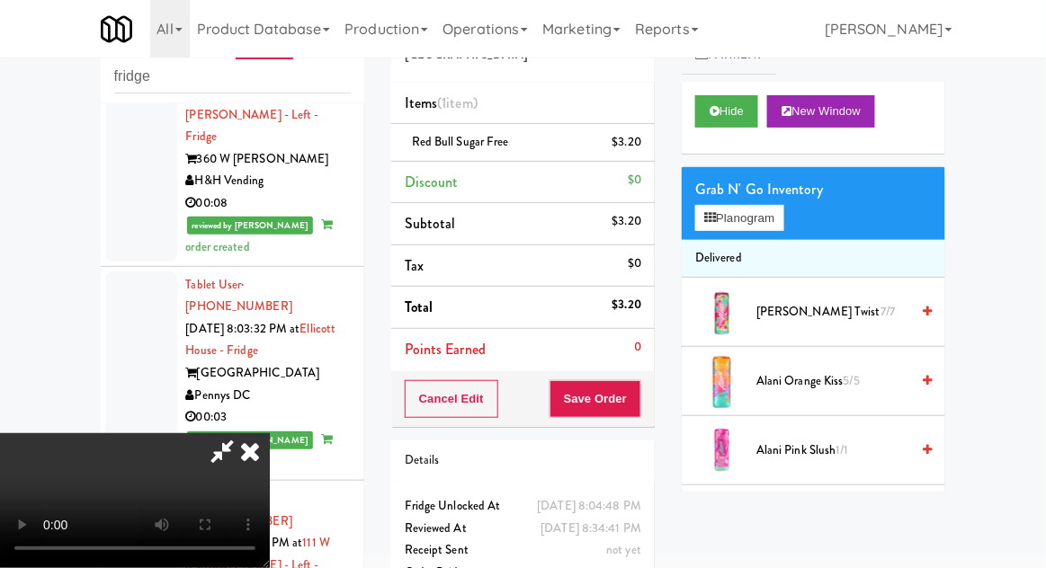
click at [766, 25] on div "All 325 Vending [URL][DOMAIN_NAME] 901 Smrt Mrkt [URL][DOMAIN_NAME] 9518002 [GE…" at bounding box center [524, 29] width 846 height 58
click at [700, 142] on div "Hide New Window" at bounding box center [814, 118] width 264 height 72
click at [723, 126] on button "Hide" at bounding box center [726, 111] width 63 height 32
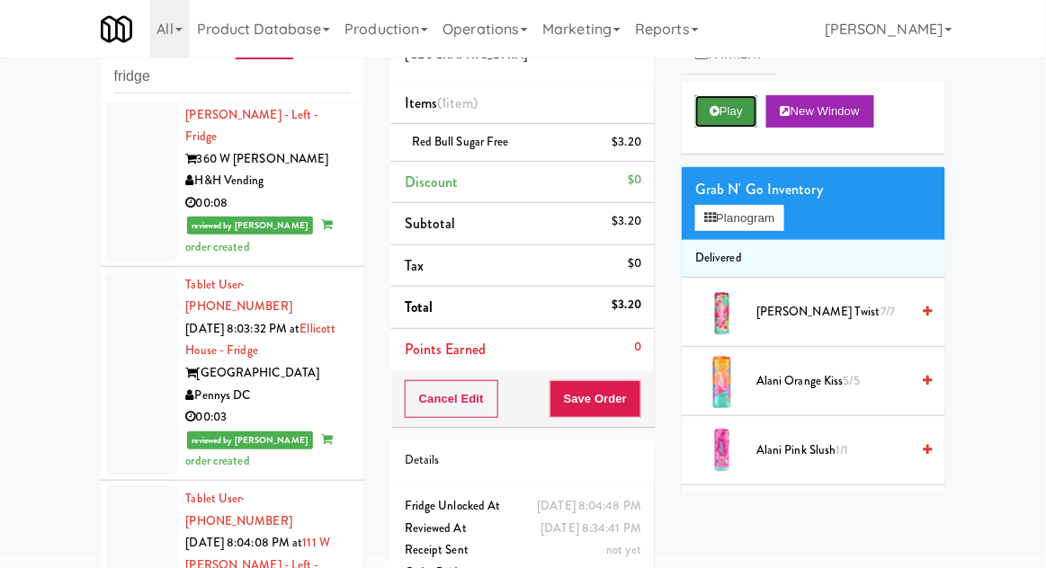
scroll to position [0, 0]
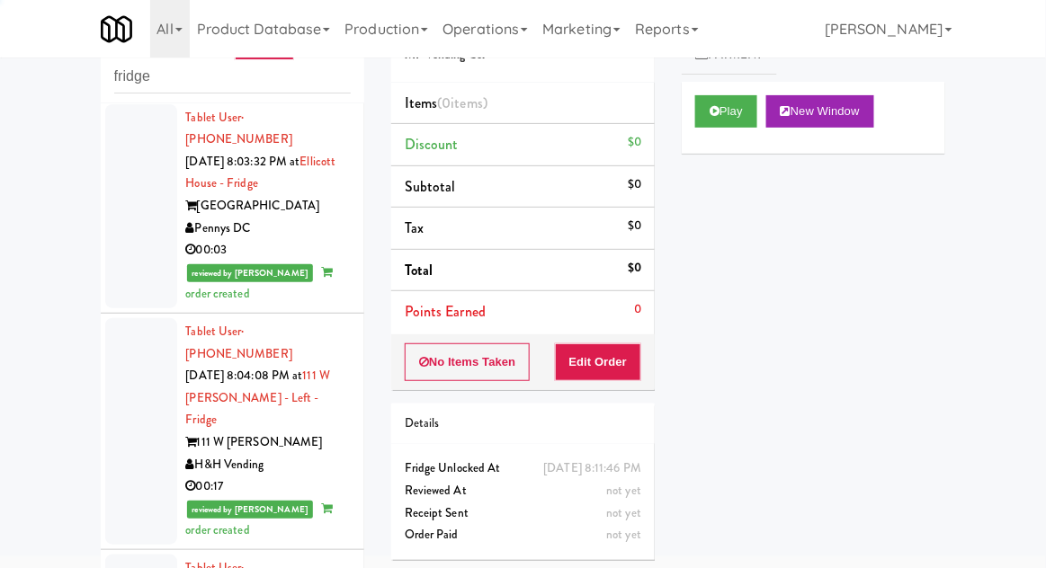
scroll to position [3230, 0]
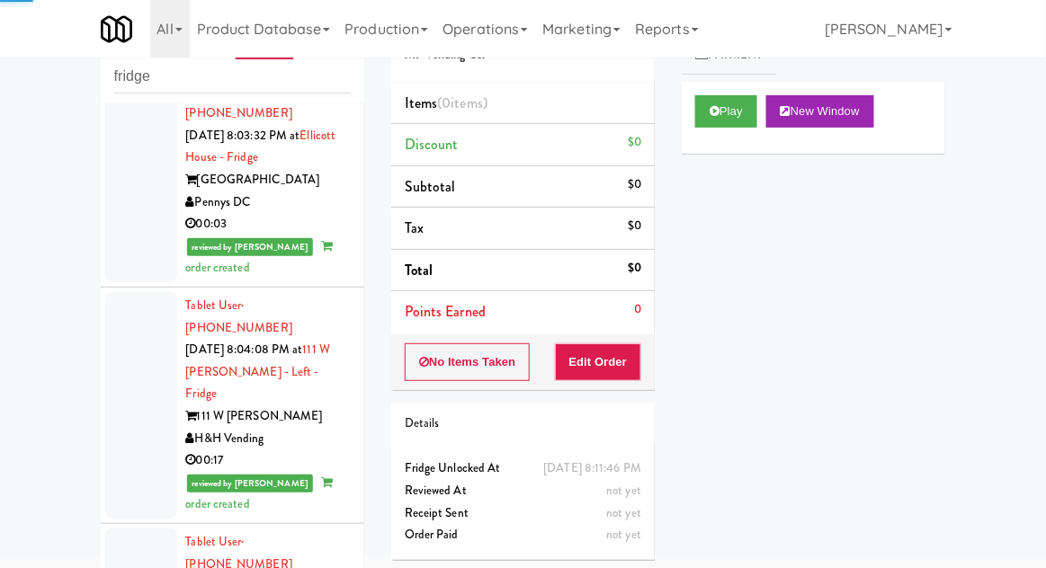
click at [706, 147] on div "Play New Window" at bounding box center [814, 118] width 264 height 72
click at [600, 374] on button "Edit Order" at bounding box center [598, 363] width 87 height 38
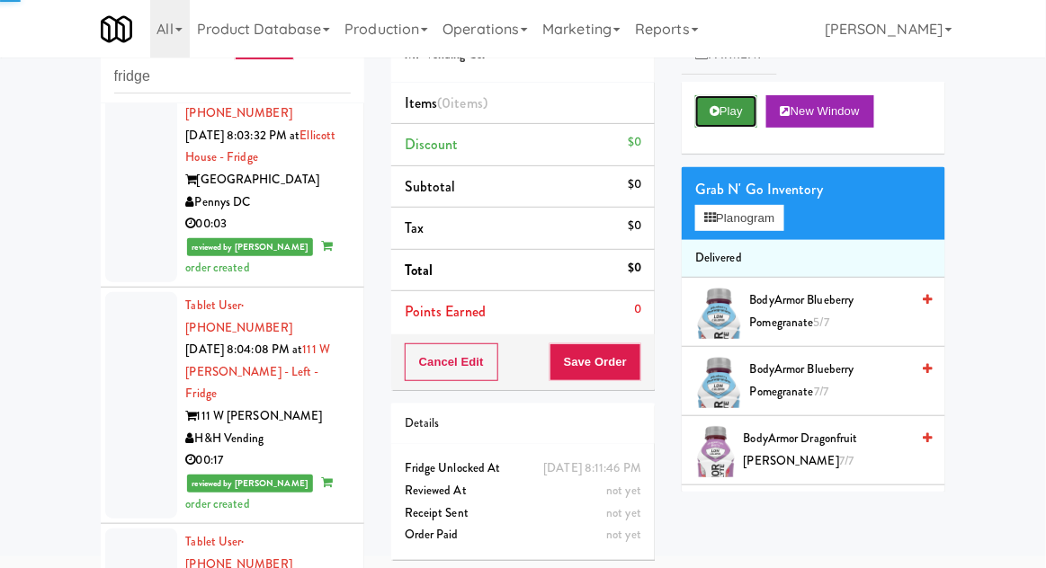
click at [722, 127] on button "Play" at bounding box center [726, 111] width 62 height 32
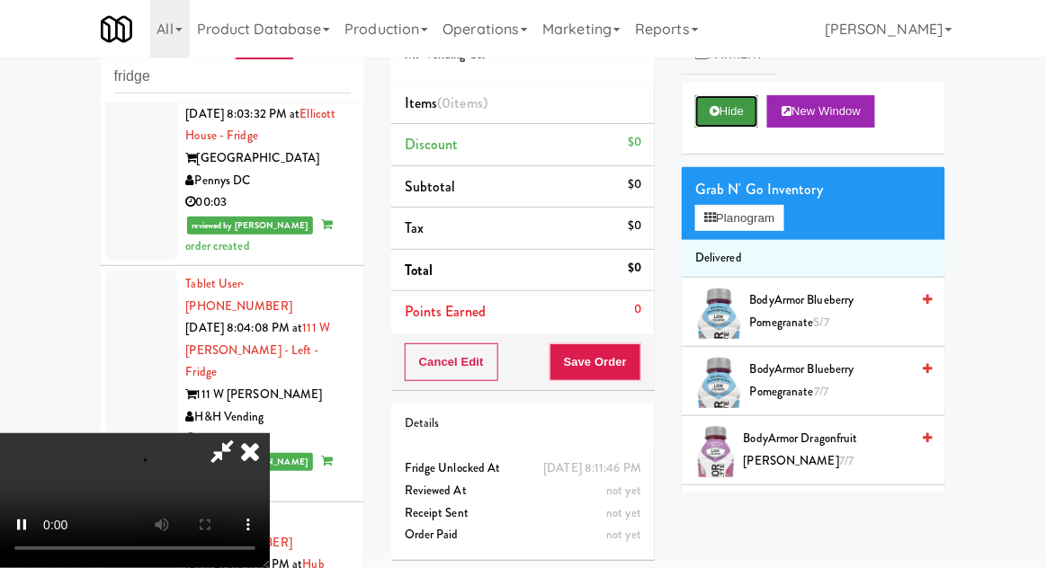
scroll to position [3267, 0]
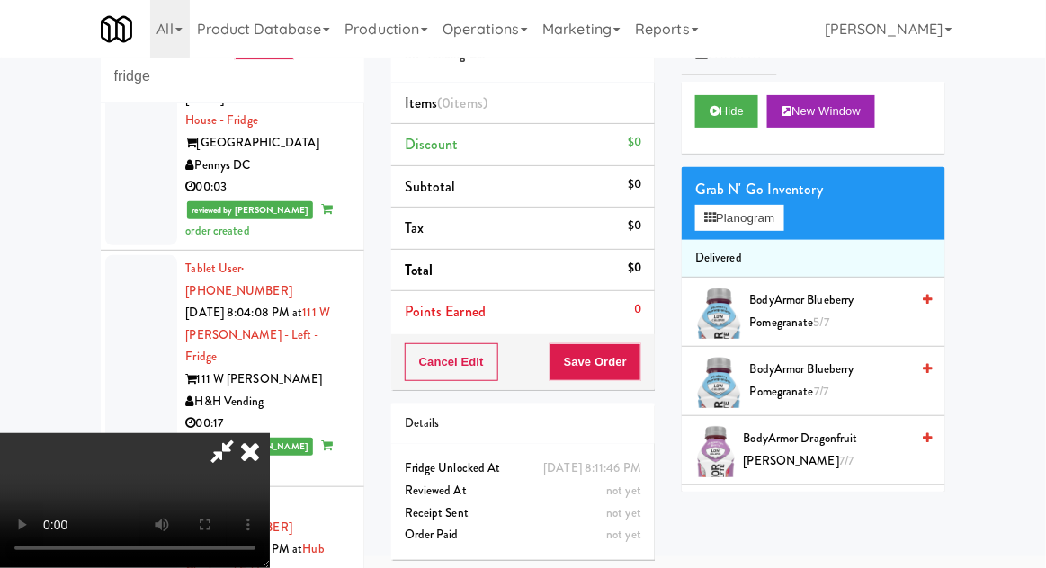
click at [748, 56] on div "All 325 Vending [URL][DOMAIN_NAME] 901 Smrt Mrkt [URL][DOMAIN_NAME] 9518002 [GE…" at bounding box center [524, 29] width 846 height 58
click at [741, 46] on div "All 325 Vending [URL][DOMAIN_NAME] 901 Smrt Mrkt [URL][DOMAIN_NAME] 9518002 [GE…" at bounding box center [524, 29] width 846 height 58
click at [774, 223] on button "Planogram" at bounding box center [739, 218] width 88 height 27
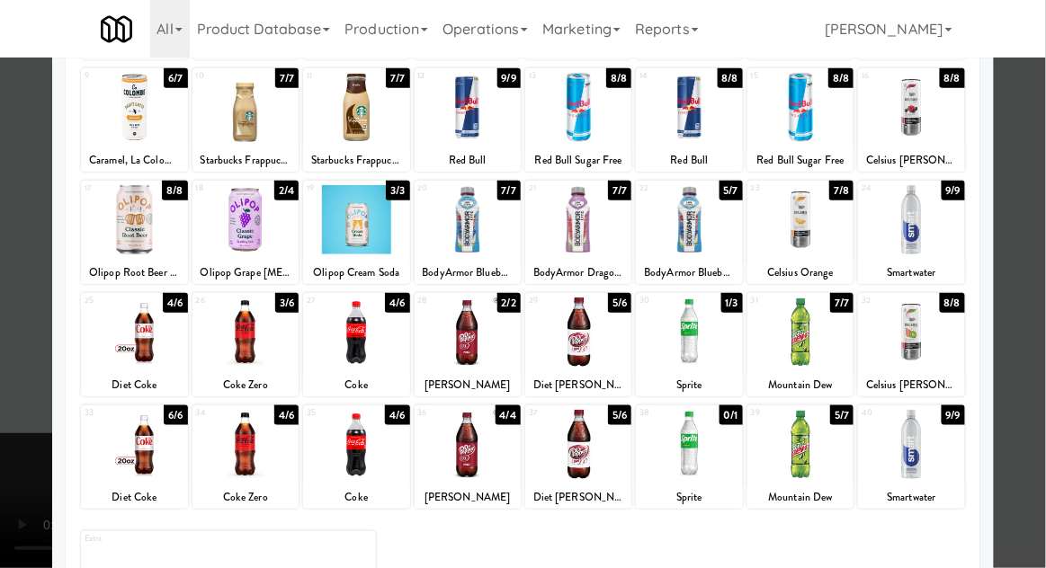
scroll to position [228, 0]
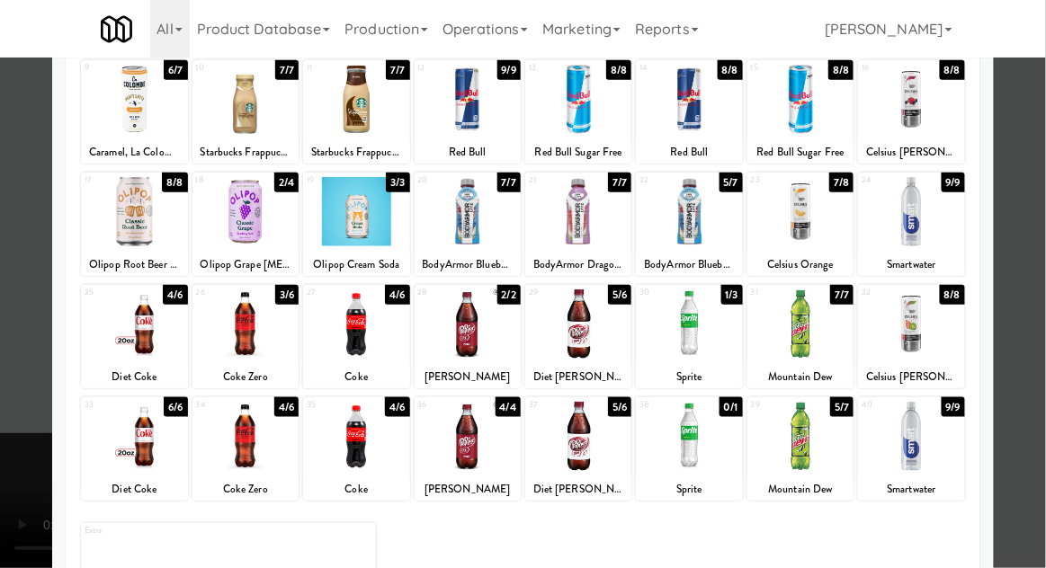
click at [322, 442] on div at bounding box center [356, 436] width 106 height 69
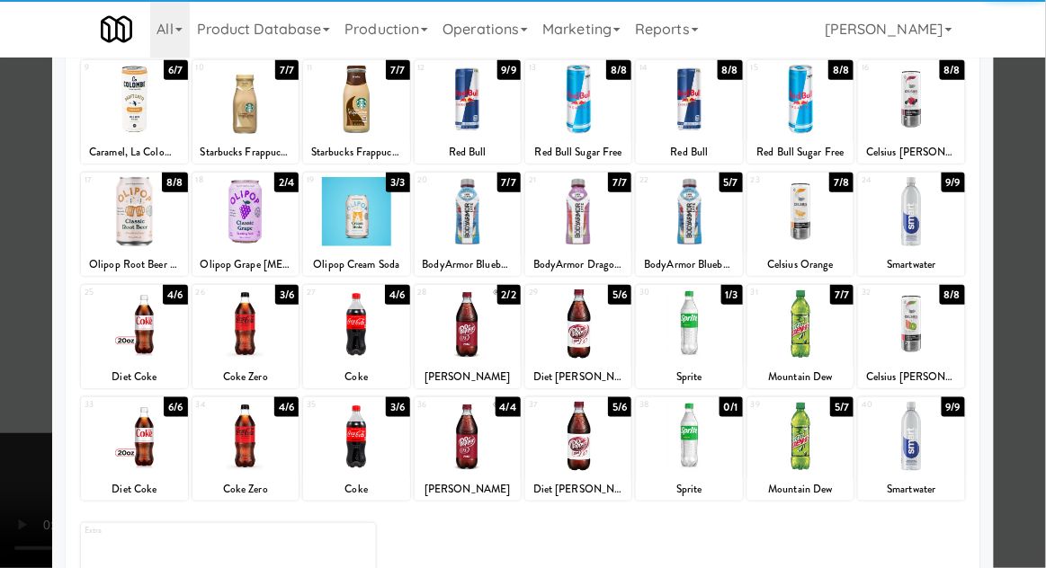
click at [958, 254] on div "Smartwater" at bounding box center [911, 265] width 101 height 22
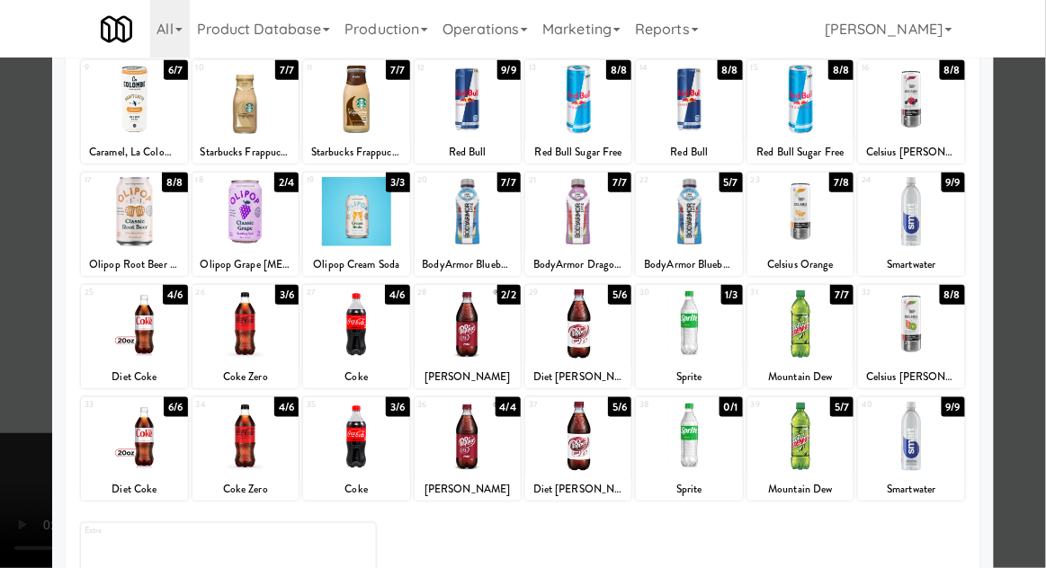
click at [1005, 198] on div at bounding box center [523, 284] width 1046 height 568
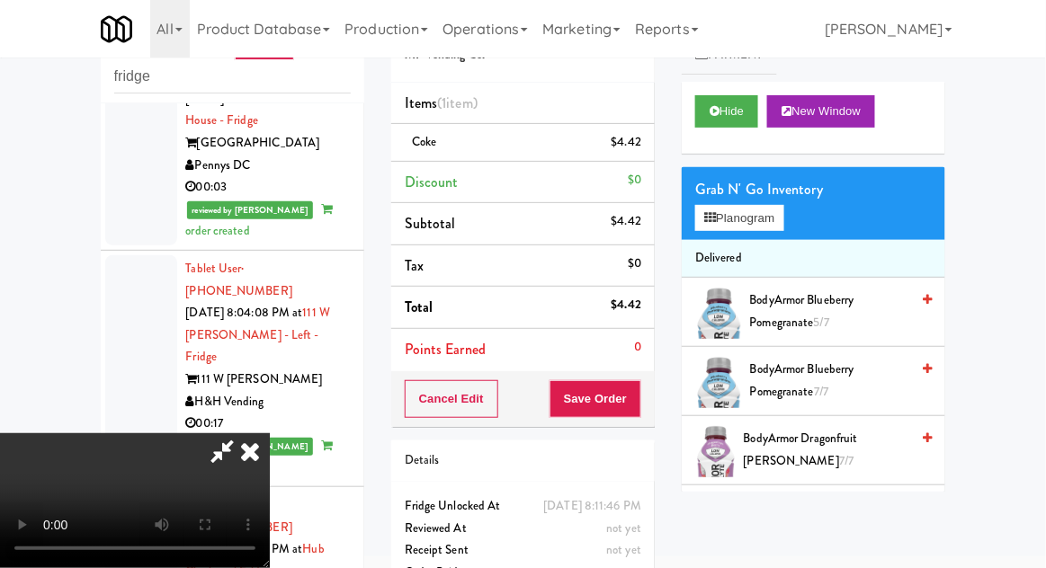
click at [243, 434] on icon at bounding box center [221, 452] width 41 height 36
click at [607, 398] on button "Save Order" at bounding box center [596, 399] width 92 height 38
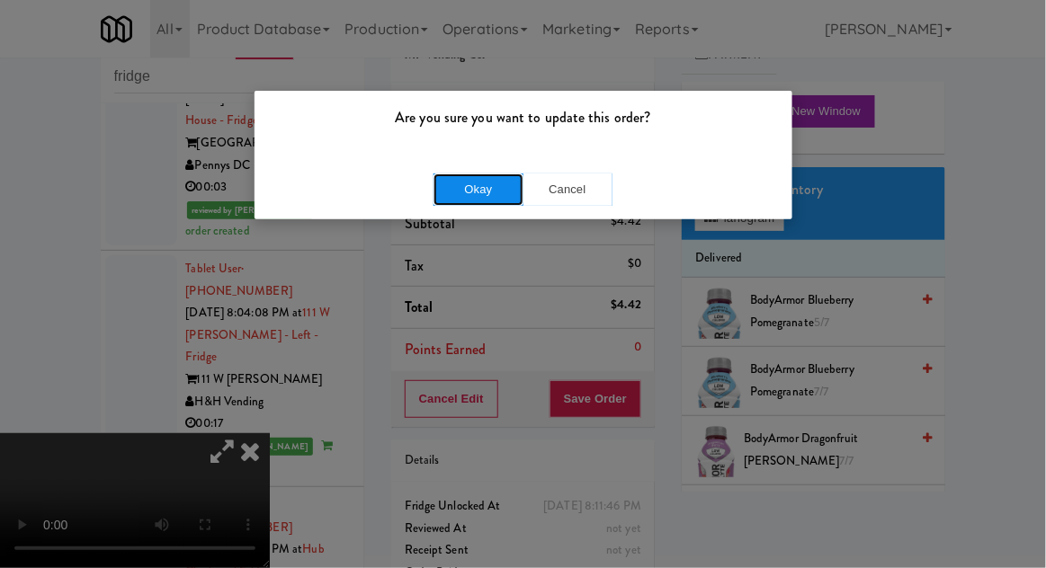
click at [483, 202] on button "Okay" at bounding box center [479, 190] width 90 height 32
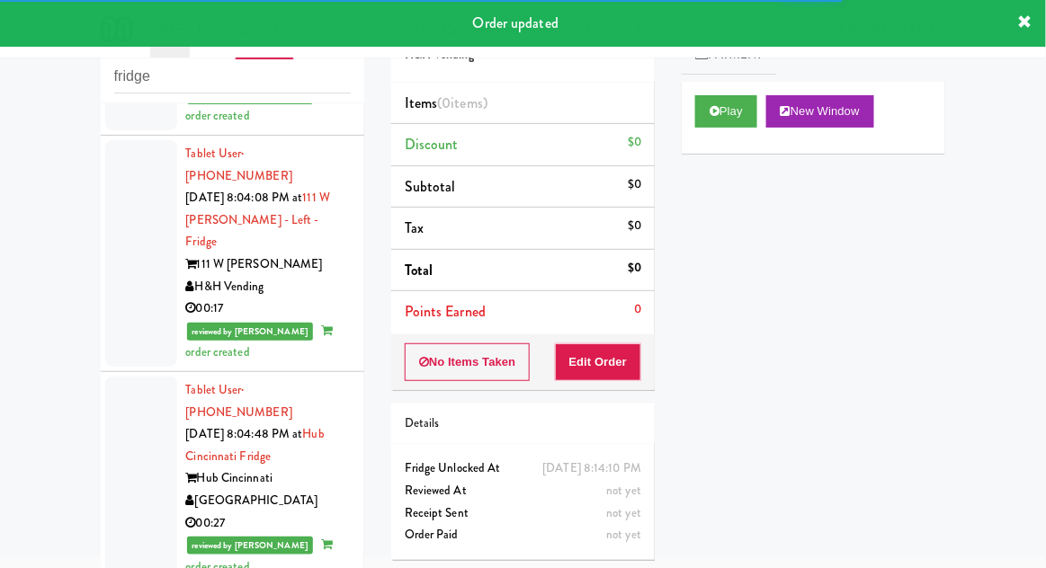
scroll to position [3402, 0]
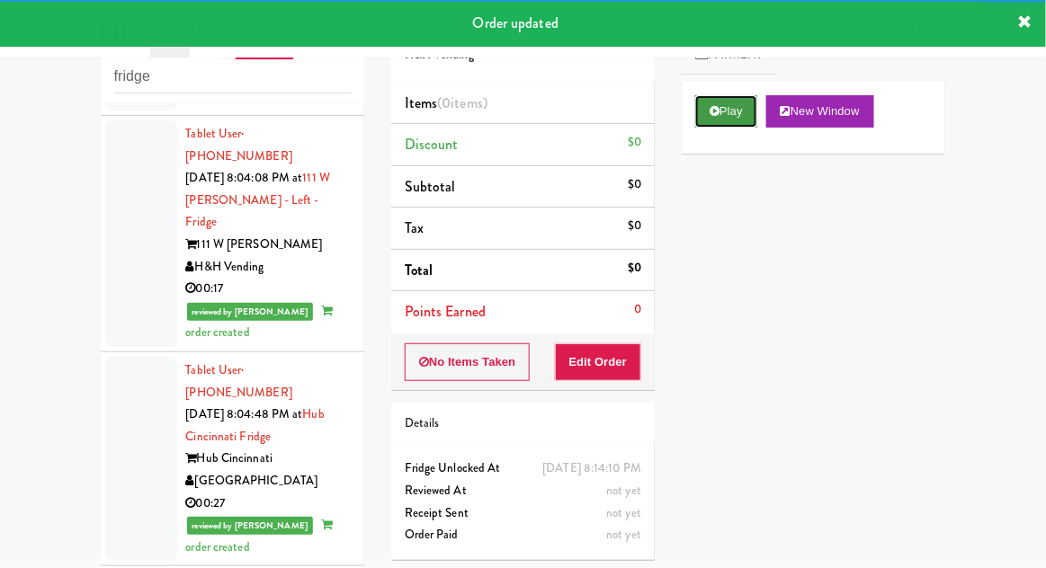
click at [717, 123] on button "Play" at bounding box center [726, 111] width 62 height 32
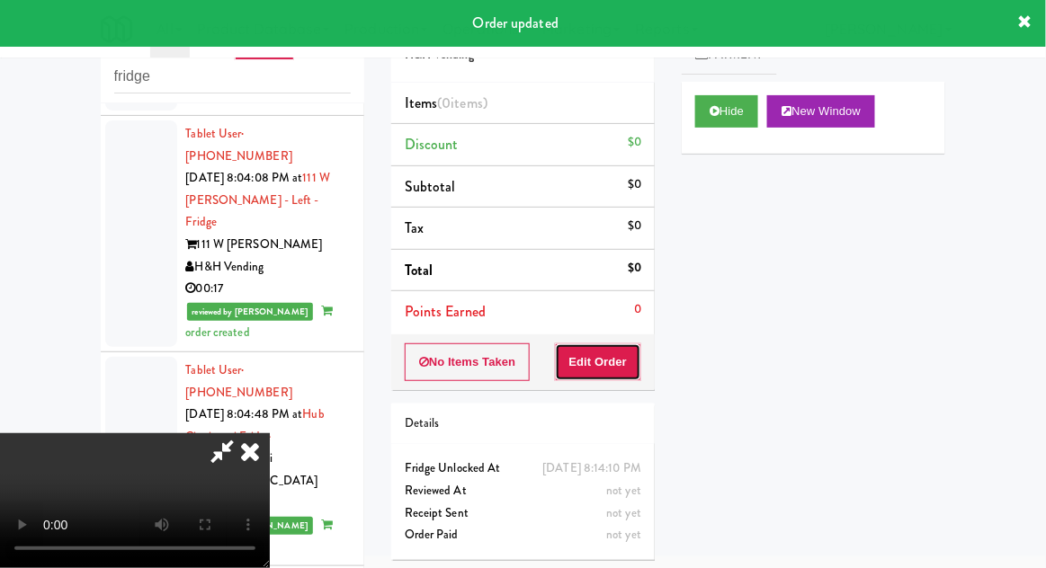
click at [582, 351] on button "Edit Order" at bounding box center [598, 363] width 87 height 38
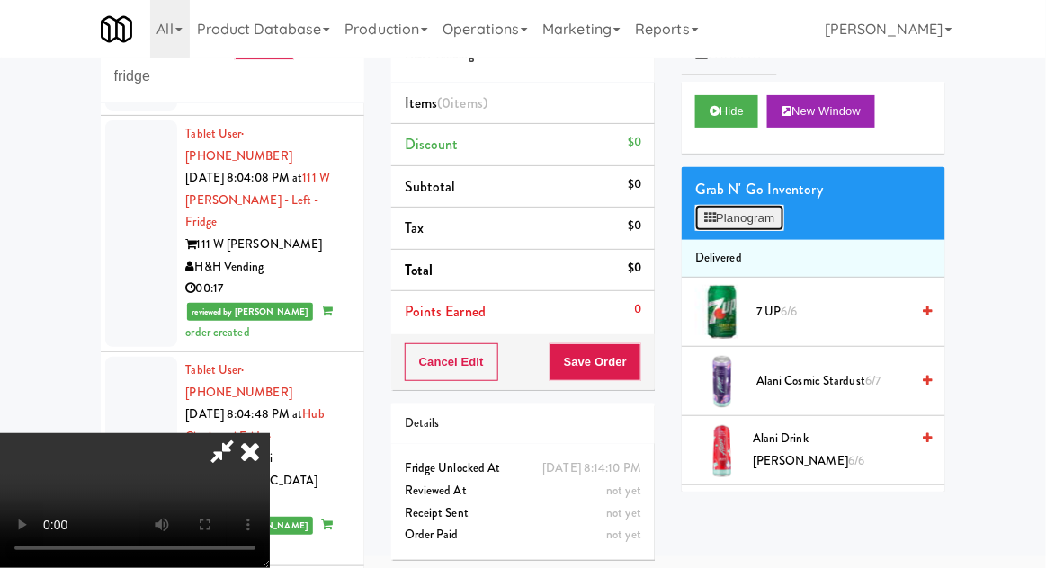
click at [747, 230] on button "Planogram" at bounding box center [739, 218] width 88 height 27
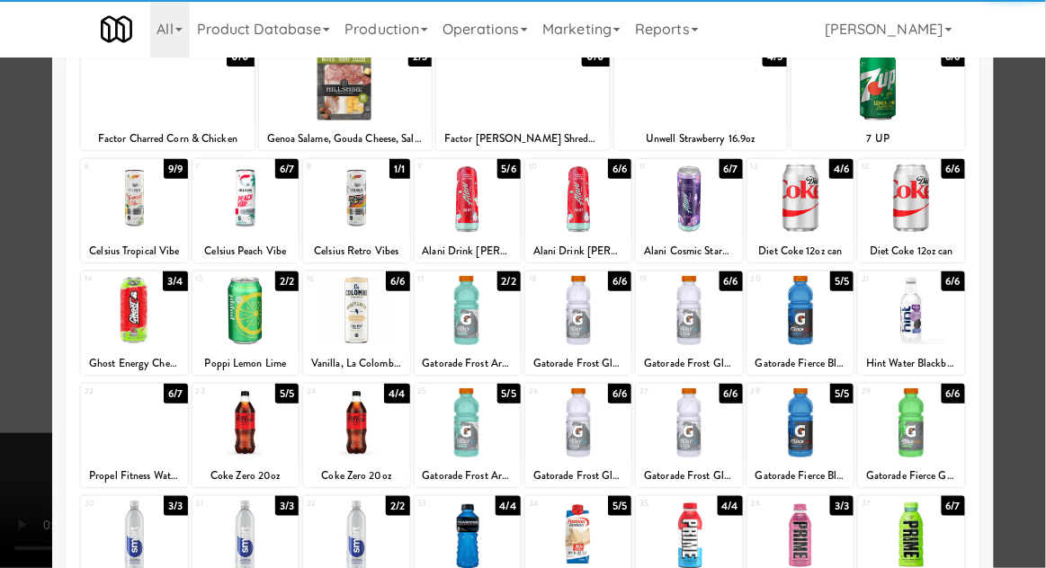
scroll to position [228, 0]
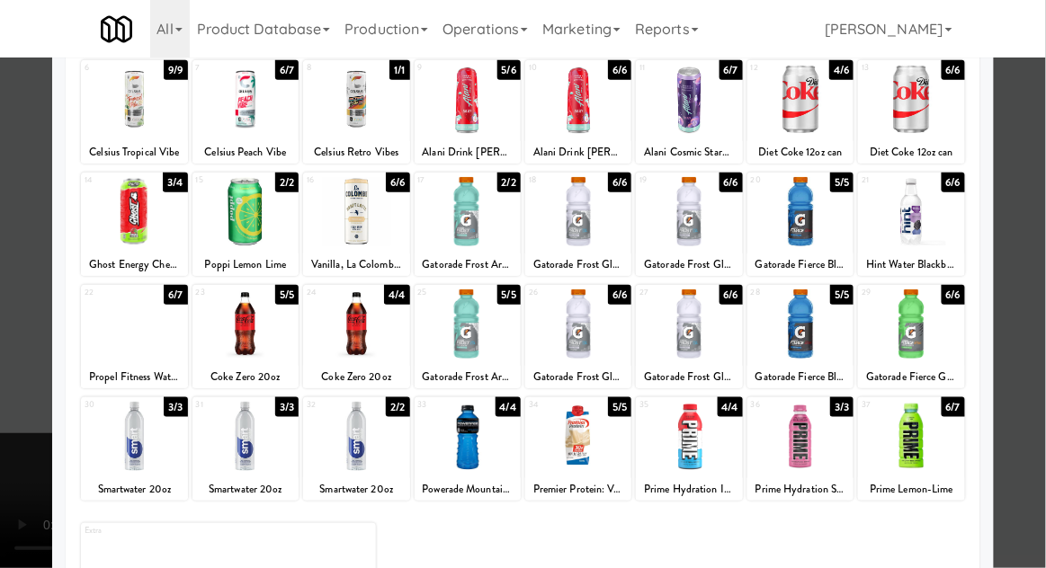
click at [233, 337] on div at bounding box center [245, 324] width 106 height 69
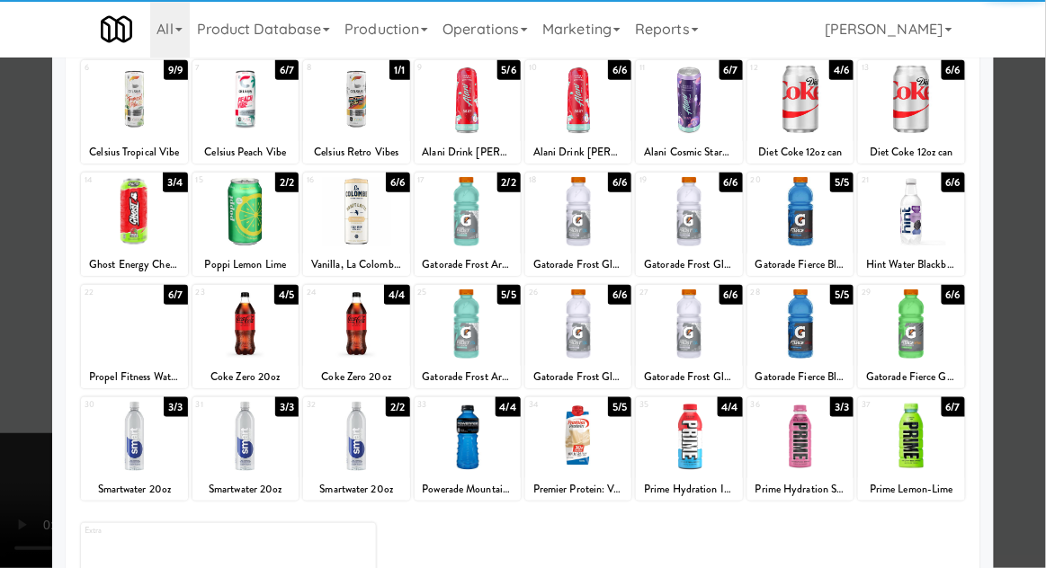
click at [1034, 261] on div at bounding box center [523, 284] width 1046 height 568
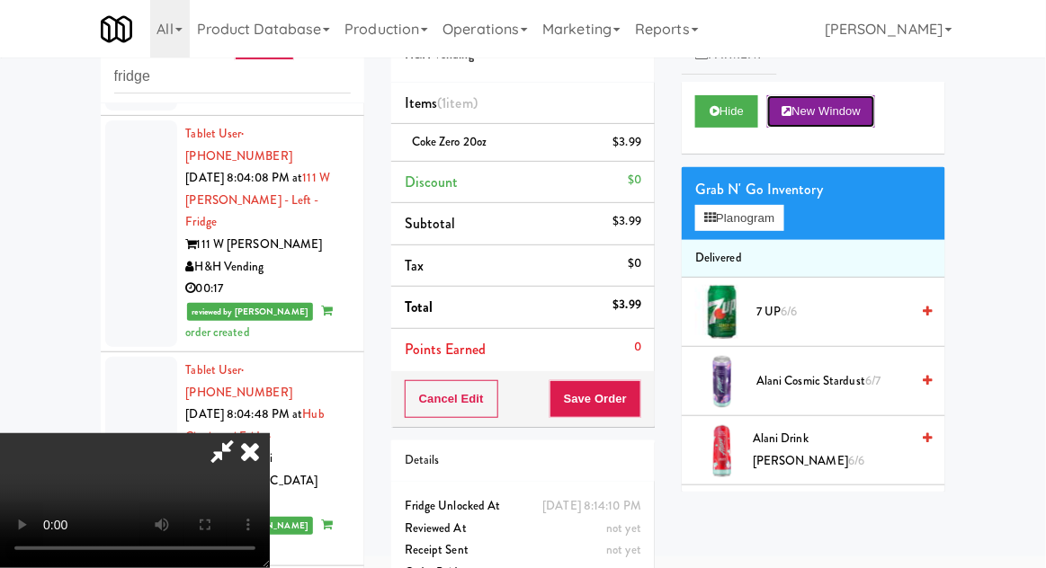
click at [832, 121] on button "New Window" at bounding box center [821, 111] width 108 height 32
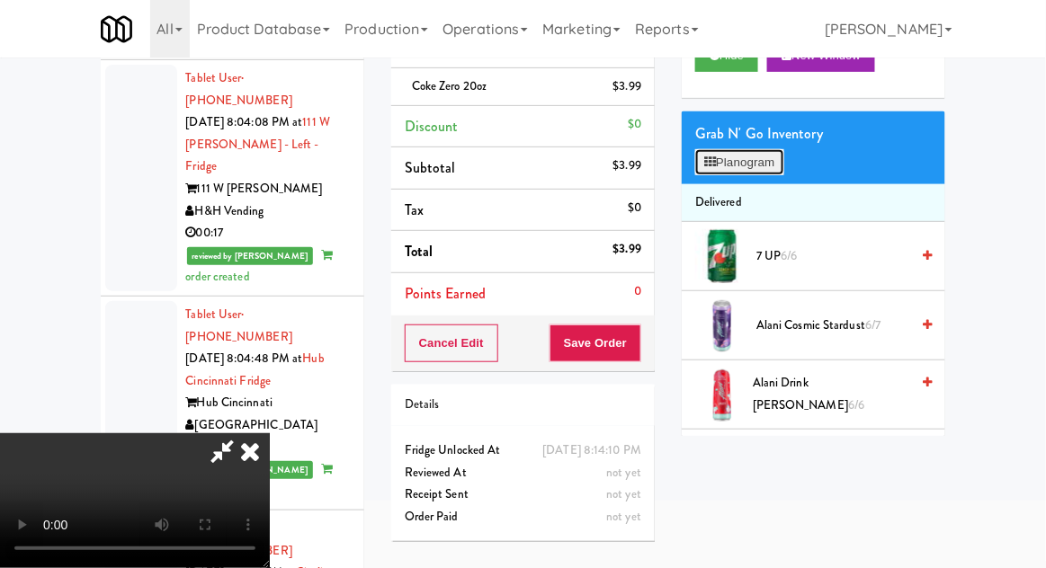
click at [767, 150] on button "Planogram" at bounding box center [739, 162] width 88 height 27
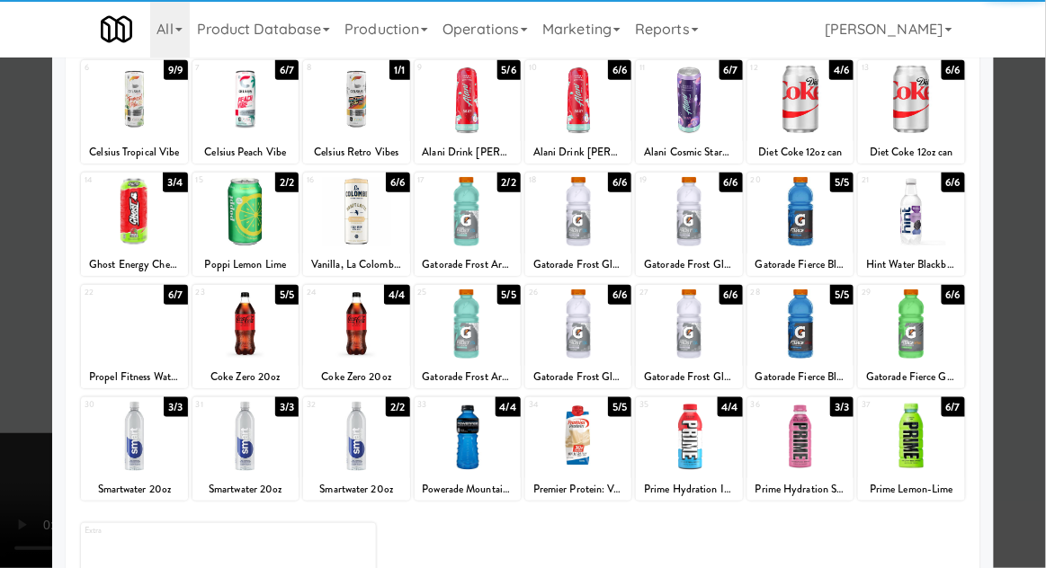
scroll to position [69, 0]
click at [222, 327] on div at bounding box center [245, 324] width 106 height 69
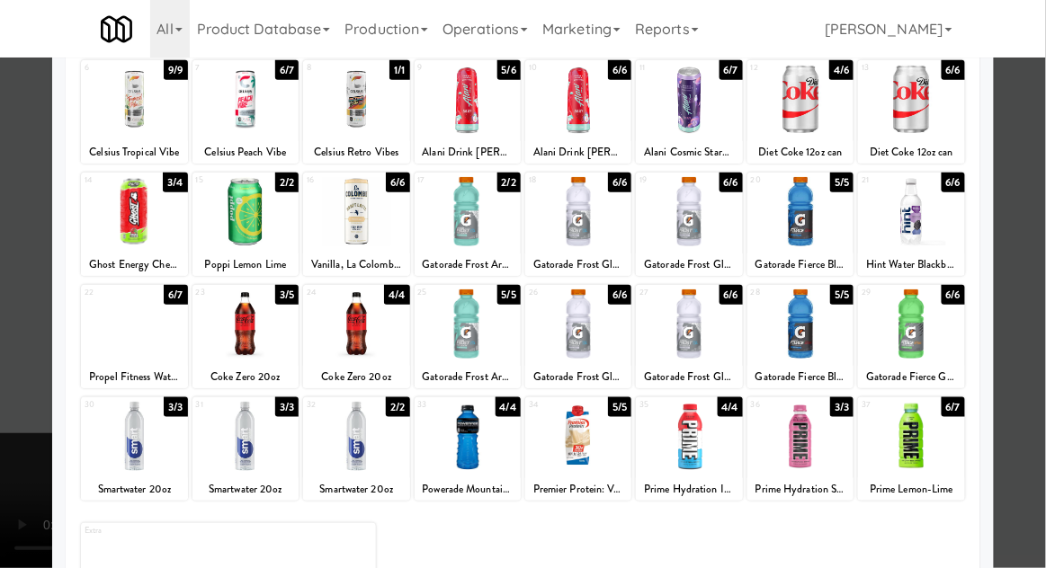
click at [1023, 245] on div at bounding box center [523, 284] width 1046 height 568
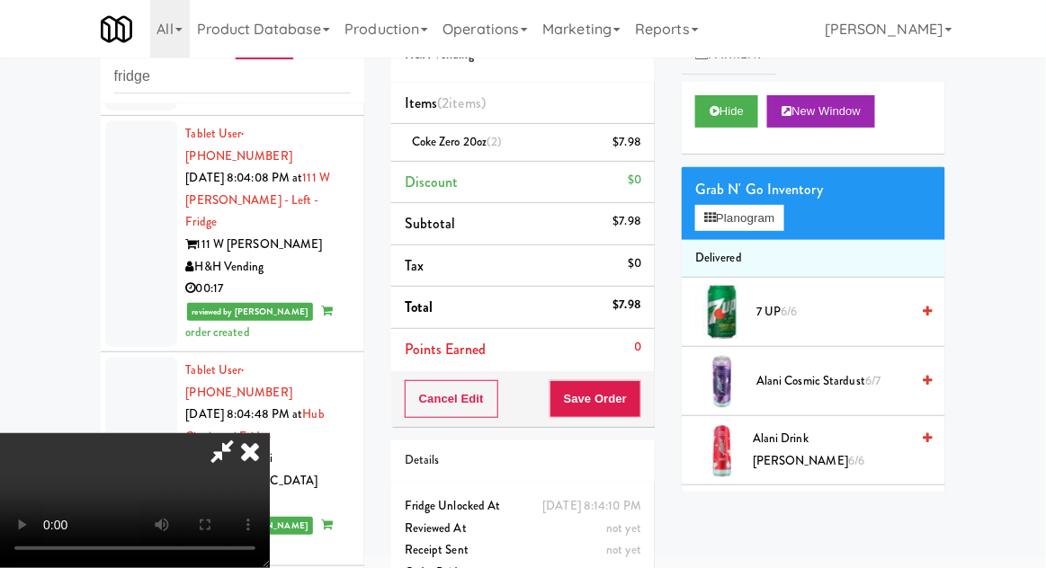
click at [850, 75] on div "Cart Flags Notes Payment Hide New Window Grab N' Go Inventory Planogram Deliver…" at bounding box center [813, 244] width 291 height 497
click at [639, 398] on button "Save Order" at bounding box center [596, 399] width 92 height 38
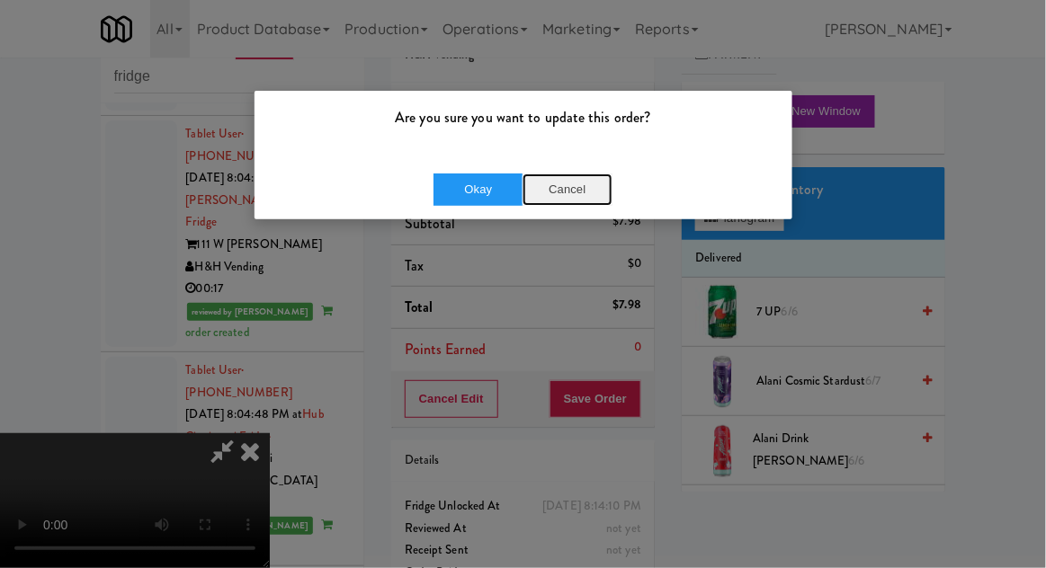
click at [567, 191] on button "Cancel" at bounding box center [568, 190] width 90 height 32
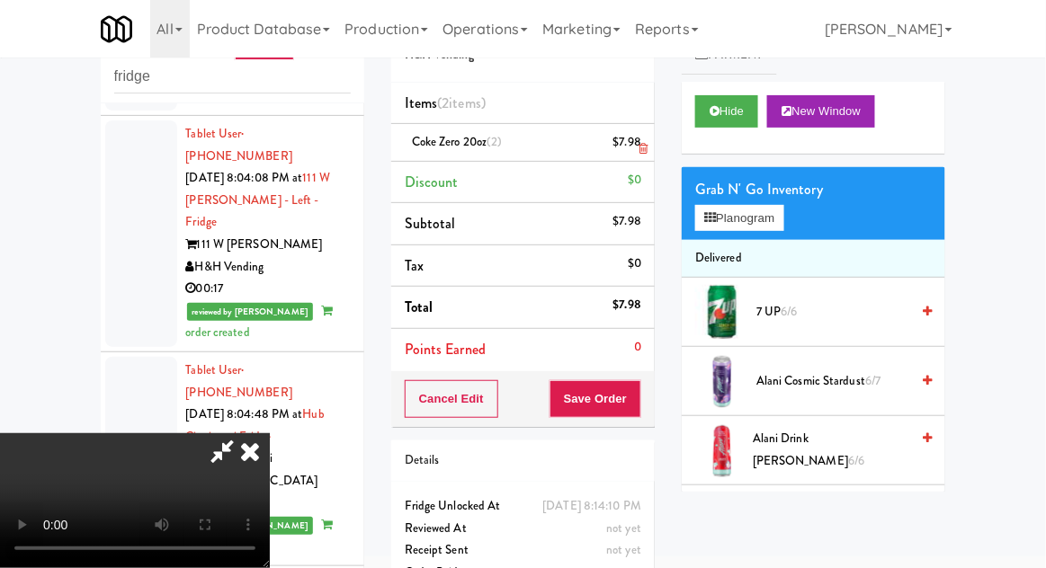
click at [645, 136] on li "Coke Zero 20oz (2) $7.98" at bounding box center [523, 143] width 264 height 38
click at [635, 139] on link at bounding box center [639, 150] width 16 height 22
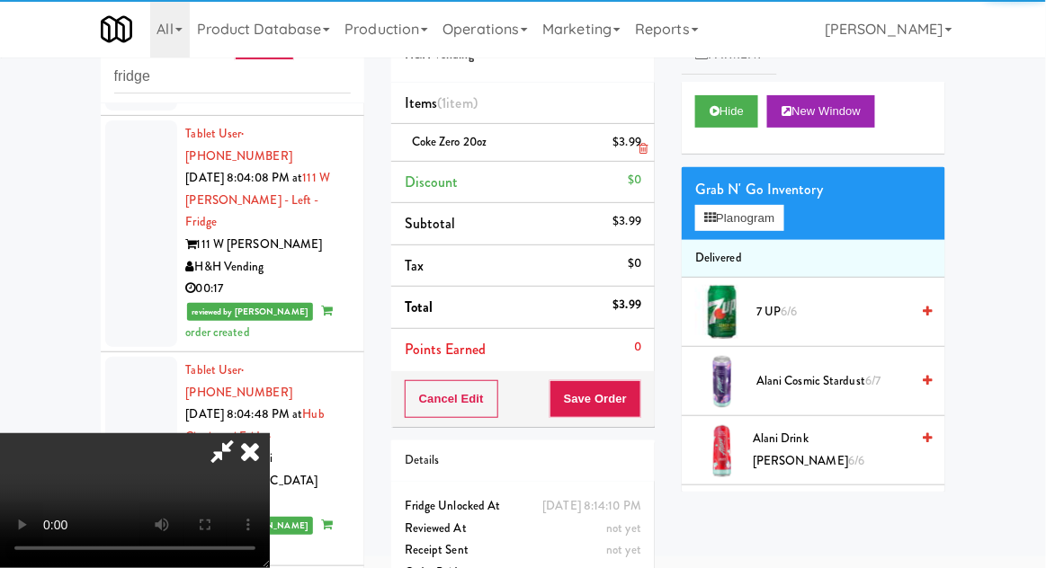
scroll to position [67, 0]
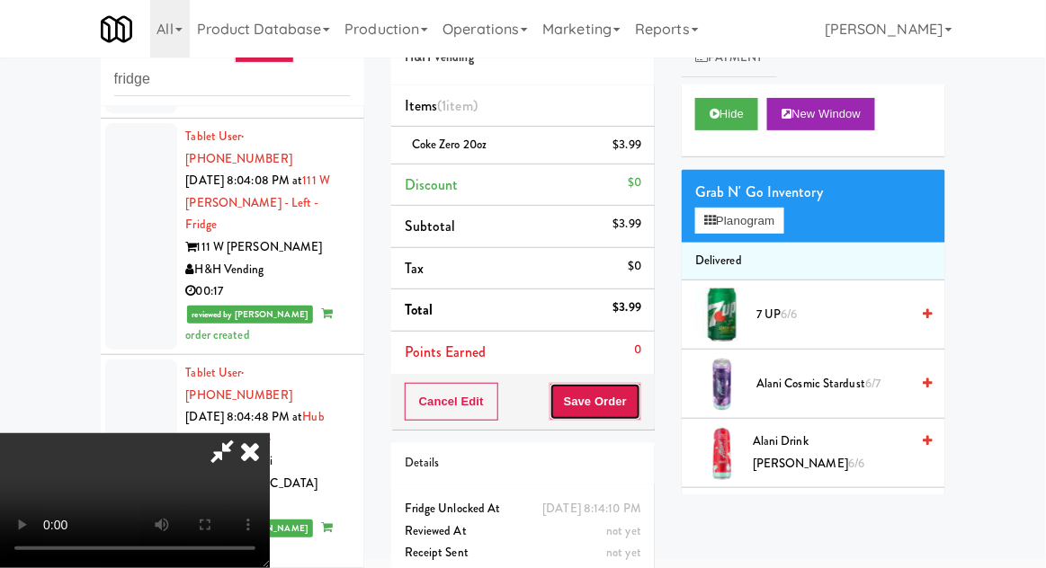
click at [640, 398] on button "Save Order" at bounding box center [596, 402] width 92 height 38
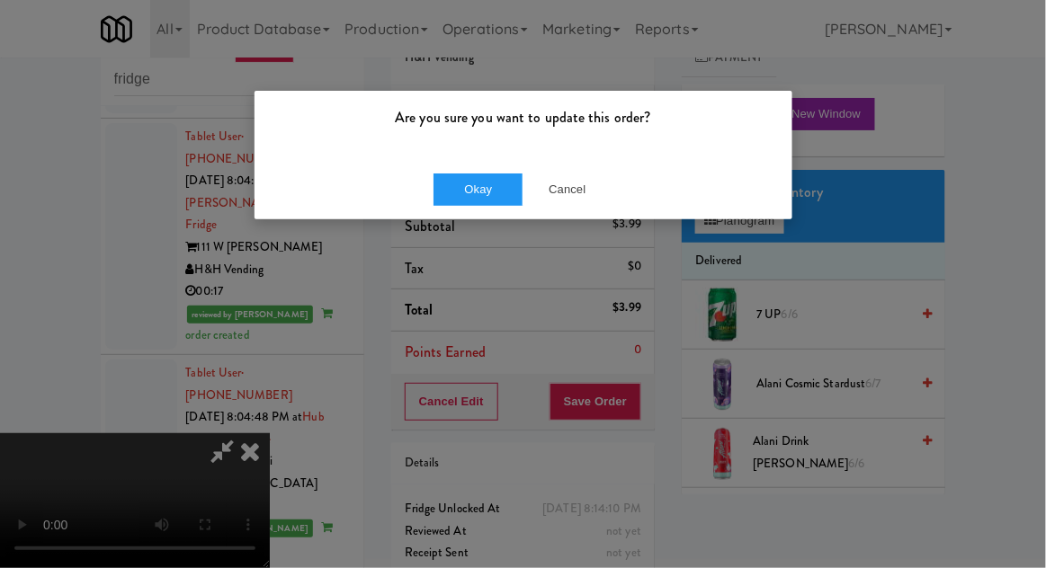
click at [479, 214] on div "Okay Cancel" at bounding box center [524, 189] width 538 height 60
click at [486, 191] on button "Okay" at bounding box center [479, 190] width 90 height 32
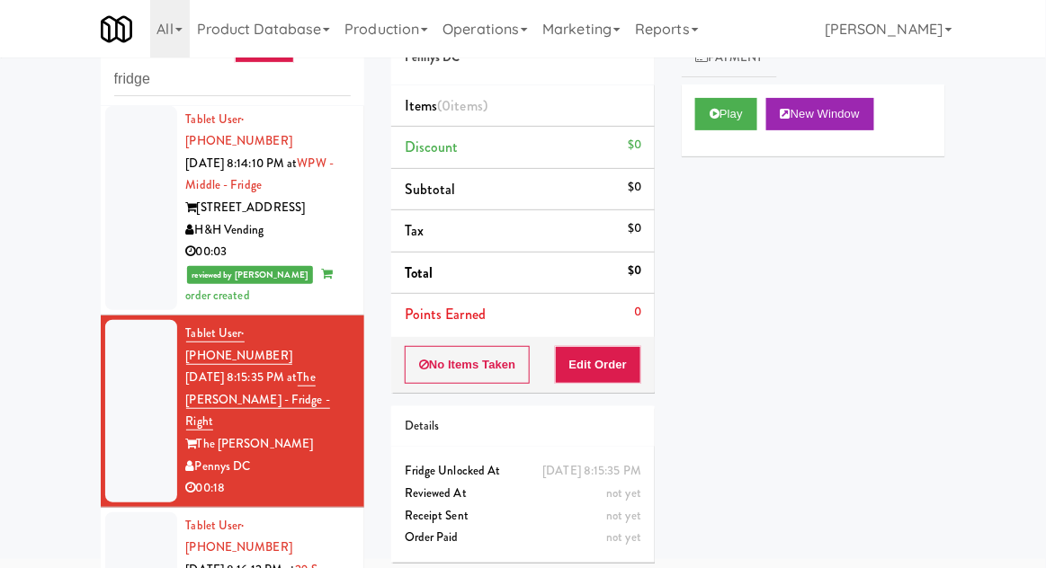
scroll to position [4080, 0]
